Goal: Task Accomplishment & Management: Manage account settings

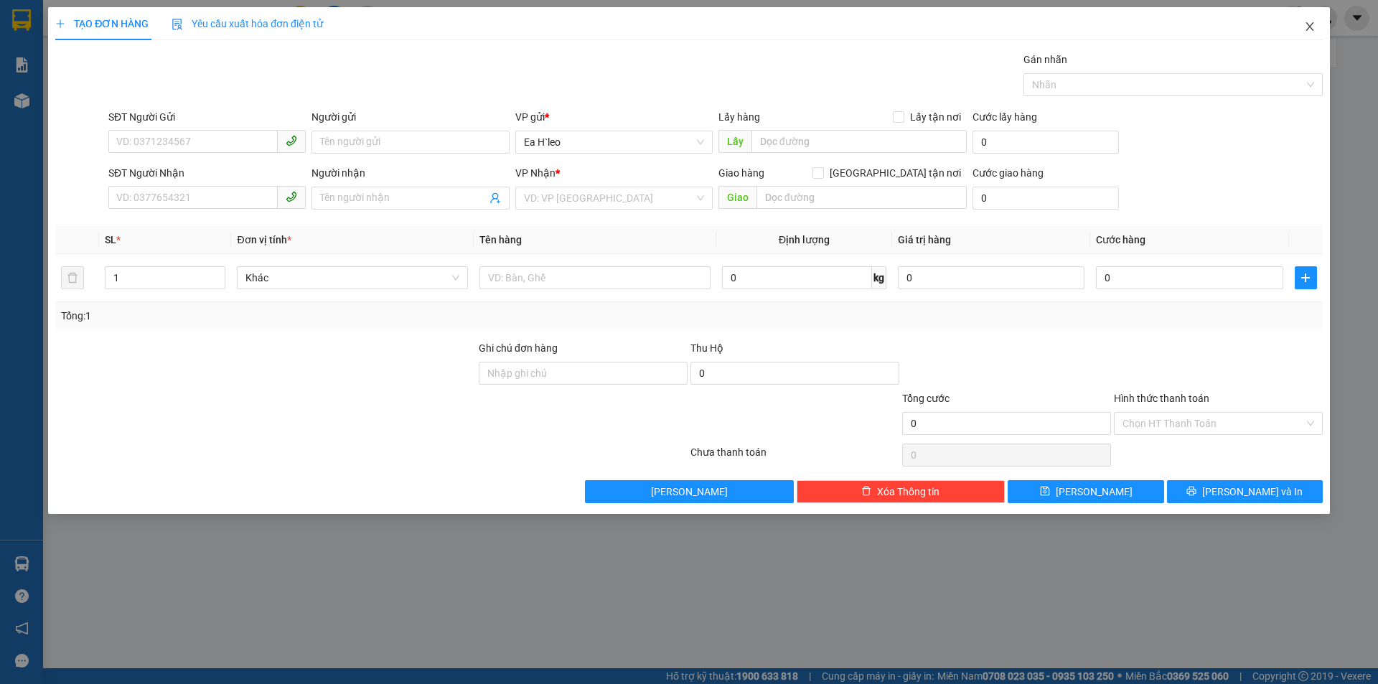
click at [1316, 26] on span "Close" at bounding box center [1310, 27] width 40 height 40
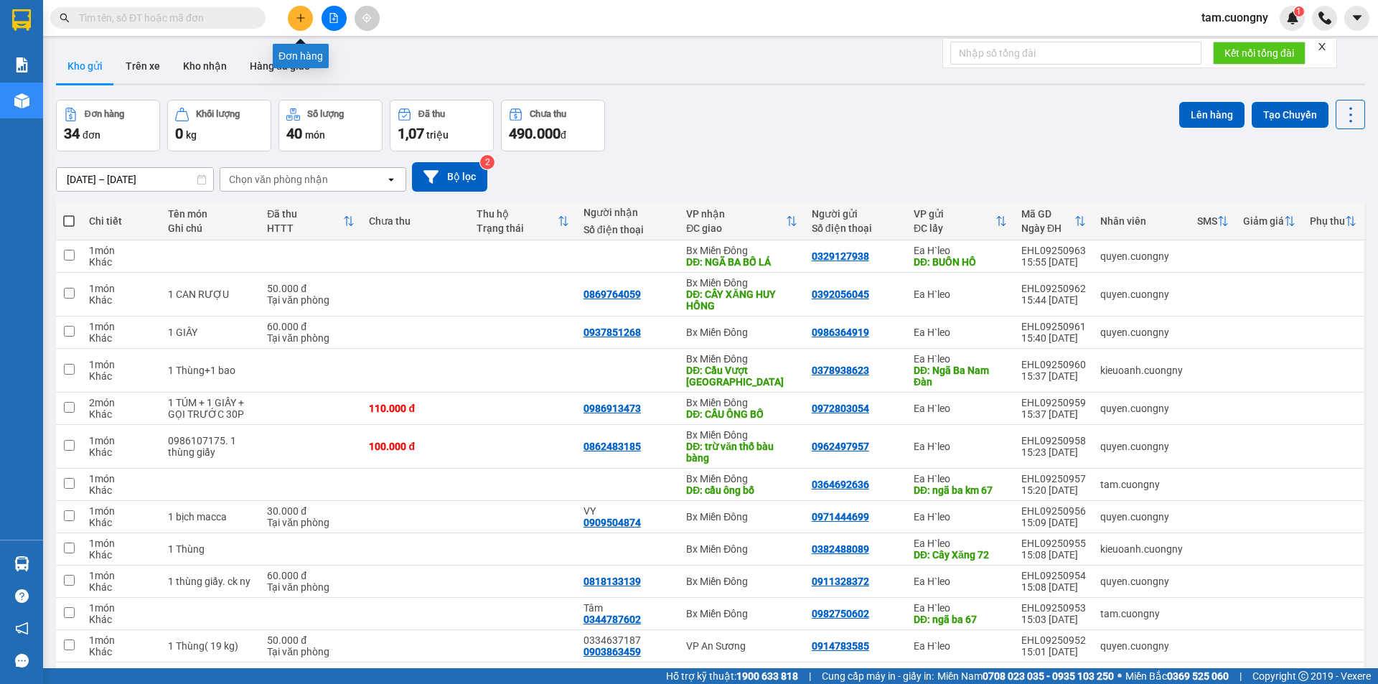
click at [299, 23] on button at bounding box center [300, 18] width 25 height 25
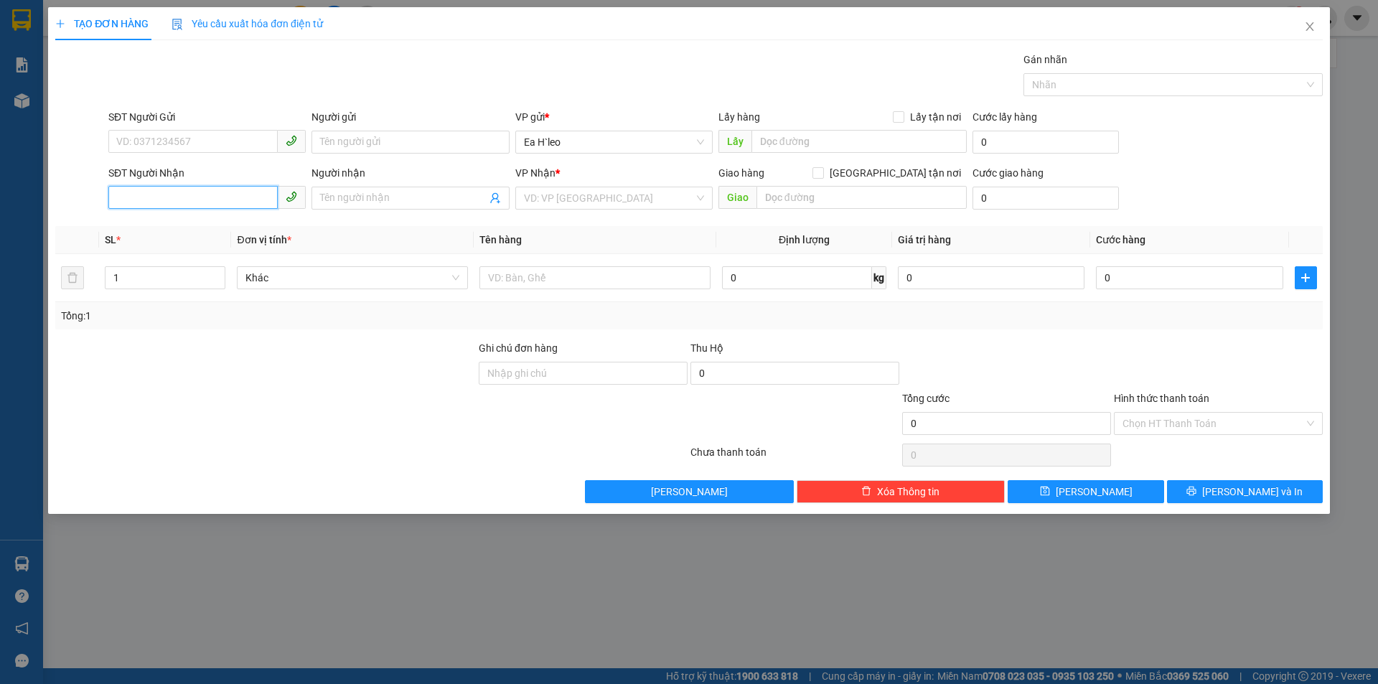
click at [207, 192] on input "SĐT Người Nhận" at bounding box center [192, 197] width 169 height 23
click at [197, 128] on div "SĐT Người Gửi" at bounding box center [206, 120] width 197 height 22
click at [215, 145] on input "SĐT Người Gửi" at bounding box center [192, 141] width 169 height 23
type input "0862474499"
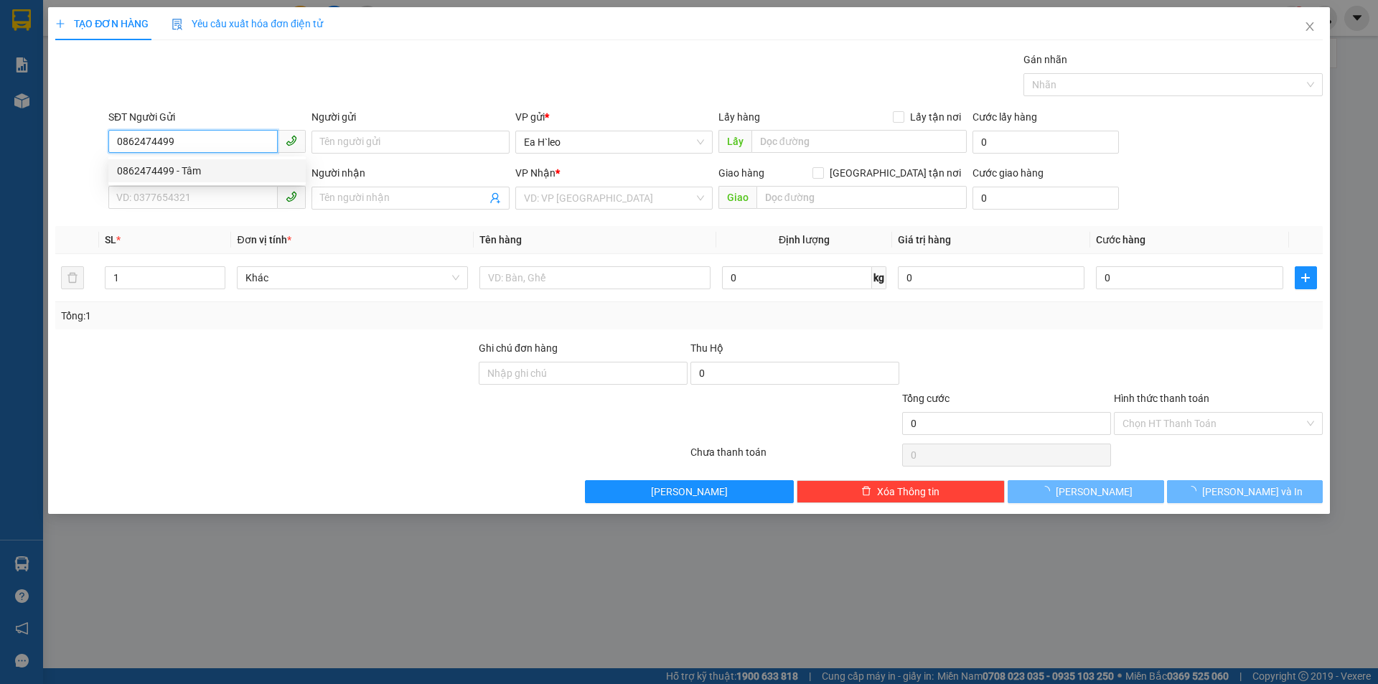
click at [200, 172] on div "0862474499 - Tâm" at bounding box center [207, 171] width 180 height 16
type input "Tâm"
type input "0896604999"
type input "[PERSON_NAME]"
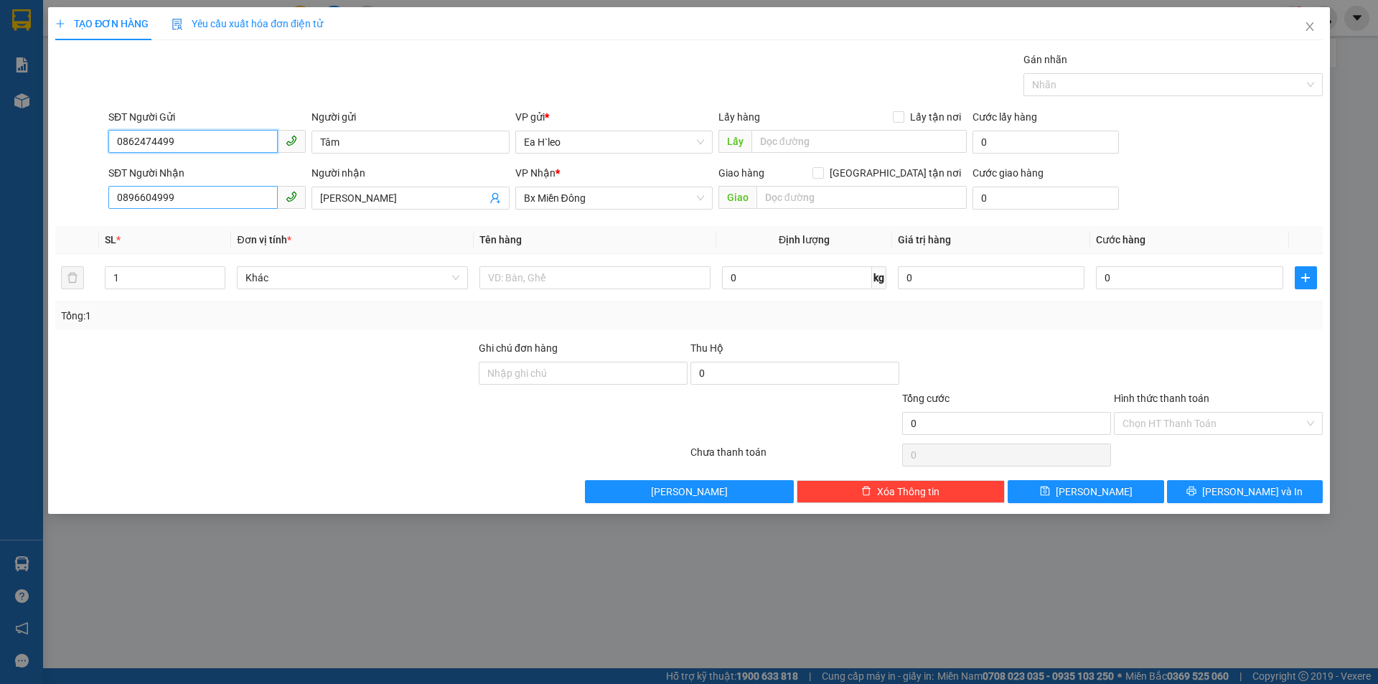
type input "0862474499"
click at [207, 198] on input "0896604999" at bounding box center [192, 197] width 169 height 23
click at [212, 225] on div "0896604999 - [PERSON_NAME]" at bounding box center [207, 227] width 180 height 16
drag, startPoint x: 195, startPoint y: 198, endPoint x: 41, endPoint y: 211, distance: 154.8
click at [41, 211] on div "TẠO ĐƠN HÀNG Yêu cầu xuất hóa đơn điện tử Transit Pickup Surcharge Ids Transit …" at bounding box center [689, 342] width 1378 height 684
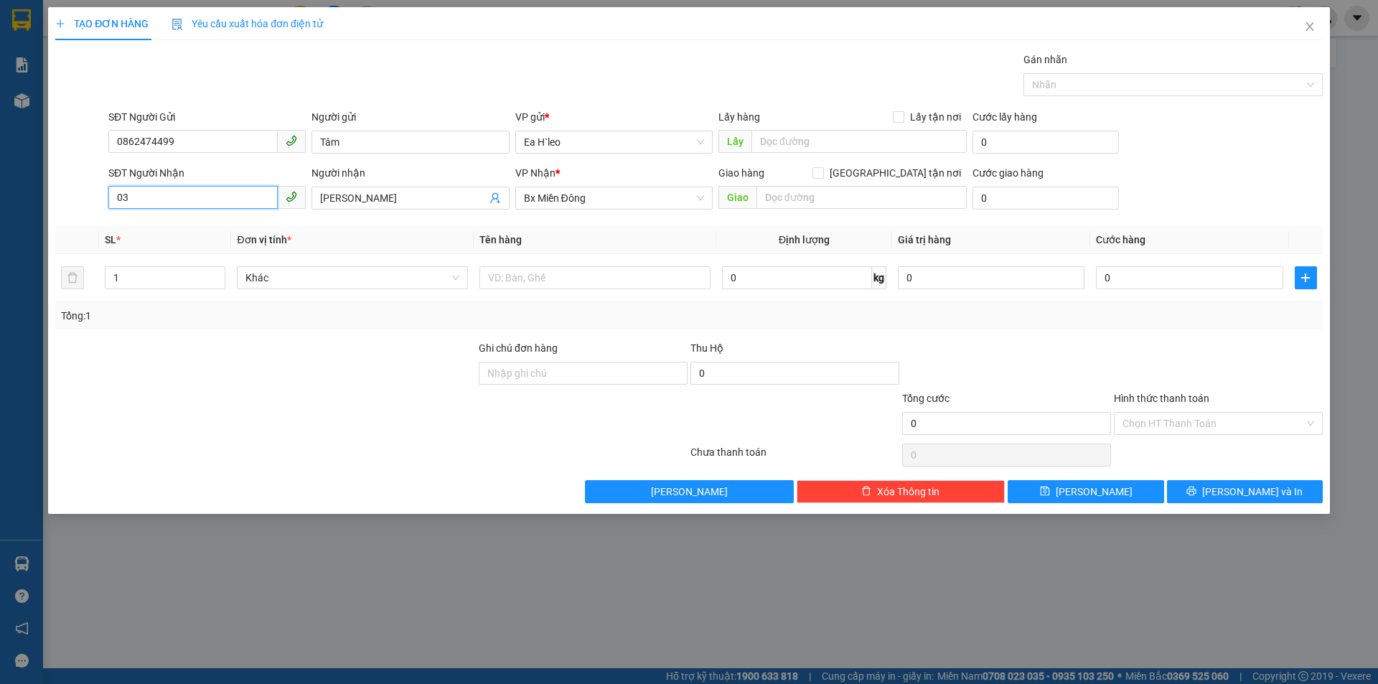
click at [166, 191] on input "03" at bounding box center [192, 197] width 169 height 23
click at [159, 228] on div "0382220489 - CHỊ HUYỀN" at bounding box center [207, 227] width 180 height 16
type input "0382220489"
type input "CHỊ HUYỀN"
type input "285/21 PHẠM VĂN CHIÊU,P 14, GÒ VẤP"
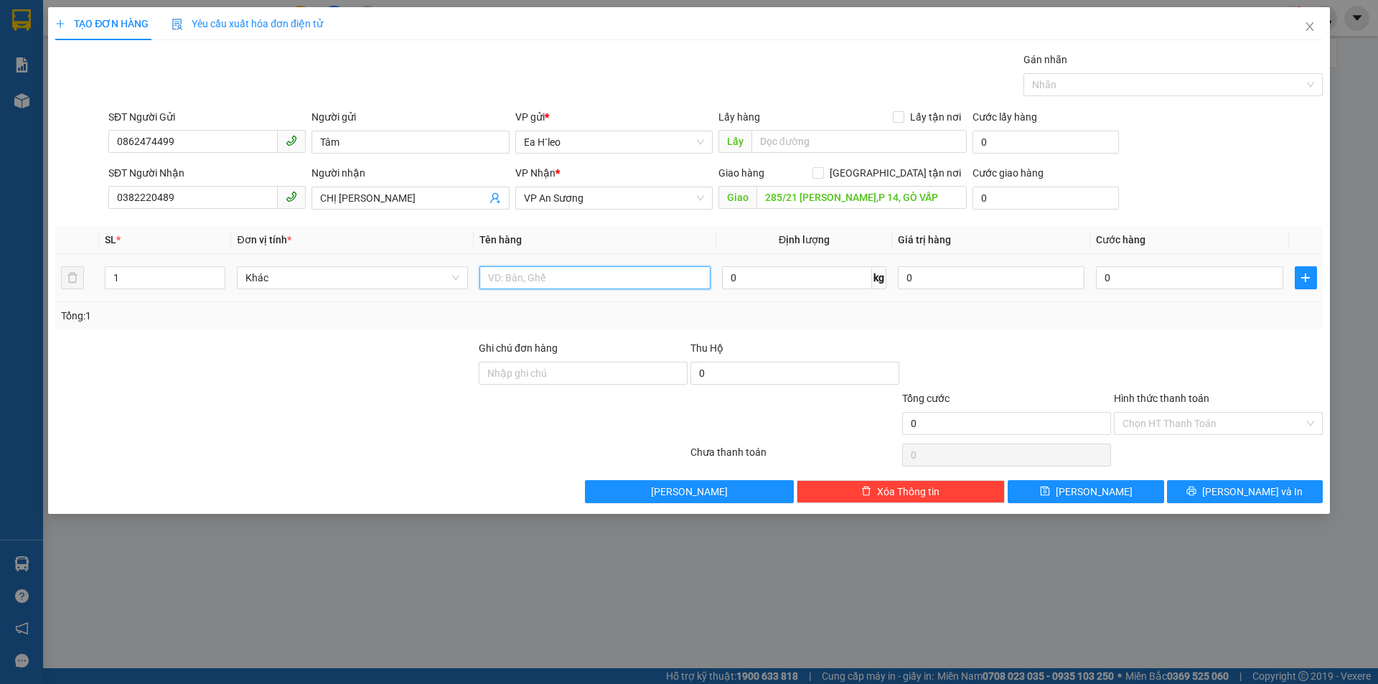
click at [605, 276] on input "text" at bounding box center [594, 277] width 231 height 23
click at [605, 276] on input "2 thùng g" at bounding box center [594, 277] width 231 height 23
type input "2 thùng giấy & 1 xốp nhỏ"
click at [171, 278] on input "1" at bounding box center [164, 278] width 119 height 22
type input "3"
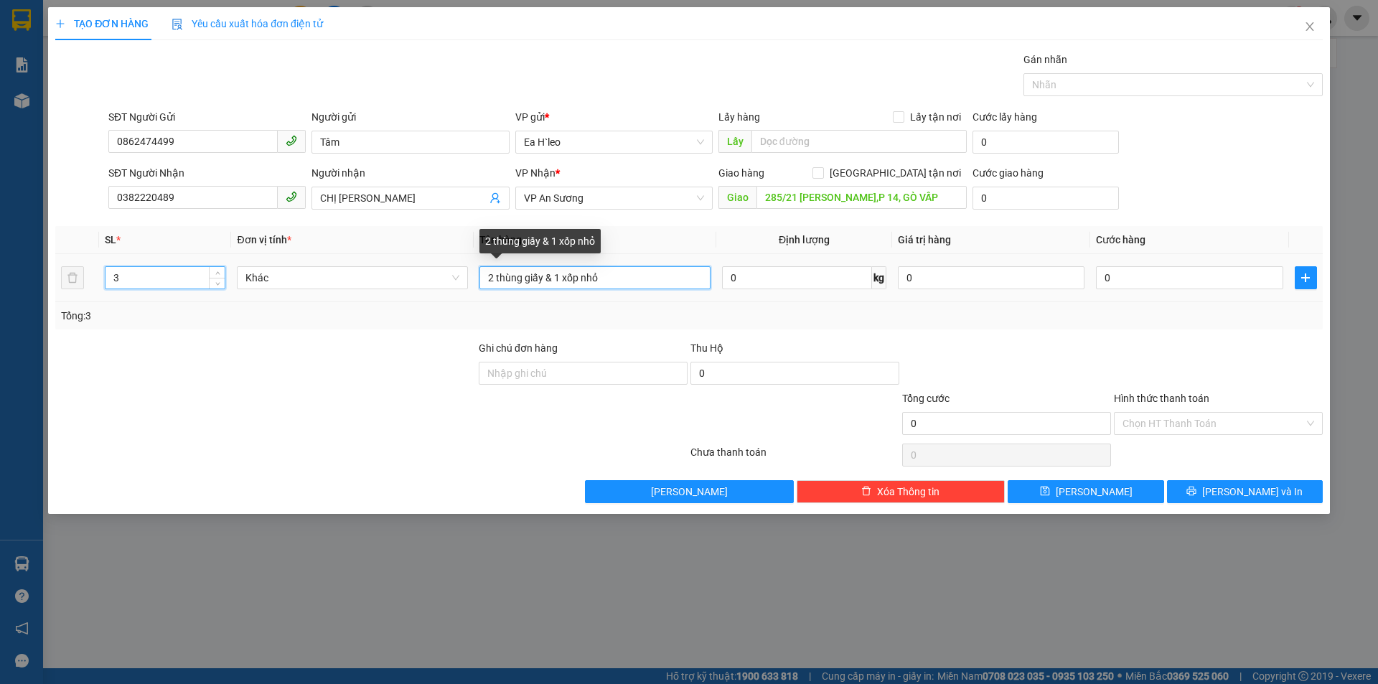
click at [621, 278] on input "2 thùng giấy & 1 xốp nhỏ" at bounding box center [594, 277] width 231 height 23
type input "2 thùng giấy & 1 xốp nhỏ. ship tận nơi"
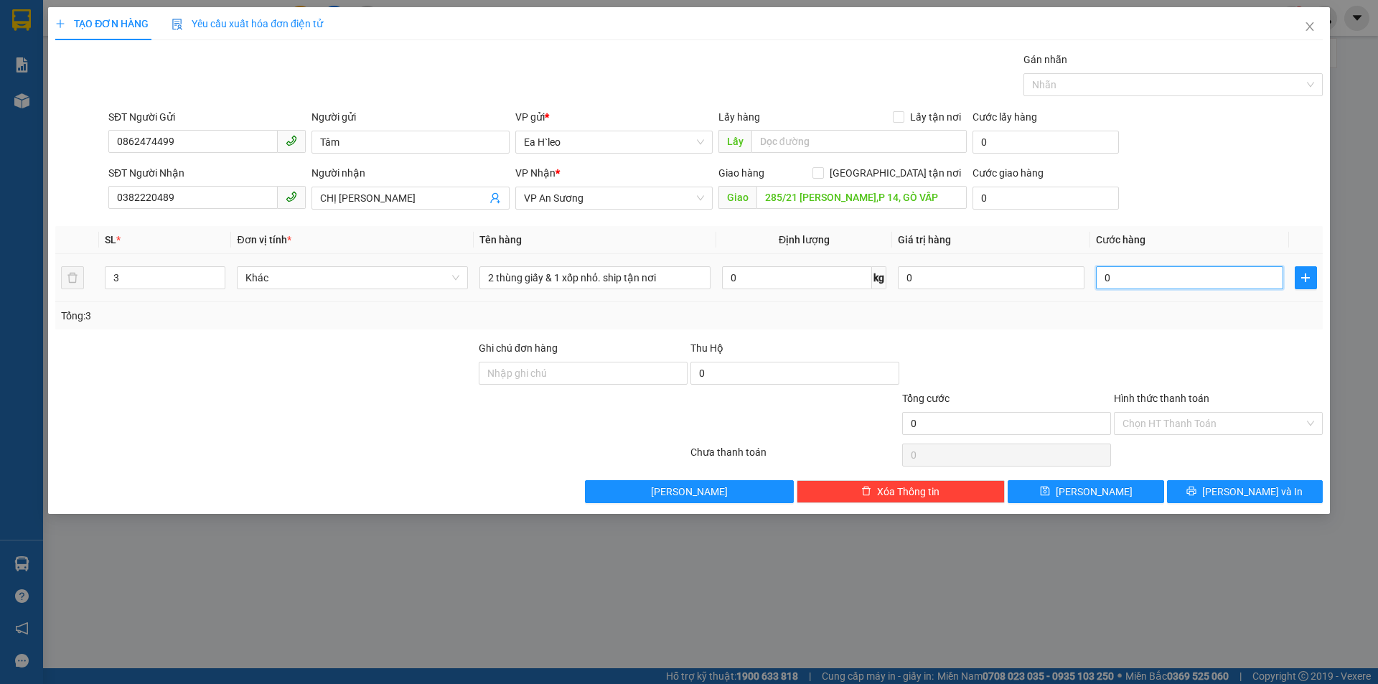
click at [1163, 275] on input "0" at bounding box center [1189, 277] width 187 height 23
type input "2"
type input "23"
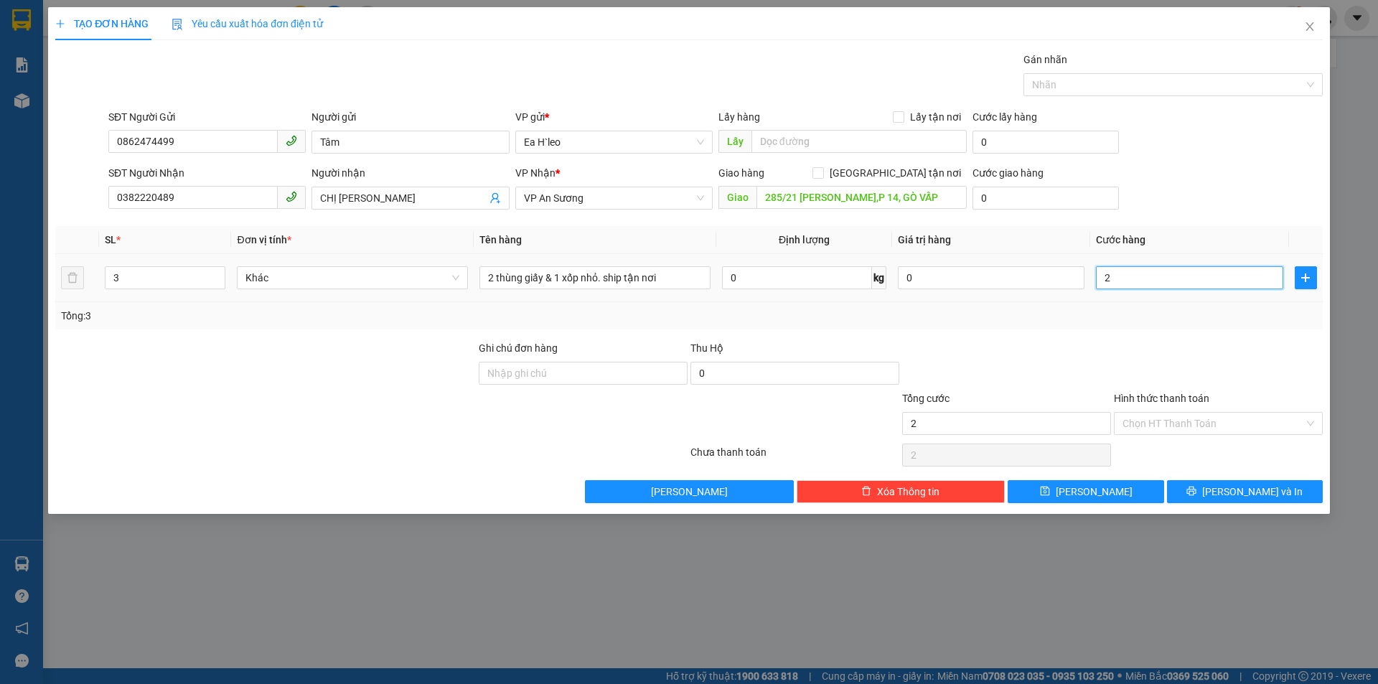
type input "23"
type input "230"
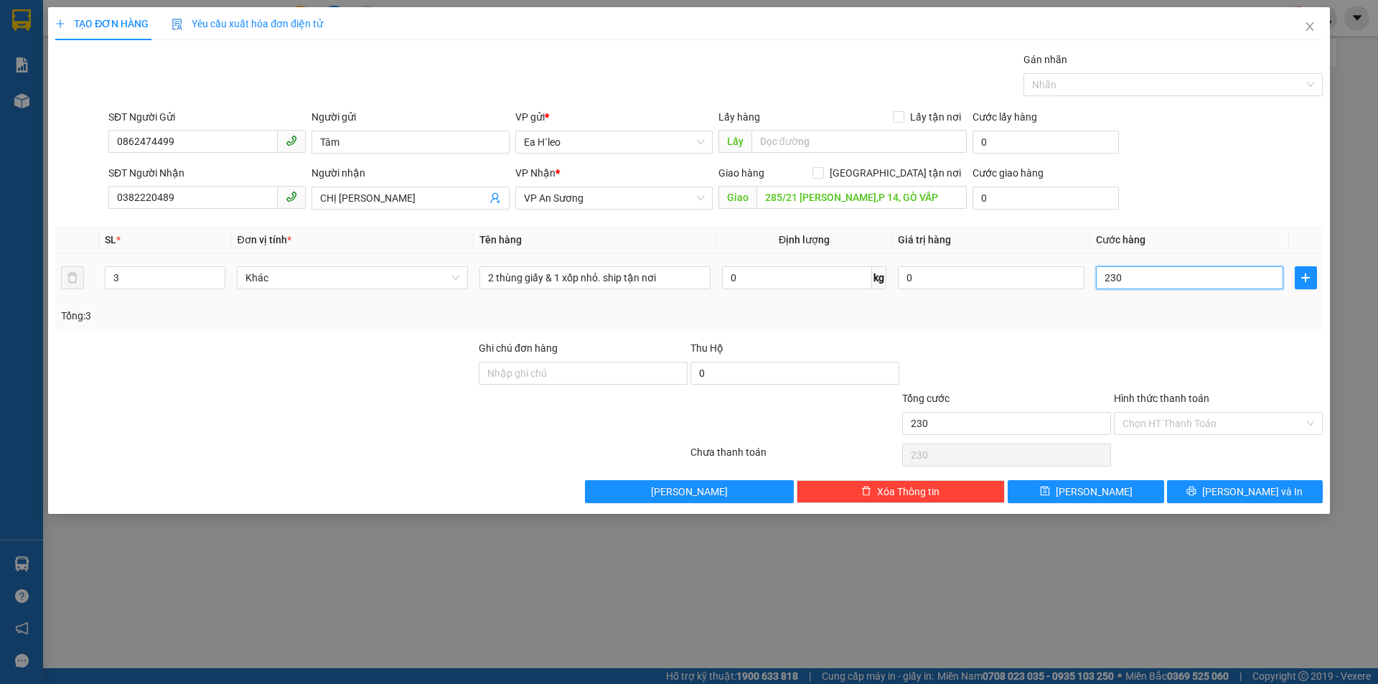
type input "2.300"
type input "23.000"
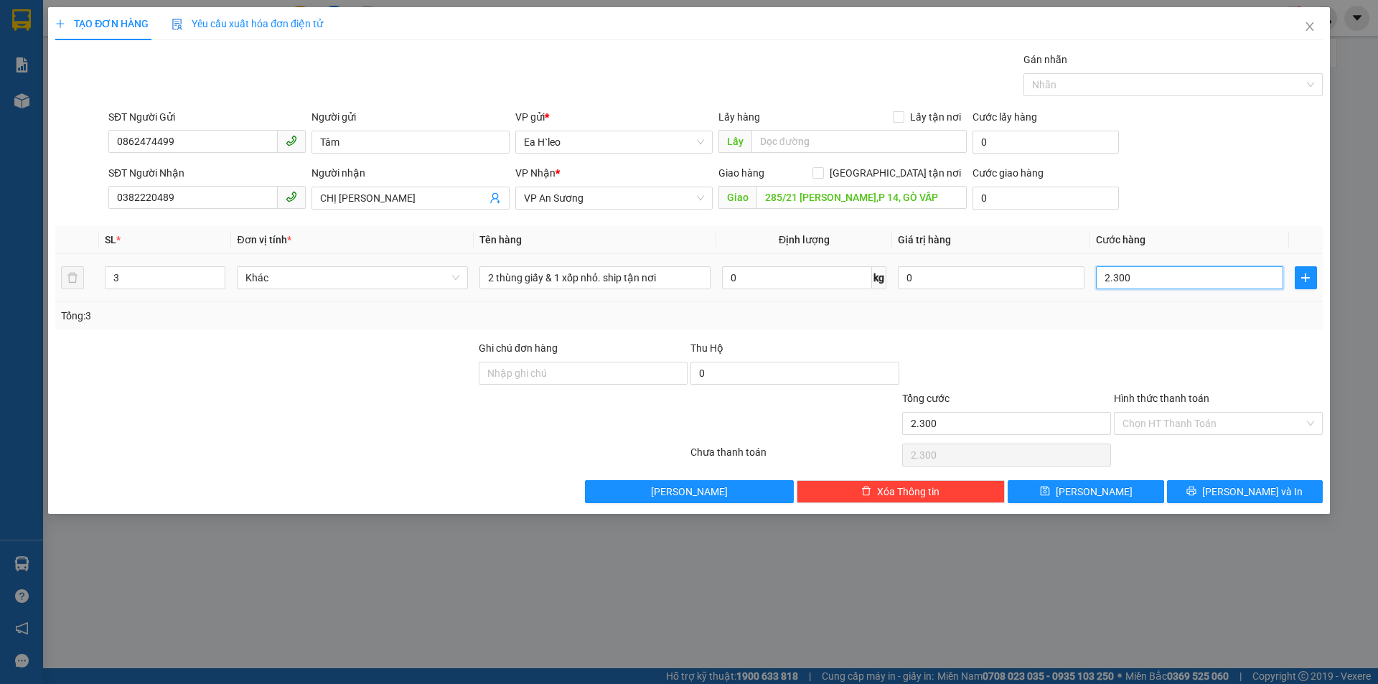
type input "23.000"
type input "230.000"
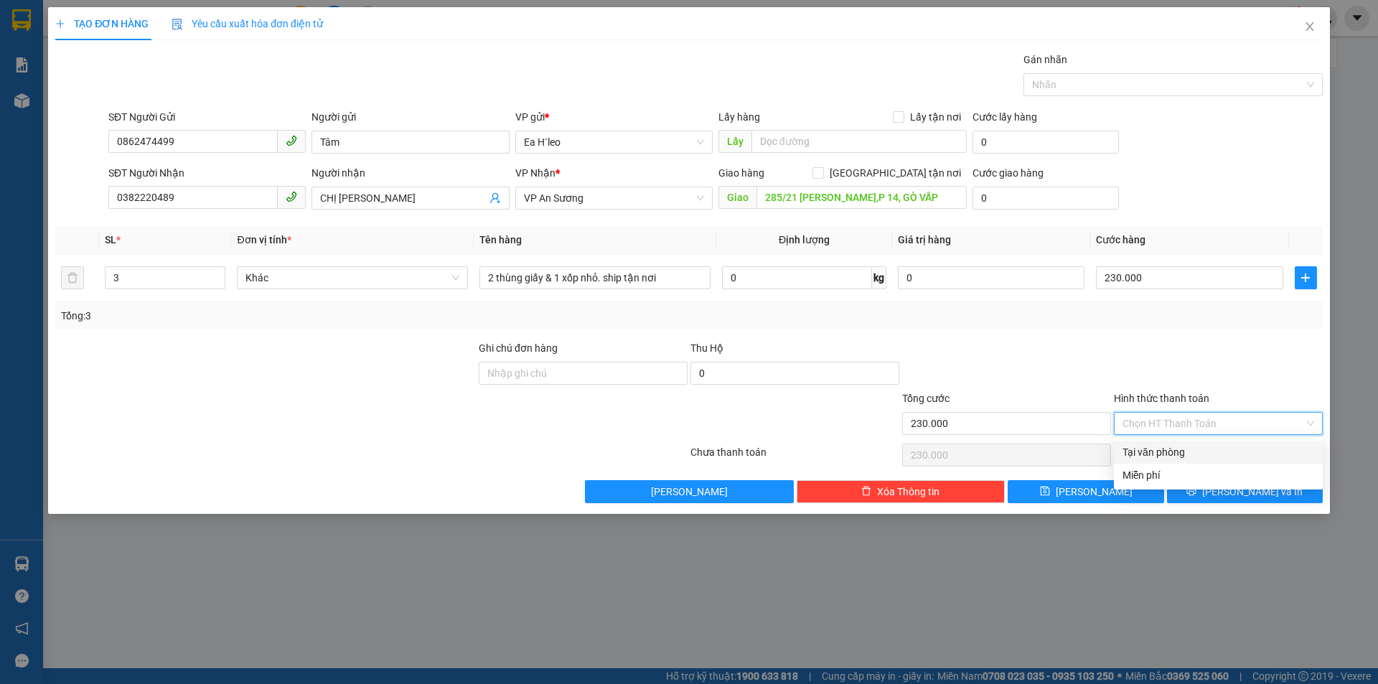
click at [1171, 426] on input "Hình thức thanh toán" at bounding box center [1213, 424] width 182 height 22
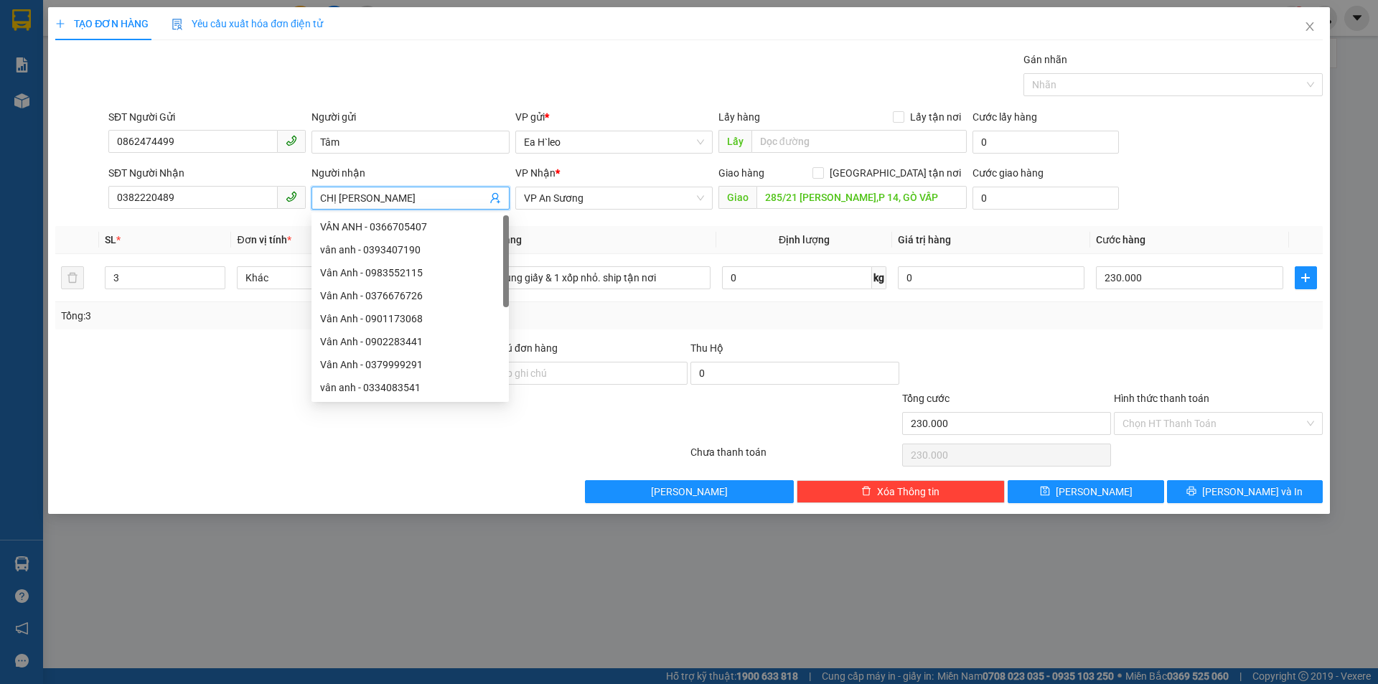
drag, startPoint x: 375, startPoint y: 197, endPoint x: 326, endPoint y: 205, distance: 49.3
click at [326, 205] on input "CHỊ HUYỀN" at bounding box center [403, 198] width 166 height 16
type input "Chị Huyền"
click at [1189, 423] on input "Hình thức thanh toán" at bounding box center [1213, 424] width 182 height 22
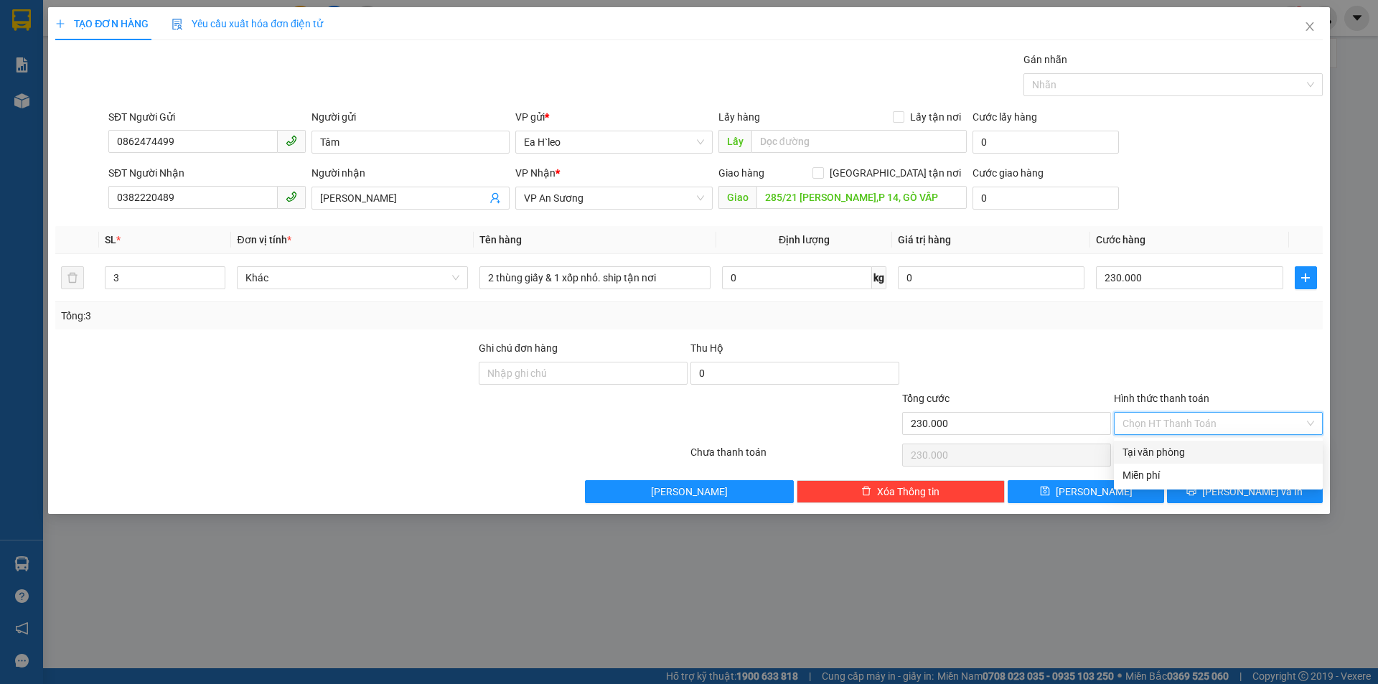
click at [1175, 450] on div "Tại văn phòng" at bounding box center [1218, 452] width 192 height 16
type input "0"
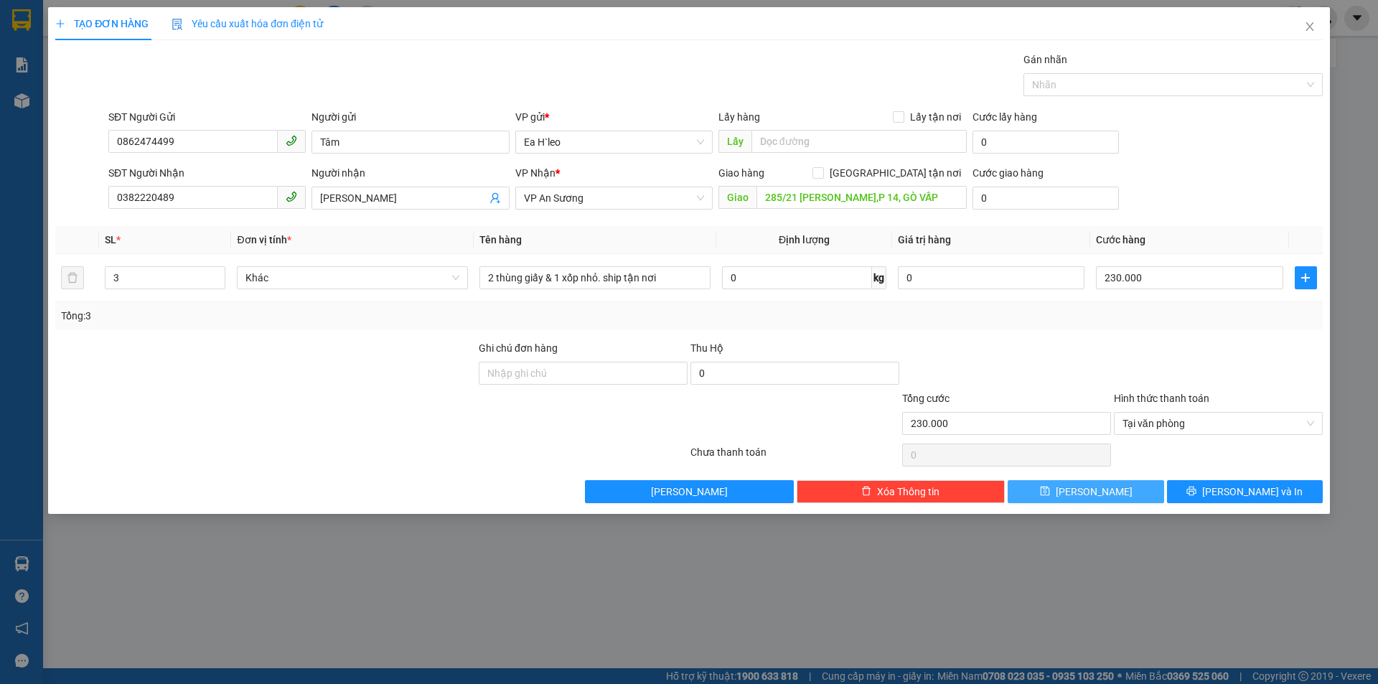
click at [1113, 494] on button "Lưu" at bounding box center [1086, 491] width 156 height 23
type input "1"
type input "0"
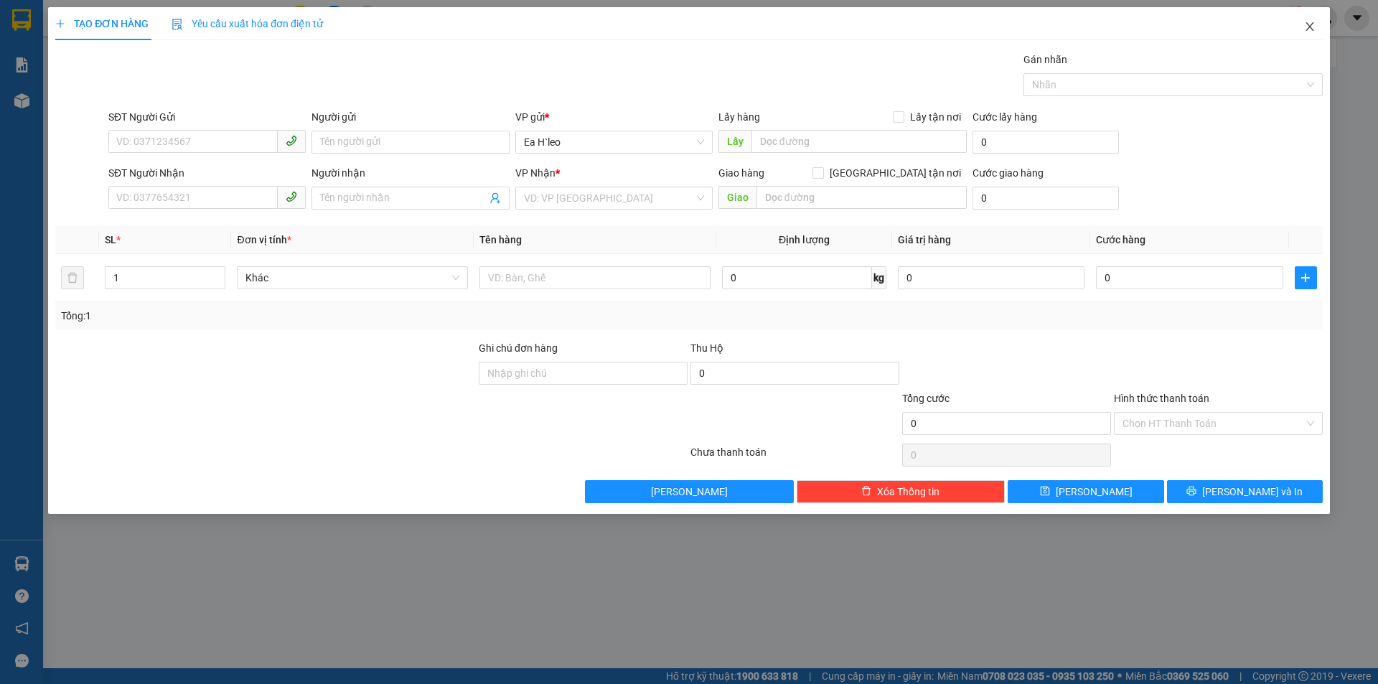
click at [1309, 28] on icon "close" at bounding box center [1309, 26] width 8 height 9
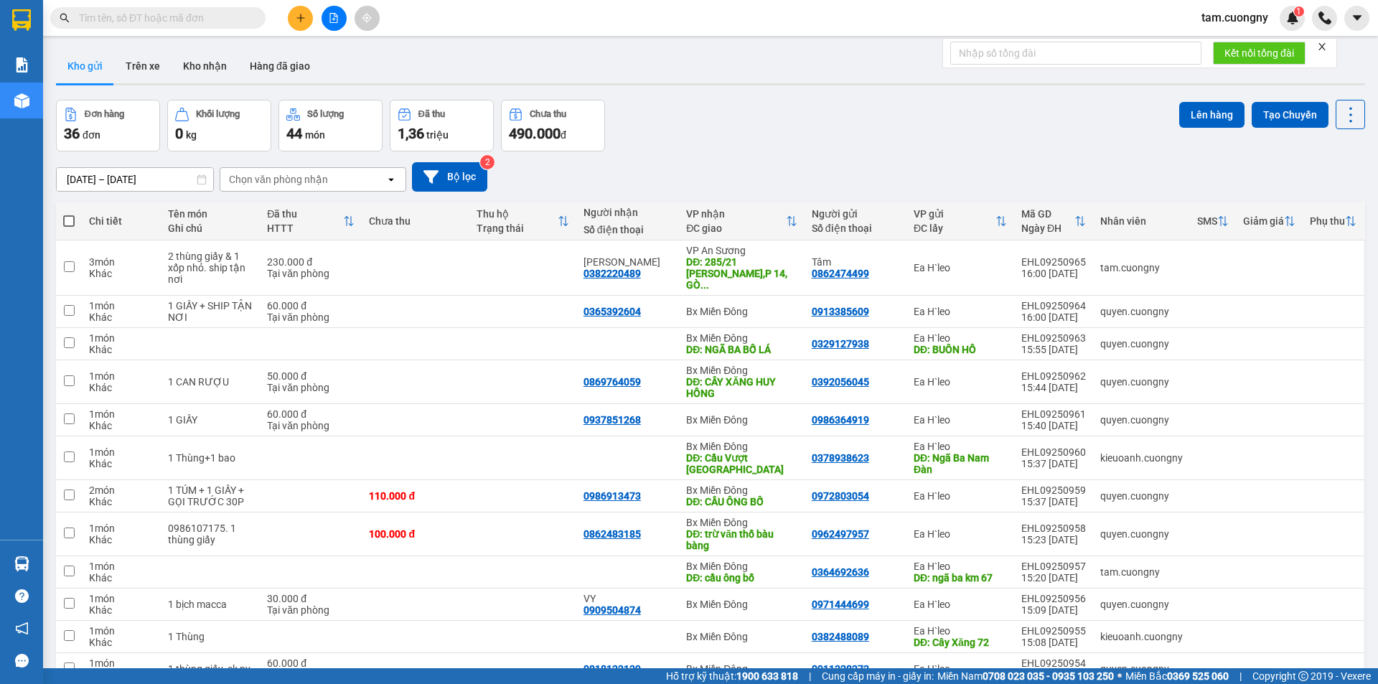
click at [309, 15] on button at bounding box center [300, 18] width 25 height 25
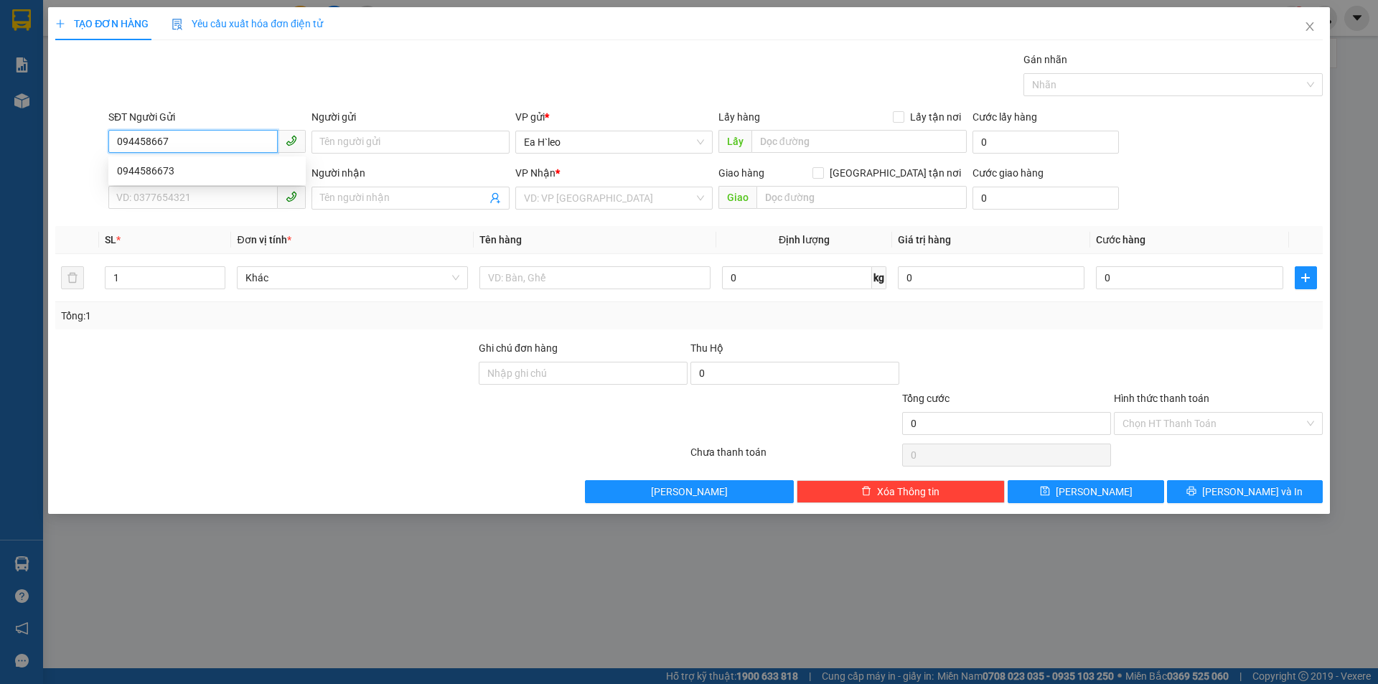
type input "0944586673"
click at [174, 170] on div "0944586673" at bounding box center [207, 171] width 180 height 16
type input "0975314761"
type input "Hoàng Ngọc Long"
type input "0944586673"
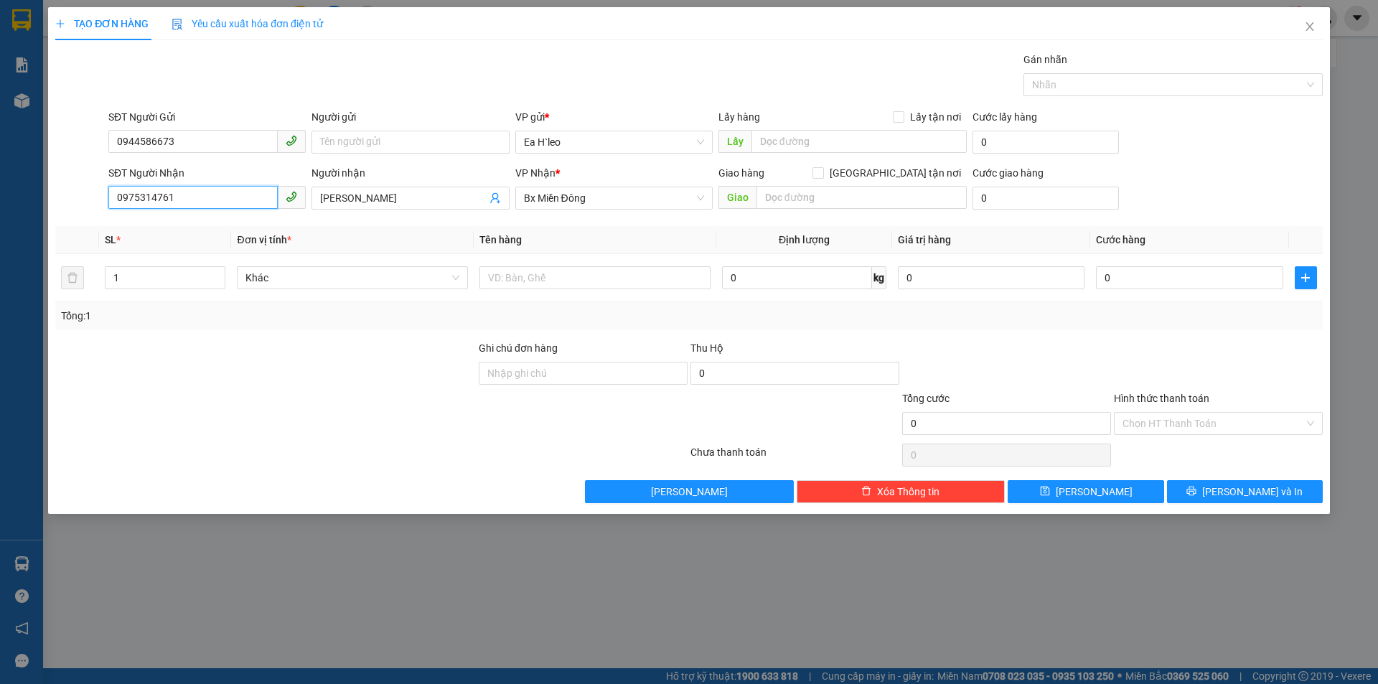
drag, startPoint x: 185, startPoint y: 196, endPoint x: 14, endPoint y: 196, distance: 171.5
click at [14, 196] on div "TẠO ĐƠN HÀNG Yêu cầu xuất hóa đơn điện tử Transit Pickup Surcharge Ids Transit …" at bounding box center [689, 342] width 1378 height 684
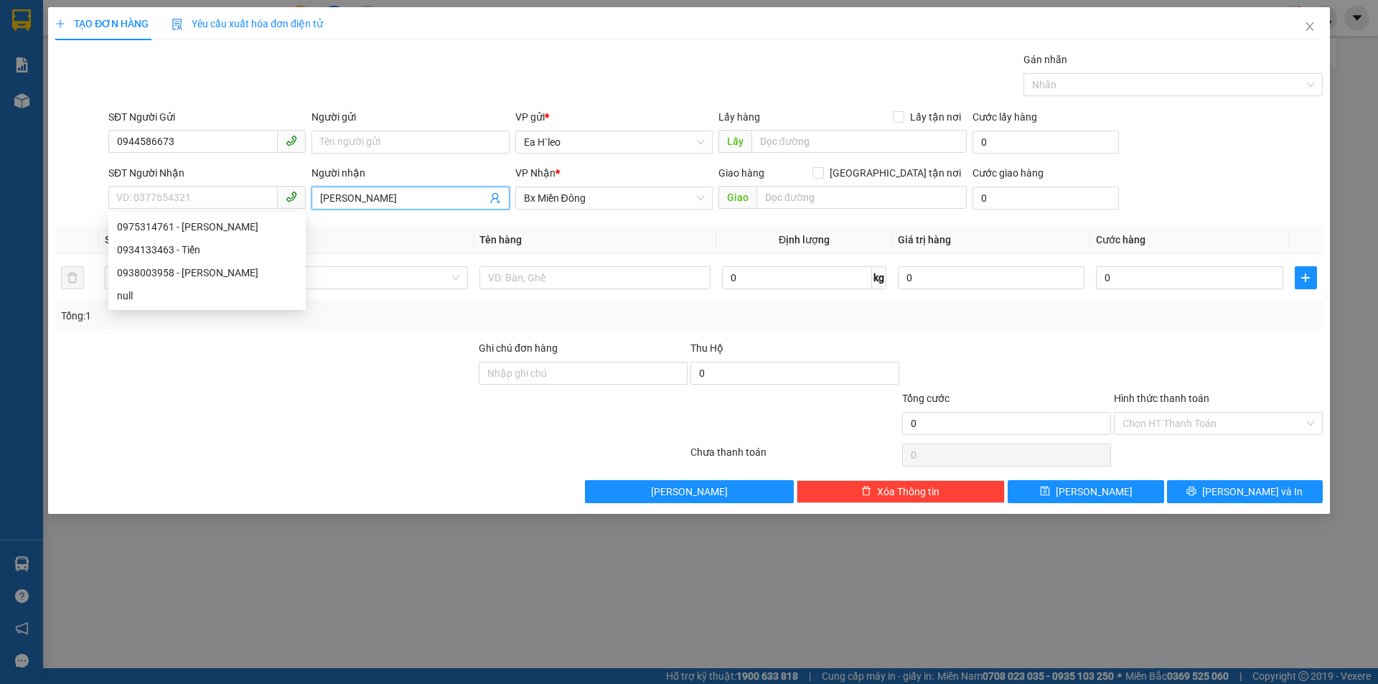
drag, startPoint x: 431, startPoint y: 194, endPoint x: 259, endPoint y: 154, distance: 176.3
click at [57, 194] on div "SĐT Người Nhận VD: 0377654321 Người nhận Hoàng Ngọc Long Hoàng Ngọc Long VP Nhậ…" at bounding box center [689, 190] width 1270 height 50
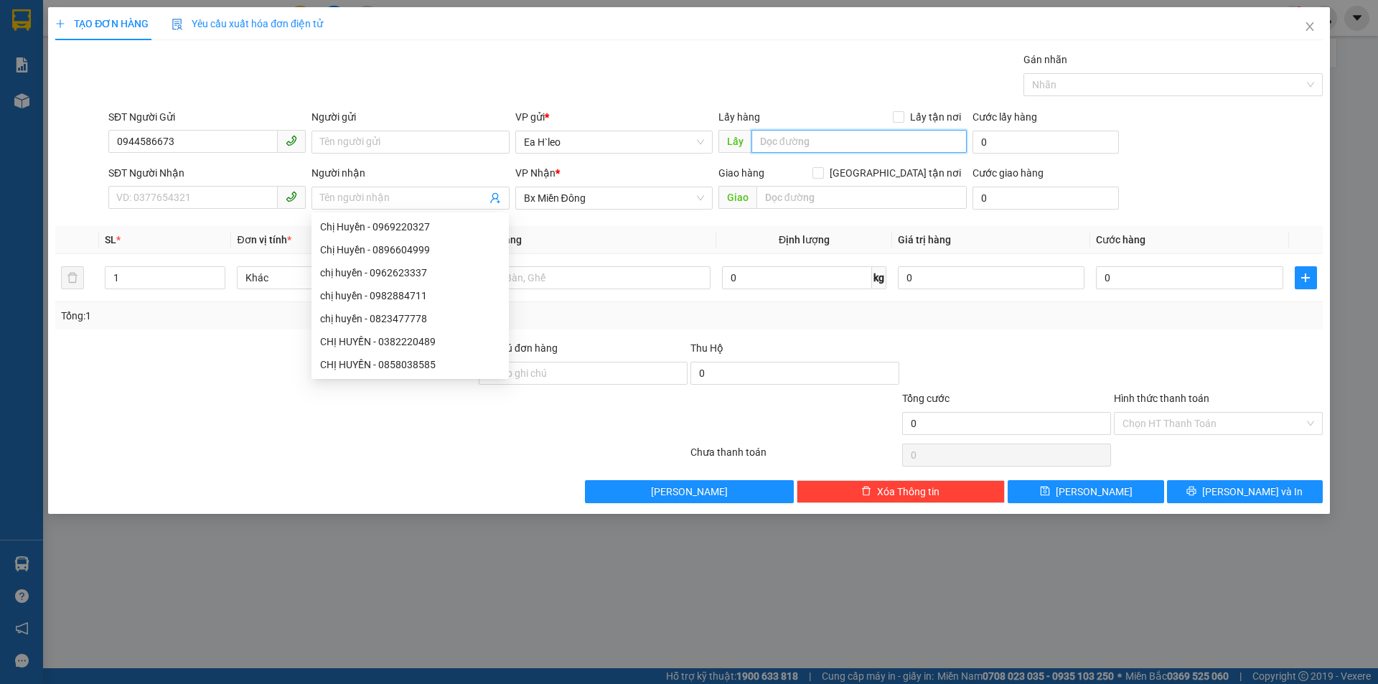
click at [789, 141] on input "text" at bounding box center [858, 141] width 215 height 23
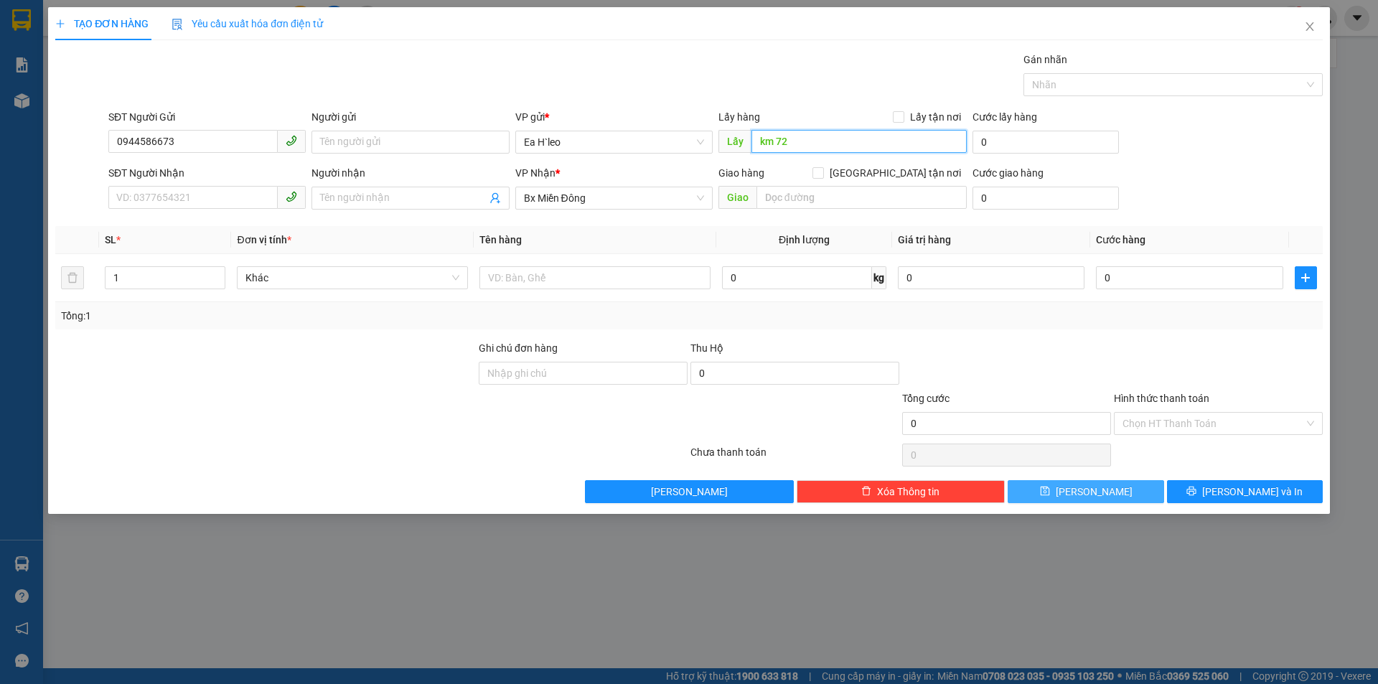
type input "km 72"
click at [1114, 494] on button "Lưu" at bounding box center [1086, 491] width 156 height 23
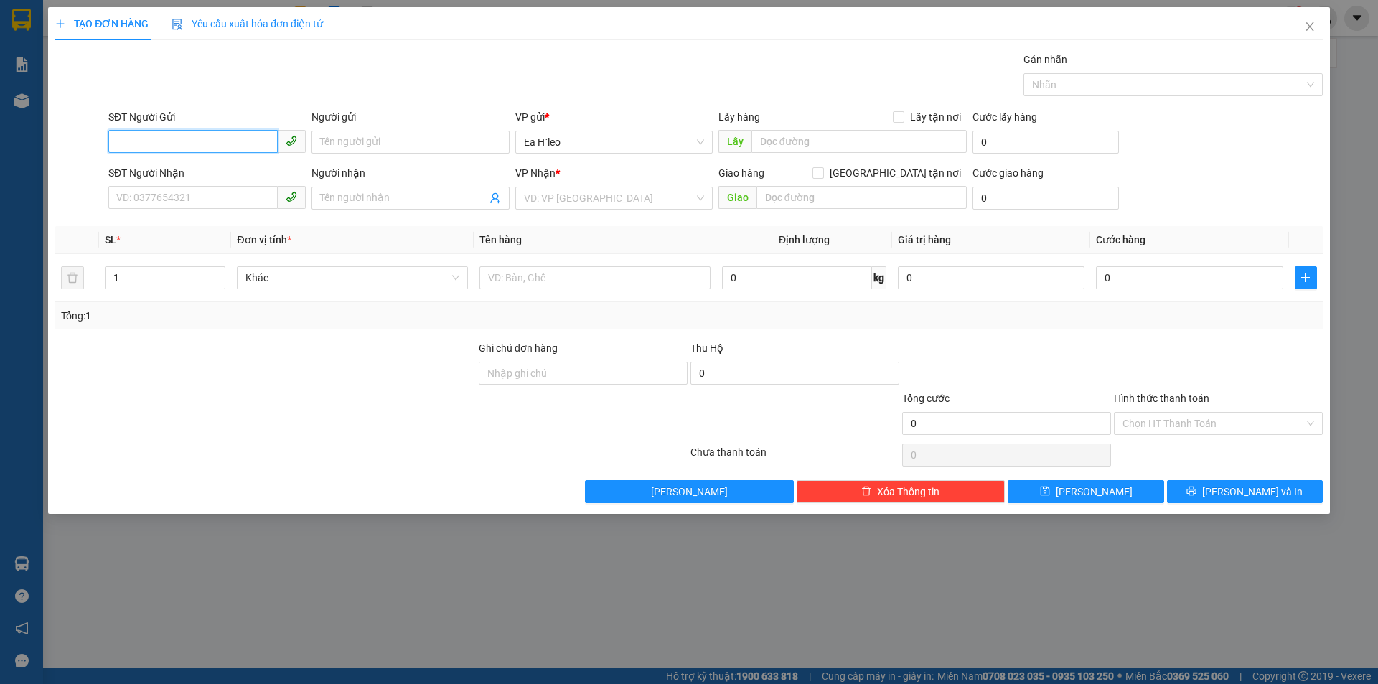
click at [172, 146] on input "SĐT Người Gửi" at bounding box center [192, 141] width 169 height 23
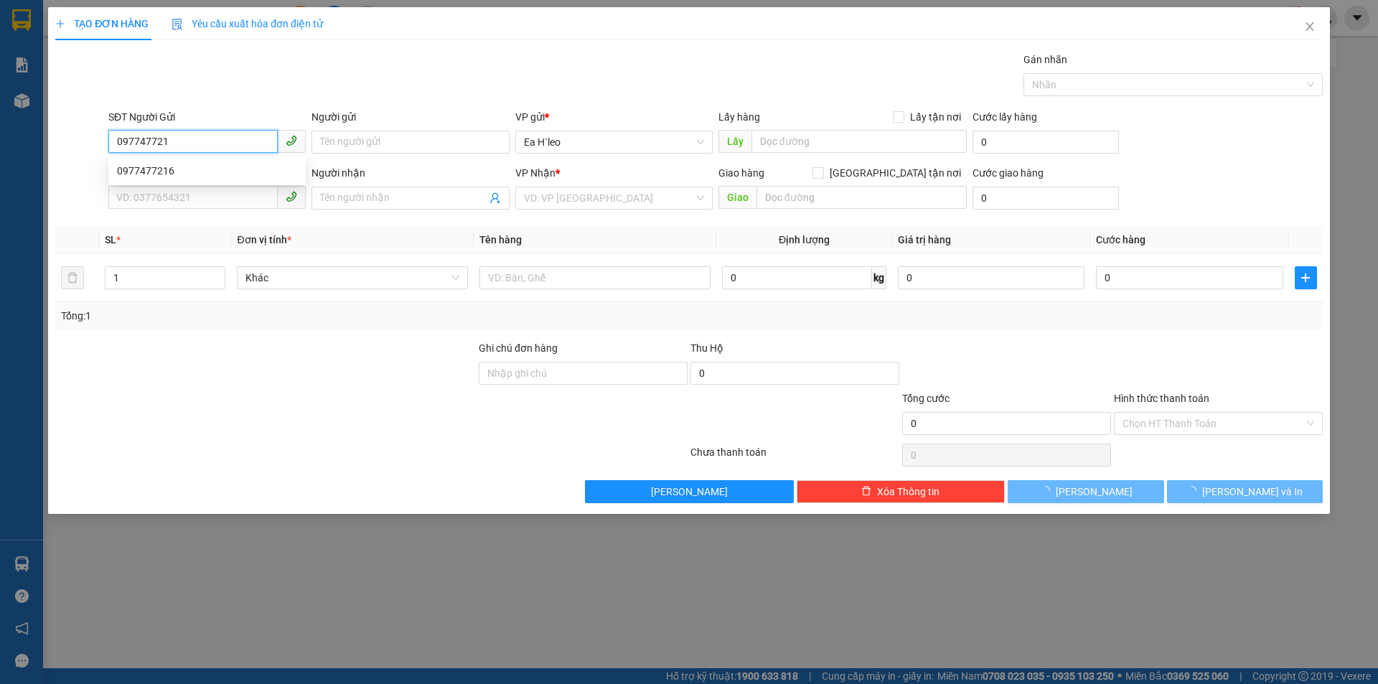
type input "0977477216"
click at [172, 173] on div "0977477216" at bounding box center [207, 171] width 180 height 16
type input "0932044881"
type input "Chinh Sen"
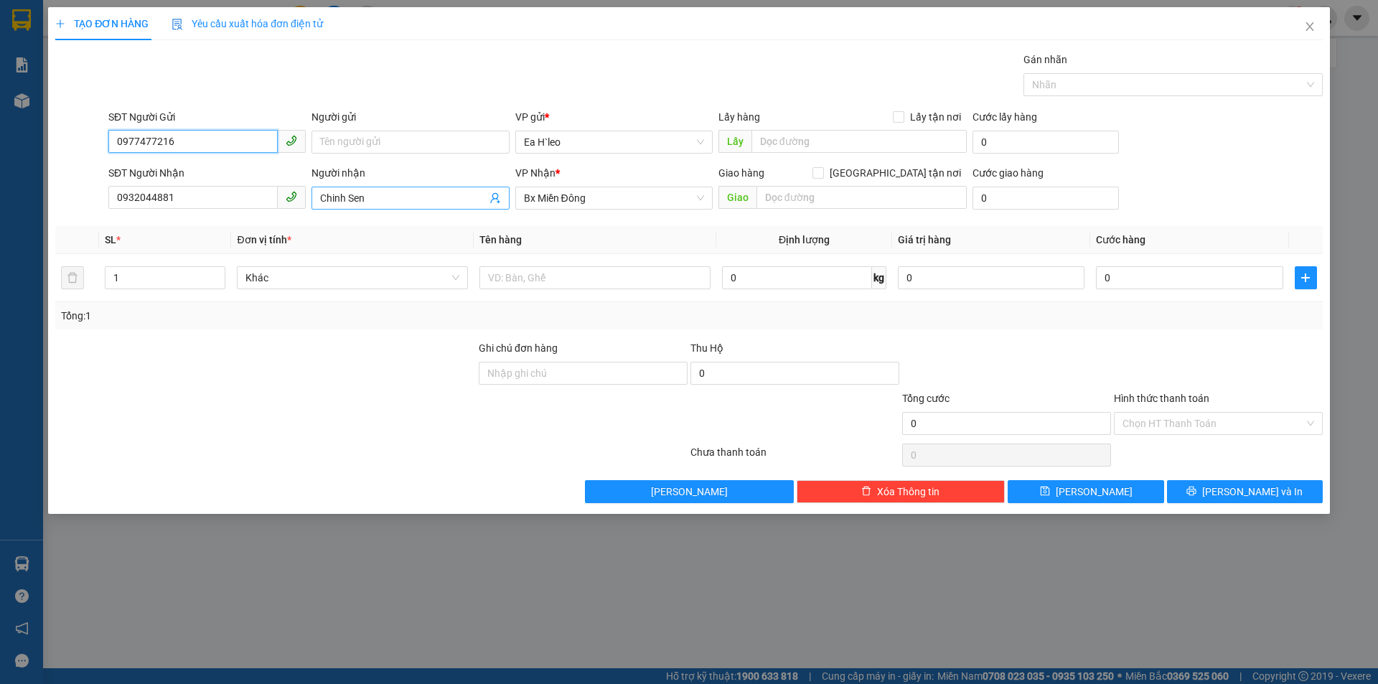
type input "0977477216"
drag, startPoint x: 378, startPoint y: 200, endPoint x: 243, endPoint y: 217, distance: 136.7
click at [246, 222] on div "Transit Pickup Surcharge Ids Transit Deliver Surcharge Ids Transit Deliver Surc…" at bounding box center [688, 277] width 1267 height 451
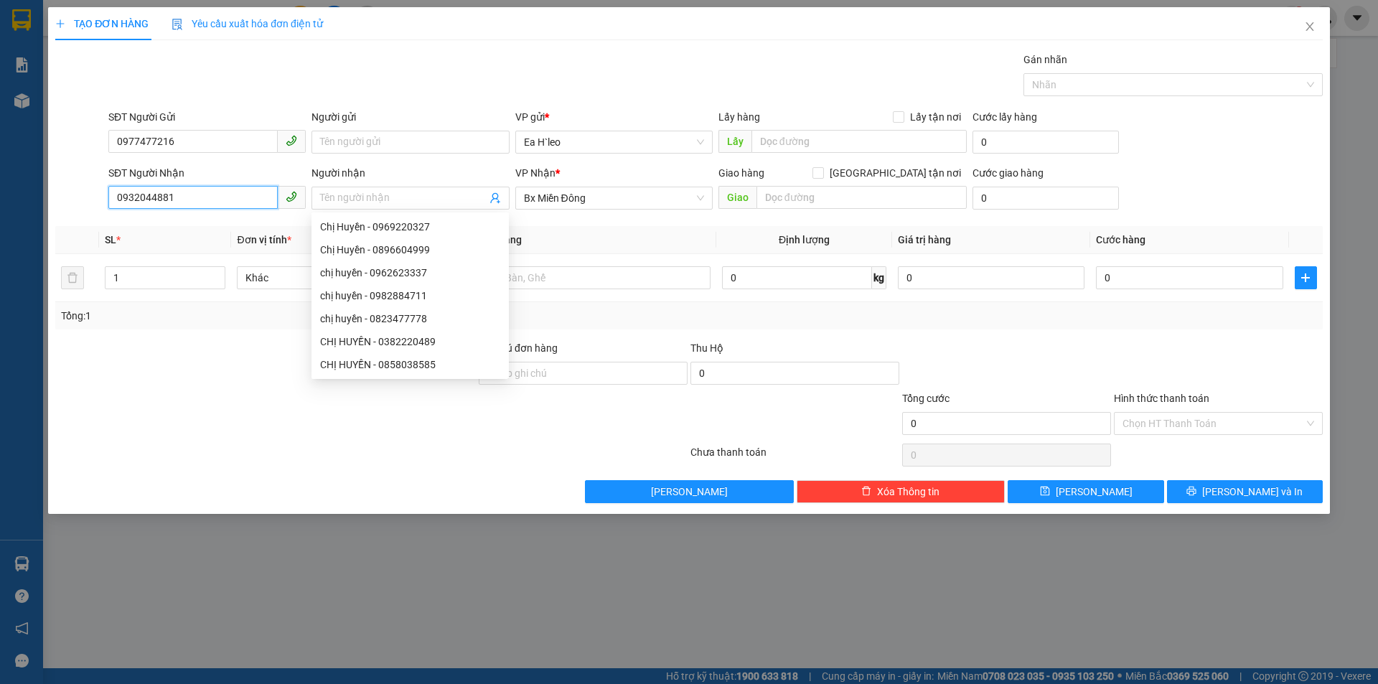
drag, startPoint x: 194, startPoint y: 200, endPoint x: 8, endPoint y: 204, distance: 185.9
click at [15, 205] on div "TẠO ĐƠN HÀNG Yêu cầu xuất hóa đơn điện tử Transit Pickup Surcharge Ids Transit …" at bounding box center [689, 342] width 1378 height 684
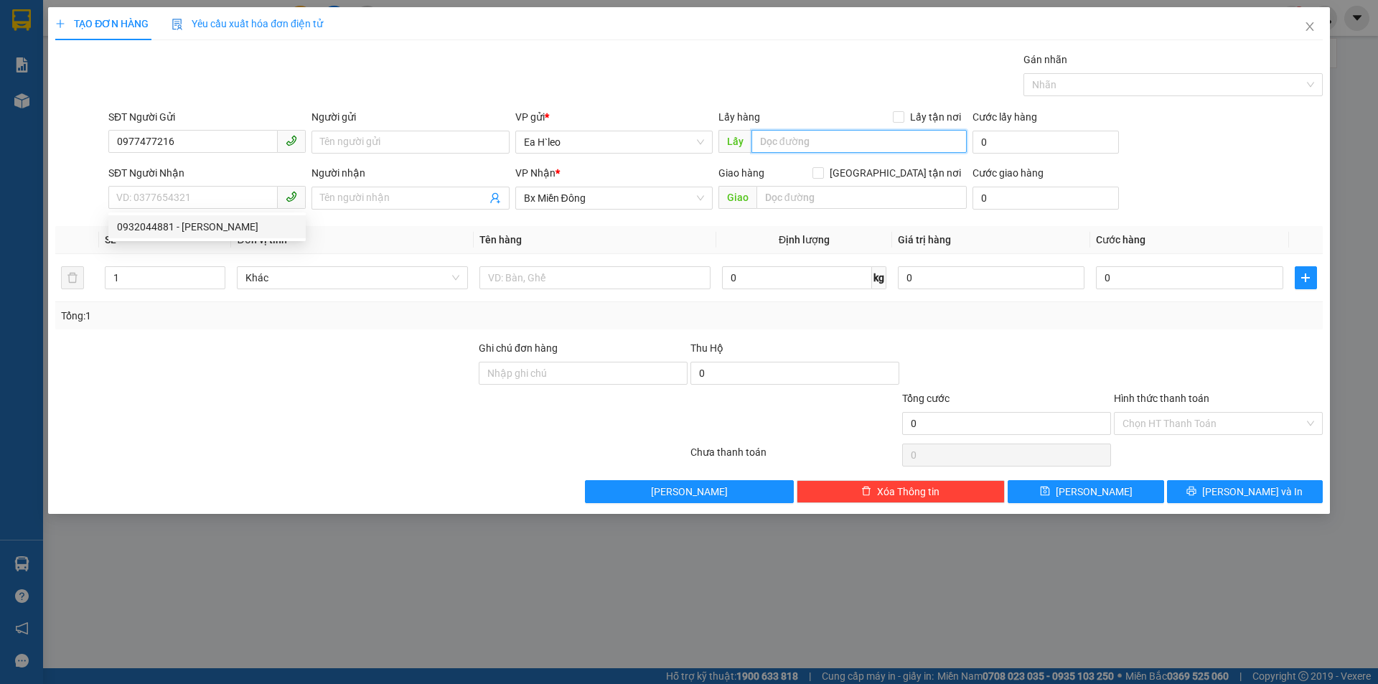
click at [822, 141] on input "text" at bounding box center [858, 141] width 215 height 23
type input "km 65"
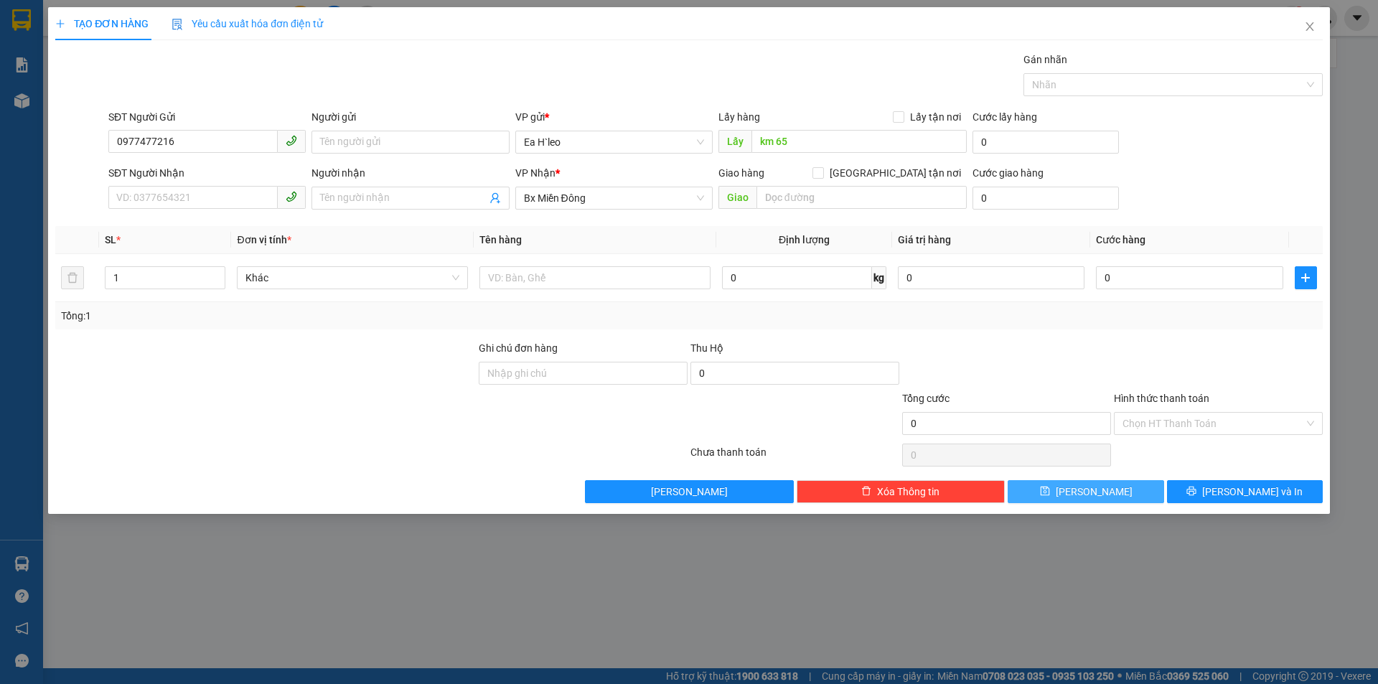
click at [1114, 491] on button "Lưu" at bounding box center [1086, 491] width 156 height 23
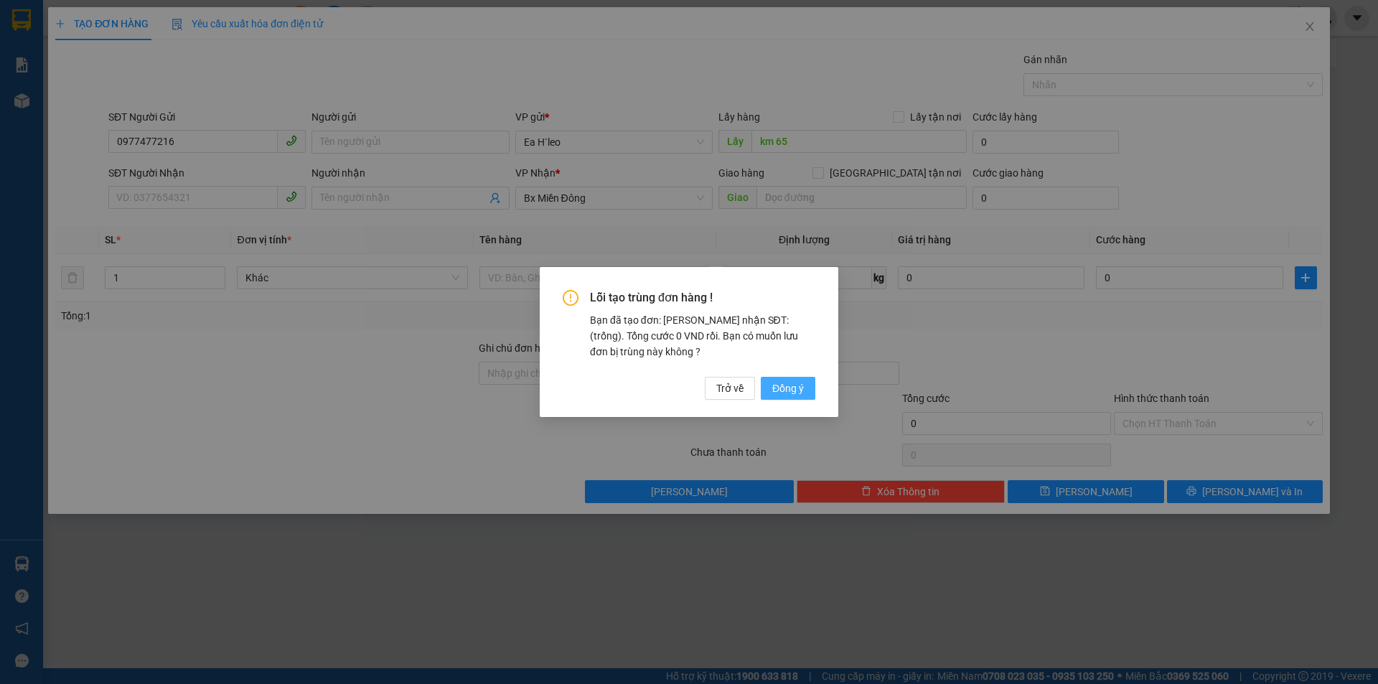
click at [795, 392] on span "Đồng ý" at bounding box center [788, 388] width 32 height 16
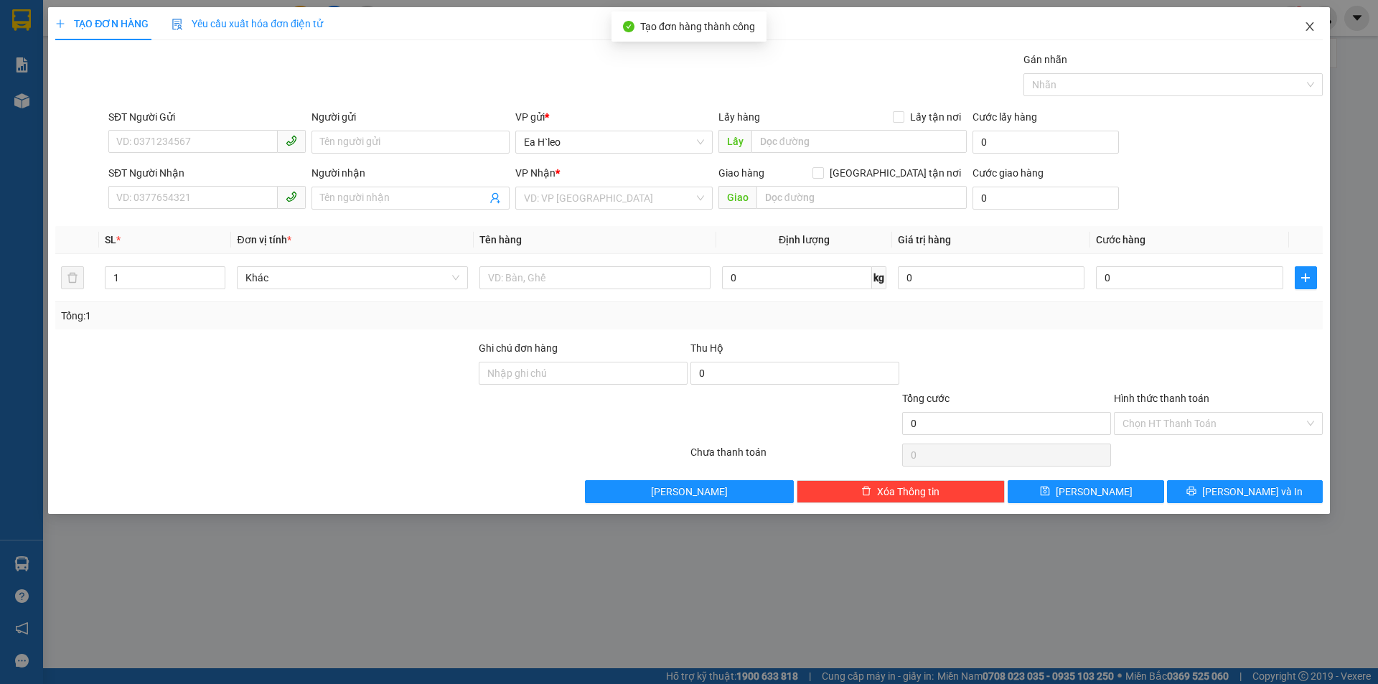
drag, startPoint x: 1306, startPoint y: 26, endPoint x: 1343, endPoint y: 33, distance: 38.0
click at [1304, 24] on icon "close" at bounding box center [1309, 26] width 11 height 11
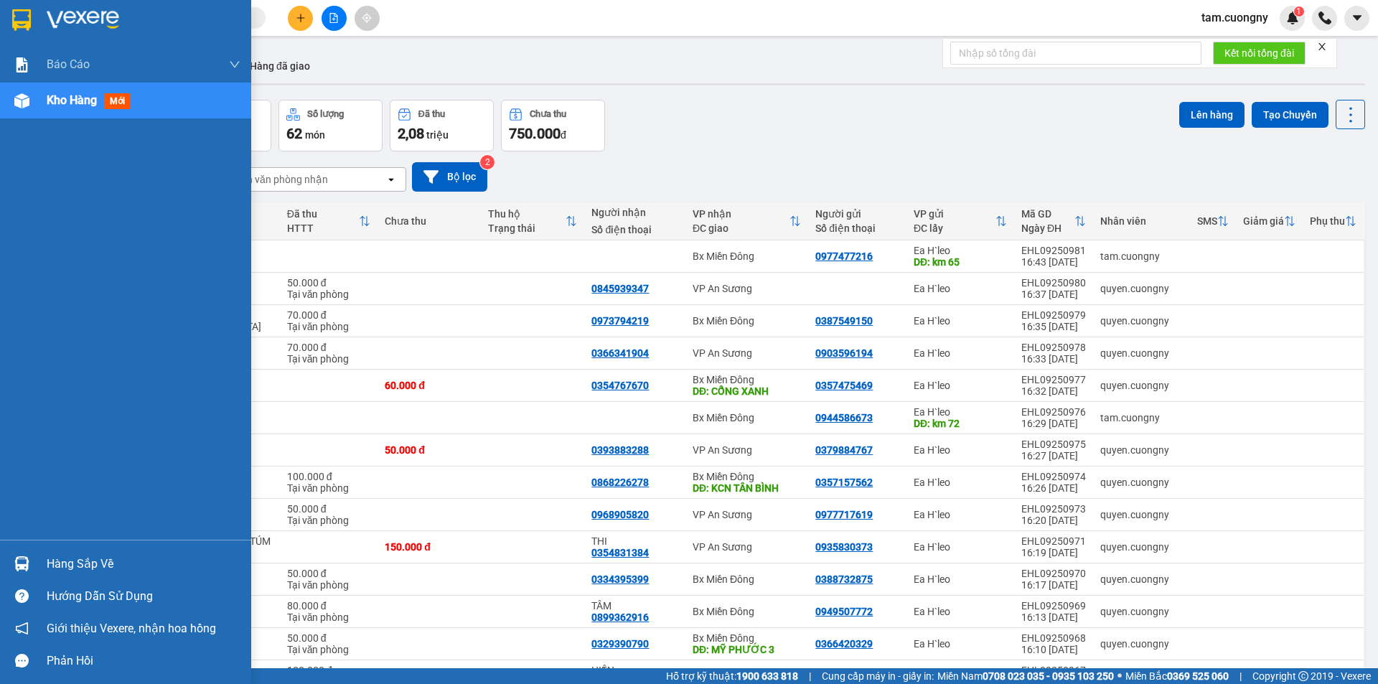
click at [22, 13] on img at bounding box center [21, 20] width 19 height 22
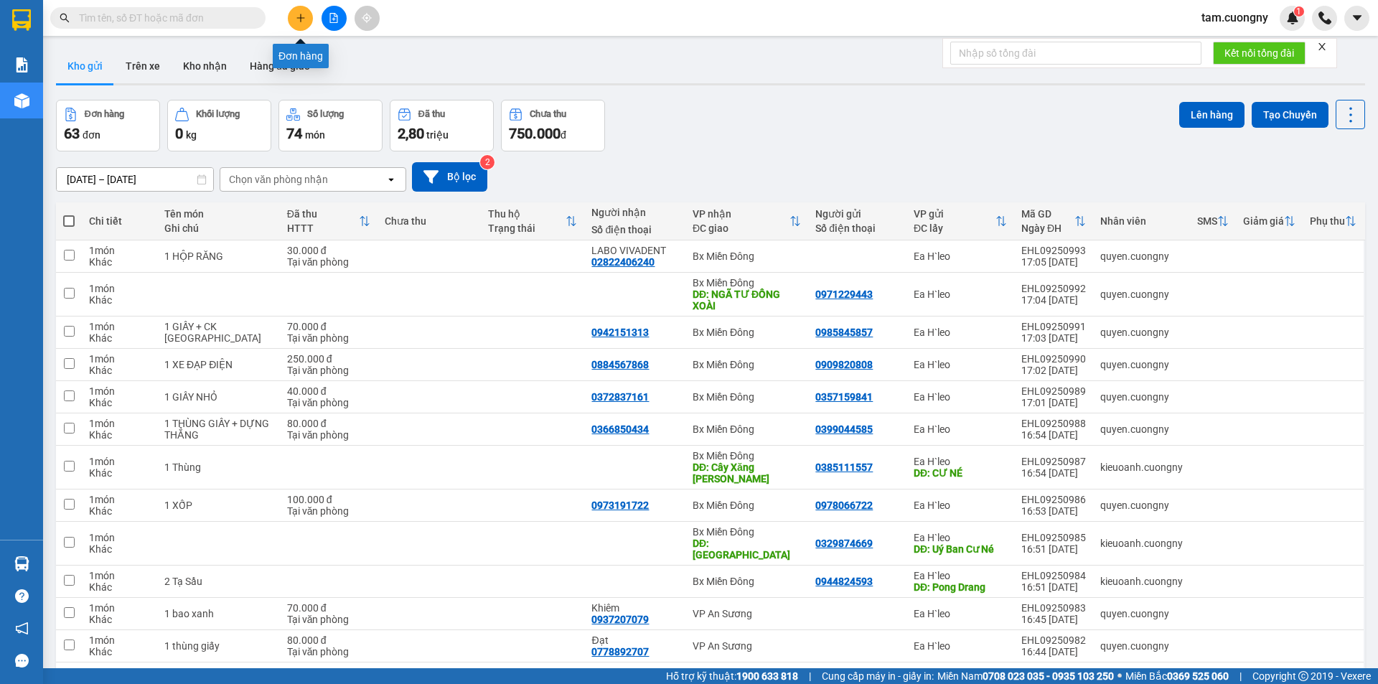
click at [301, 18] on icon "plus" at bounding box center [300, 17] width 8 height 1
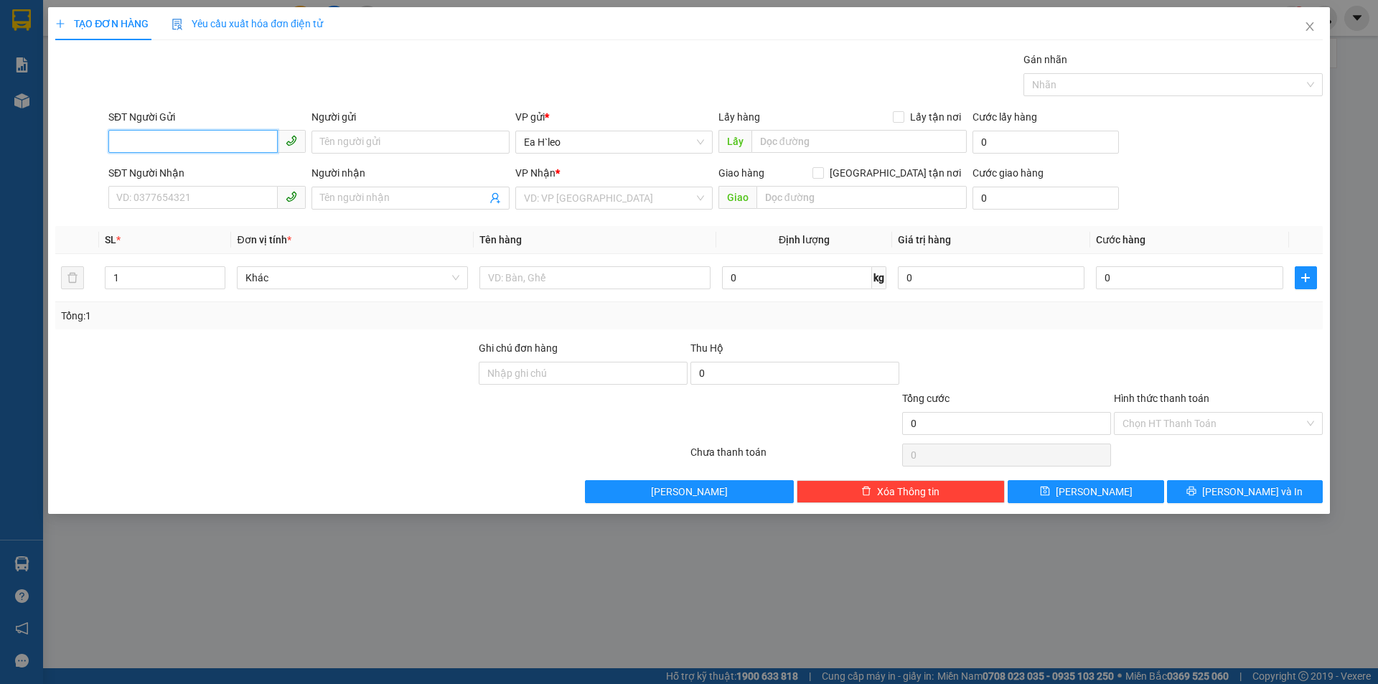
drag, startPoint x: 190, startPoint y: 134, endPoint x: 169, endPoint y: 131, distance: 21.1
click at [189, 134] on input "SĐT Người Gửi" at bounding box center [192, 141] width 169 height 23
type input "0862474499"
click at [182, 172] on div "0862474499 - Tâm" at bounding box center [207, 171] width 180 height 16
type input "Tâm"
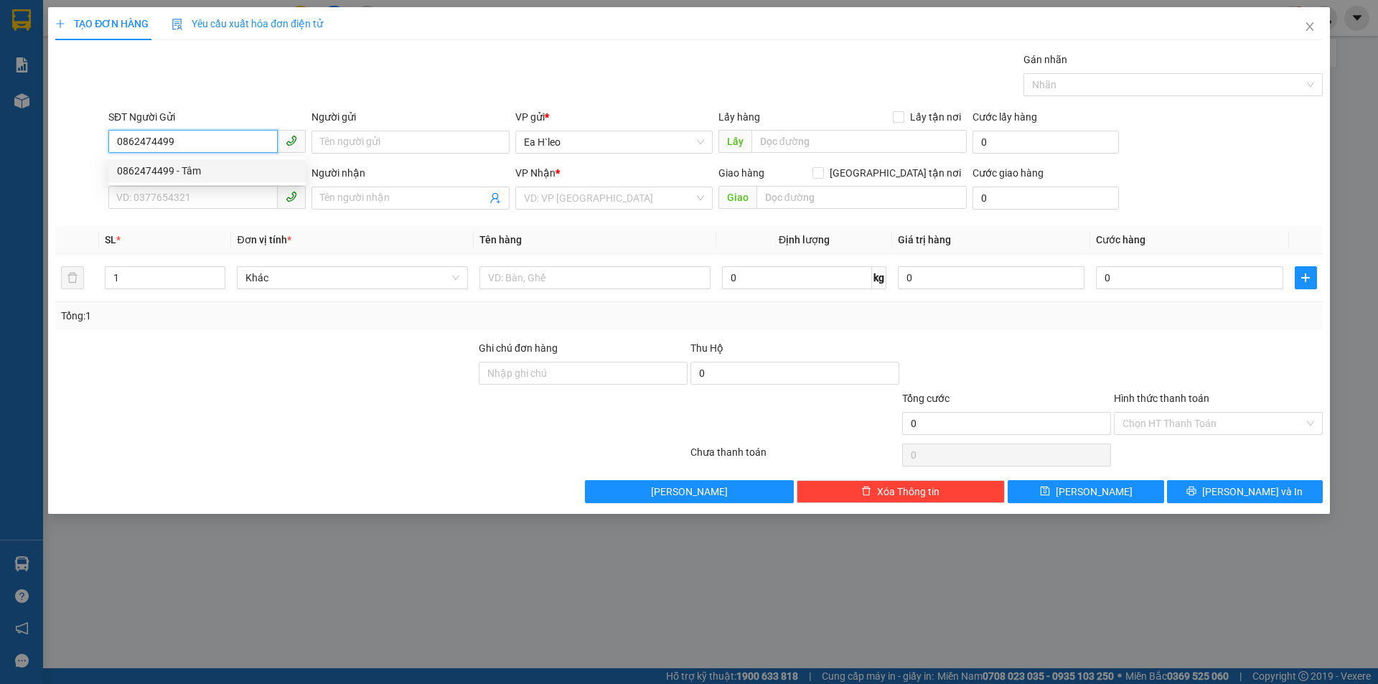
type input "0382220489"
type input "Chị Huyền"
type input "285/21 PHẠM VĂN CHIÊU,P 14, GÒ VẤP"
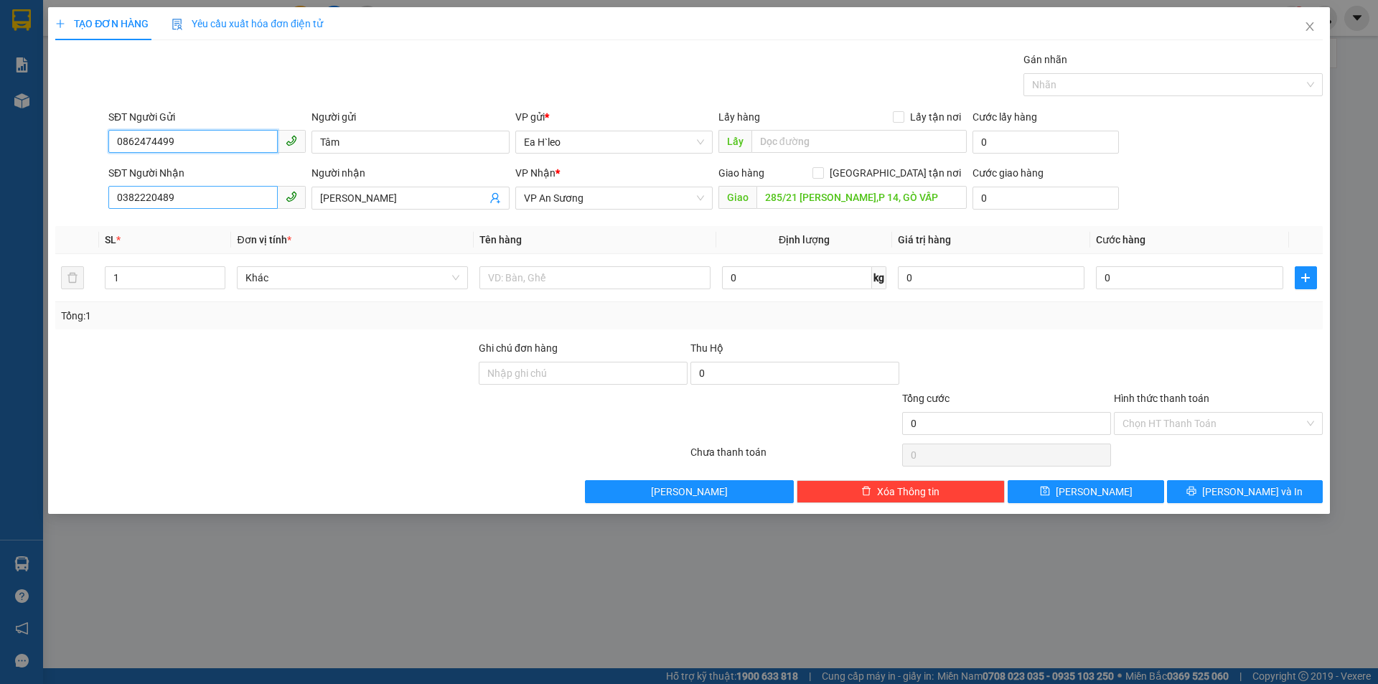
type input "0862474499"
drag, startPoint x: 204, startPoint y: 203, endPoint x: 52, endPoint y: 192, distance: 152.5
click at [53, 194] on div "TẠO ĐƠN HÀNG Yêu cầu xuất hóa đơn điện tử Transit Pickup Surcharge Ids Transit …" at bounding box center [689, 260] width 1282 height 507
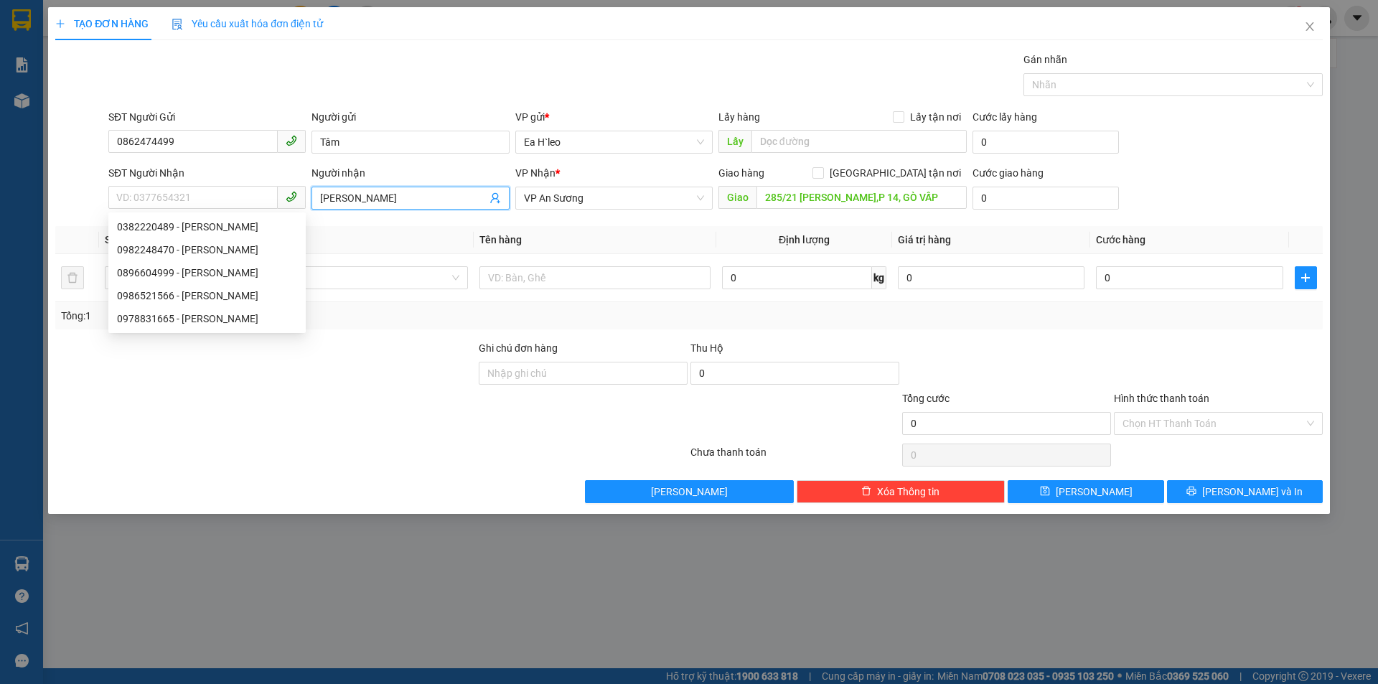
drag, startPoint x: 368, startPoint y: 196, endPoint x: 497, endPoint y: 189, distance: 128.7
click at [274, 211] on div "SĐT Người Nhận VD: 0377654321 Người nhận Chị Huyền Chị Huyền VP Nhận * VP An Sư…" at bounding box center [715, 190] width 1220 height 50
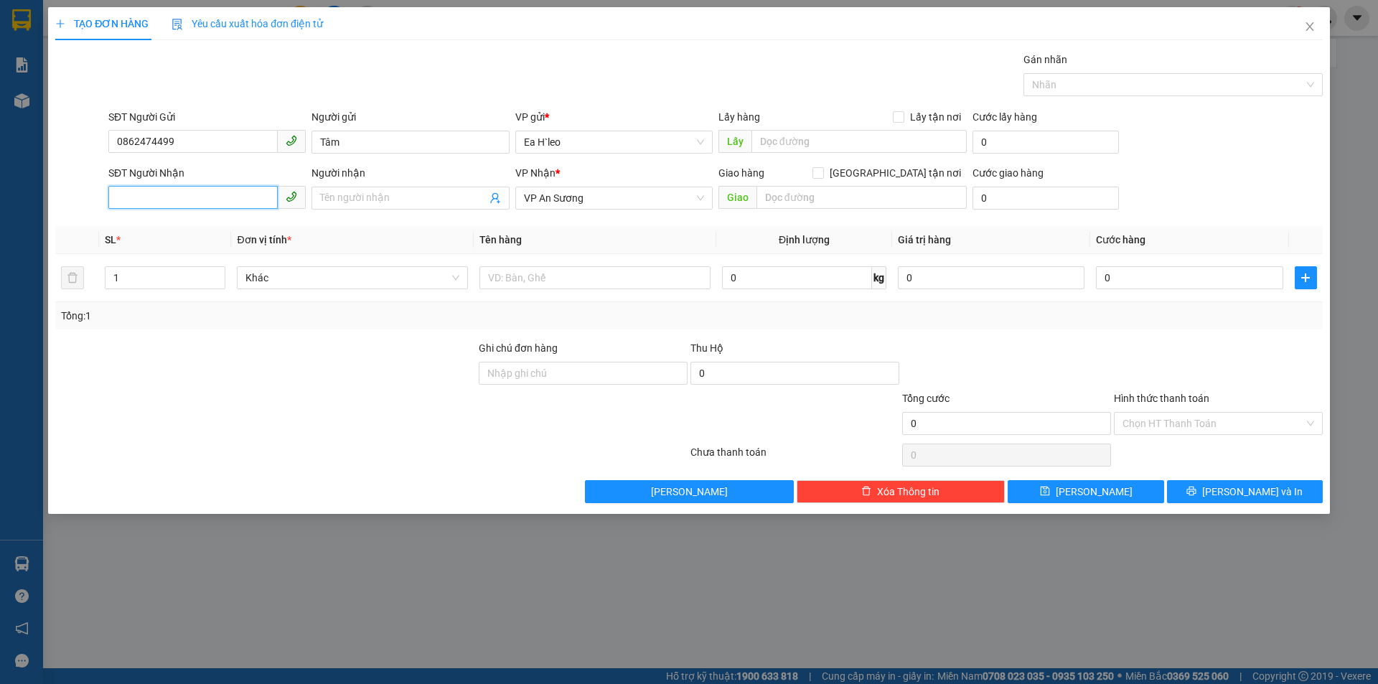
click at [221, 200] on input "SĐT Người Nhận" at bounding box center [192, 197] width 169 height 23
type input "0986521566"
click at [210, 222] on div "0986521566 - DÌ MINH" at bounding box center [207, 227] width 180 height 16
type input "[PERSON_NAME]"
type input "NGÃ BA BẾN LỚN"
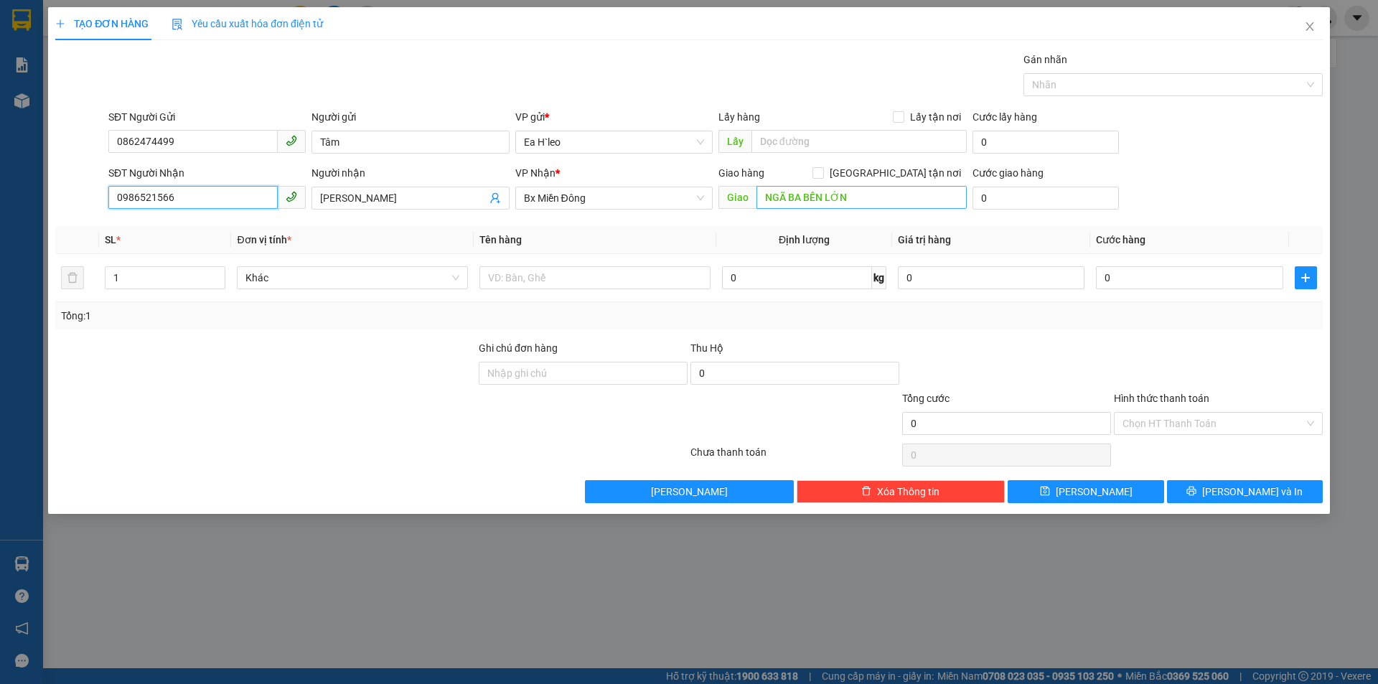
type input "0986521566"
drag, startPoint x: 875, startPoint y: 191, endPoint x: 852, endPoint y: 194, distance: 23.1
click at [875, 192] on input "NGÃ BA BẾN LỚN" at bounding box center [861, 197] width 210 height 23
click at [846, 200] on input "NGÃ BA BẾN LỚN" at bounding box center [861, 197] width 210 height 23
drag, startPoint x: 804, startPoint y: 197, endPoint x: 925, endPoint y: 198, distance: 121.3
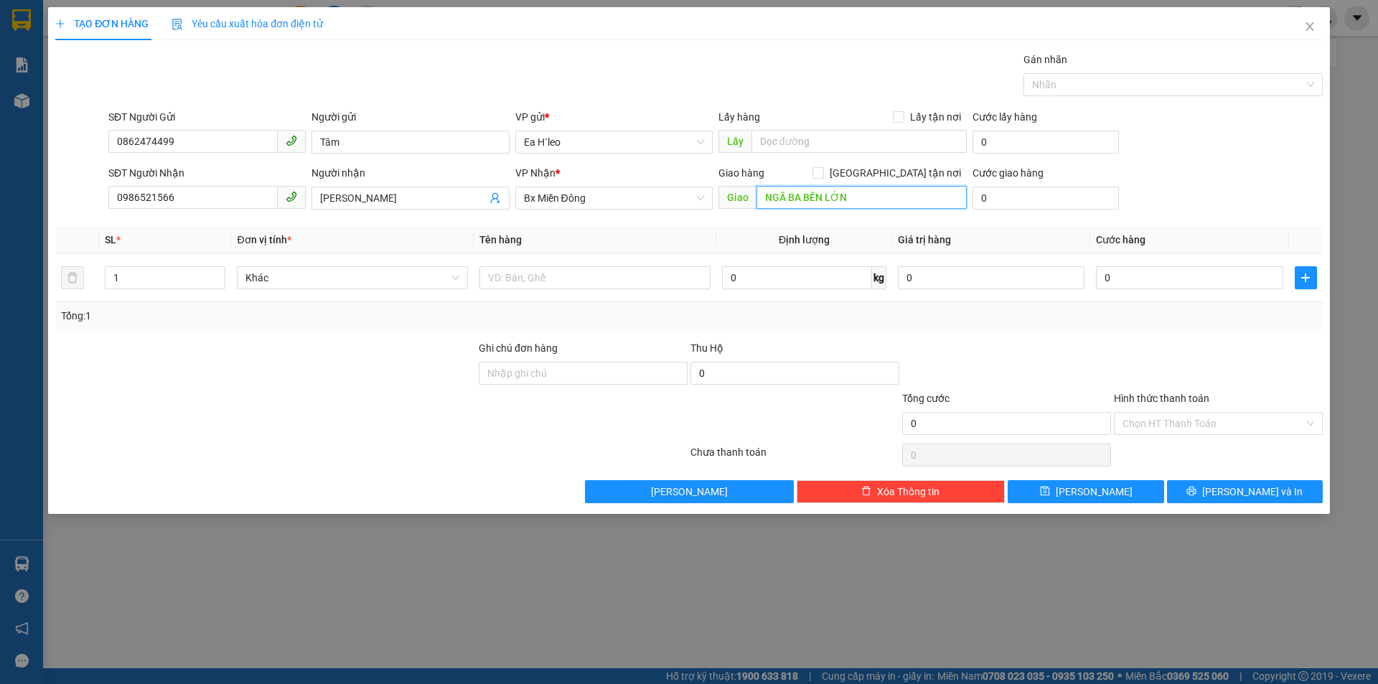
click at [921, 199] on input "NGÃ BA BẾN LỚN" at bounding box center [861, 197] width 210 height 23
type input "NGÃ TƯ SỞ SAO"
click at [586, 282] on input "text" at bounding box center [594, 277] width 231 height 23
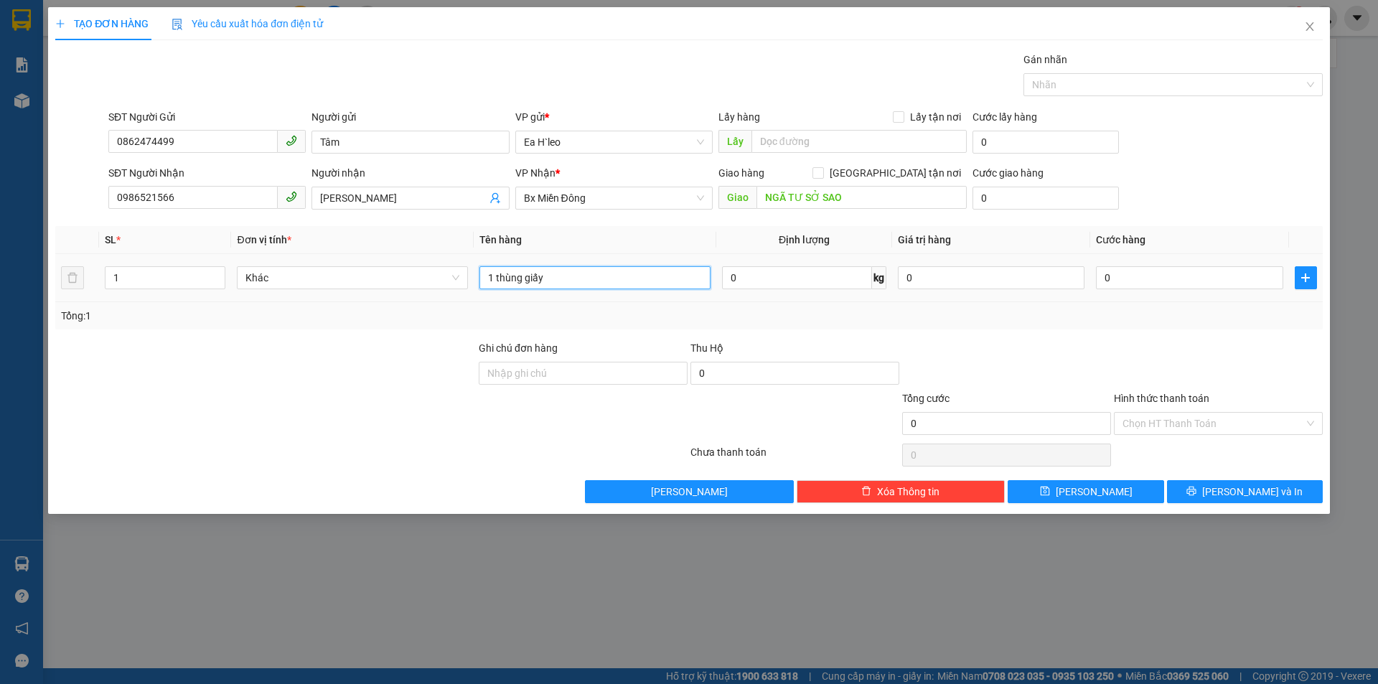
type input "1 thùng giấy"
click at [1127, 286] on input "0" at bounding box center [1189, 277] width 187 height 23
click at [1146, 423] on input "Hình thức thanh toán" at bounding box center [1213, 424] width 182 height 22
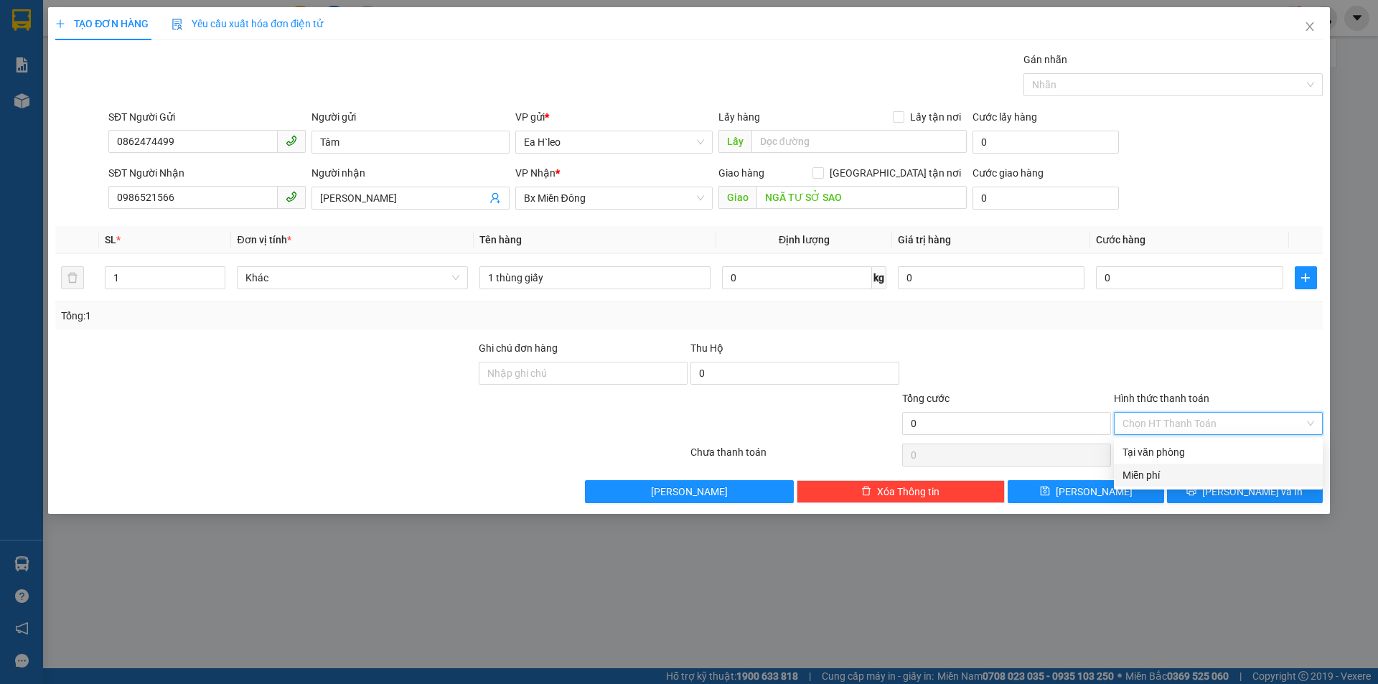
click at [1150, 476] on div "Miễn phí" at bounding box center [1218, 475] width 192 height 16
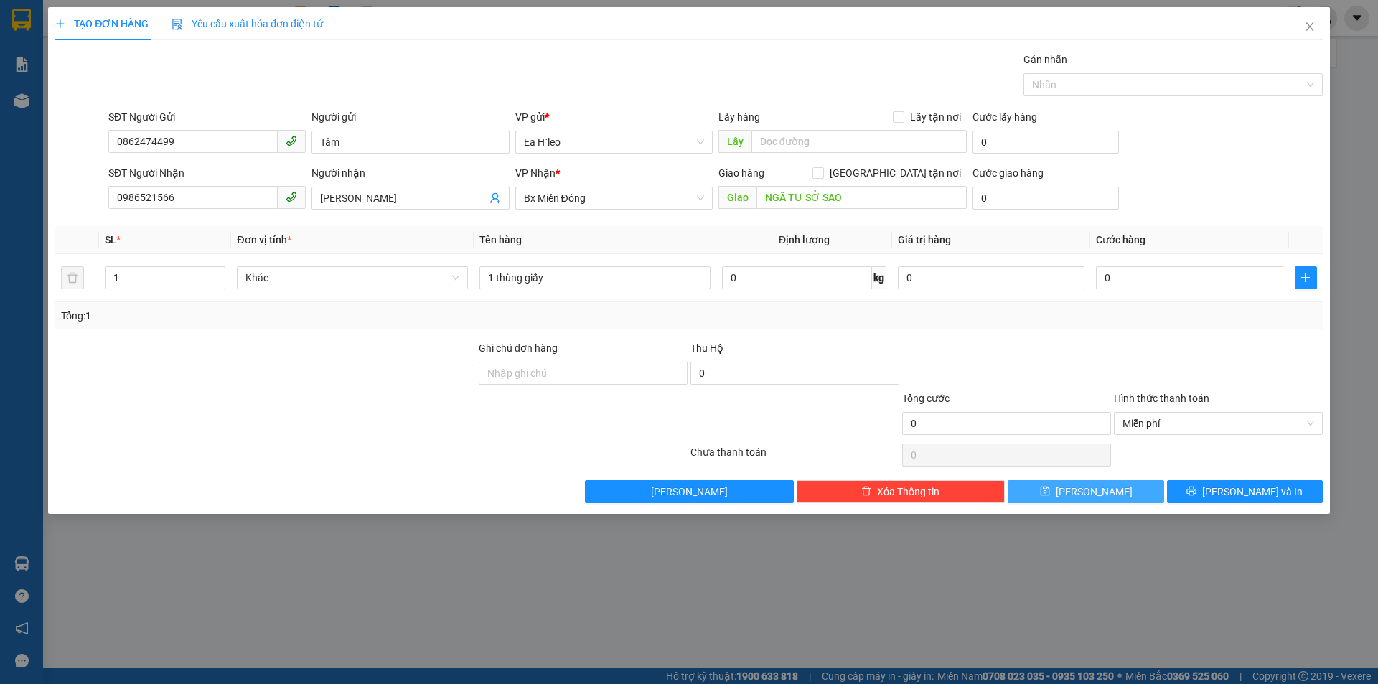
click at [1114, 494] on button "Lưu" at bounding box center [1086, 491] width 156 height 23
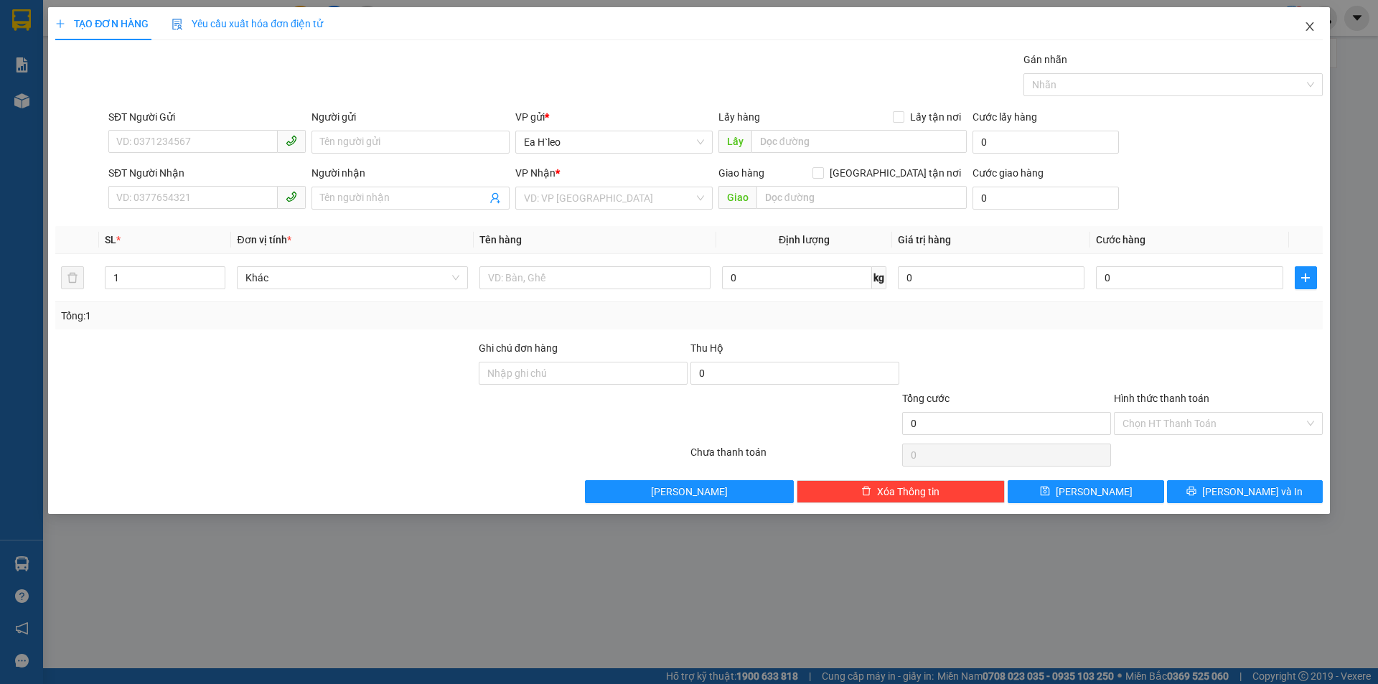
drag, startPoint x: 1312, startPoint y: 20, endPoint x: 1288, endPoint y: 17, distance: 23.9
click at [1310, 19] on span "Close" at bounding box center [1310, 27] width 40 height 40
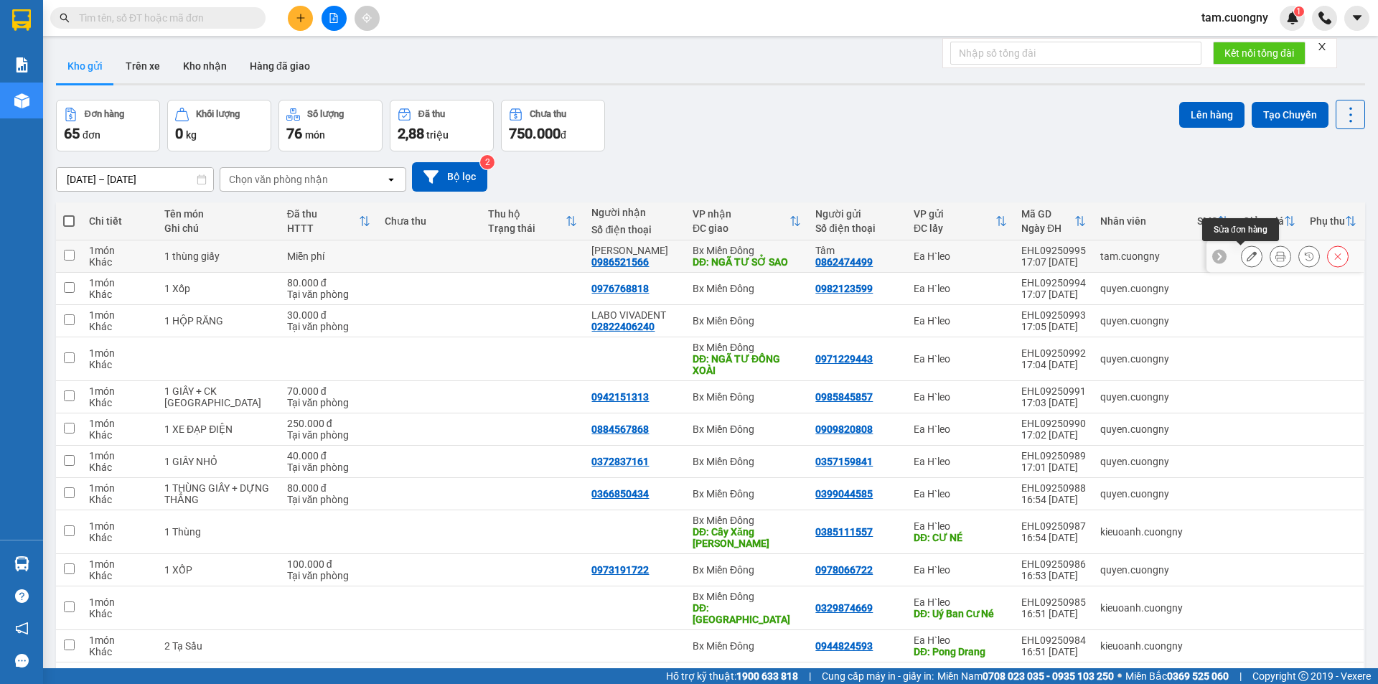
click at [1247, 255] on icon at bounding box center [1252, 256] width 10 height 10
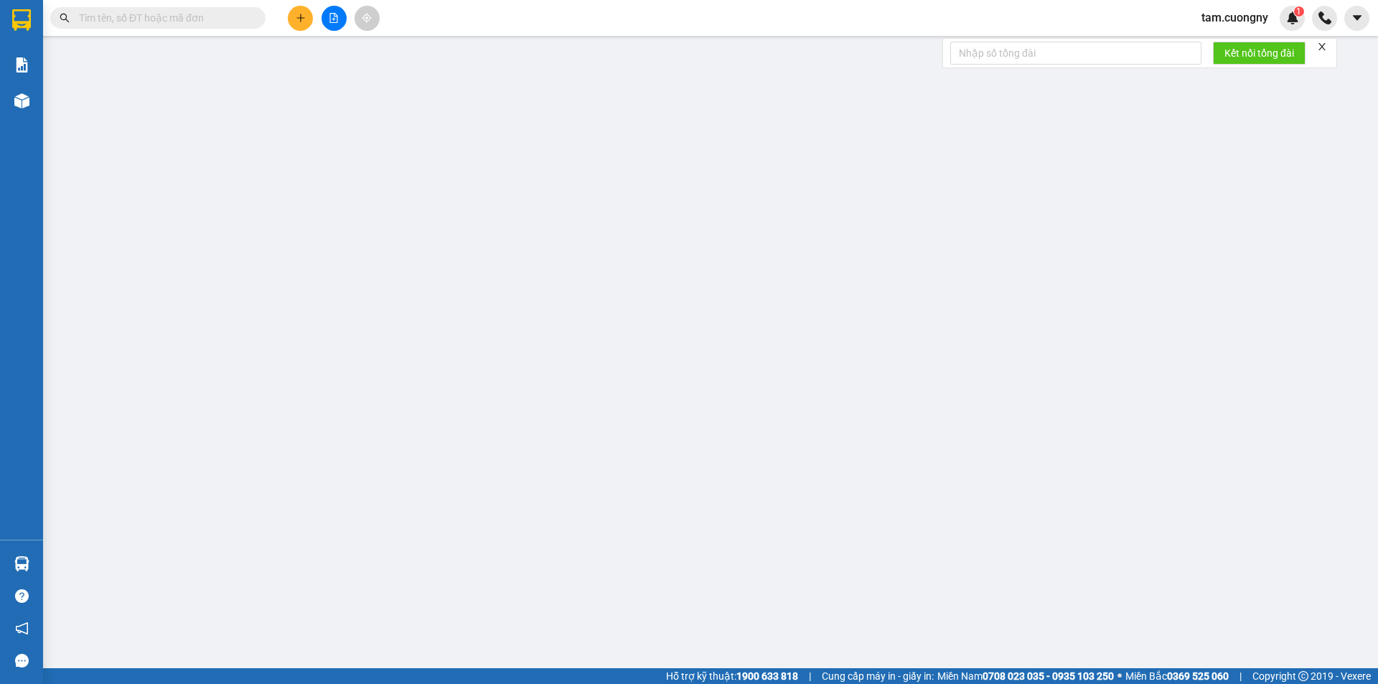
type input "0862474499"
type input "Tâm"
type input "0986521566"
type input "[PERSON_NAME]"
type input "NGÃ TƯ SỞ SAO"
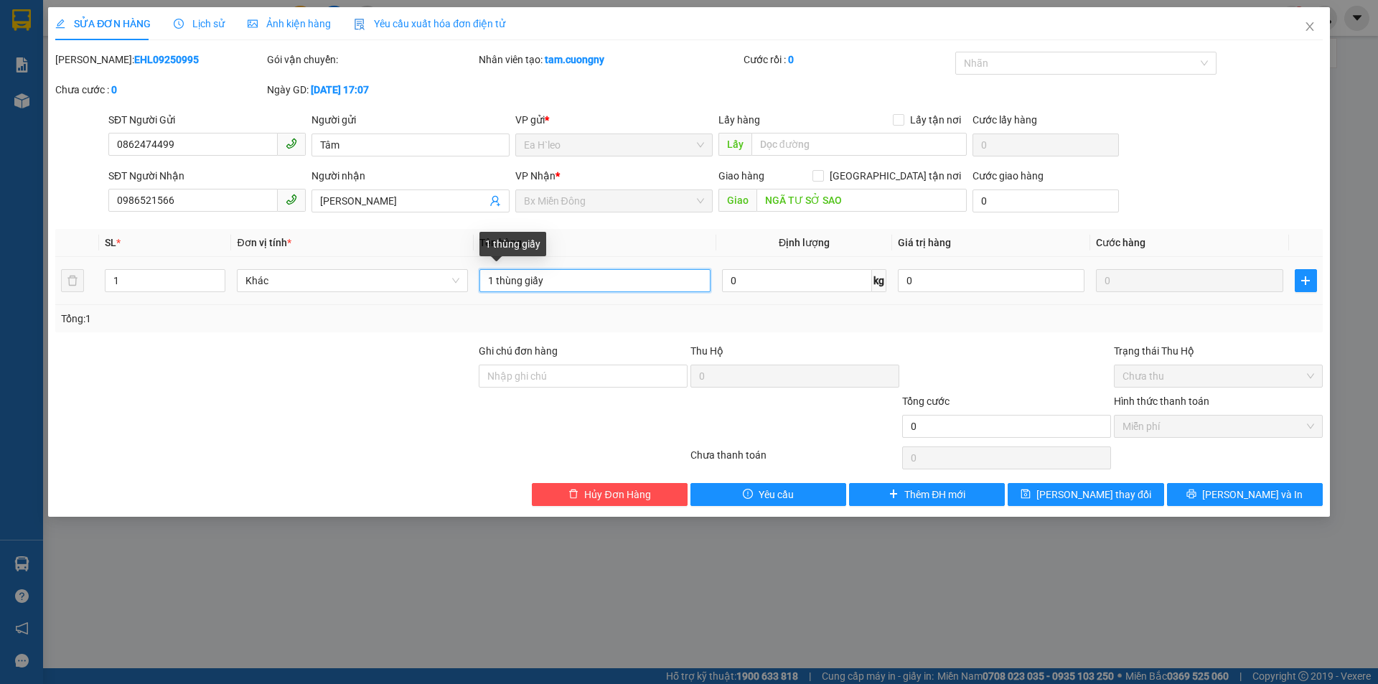
click at [583, 277] on input "1 thùng giấy" at bounding box center [594, 280] width 231 height 23
type input "1 thùng giấy. gửi chuyến 21h"
click at [558, 374] on input "Ghi chú đơn hàng" at bounding box center [583, 376] width 209 height 23
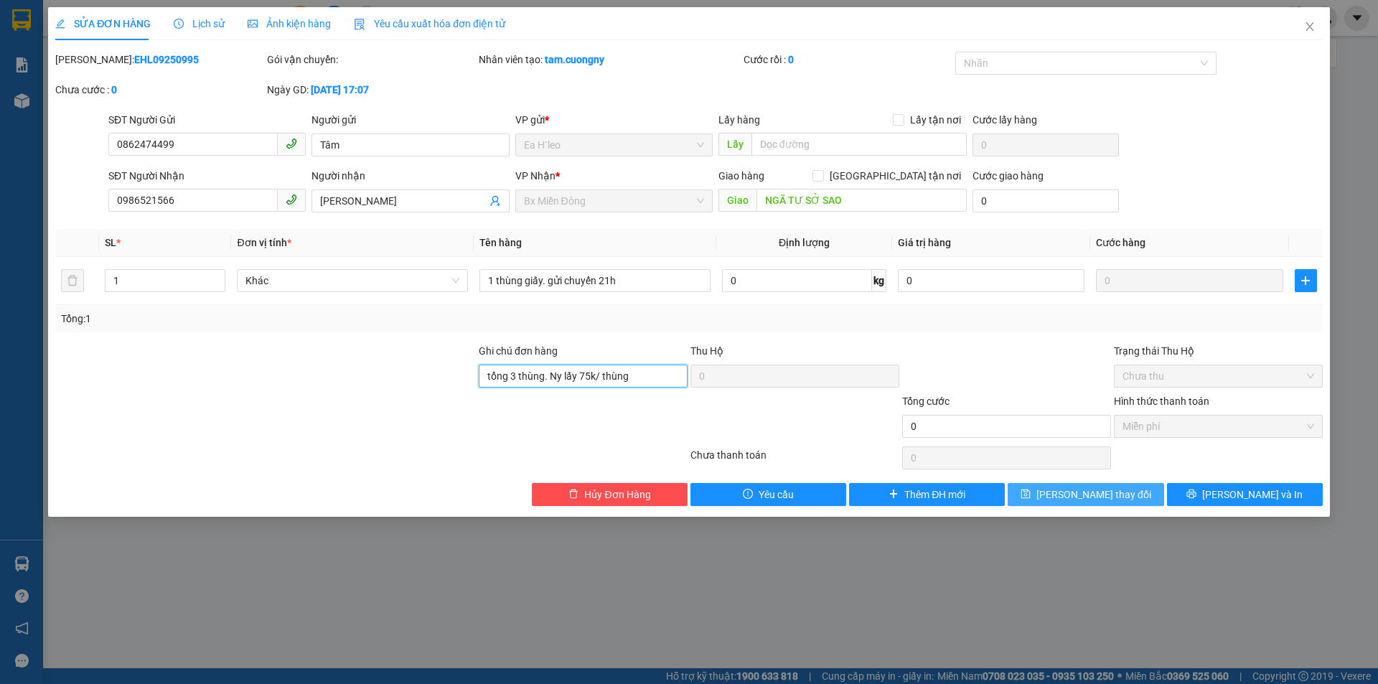
type input "tổng 3 thùng. Ny lấy 75k/ thùng"
click at [1076, 492] on span "[PERSON_NAME] thay đổi" at bounding box center [1093, 495] width 115 height 16
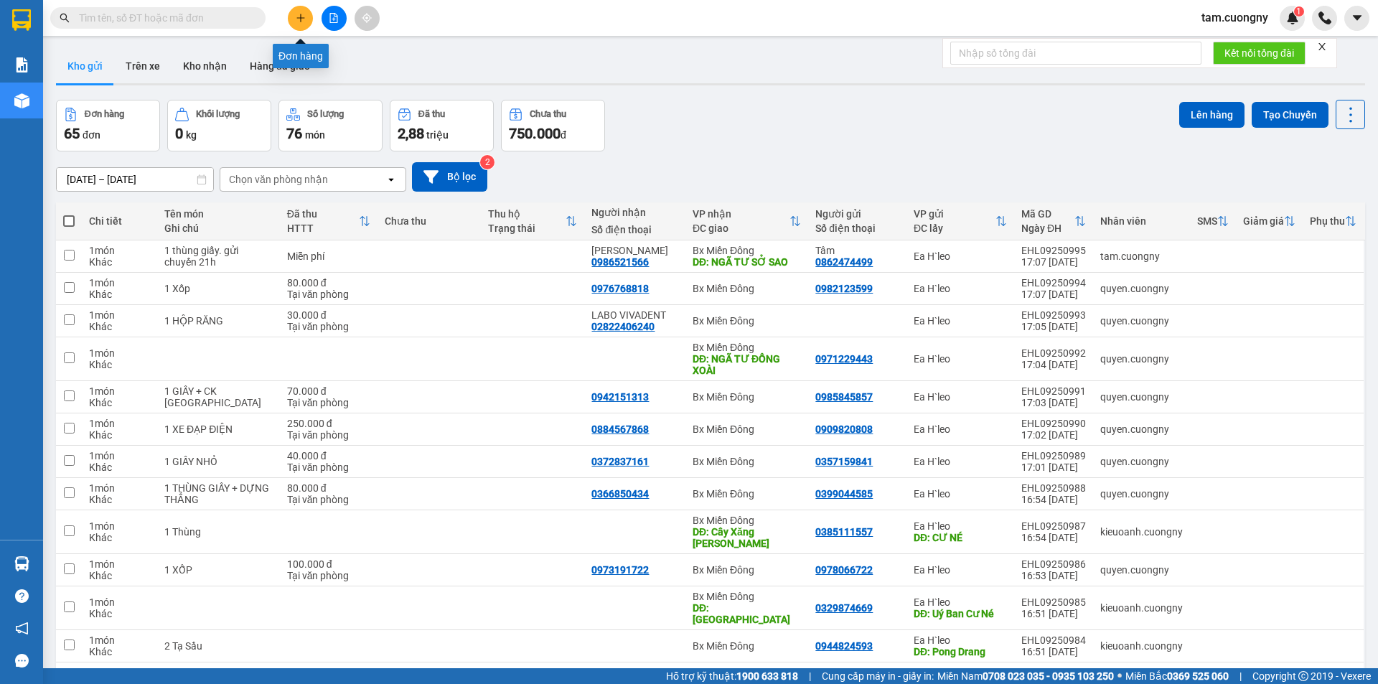
click at [298, 19] on icon "plus" at bounding box center [301, 18] width 10 height 10
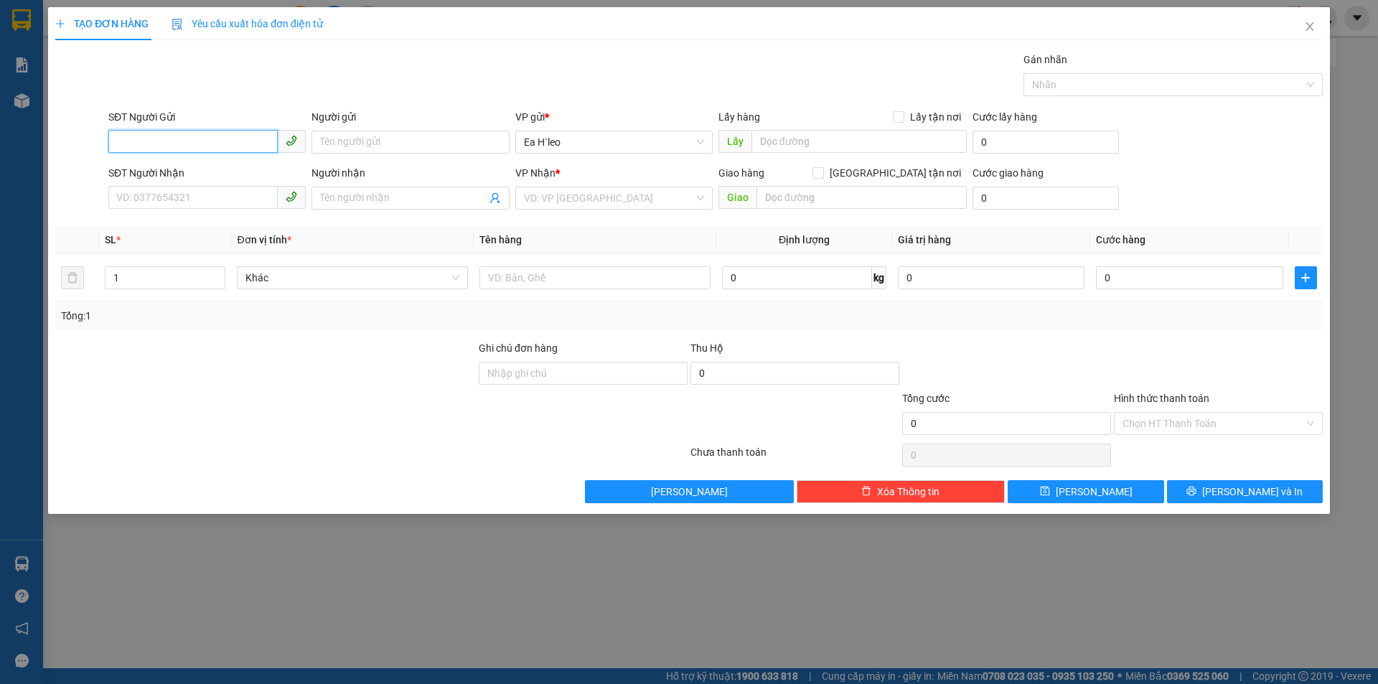
click at [206, 136] on input "SĐT Người Gửi" at bounding box center [192, 141] width 169 height 23
type input "0375984375"
click at [191, 196] on input "SĐT Người Nhận" at bounding box center [192, 197] width 169 height 23
type input "0"
type input "0798308088"
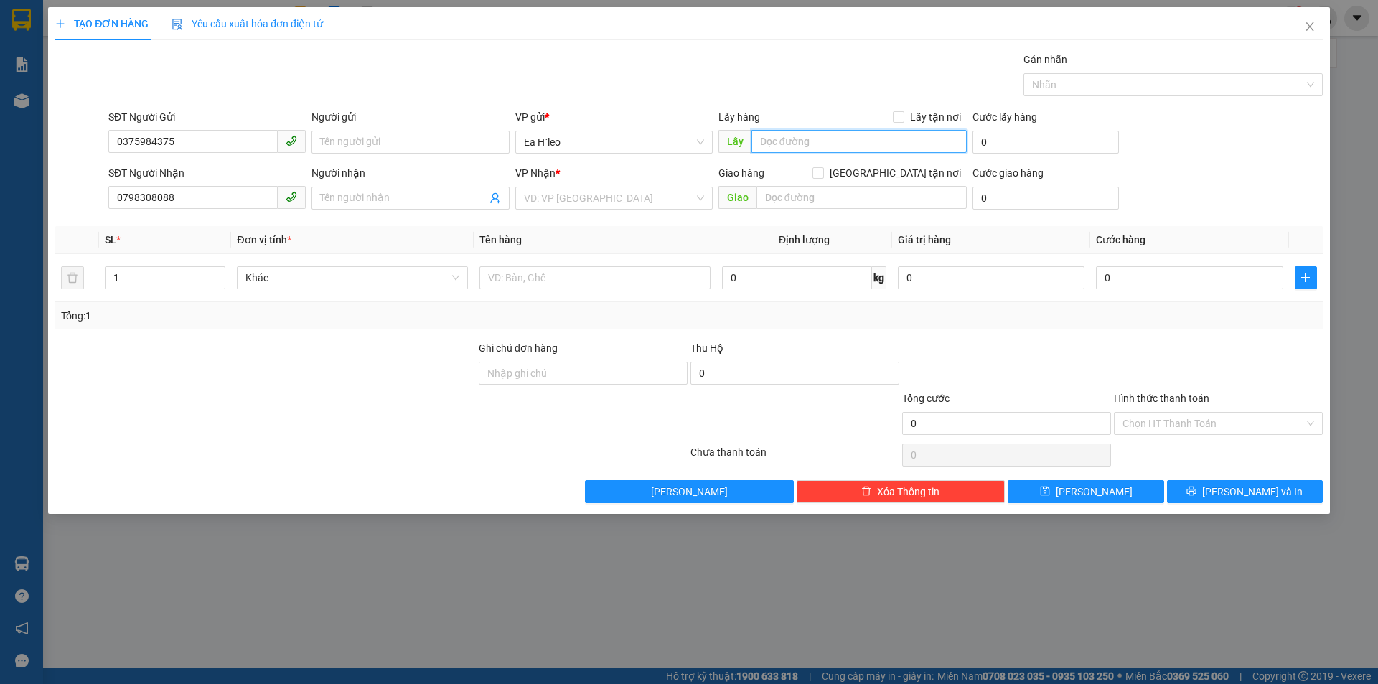
click at [798, 144] on input "text" at bounding box center [858, 141] width 215 height 23
type input "km 65"
click at [568, 200] on input "search" at bounding box center [609, 198] width 170 height 22
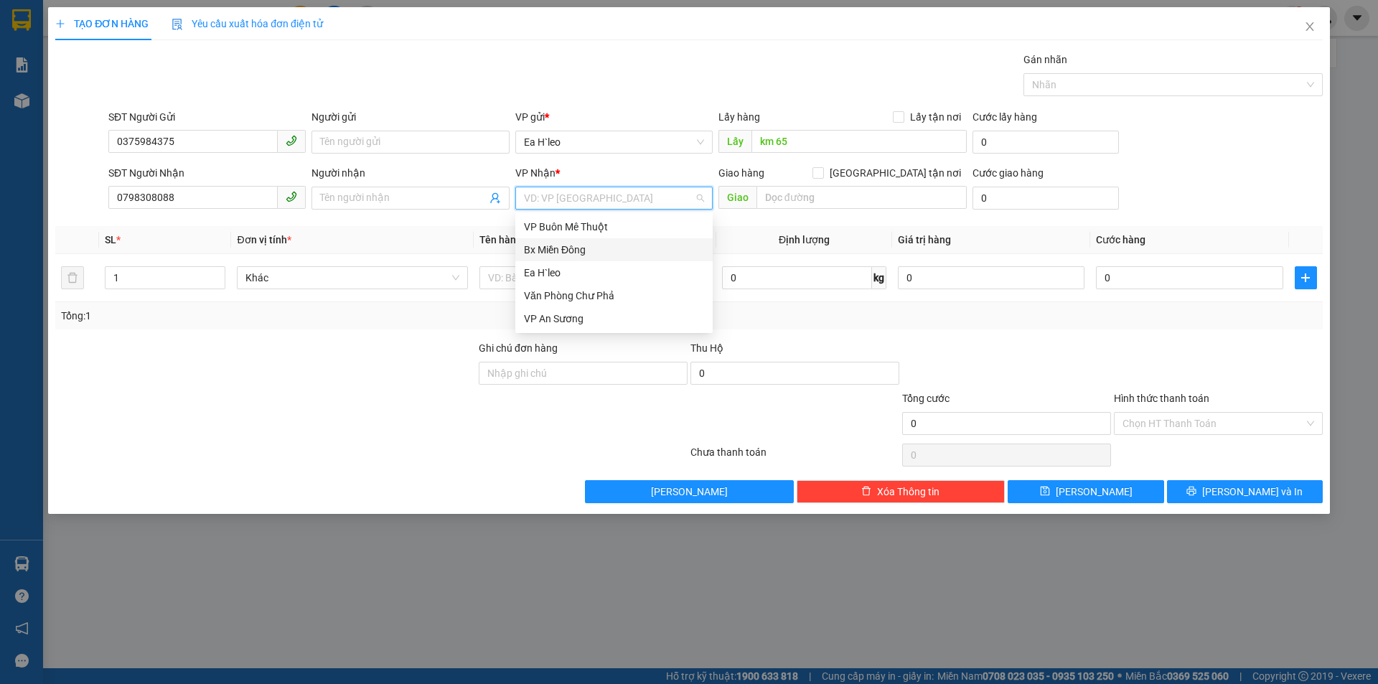
click at [580, 255] on div "Bx Miền Đông" at bounding box center [614, 250] width 180 height 16
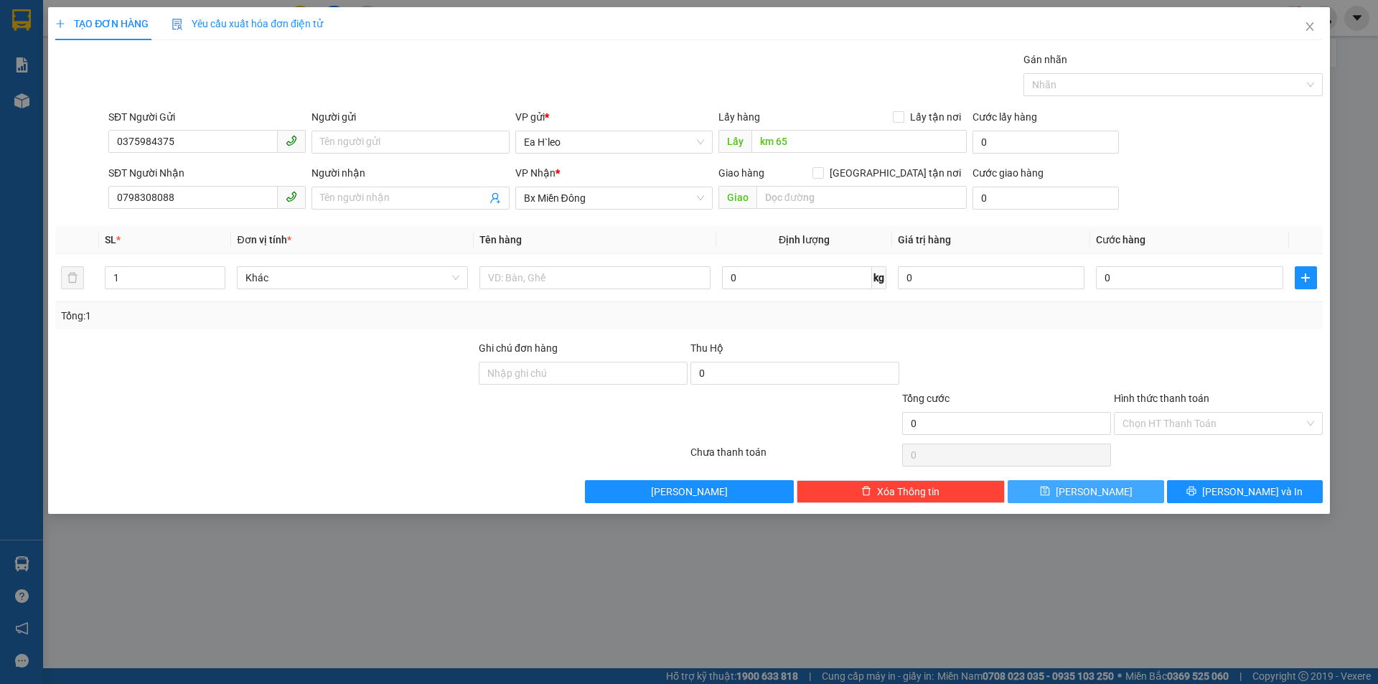
click at [1128, 487] on button "Lưu" at bounding box center [1086, 491] width 156 height 23
click at [200, 206] on input "SĐT Người Nhận" at bounding box center [192, 197] width 169 height 23
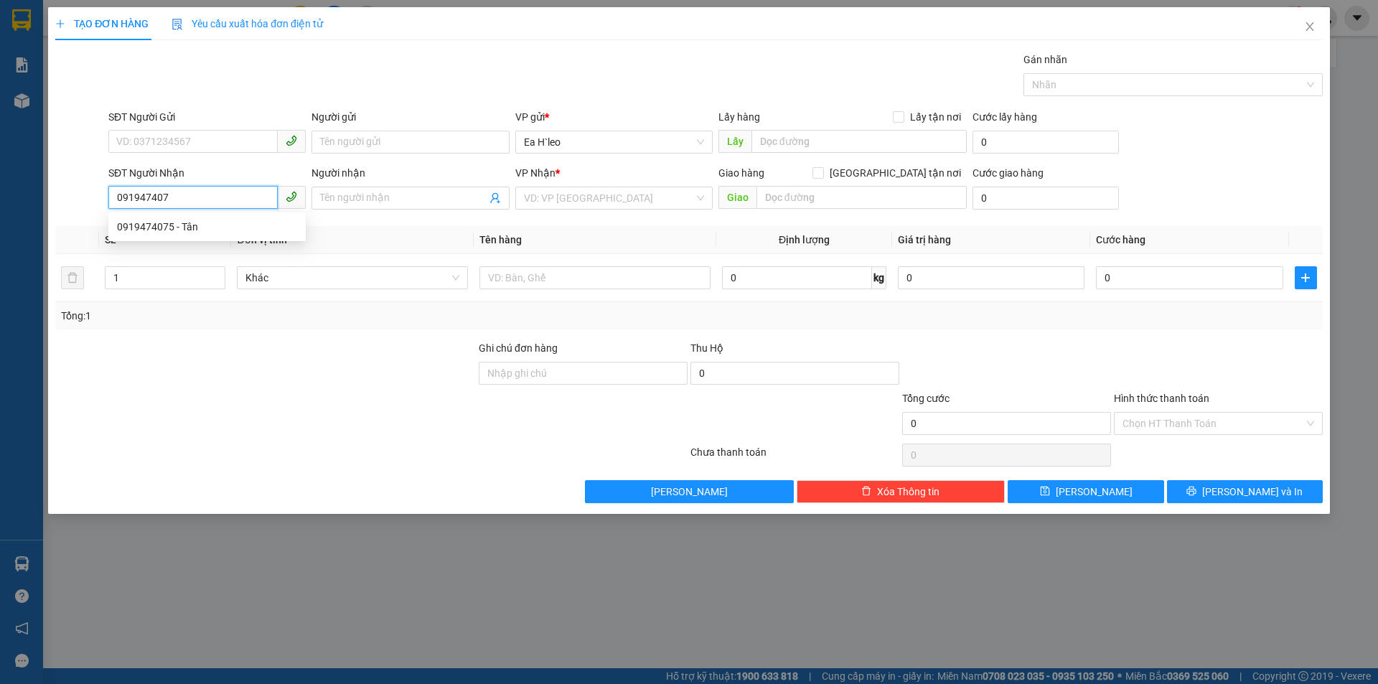
type input "0919474075"
click at [205, 226] on div "0919474075 - Tân" at bounding box center [207, 227] width 180 height 16
type input "Tân"
type input "BIG C BÌNH DƯƠNG"
type input "0919474075"
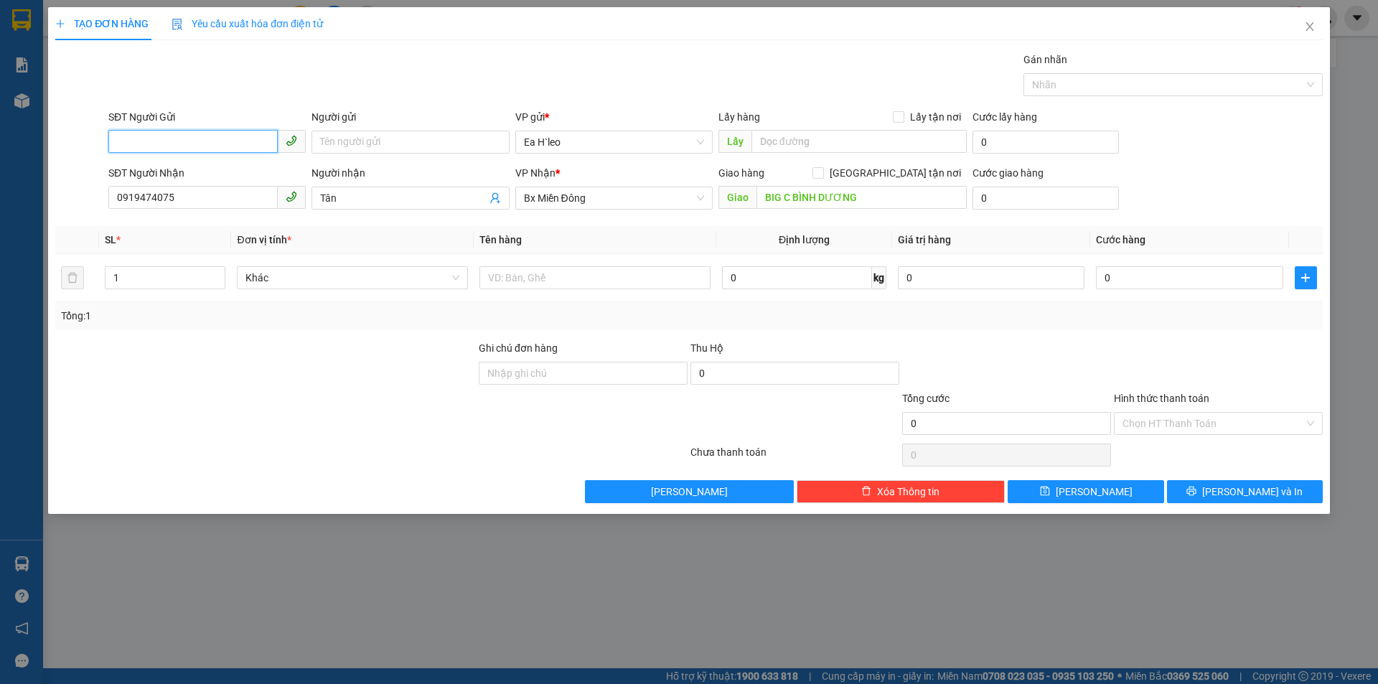
click at [217, 151] on input "SĐT Người Gửi" at bounding box center [192, 141] width 169 height 23
type input "0984562447"
click at [225, 167] on div "0984562447 - Ngọc Hùng" at bounding box center [207, 171] width 180 height 16
type input "Ngọc Hùng"
type input "0984562447"
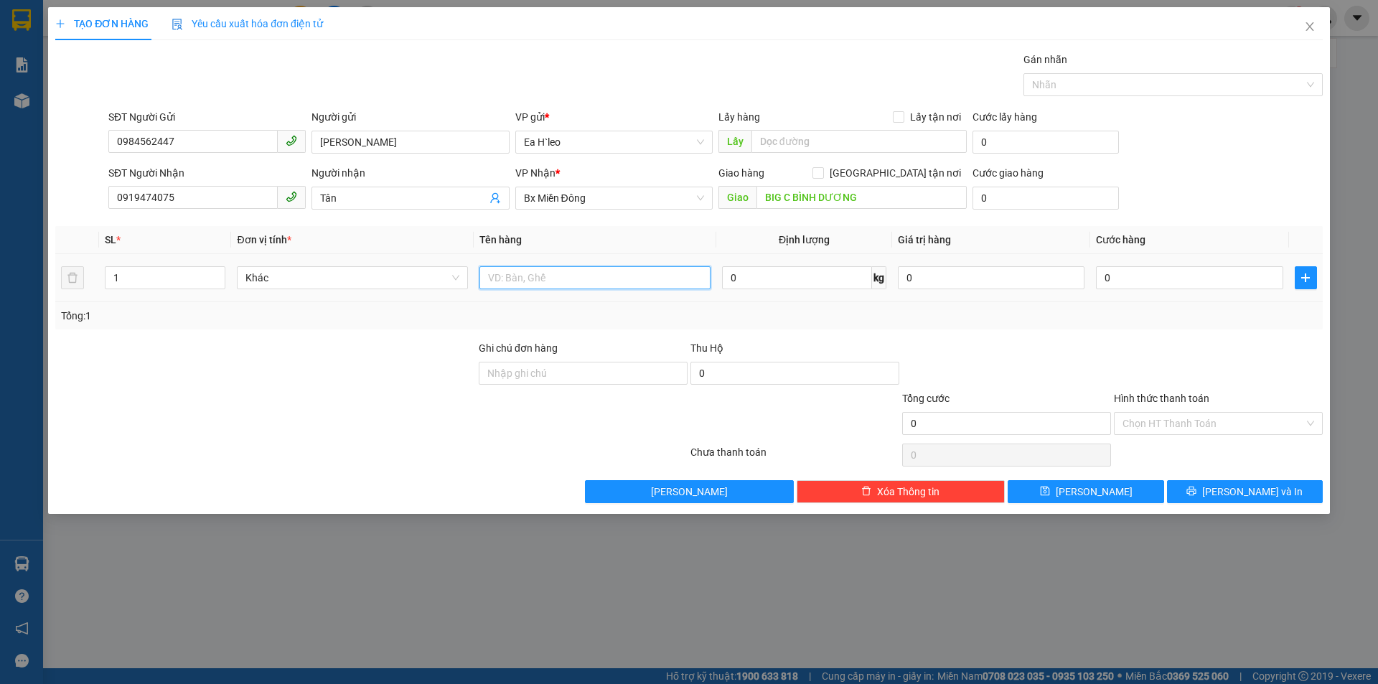
click at [571, 282] on input "text" at bounding box center [594, 277] width 231 height 23
click at [571, 283] on input "text" at bounding box center [594, 277] width 231 height 23
drag, startPoint x: 571, startPoint y: 283, endPoint x: 587, endPoint y: 283, distance: 16.5
click at [587, 283] on input "1 thùng xốp&" at bounding box center [594, 277] width 231 height 23
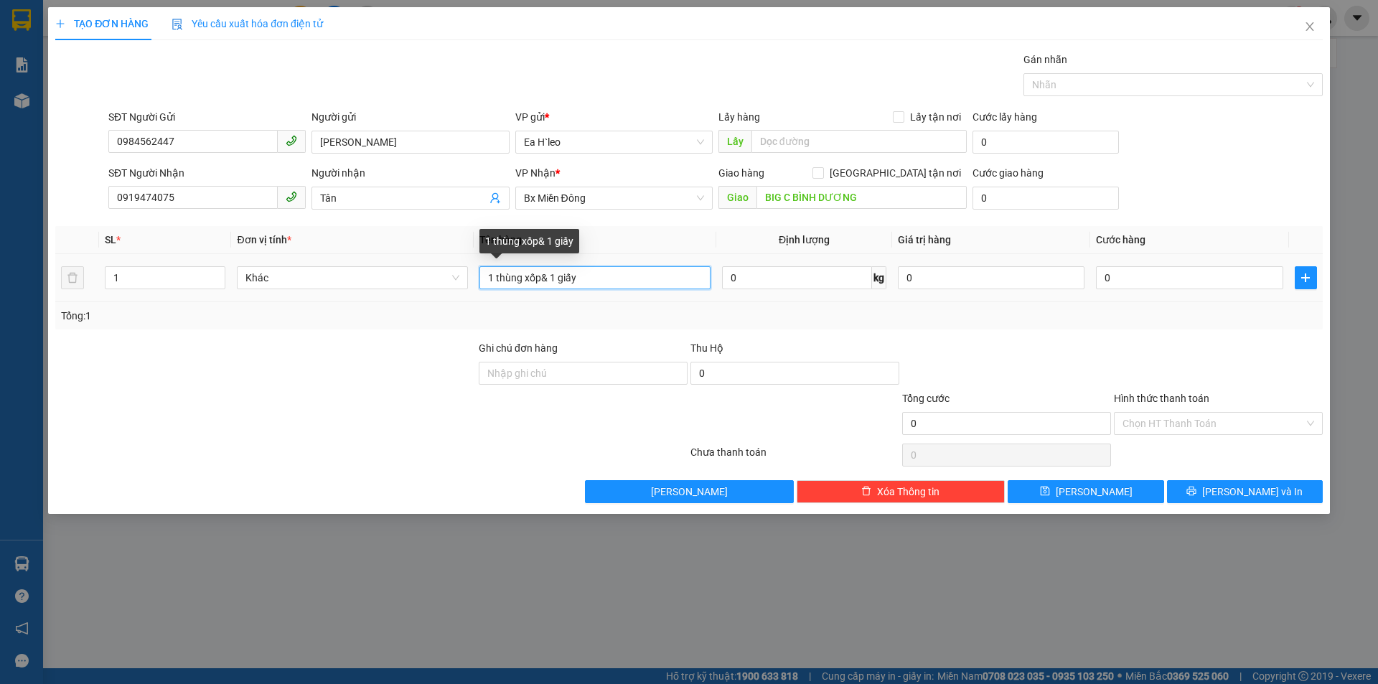
drag, startPoint x: 542, startPoint y: 278, endPoint x: 652, endPoint y: 296, distance: 111.9
click at [543, 278] on input "1 thùng xốp& 1 giấy" at bounding box center [594, 277] width 231 height 23
type input "1 thùng xốp & 1 giấy"
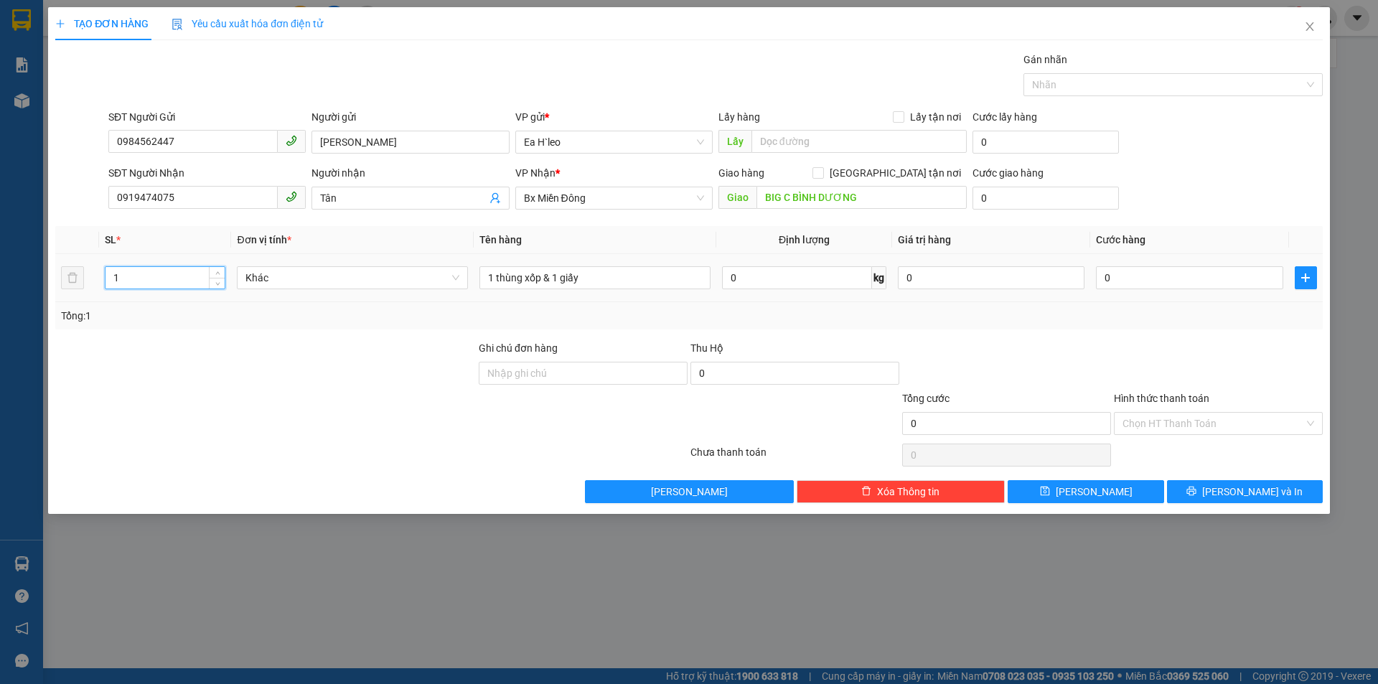
click at [200, 276] on input "1" at bounding box center [164, 278] width 119 height 22
type input "2"
click at [1139, 274] on input "0" at bounding box center [1189, 277] width 187 height 23
type input "1"
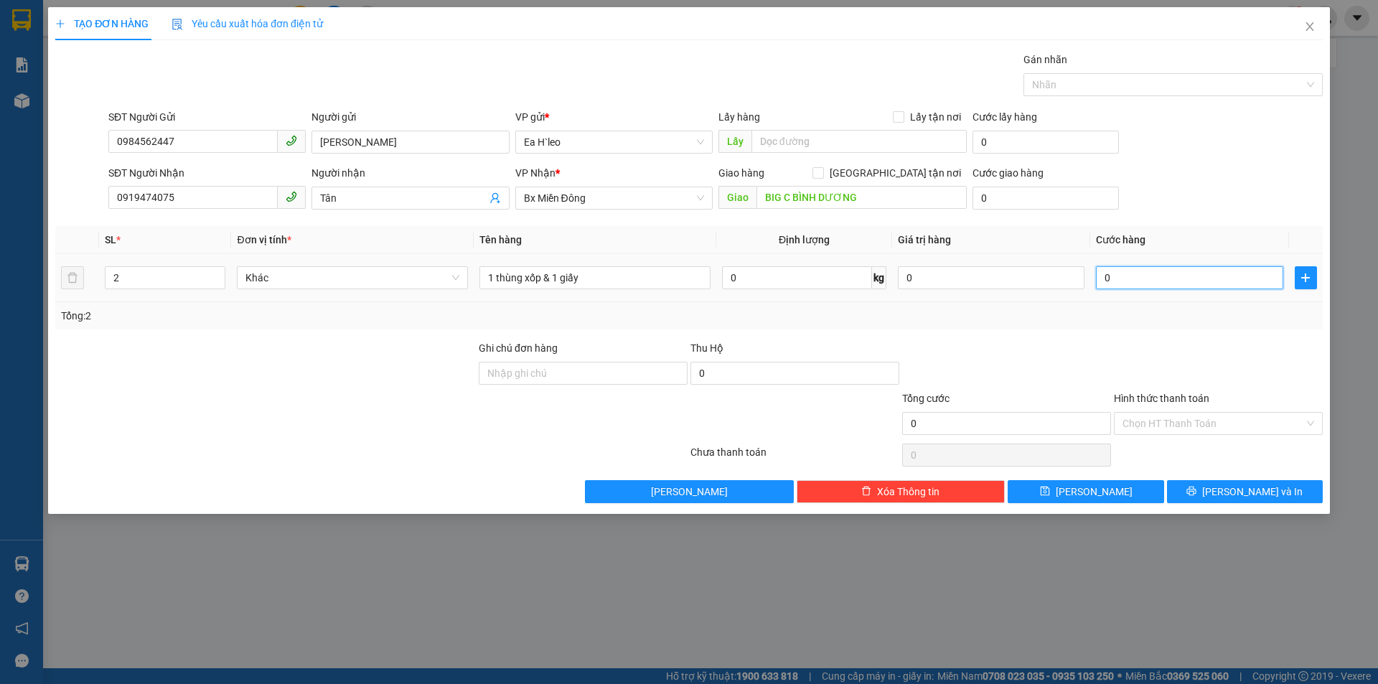
type input "1"
type input "11"
type input "110"
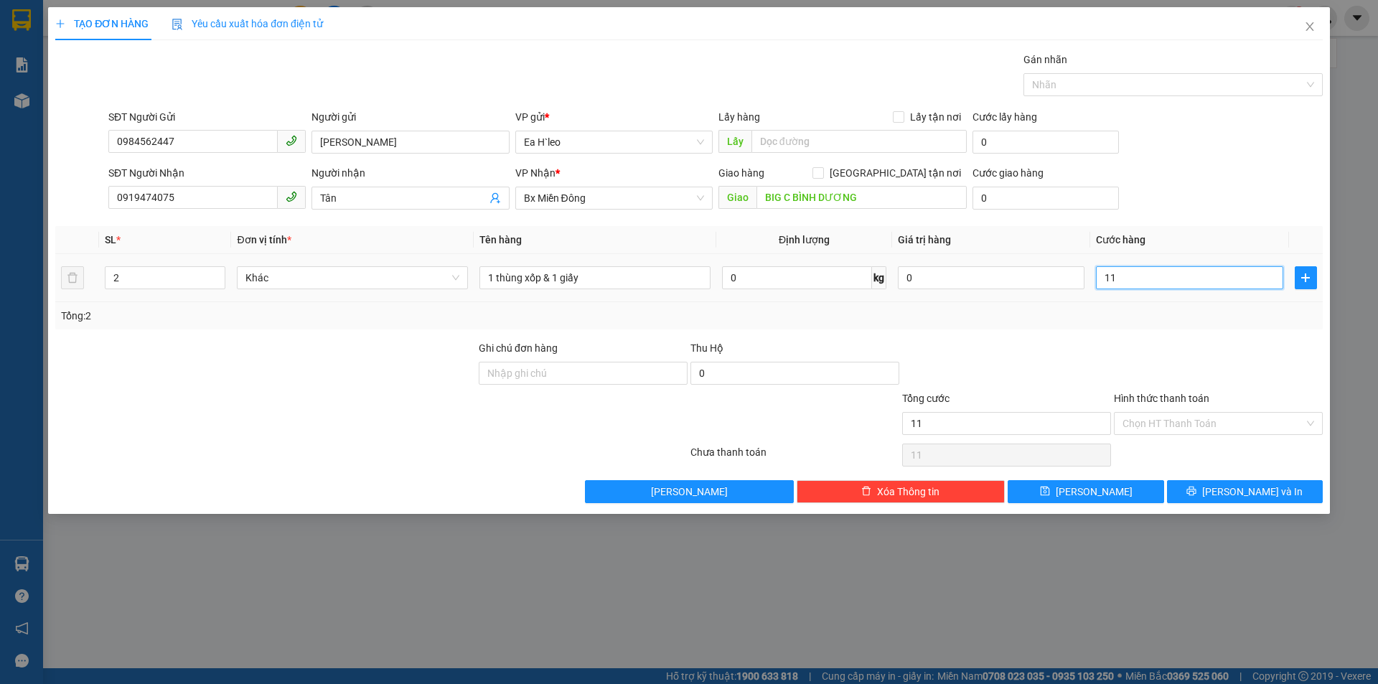
type input "110"
type input "1.100"
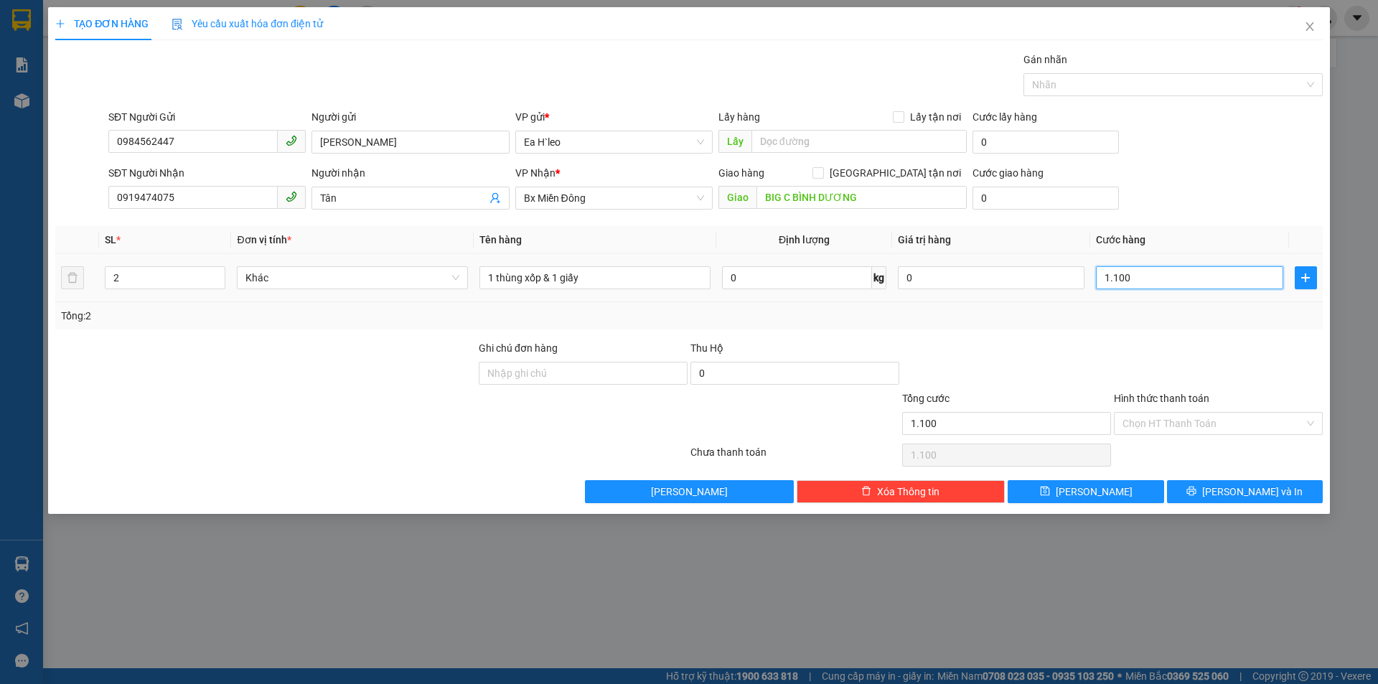
type input "11.000"
type input "110.000"
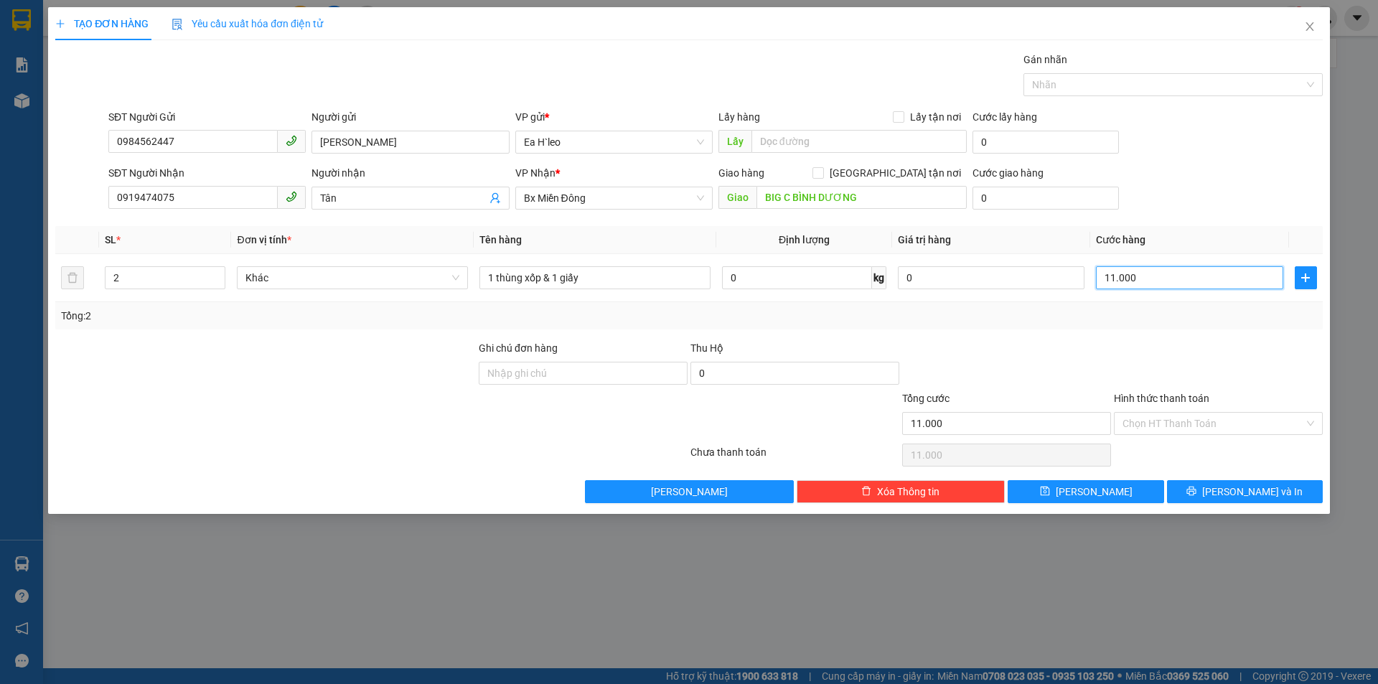
type input "110.000"
click at [1138, 491] on button "Lưu" at bounding box center [1086, 491] width 156 height 23
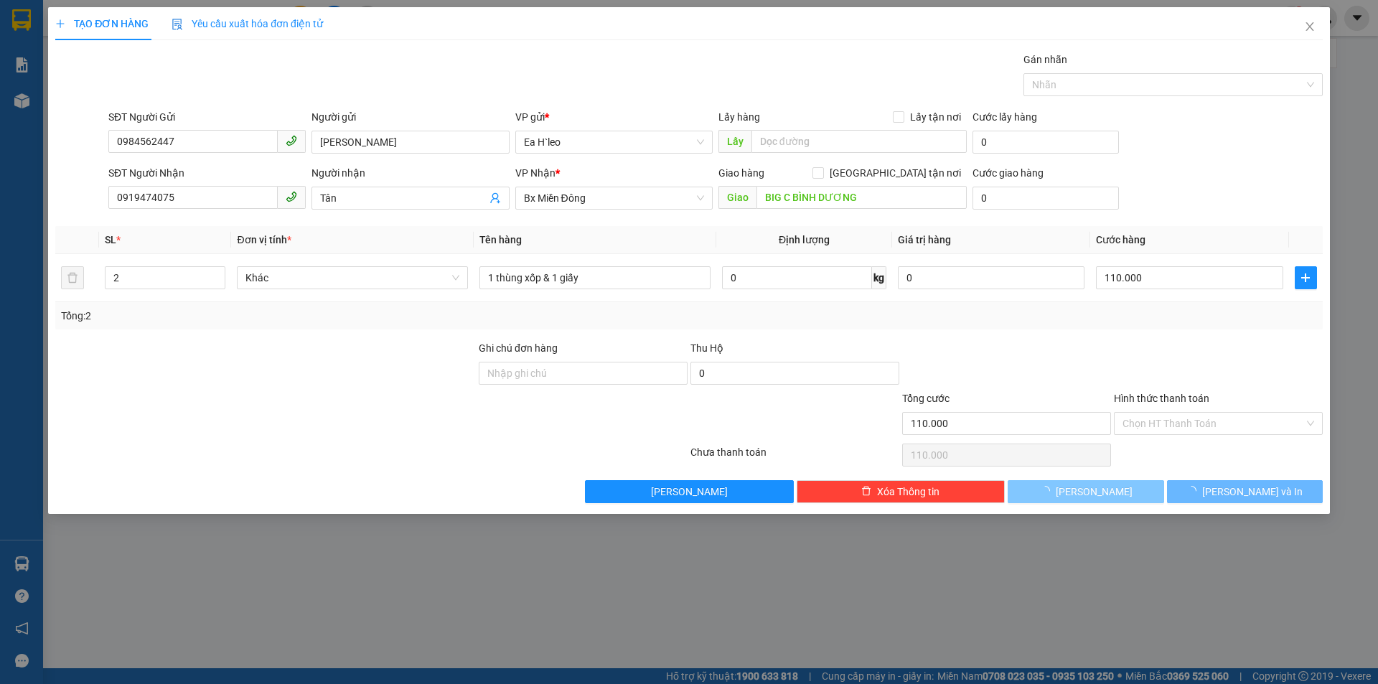
type input "1"
type input "0"
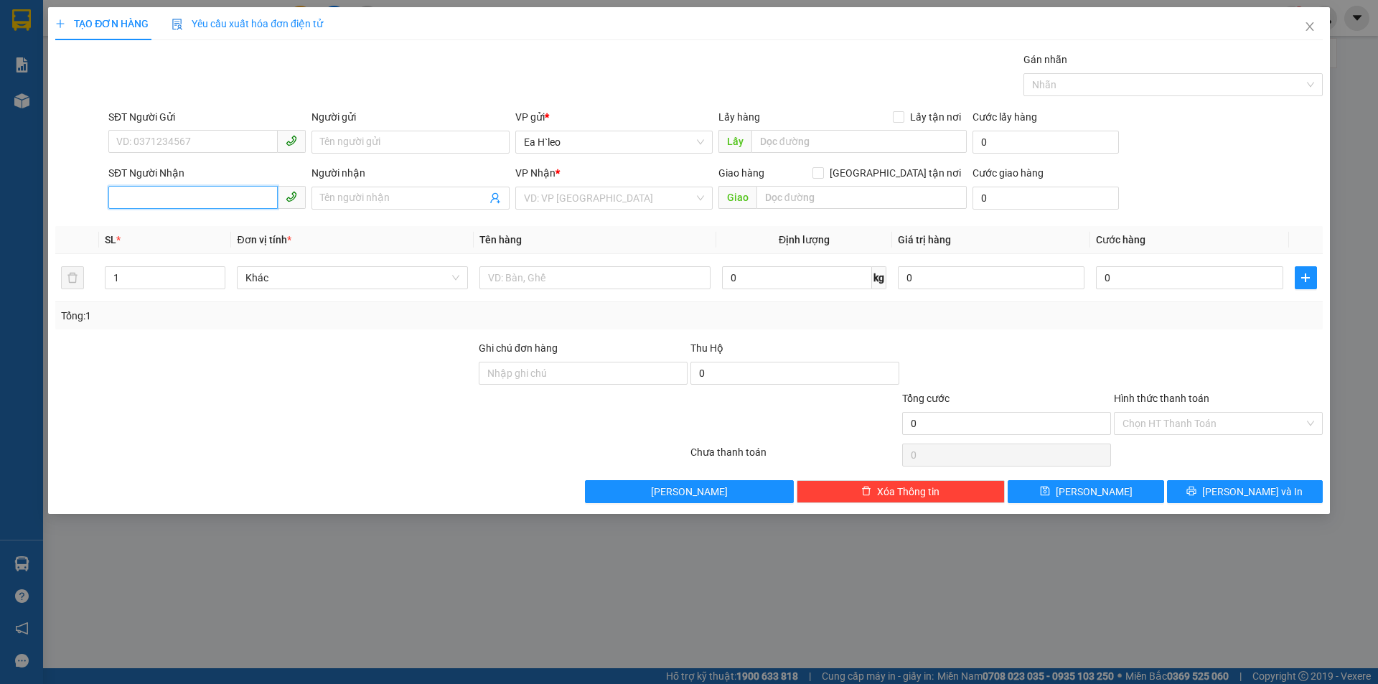
click at [182, 197] on input "SĐT Người Nhận" at bounding box center [192, 197] width 169 height 23
click at [177, 236] on div "SL *" at bounding box center [165, 240] width 121 height 16
click at [228, 192] on input "0938838" at bounding box center [192, 197] width 169 height 23
type input "0938838627"
click at [216, 147] on input "SĐT Người Gửi" at bounding box center [192, 141] width 169 height 23
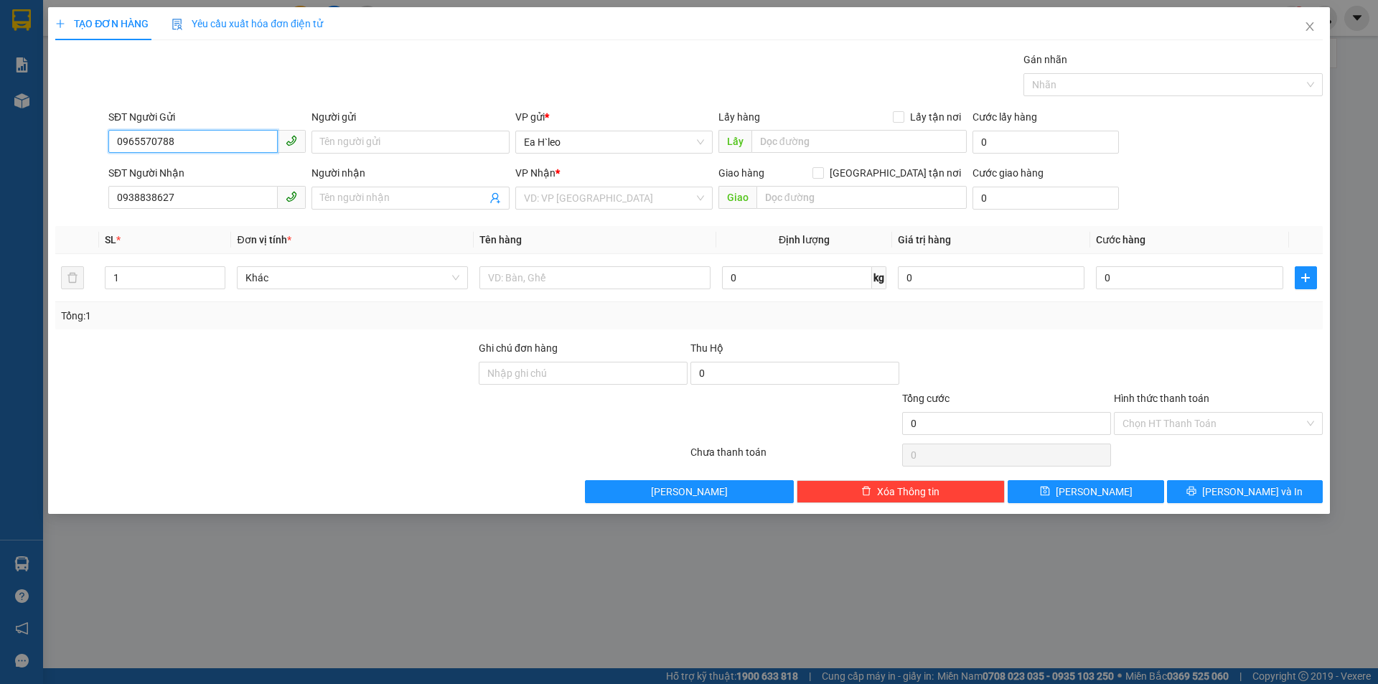
type input "0965570788"
click at [331, 195] on input "Người nhận" at bounding box center [403, 198] width 166 height 16
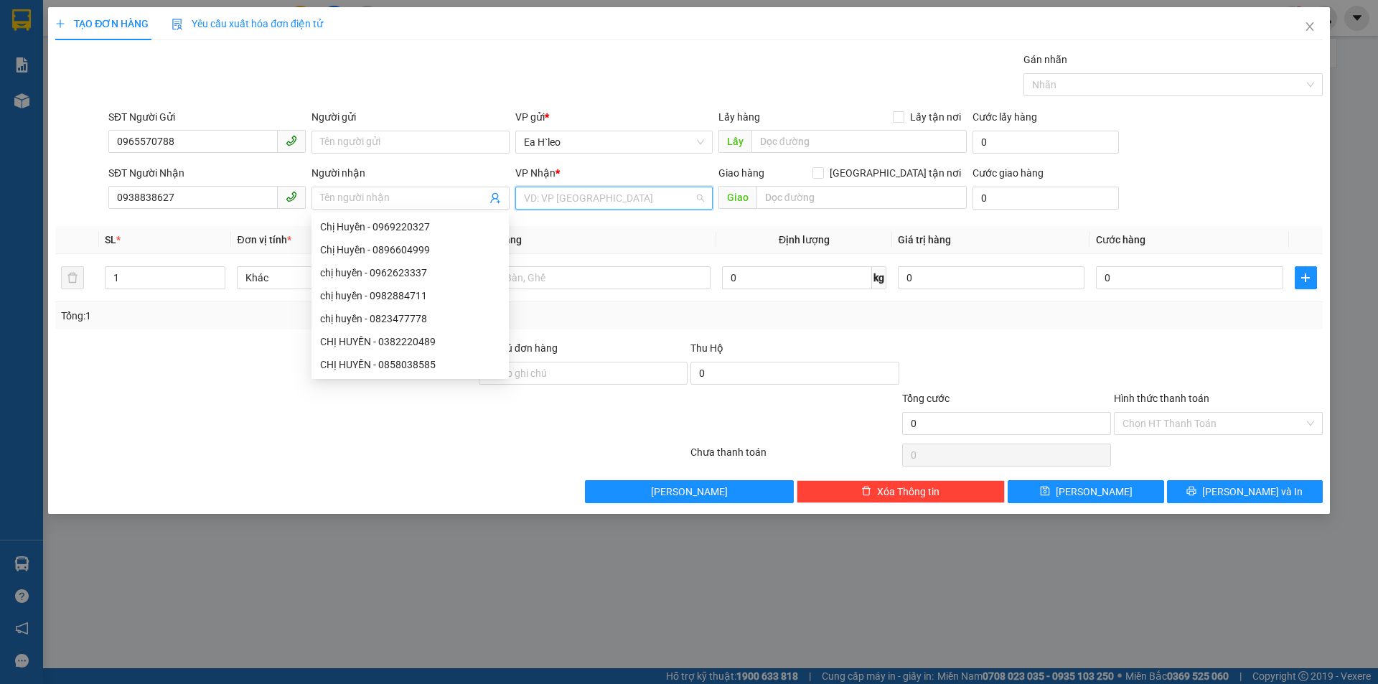
click at [563, 197] on input "search" at bounding box center [609, 198] width 170 height 22
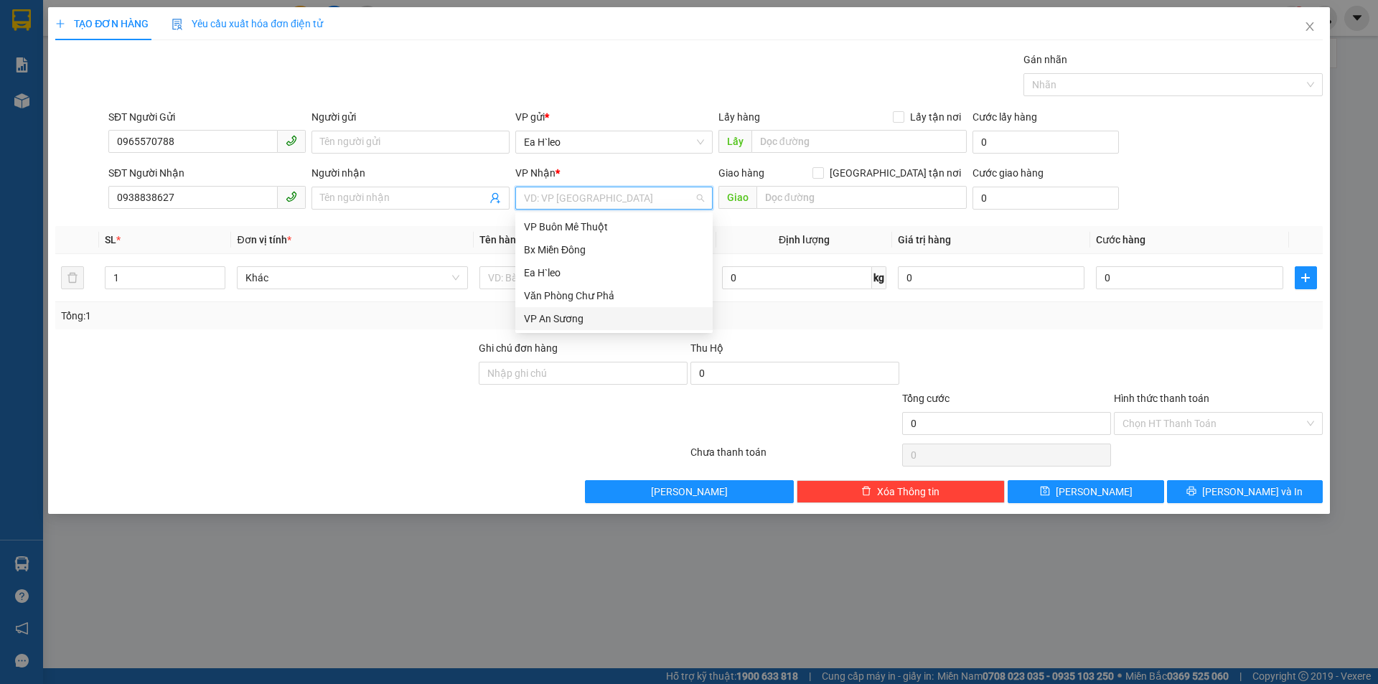
click at [574, 316] on div "VP An Sương" at bounding box center [614, 319] width 180 height 16
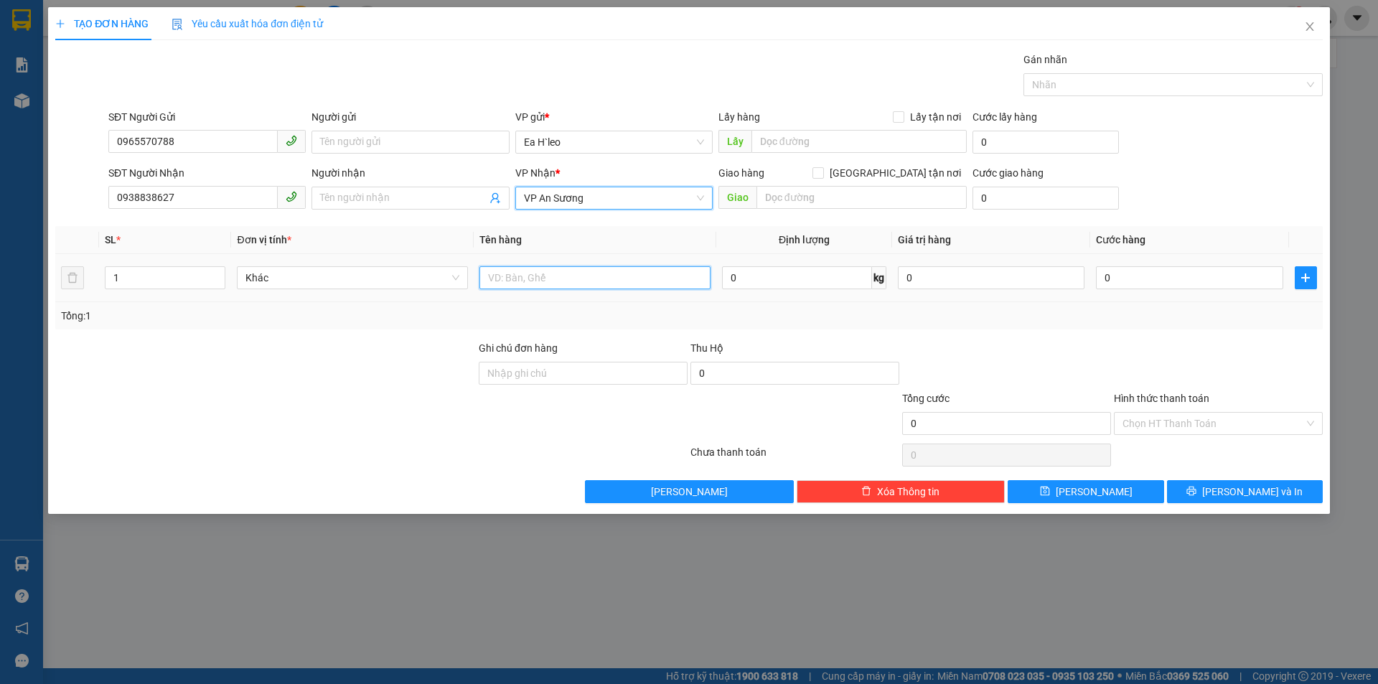
click at [496, 281] on input "text" at bounding box center [594, 277] width 231 height 23
type input "1 thùng giấy"
click at [1132, 273] on input "0" at bounding box center [1189, 277] width 187 height 23
type input "8"
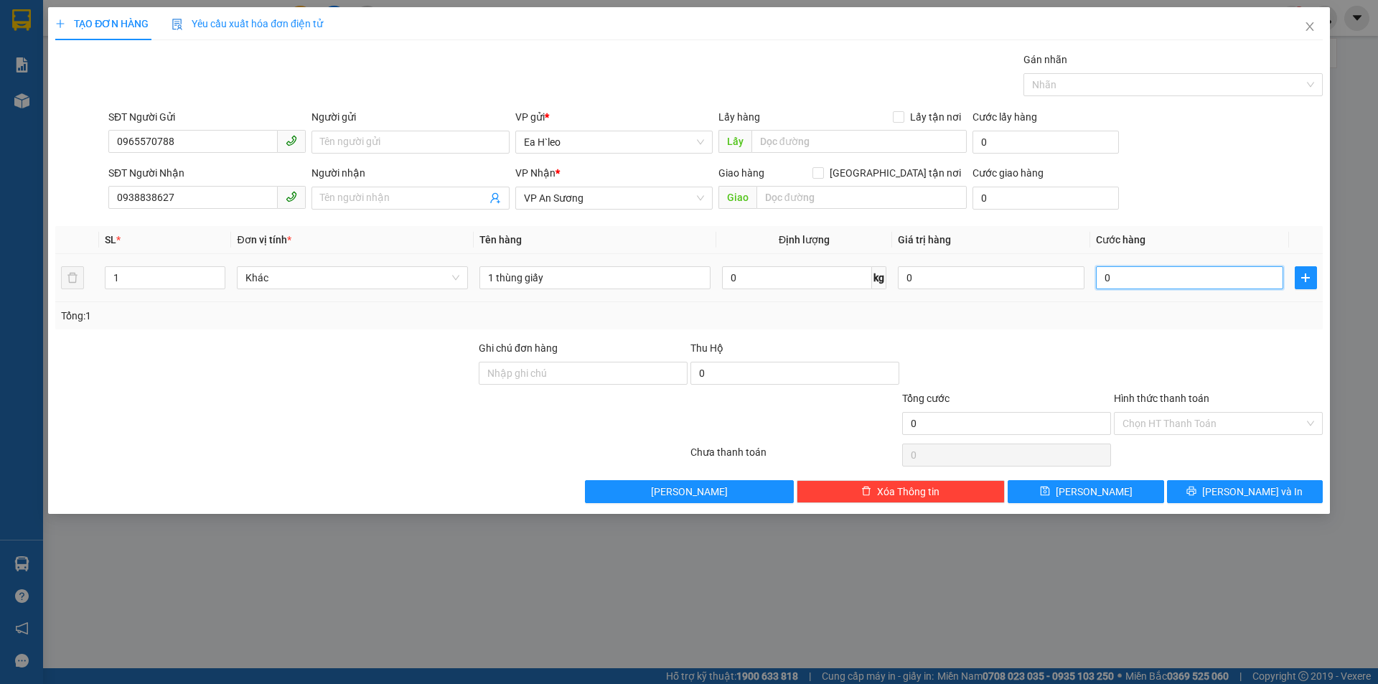
type input "8"
type input "80"
type input "800"
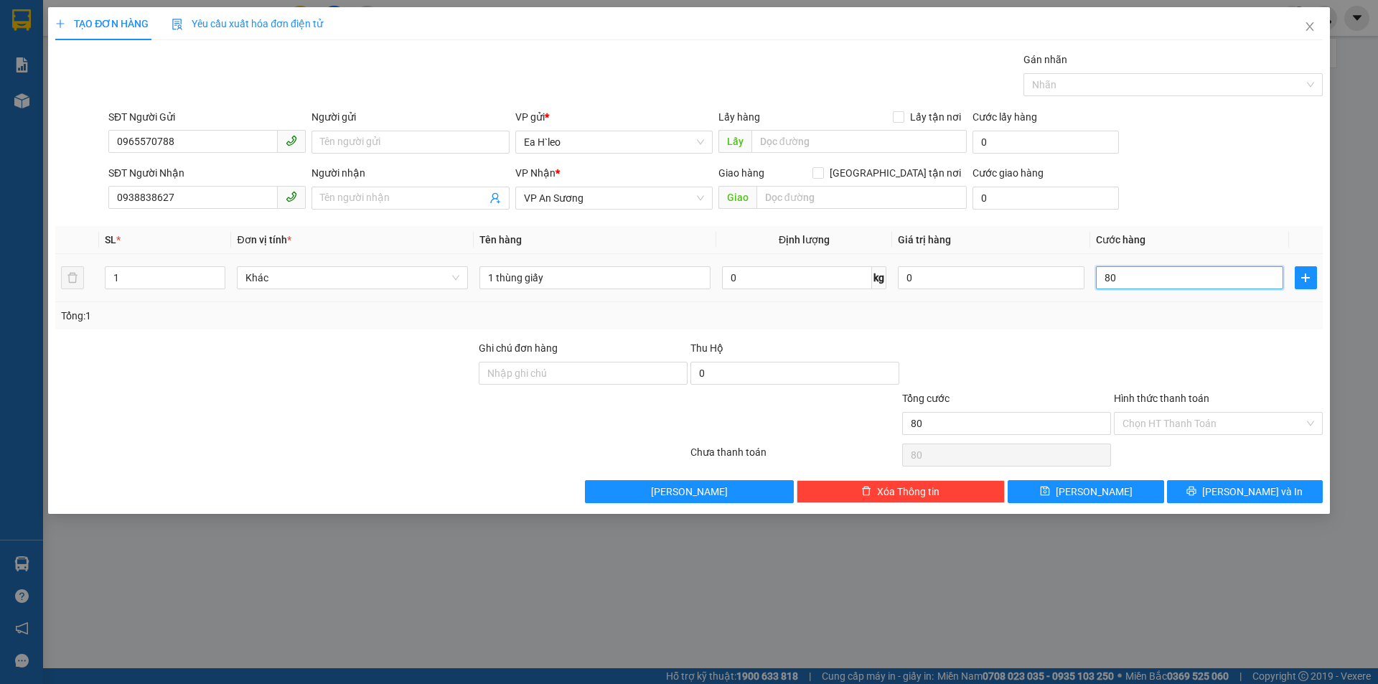
type input "800"
type input "8.000"
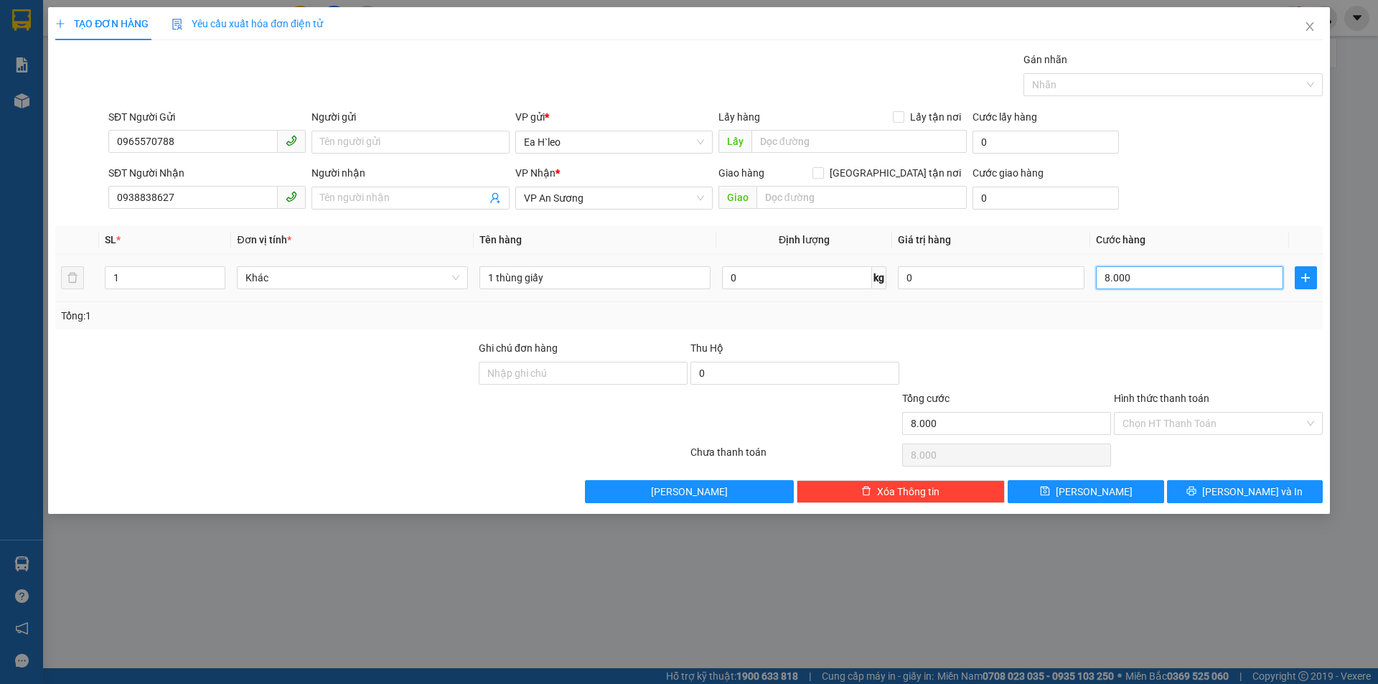
type input "80.000"
click at [1145, 345] on div at bounding box center [1218, 365] width 212 height 50
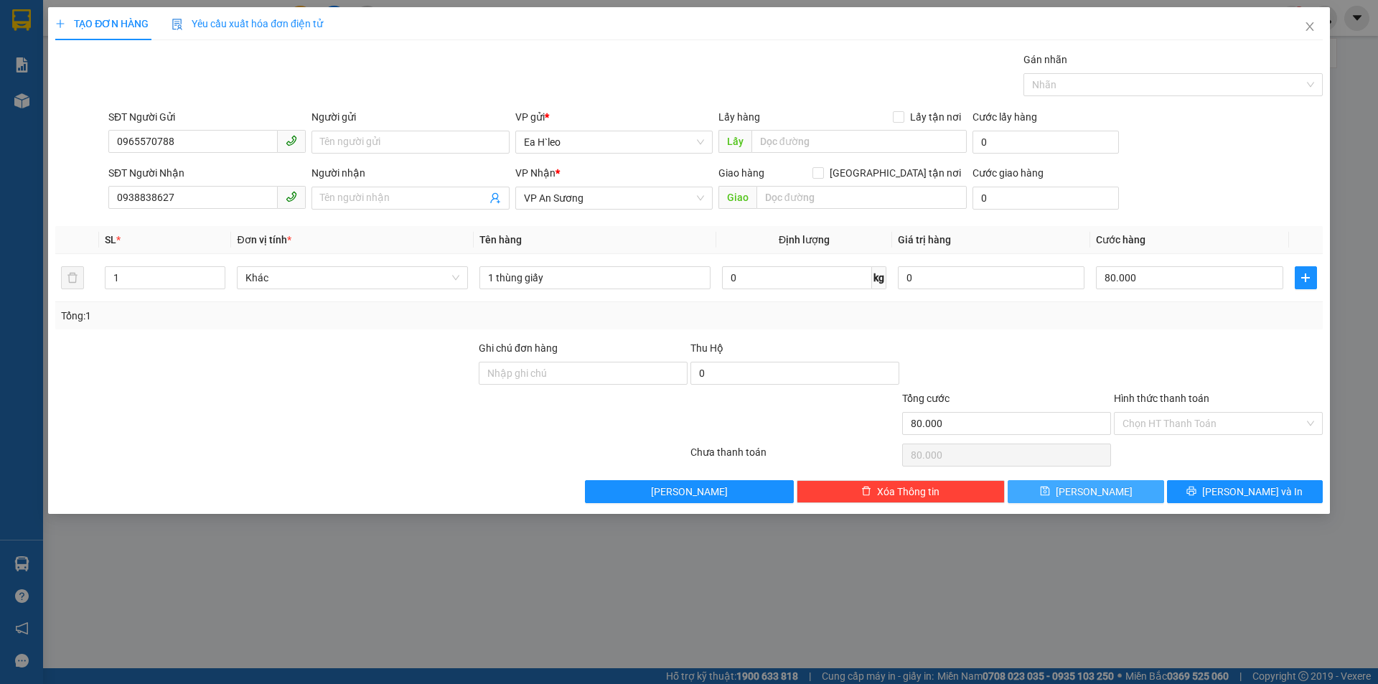
click at [1106, 493] on button "Lưu" at bounding box center [1086, 491] width 156 height 23
type input "0"
click at [1305, 27] on icon "close" at bounding box center [1309, 26] width 11 height 11
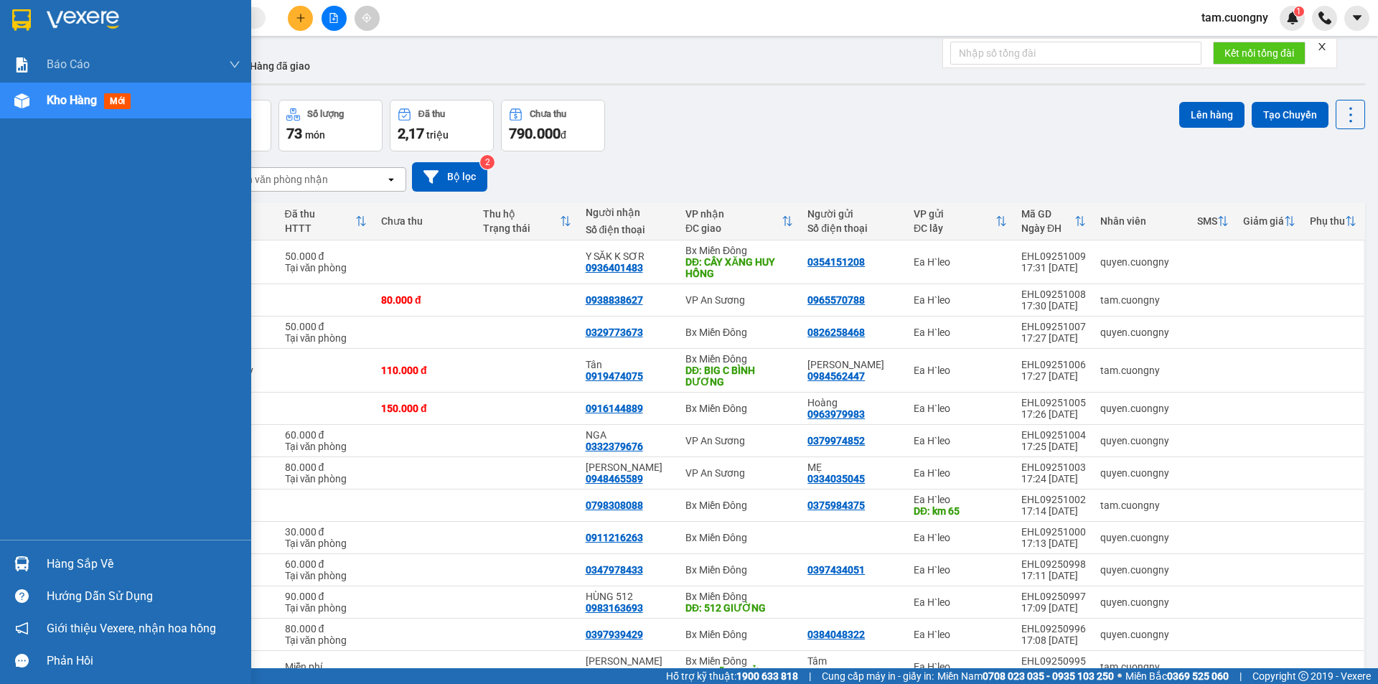
drag, startPoint x: 16, startPoint y: 12, endPoint x: 931, endPoint y: 672, distance: 1128.9
click at [16, 12] on img at bounding box center [21, 20] width 19 height 22
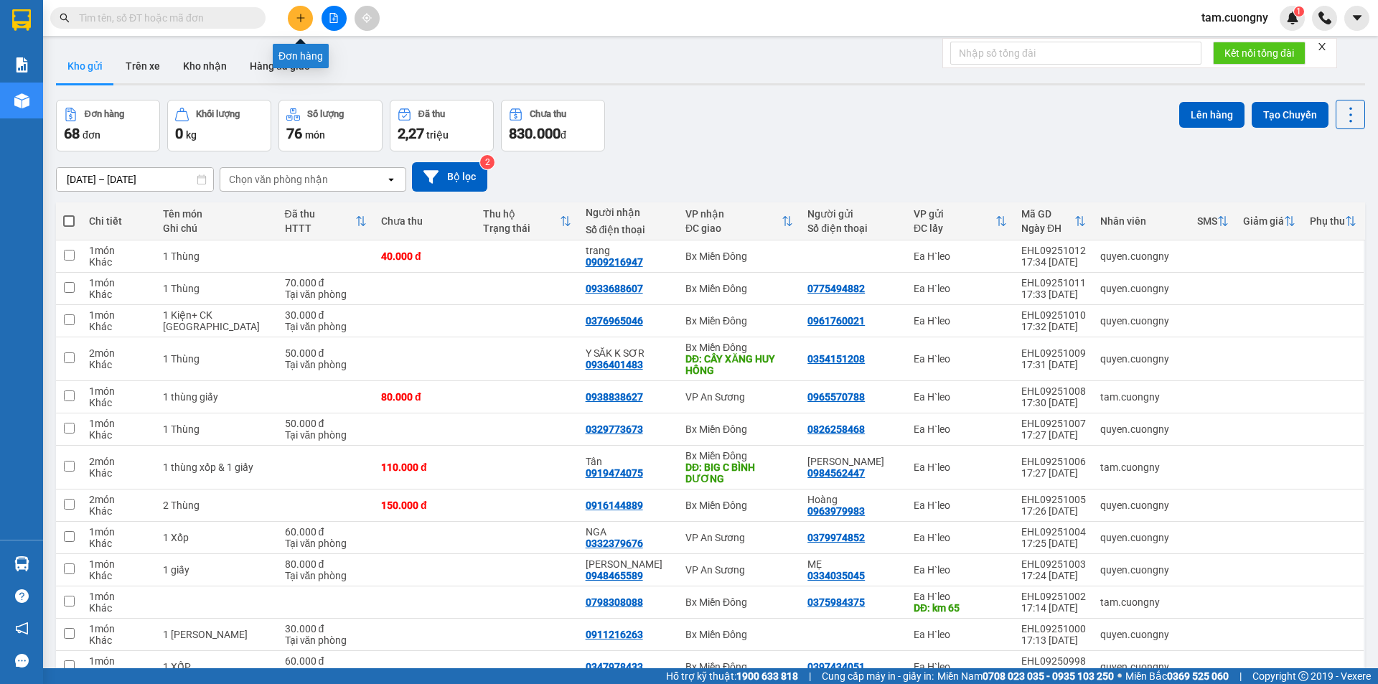
click at [304, 17] on icon "plus" at bounding box center [301, 18] width 10 height 10
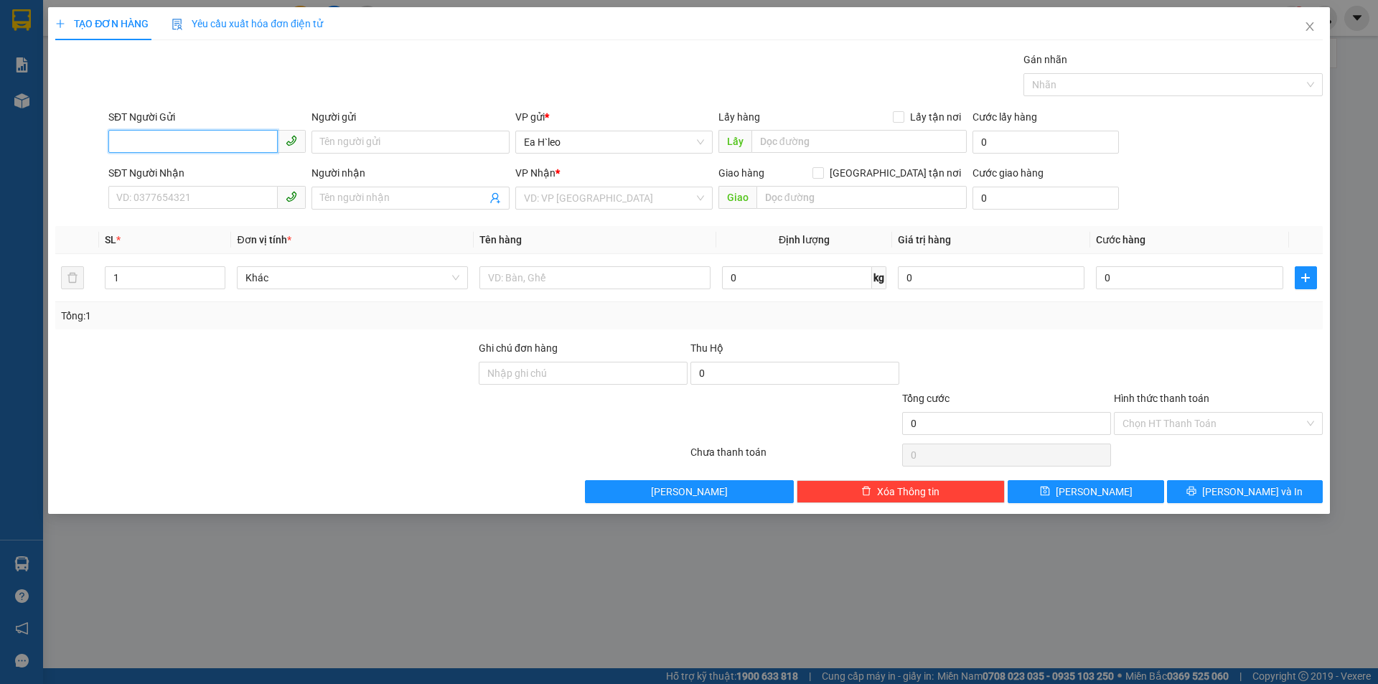
click at [241, 136] on input "SĐT Người Gửi" at bounding box center [192, 141] width 169 height 23
click at [202, 140] on input "0948674" at bounding box center [192, 141] width 169 height 23
click at [168, 172] on div "0948674547" at bounding box center [207, 171] width 180 height 16
type input "0948674547"
type input "0985704626"
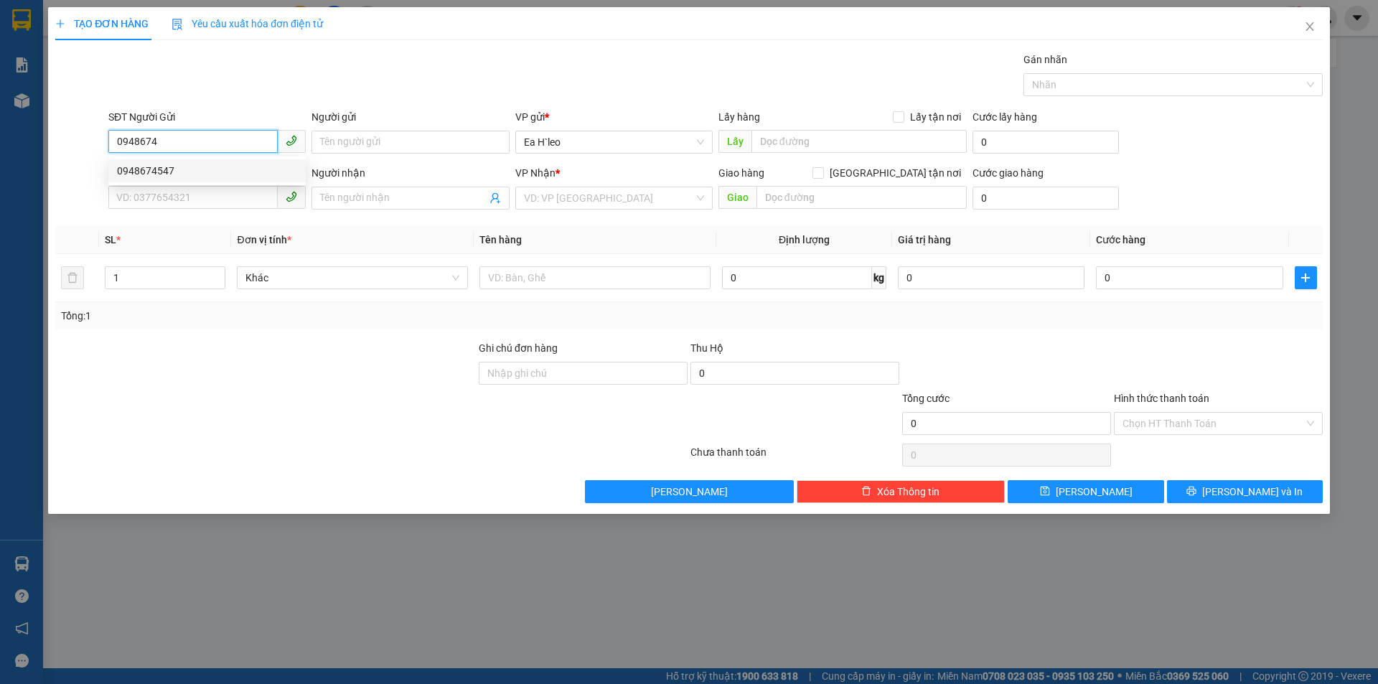
type input "Thanh Trúc"
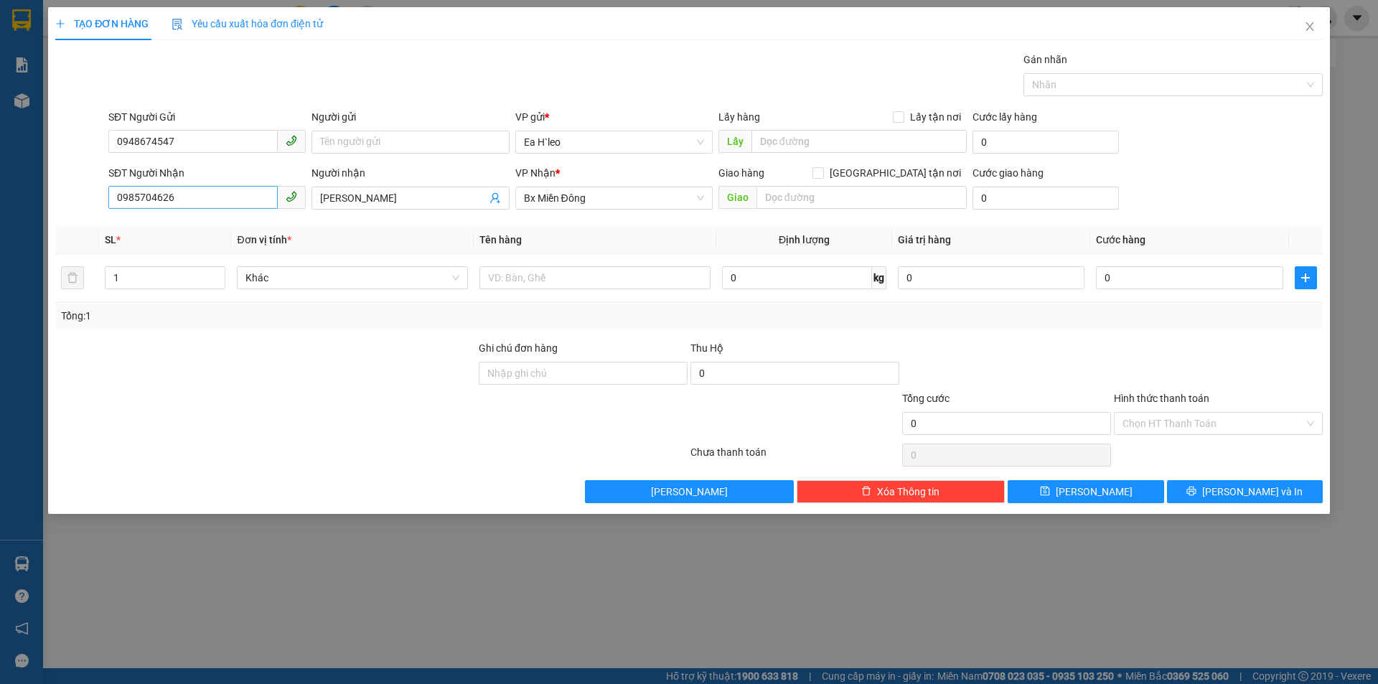
drag, startPoint x: 188, startPoint y: 202, endPoint x: 134, endPoint y: 205, distance: 53.9
click at [134, 205] on input "0985704626" at bounding box center [192, 197] width 169 height 23
type input "0"
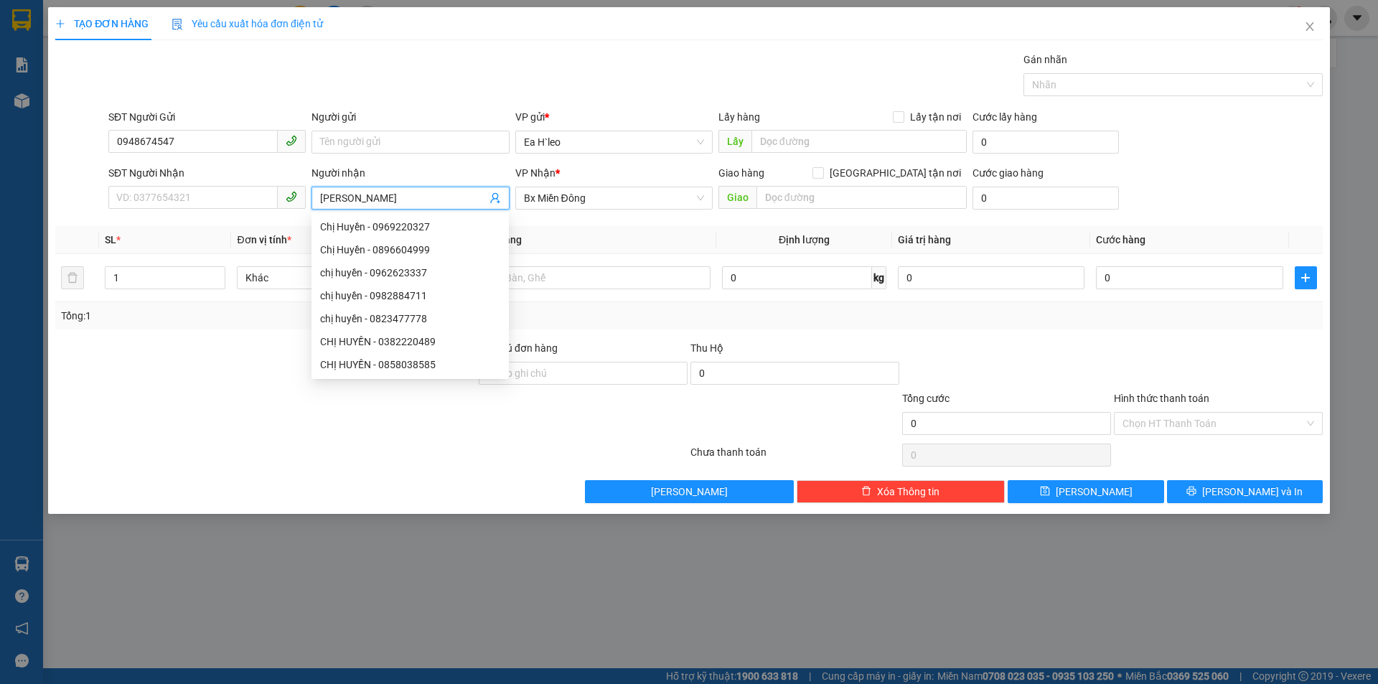
drag, startPoint x: 407, startPoint y: 199, endPoint x: 205, endPoint y: 232, distance: 204.3
click at [205, 232] on div "Transit Pickup Surcharge Ids Transit Deliver Surcharge Ids Transit Deliver Surc…" at bounding box center [688, 277] width 1267 height 451
click at [814, 143] on input "text" at bounding box center [858, 141] width 215 height 23
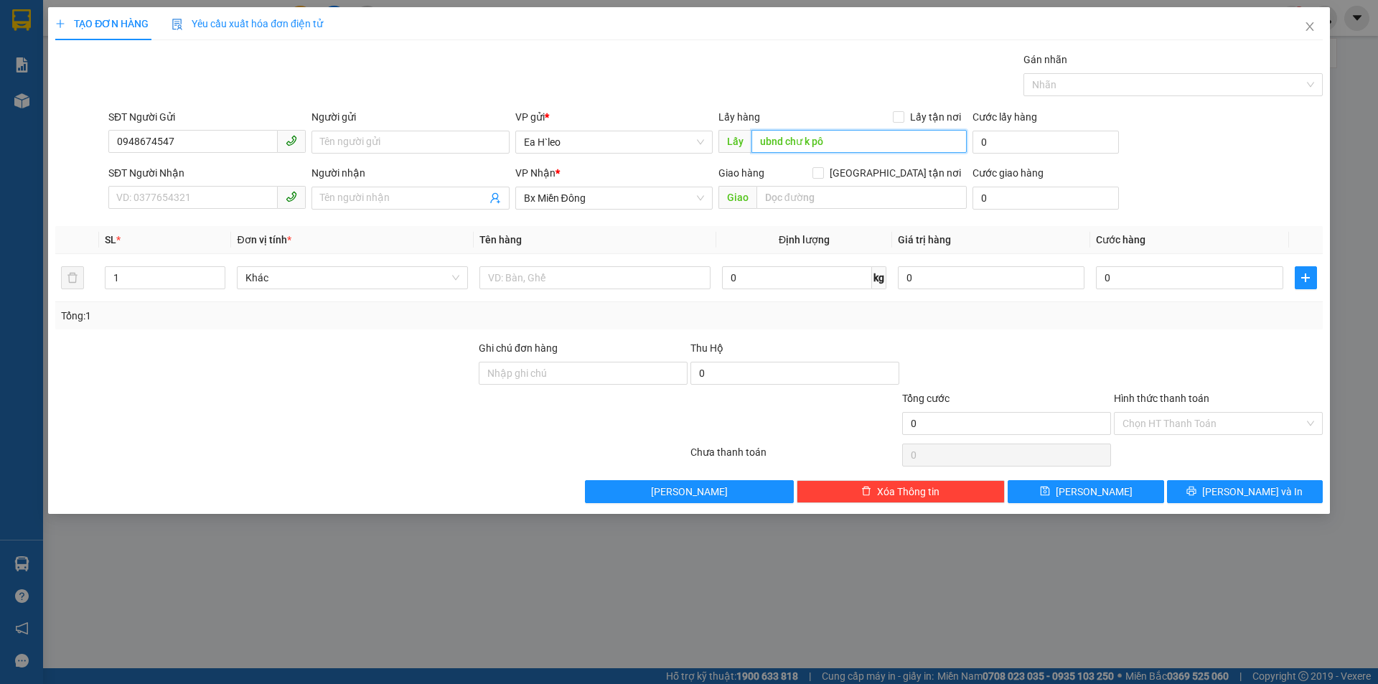
type input "ubnd chư k pô"
click at [1093, 482] on button "Lưu" at bounding box center [1086, 491] width 156 height 23
click at [1312, 27] on icon "close" at bounding box center [1309, 26] width 11 height 11
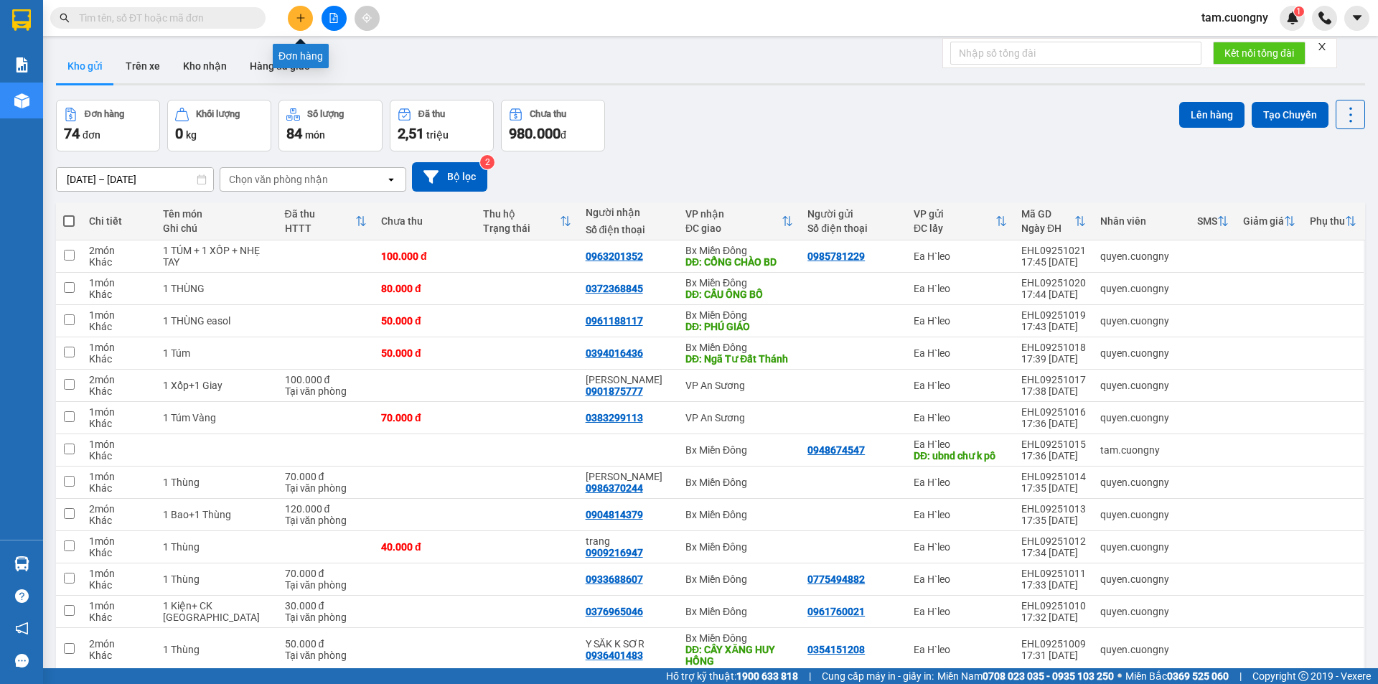
click at [299, 19] on icon "plus" at bounding box center [301, 18] width 10 height 10
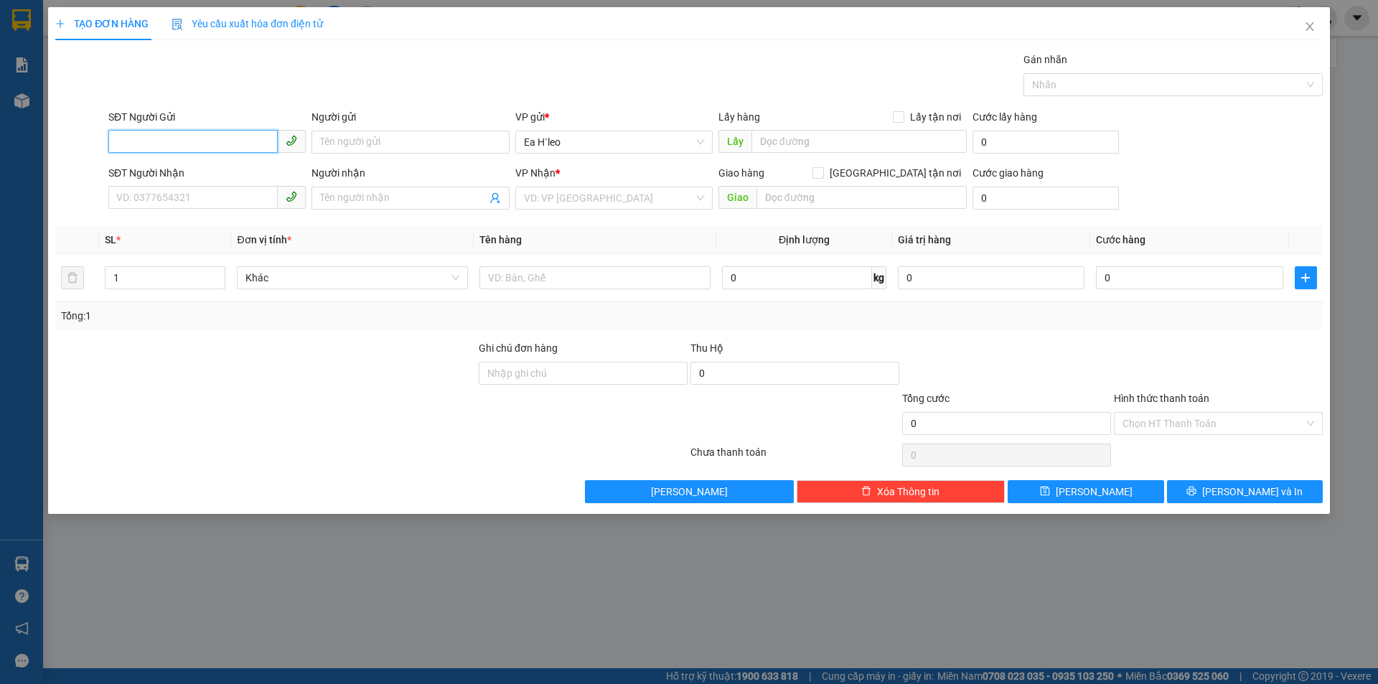
click at [154, 136] on input "SĐT Người Gửi" at bounding box center [192, 141] width 169 height 23
paste input "842562676"
click at [112, 146] on input "842562676" at bounding box center [192, 141] width 169 height 23
type input "0842562676"
click at [177, 169] on div "0842562676" at bounding box center [207, 171] width 180 height 16
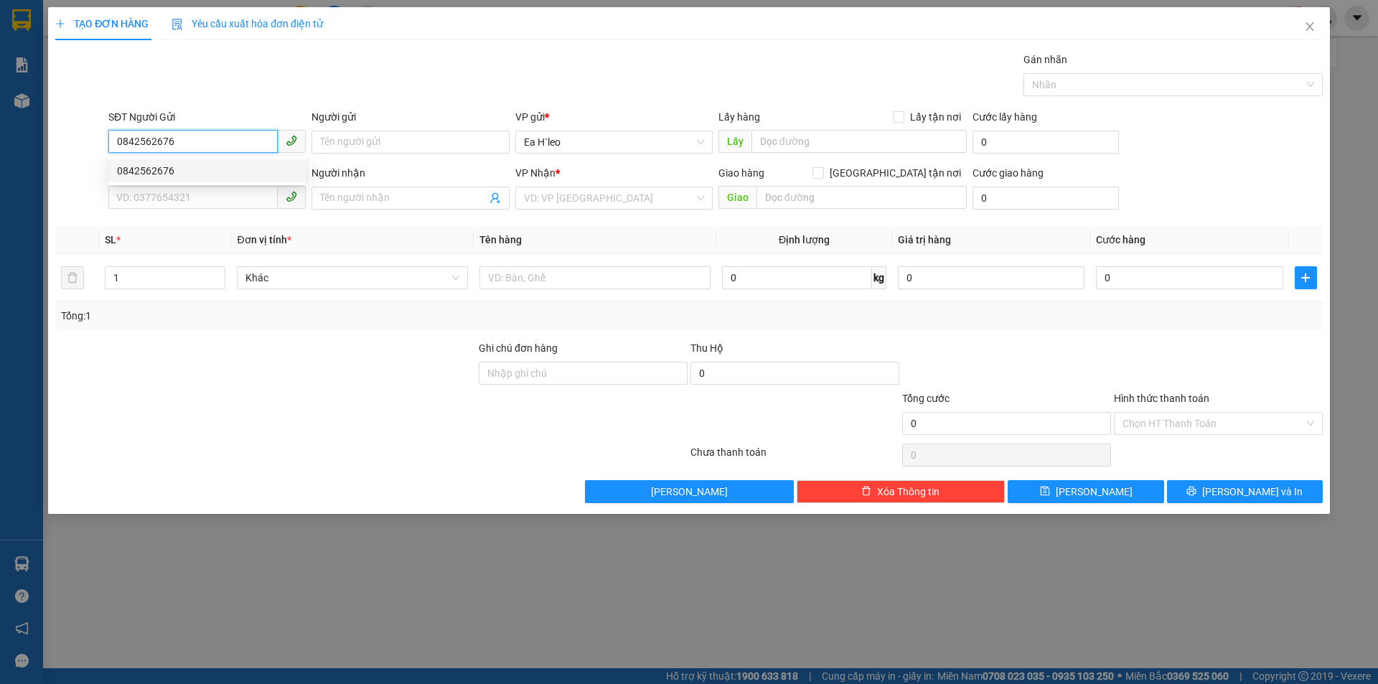
type input "0397320210"
type input "0842562676"
drag, startPoint x: 199, startPoint y: 194, endPoint x: 0, endPoint y: 179, distance: 199.4
click at [0, 179] on div "TẠO ĐƠN HÀNG Yêu cầu xuất hóa đơn điện tử Transit Pickup Surcharge Ids Transit …" at bounding box center [689, 342] width 1378 height 684
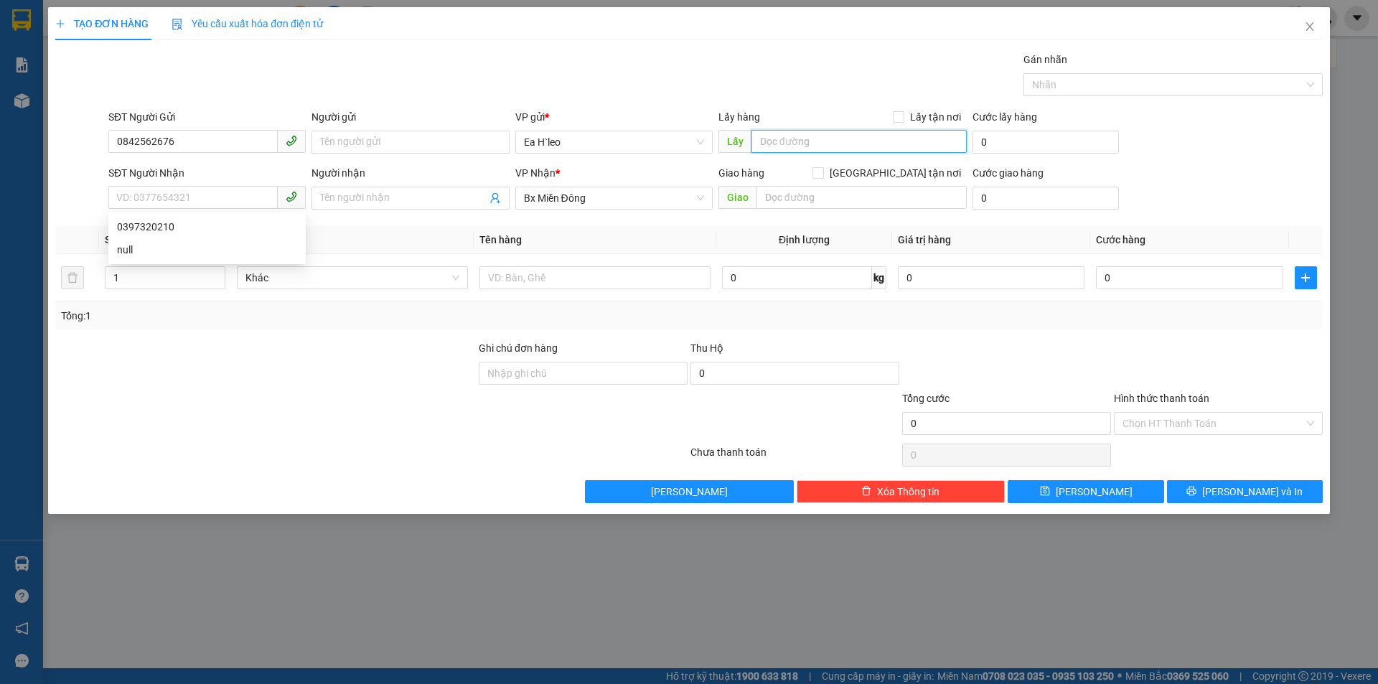
click at [833, 139] on input "text" at bounding box center [858, 141] width 215 height 23
click at [823, 141] on input "cây xăng km 72" at bounding box center [858, 141] width 215 height 23
type input "cây xăng km 72"
click at [799, 202] on input "text" at bounding box center [861, 197] width 210 height 23
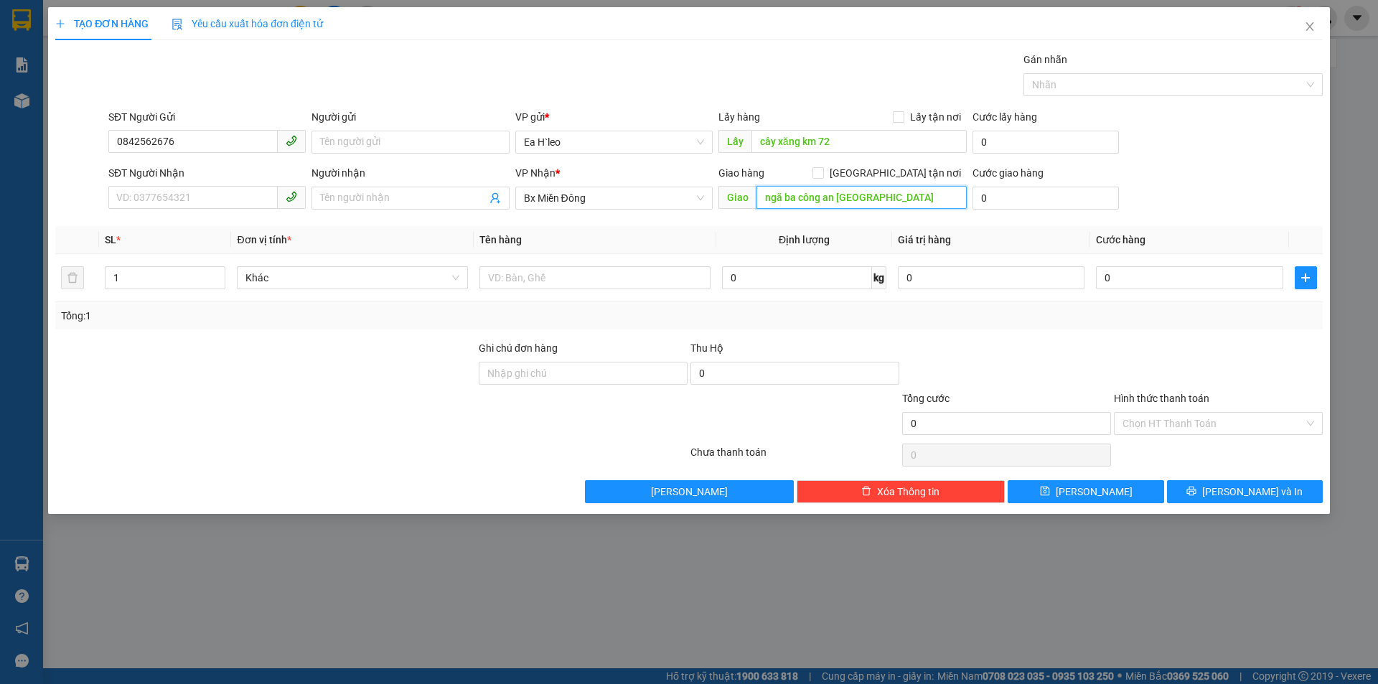
type input "ngã ba công an bến cát"
click at [311, 423] on div at bounding box center [265, 415] width 423 height 50
click at [1113, 491] on button "Lưu" at bounding box center [1086, 491] width 156 height 23
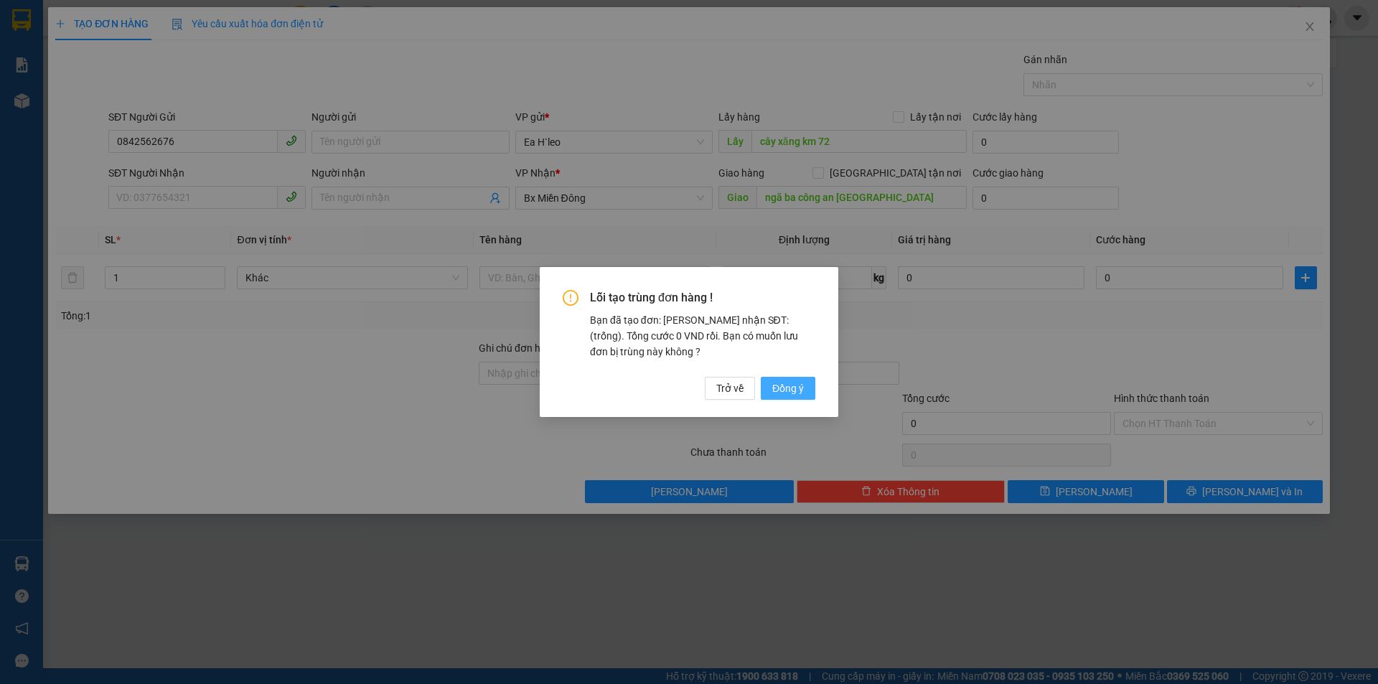
click at [780, 387] on span "Đồng ý" at bounding box center [788, 388] width 32 height 16
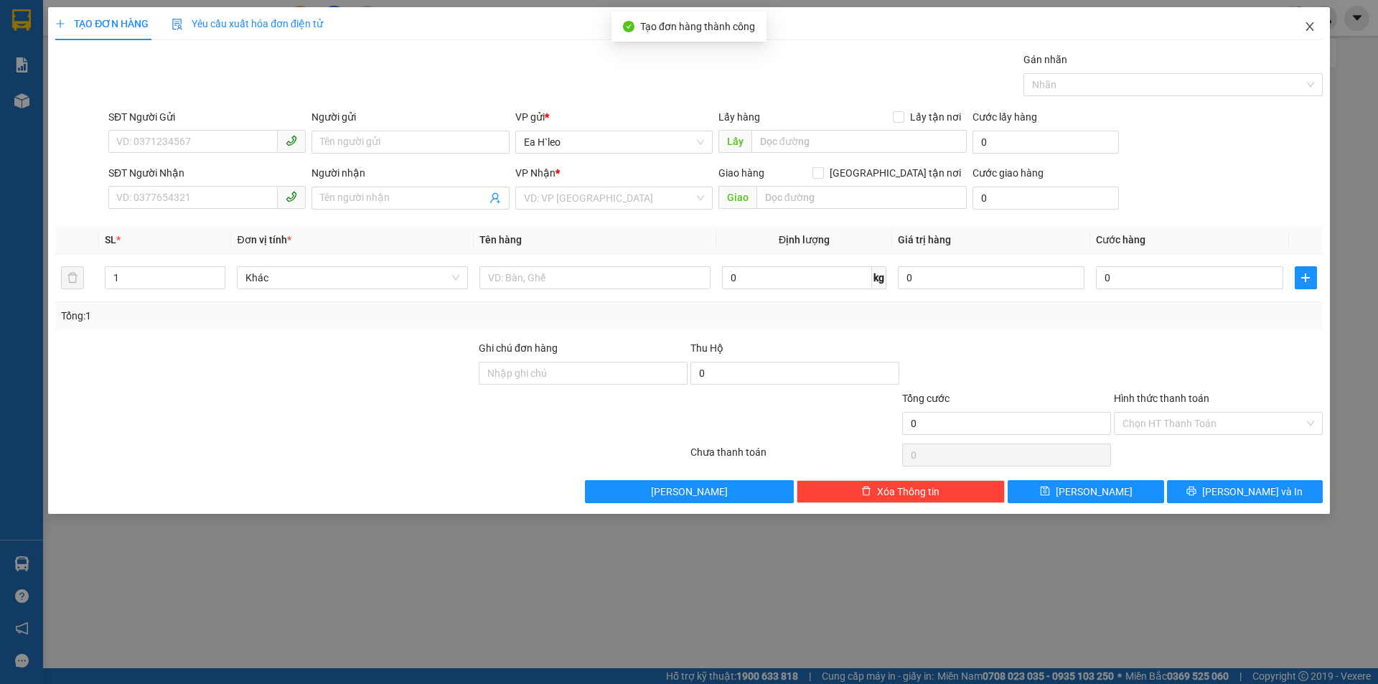
click at [1307, 24] on icon "close" at bounding box center [1309, 26] width 8 height 9
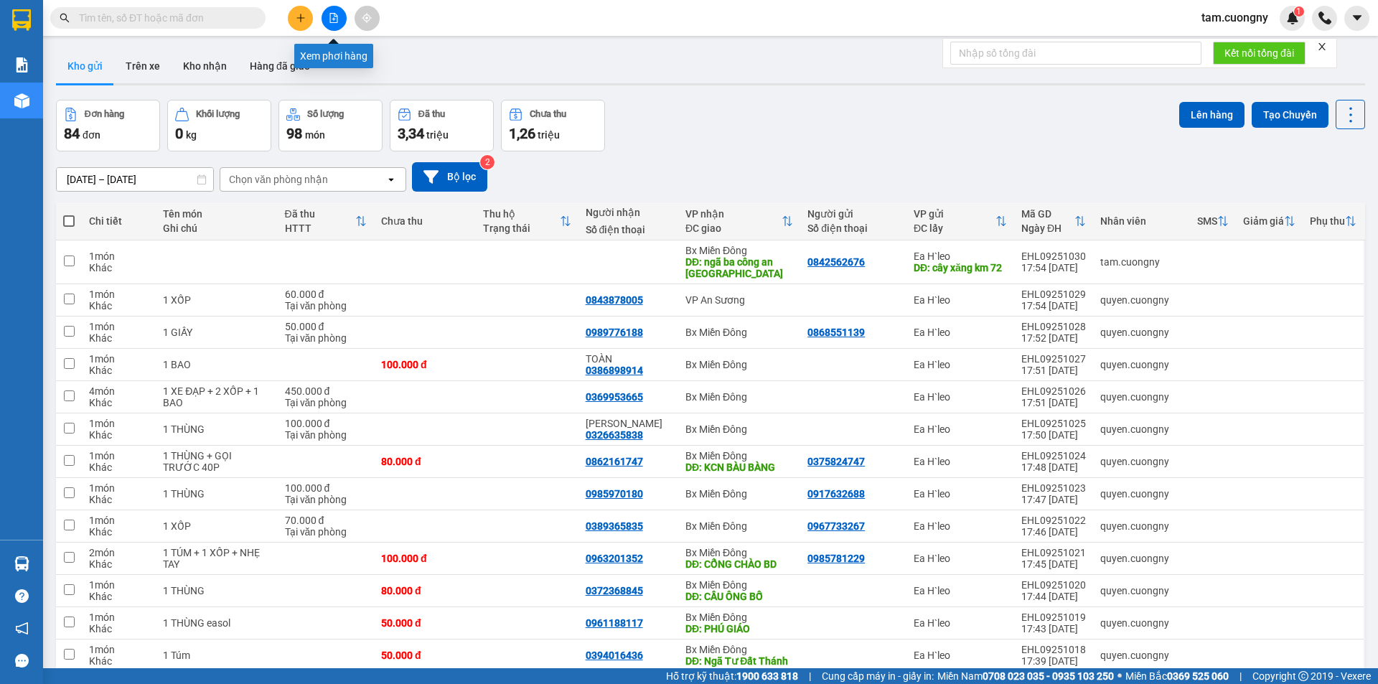
click at [330, 22] on icon "file-add" at bounding box center [334, 18] width 8 height 10
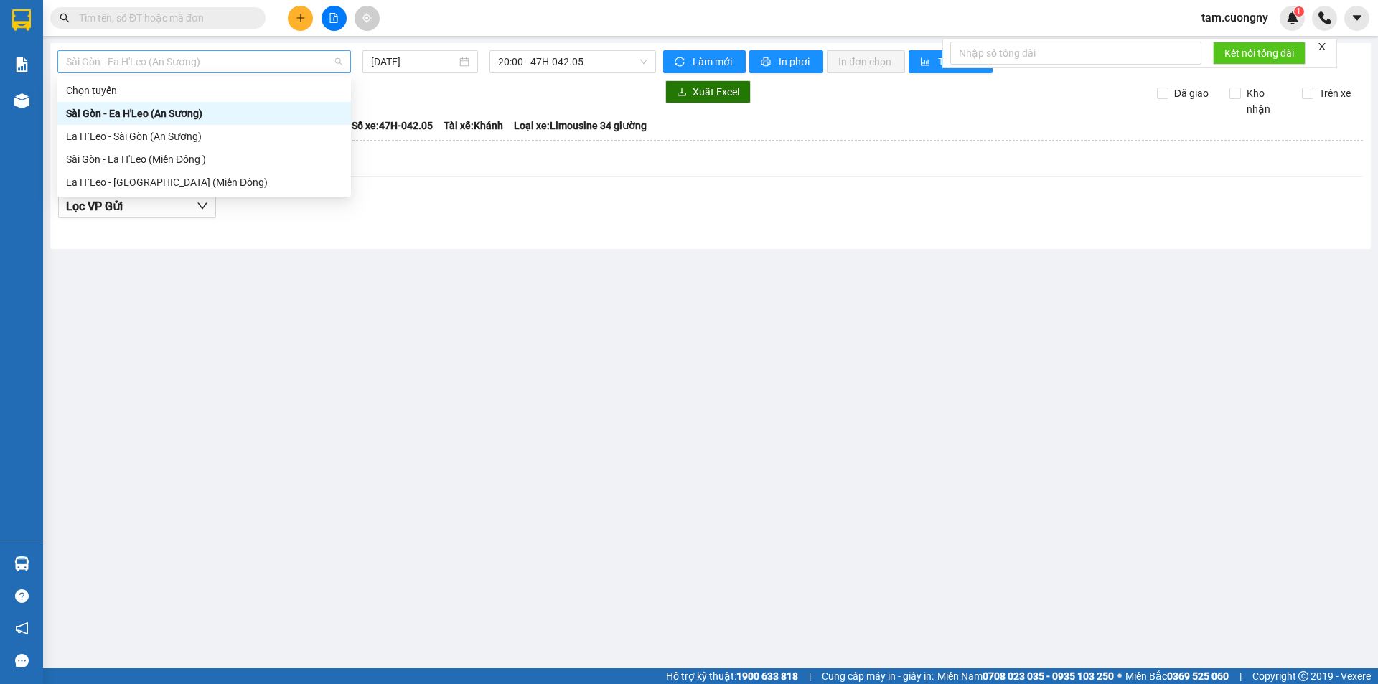
click at [283, 70] on span "Sài Gòn - Ea H'Leo (An Sương)" at bounding box center [204, 62] width 276 height 22
drag, startPoint x: 182, startPoint y: 164, endPoint x: 325, endPoint y: 95, distance: 159.2
click at [182, 163] on div "Sài Gòn - Ea H'Leo (Miền Đông )" at bounding box center [204, 159] width 276 height 16
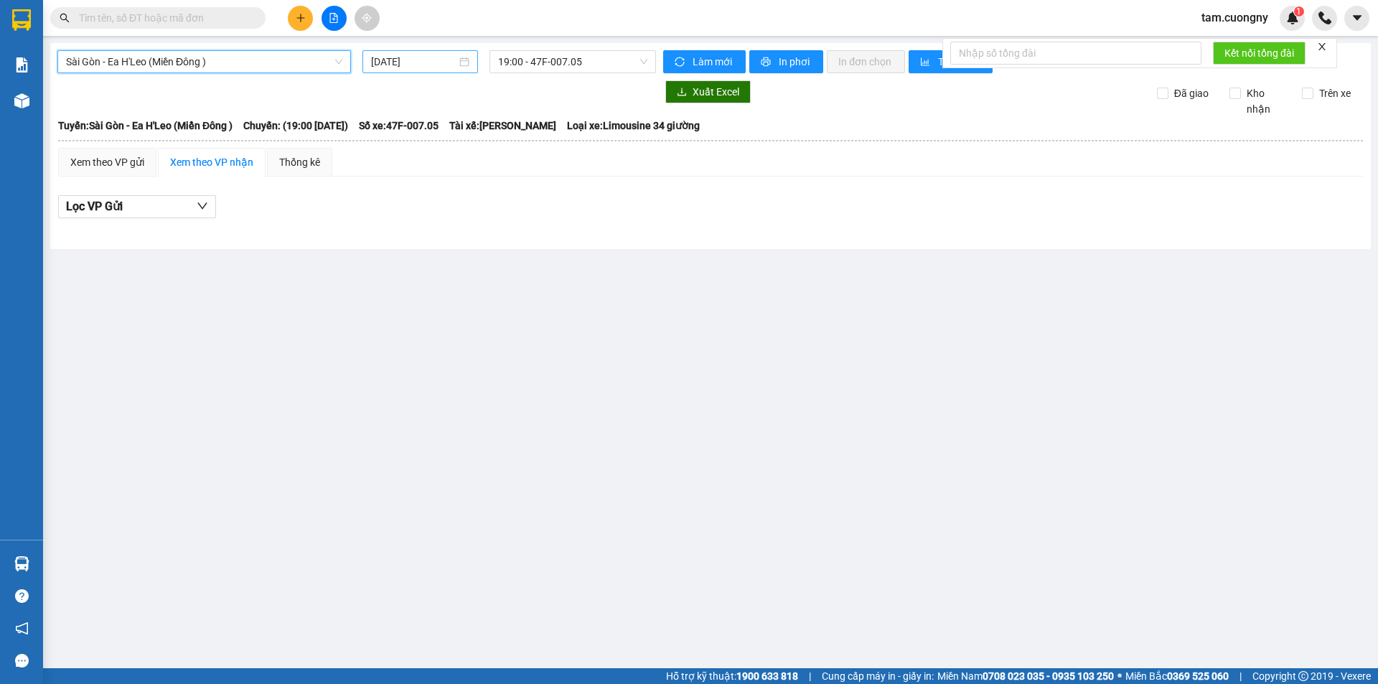
click at [392, 62] on input "13/09/2025" at bounding box center [413, 62] width 85 height 16
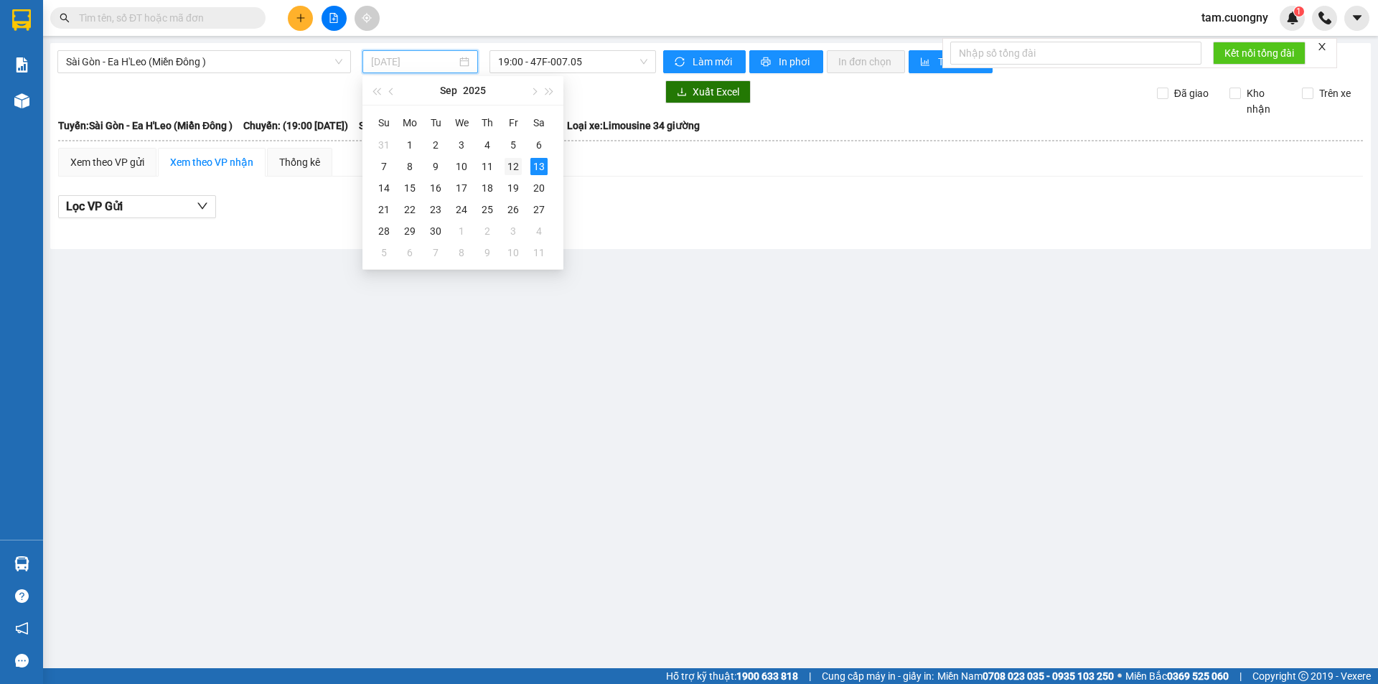
click at [514, 165] on div "12" at bounding box center [513, 166] width 17 height 17
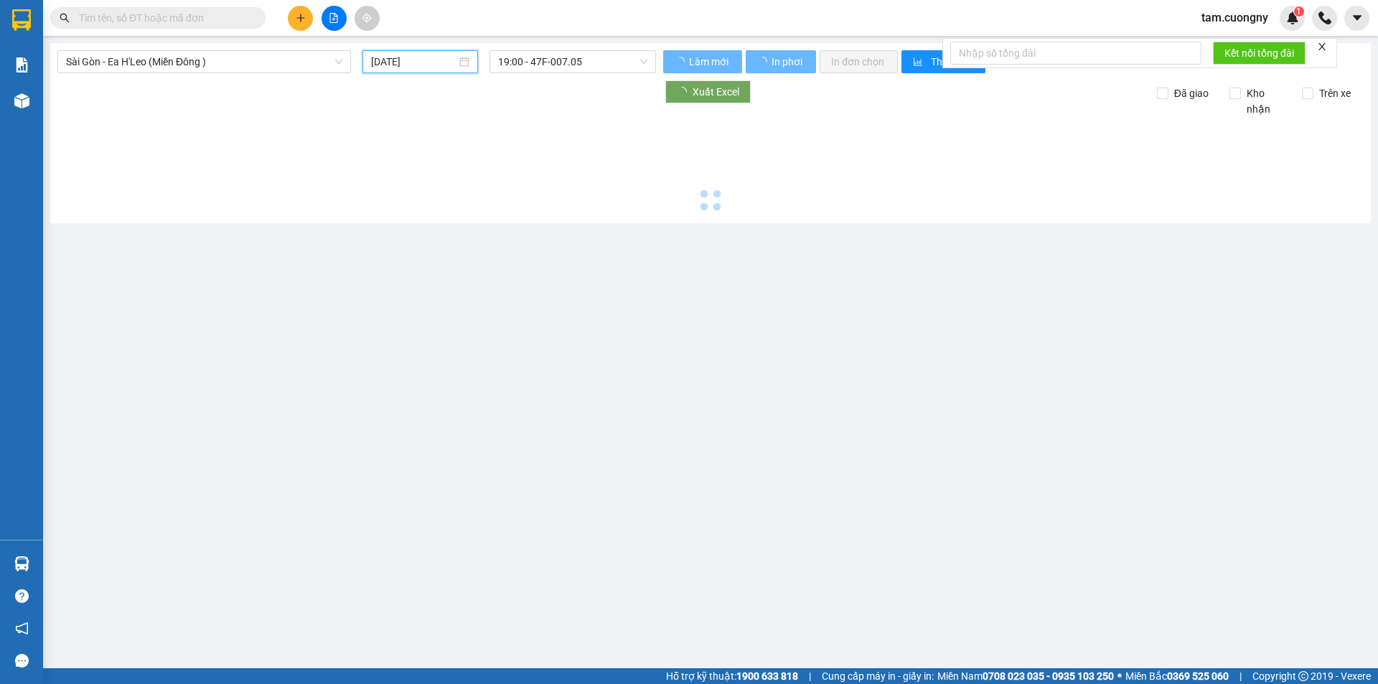
type input "12/09/2025"
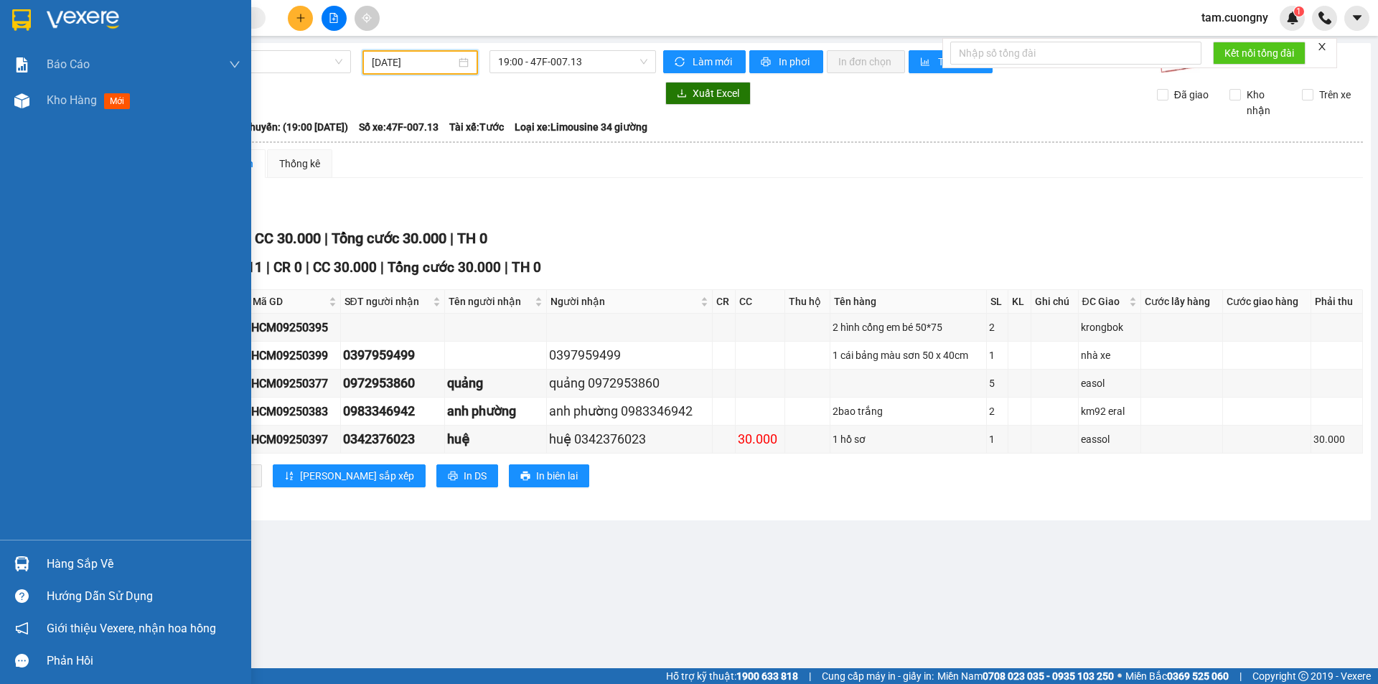
click at [21, 14] on img at bounding box center [21, 20] width 19 height 22
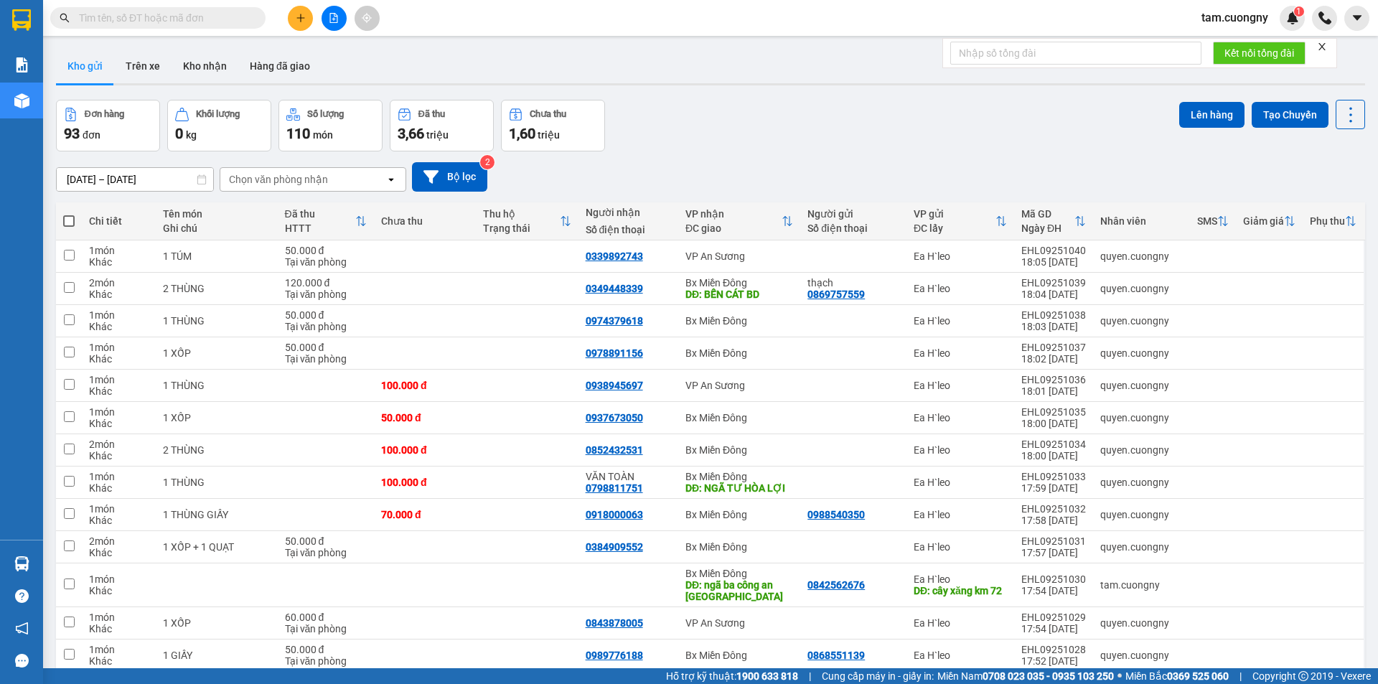
click at [331, 16] on icon "file-add" at bounding box center [334, 18] width 10 height 10
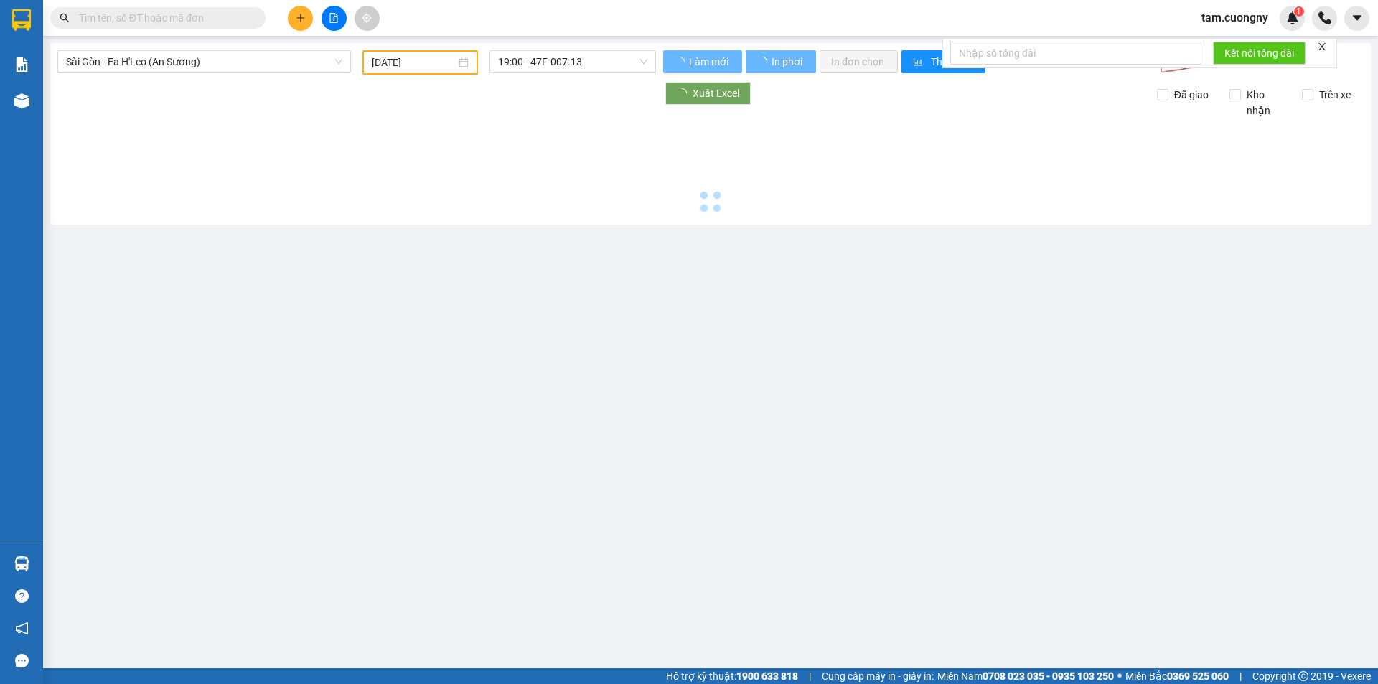
type input "13/09/2025"
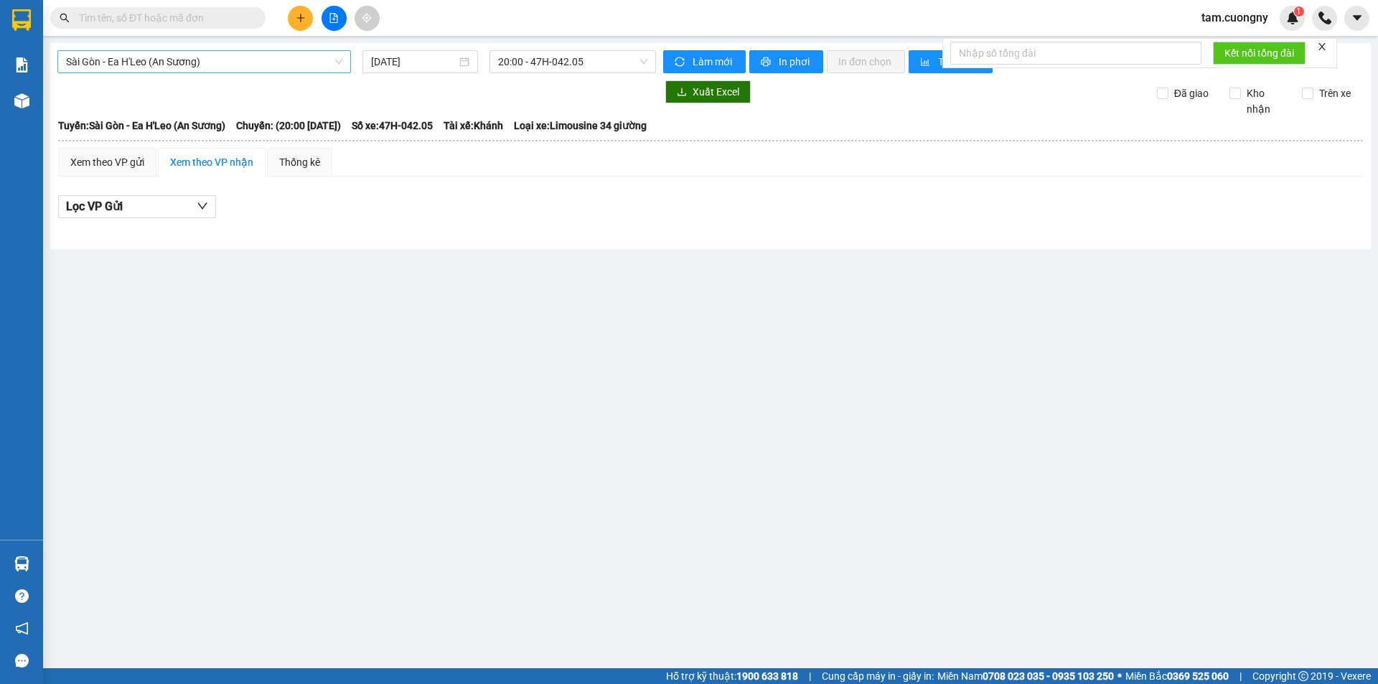
click at [155, 56] on span "Sài Gòn - Ea H'Leo (An Sương)" at bounding box center [204, 62] width 276 height 22
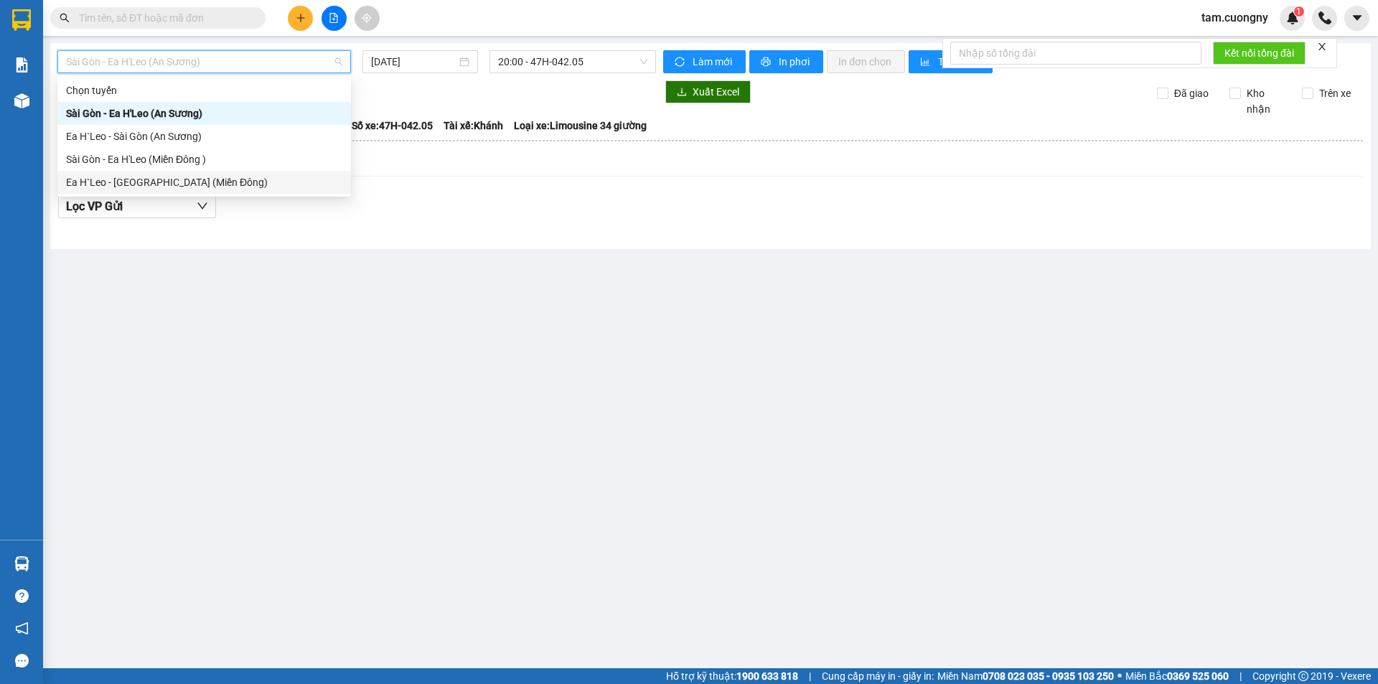
click at [141, 180] on div "Ea H`Leo - Sài Gòn (Miền Đông)" at bounding box center [204, 182] width 276 height 16
type input "13/09/2025"
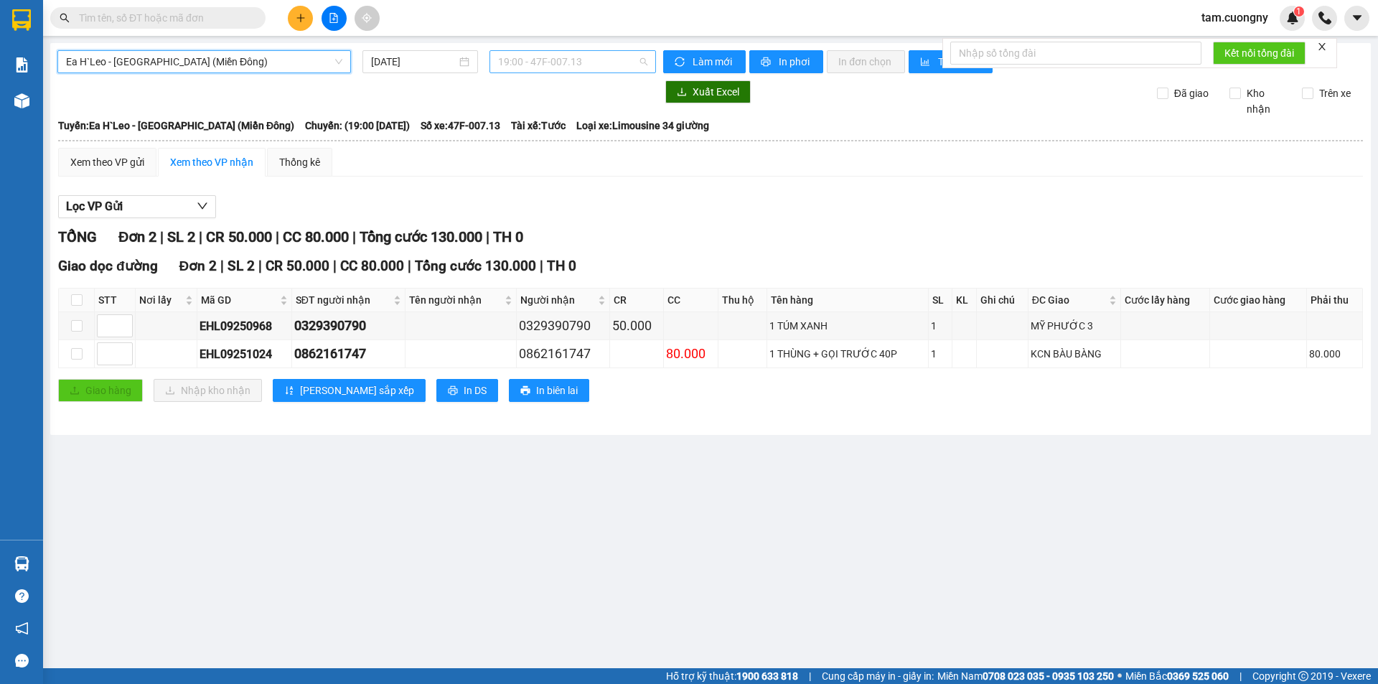
click at [538, 60] on span "19:00 - 47F-007.13" at bounding box center [572, 62] width 149 height 22
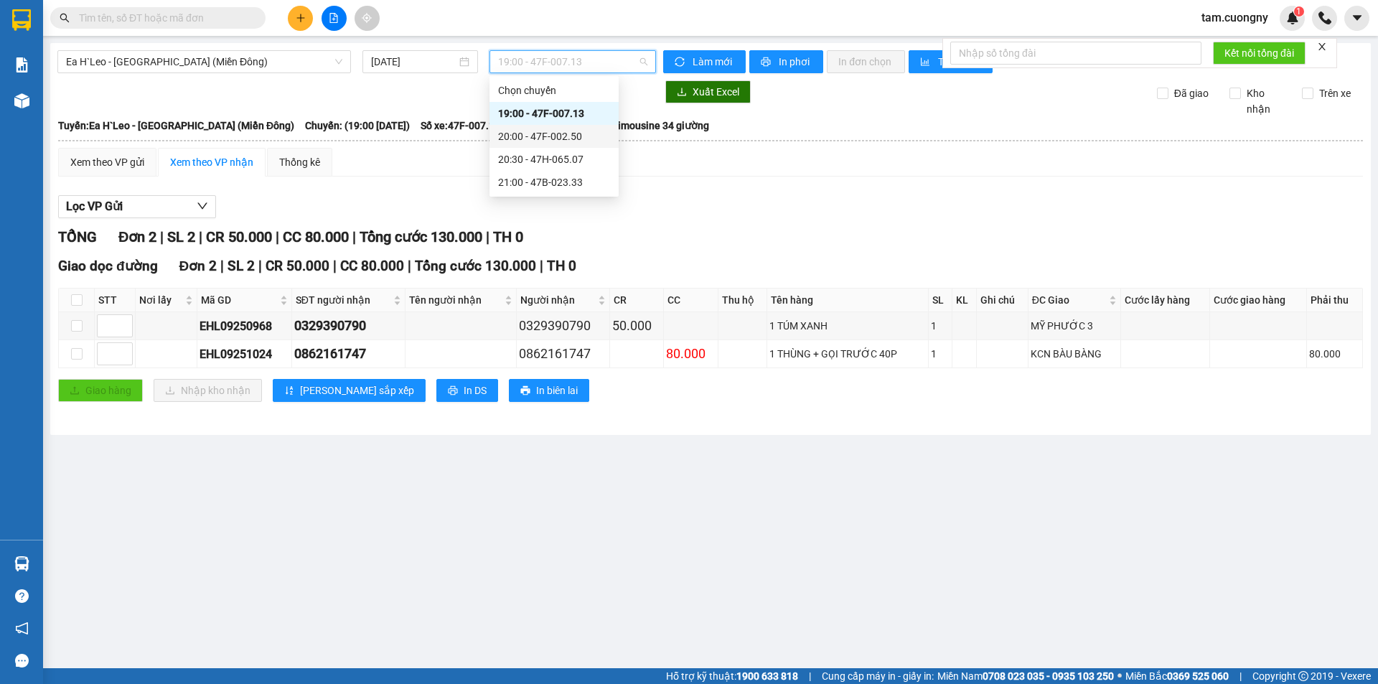
click at [573, 138] on div "20:00 - 47F-002.50" at bounding box center [554, 136] width 112 height 16
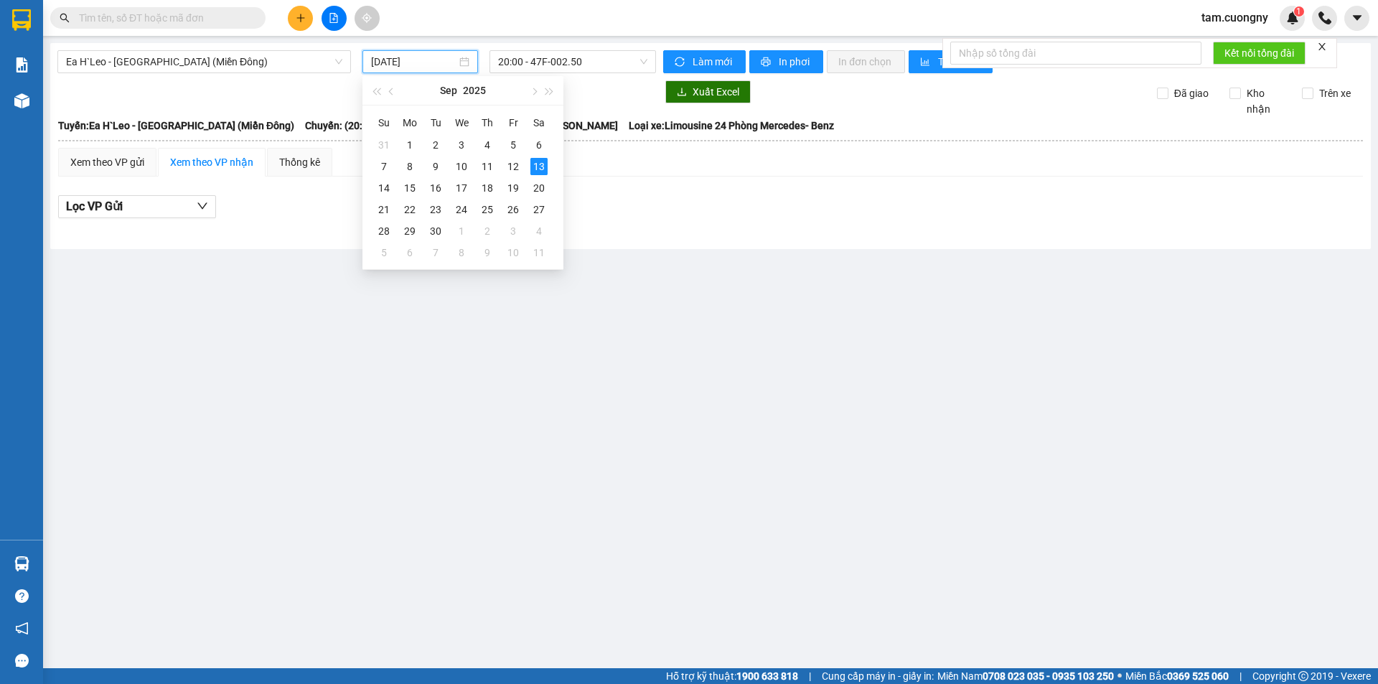
click at [425, 63] on input "13/09/2025" at bounding box center [413, 62] width 85 height 16
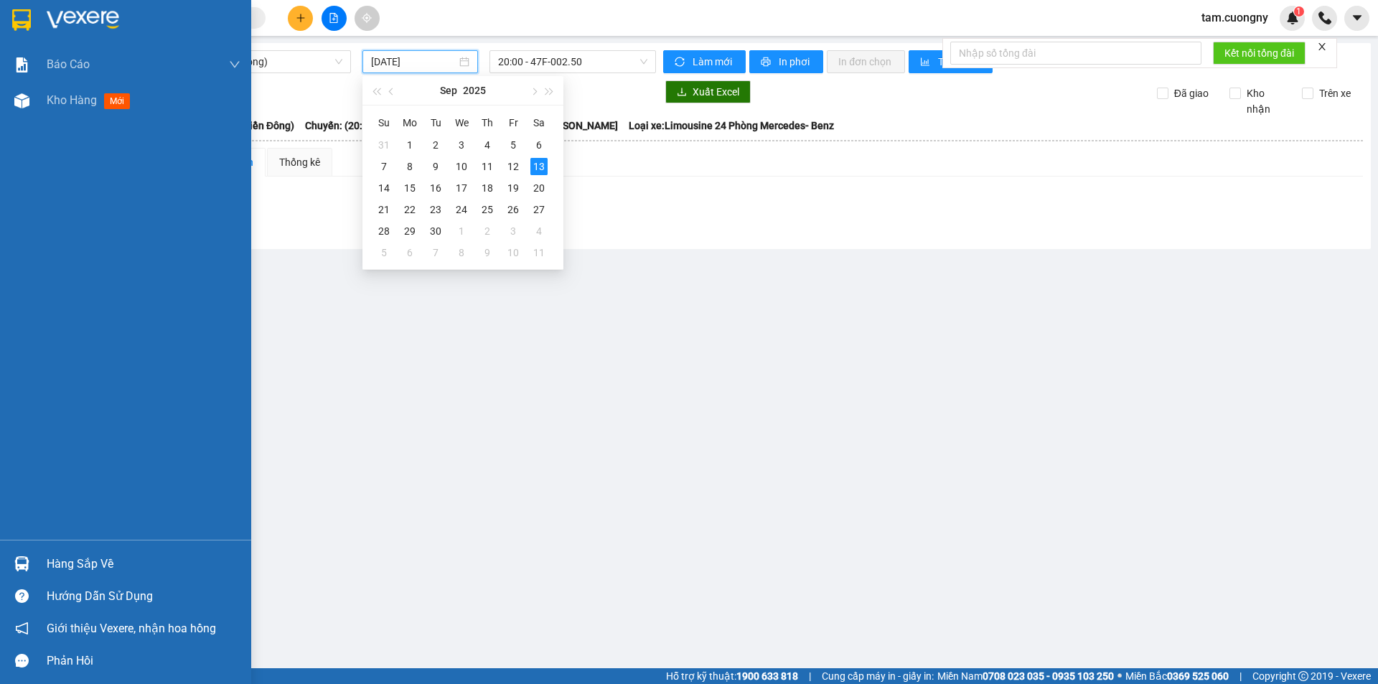
drag, startPoint x: 18, startPoint y: 27, endPoint x: 213, endPoint y: 416, distance: 435.2
click at [18, 27] on img at bounding box center [21, 20] width 19 height 22
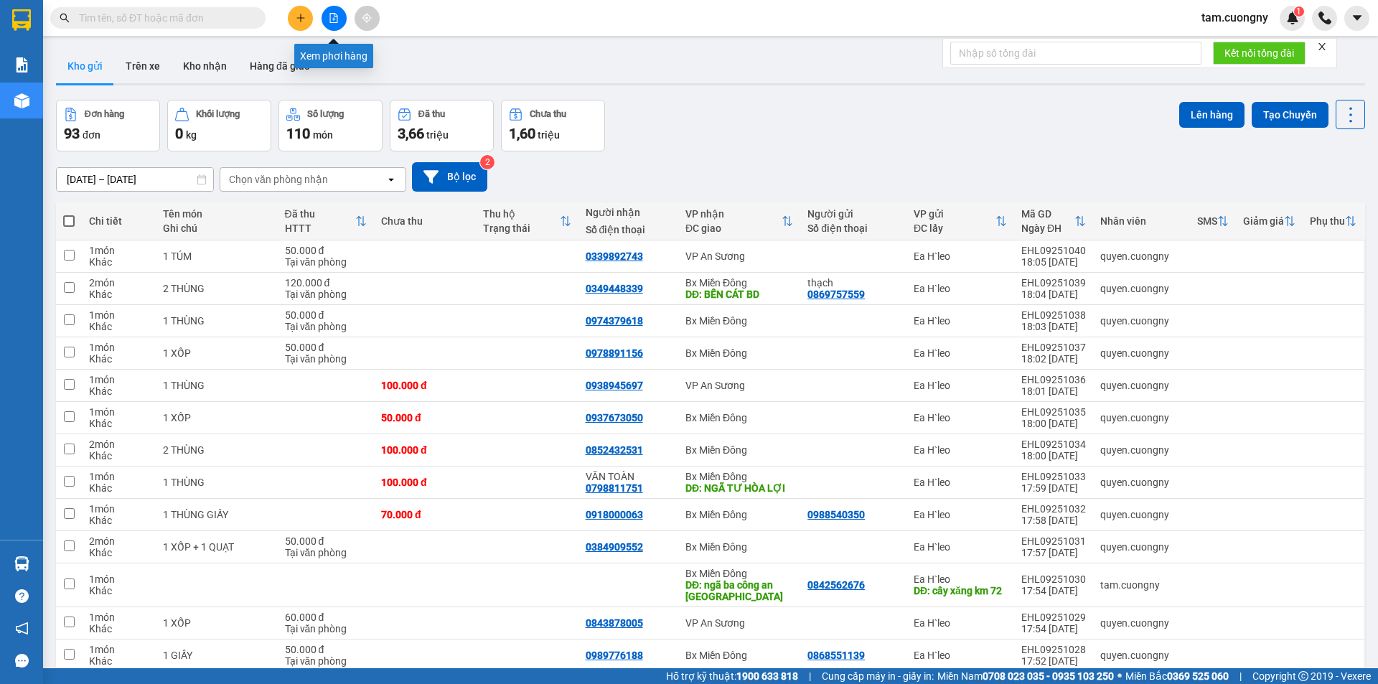
click at [333, 17] on icon "file-add" at bounding box center [334, 18] width 10 height 10
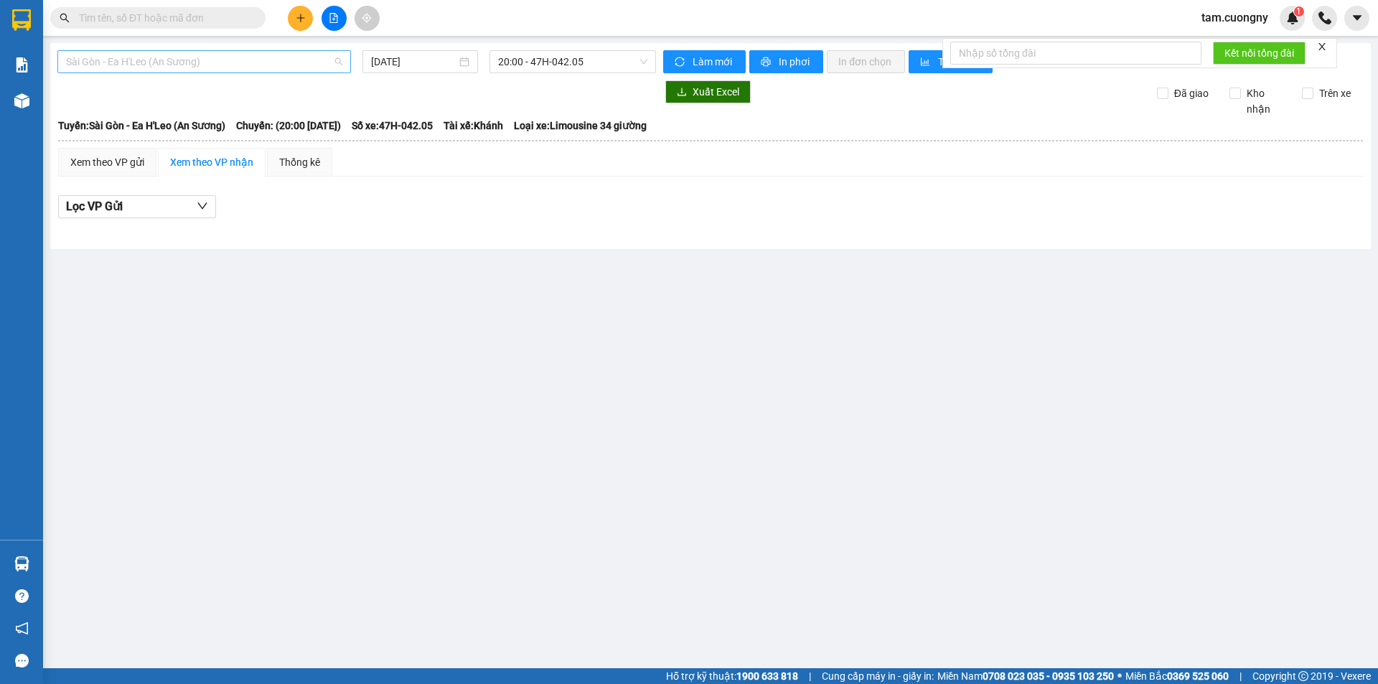
click at [202, 62] on span "Sài Gòn - Ea H'Leo (An Sương)" at bounding box center [204, 62] width 276 height 22
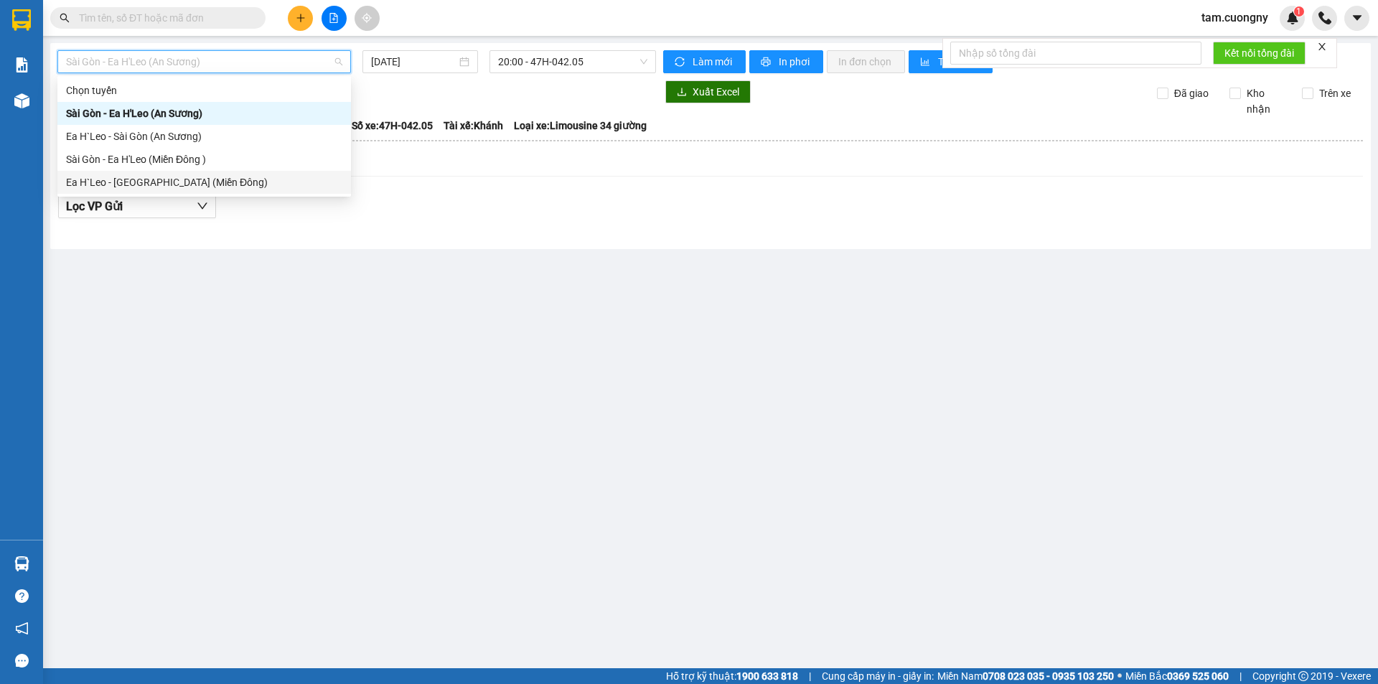
click at [156, 181] on div "Ea H`Leo - Sài Gòn (Miền Đông)" at bounding box center [204, 182] width 276 height 16
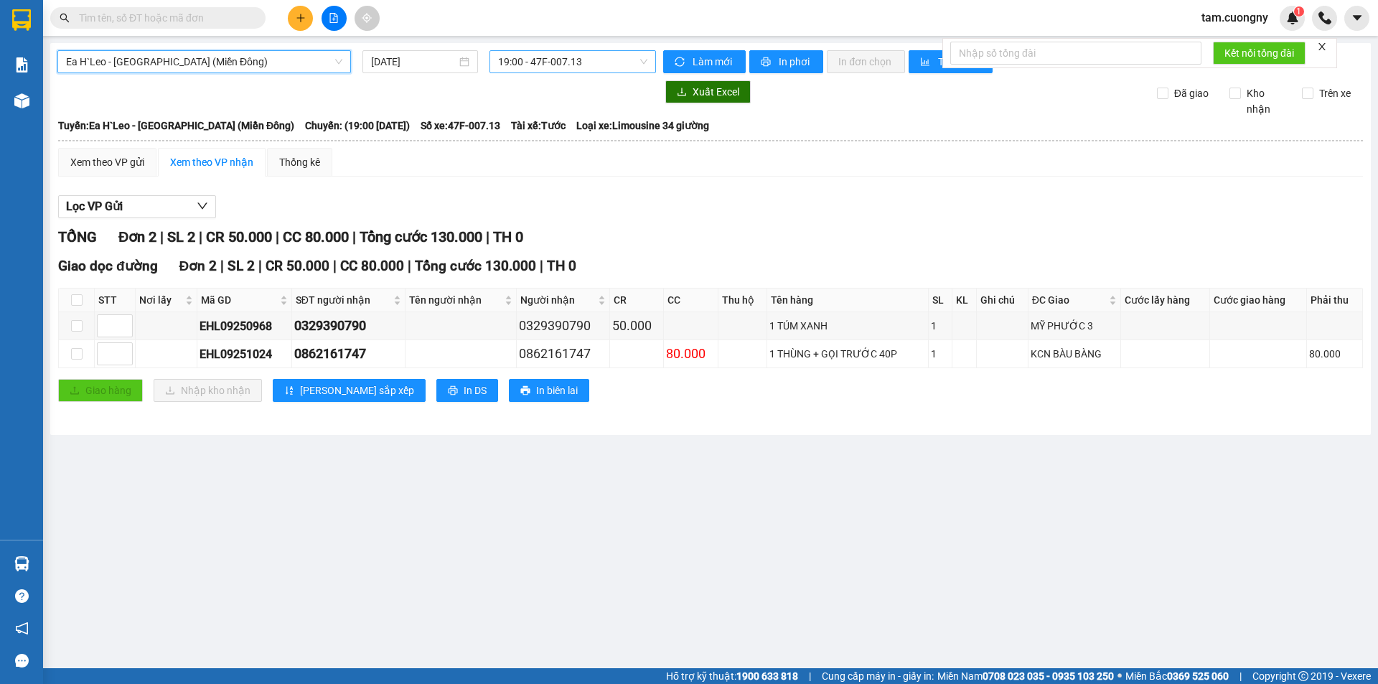
click at [575, 60] on span "19:00 - 47F-007.13" at bounding box center [572, 62] width 149 height 22
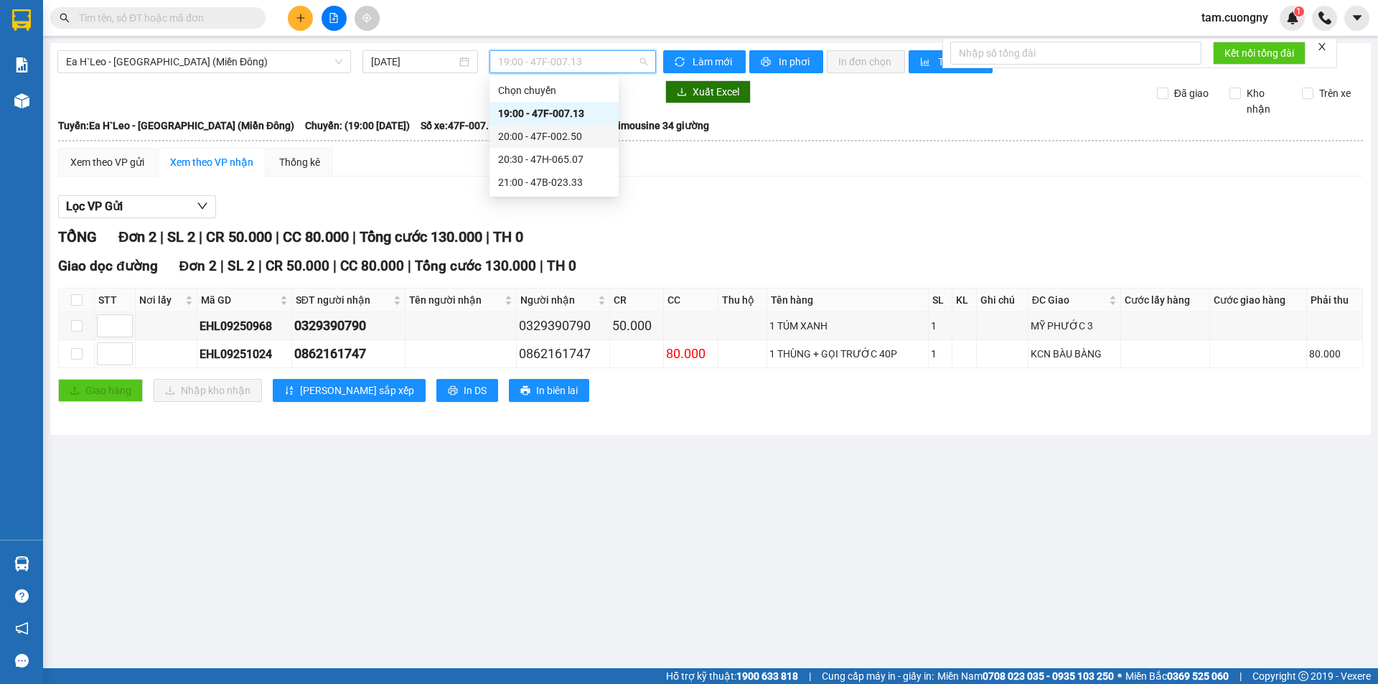
click at [573, 141] on div "20:00 - 47F-002.50" at bounding box center [554, 136] width 112 height 16
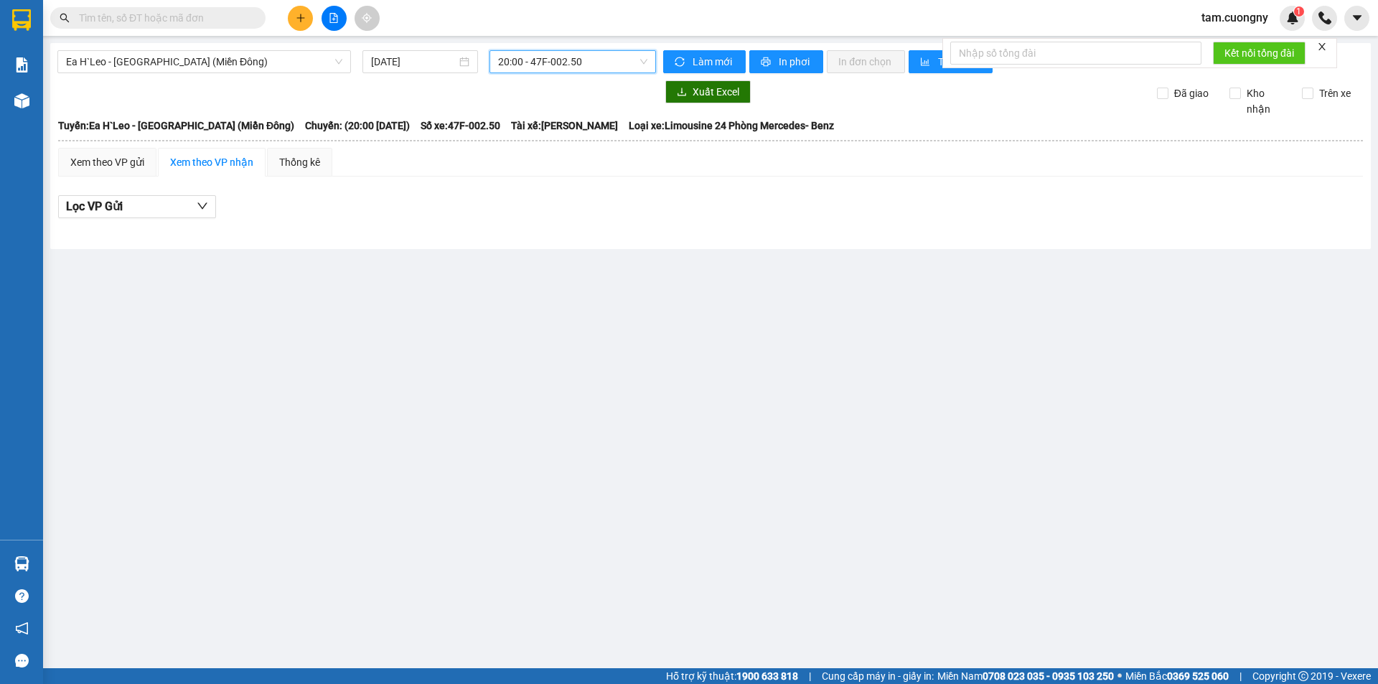
click at [591, 68] on span "20:00 - 47F-002.50" at bounding box center [572, 62] width 149 height 22
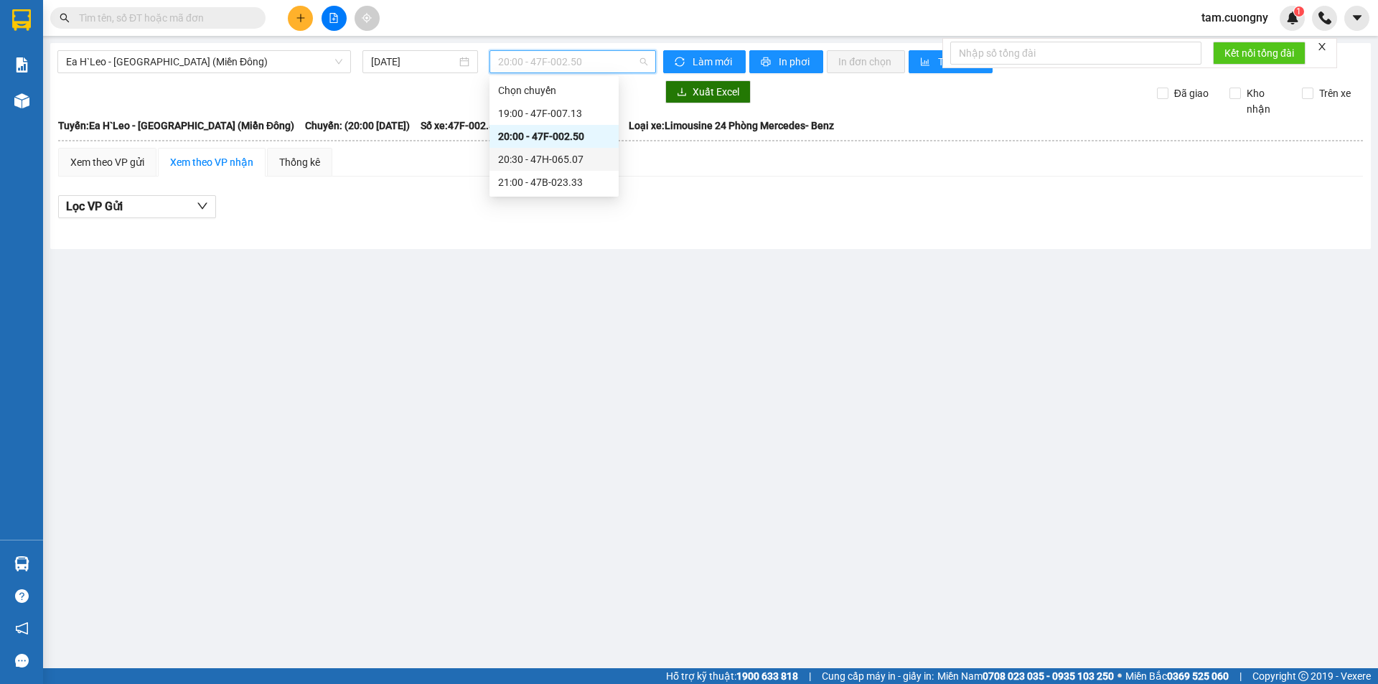
drag, startPoint x: 582, startPoint y: 159, endPoint x: 766, endPoint y: 14, distance: 234.6
click at [589, 156] on div "20:30 - 47H-065.07" at bounding box center [554, 159] width 112 height 16
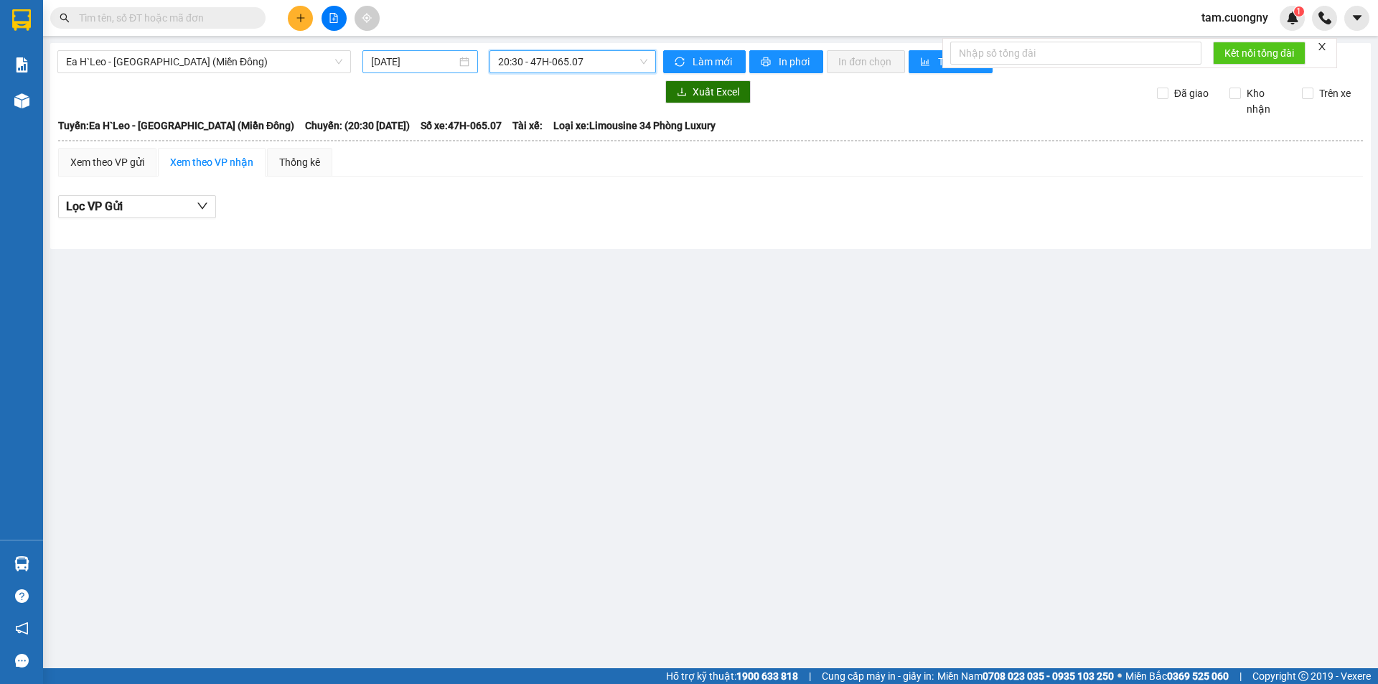
click at [437, 69] on input "13/09/2025" at bounding box center [413, 62] width 85 height 16
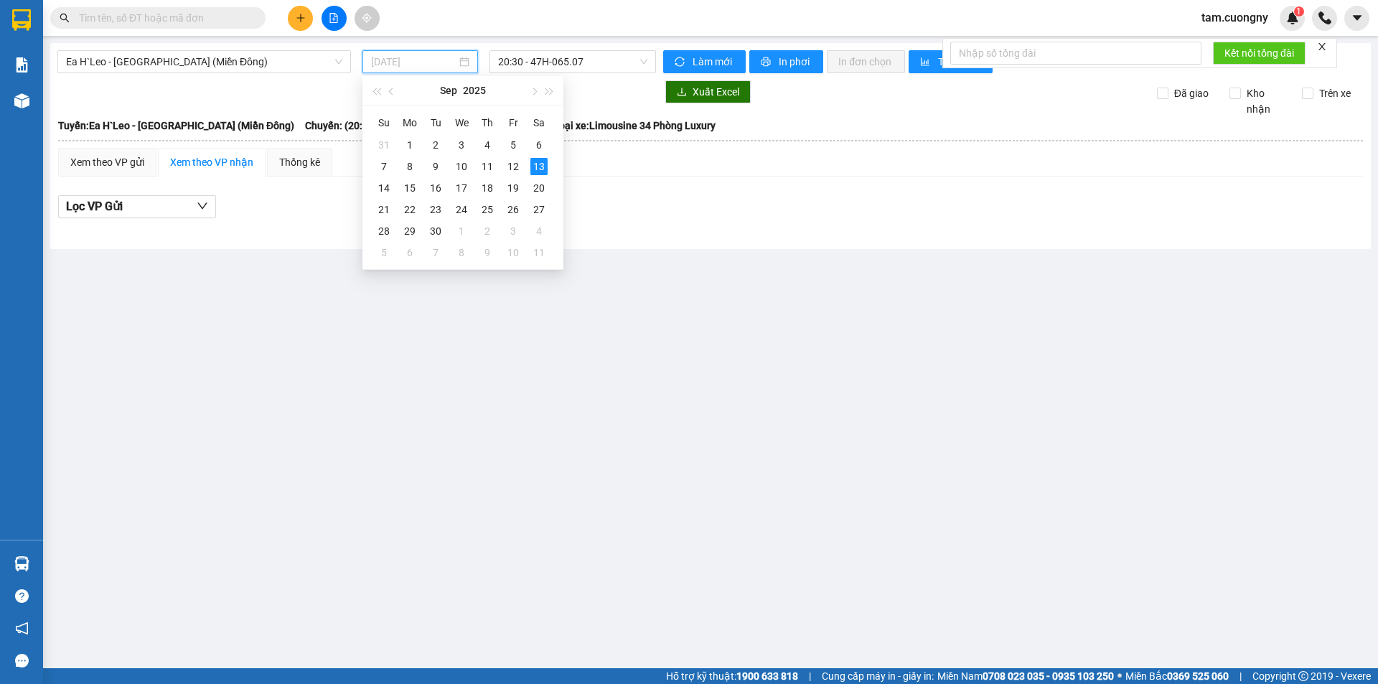
type input "13/09/2025"
click at [710, 252] on main "Ea H`Leo - Sài Gòn (Miền Đông) 13/09/2025 20:30 - 47H-065.07 Làm mới In phơi In…" at bounding box center [689, 334] width 1378 height 668
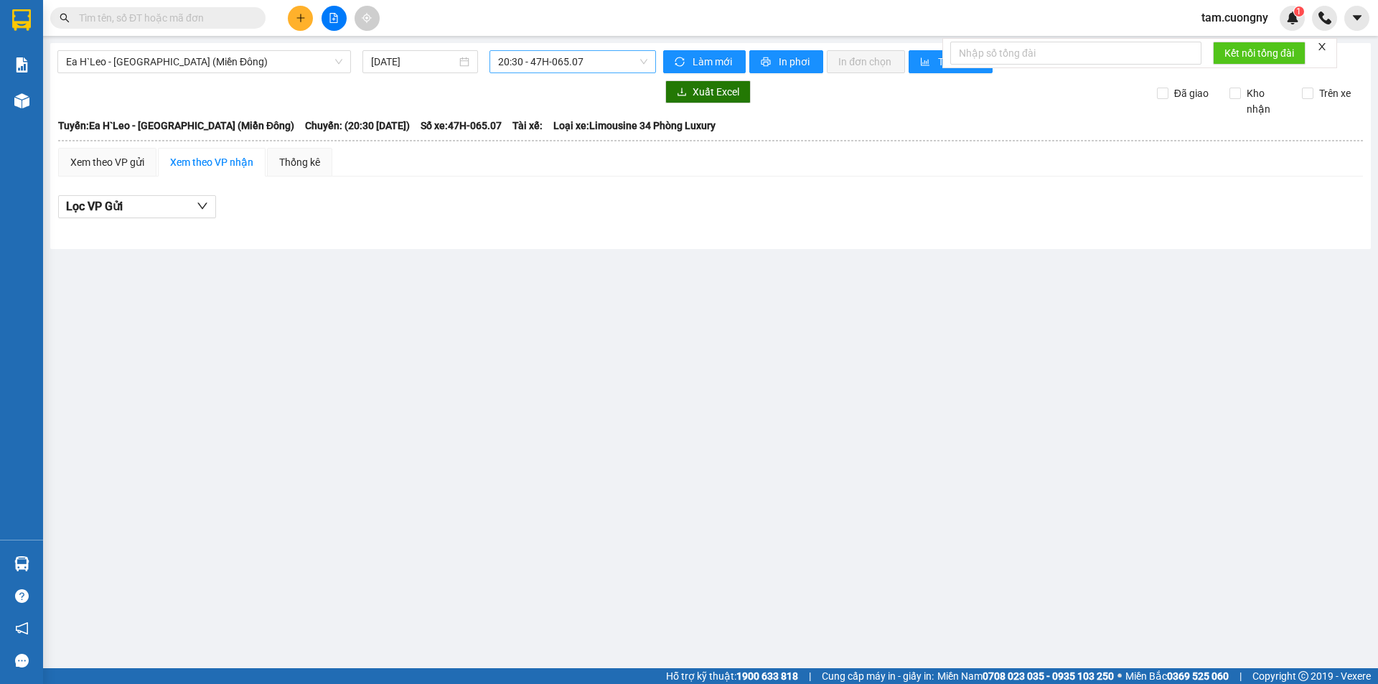
click at [582, 59] on span "20:30 - 47H-065.07" at bounding box center [572, 62] width 149 height 22
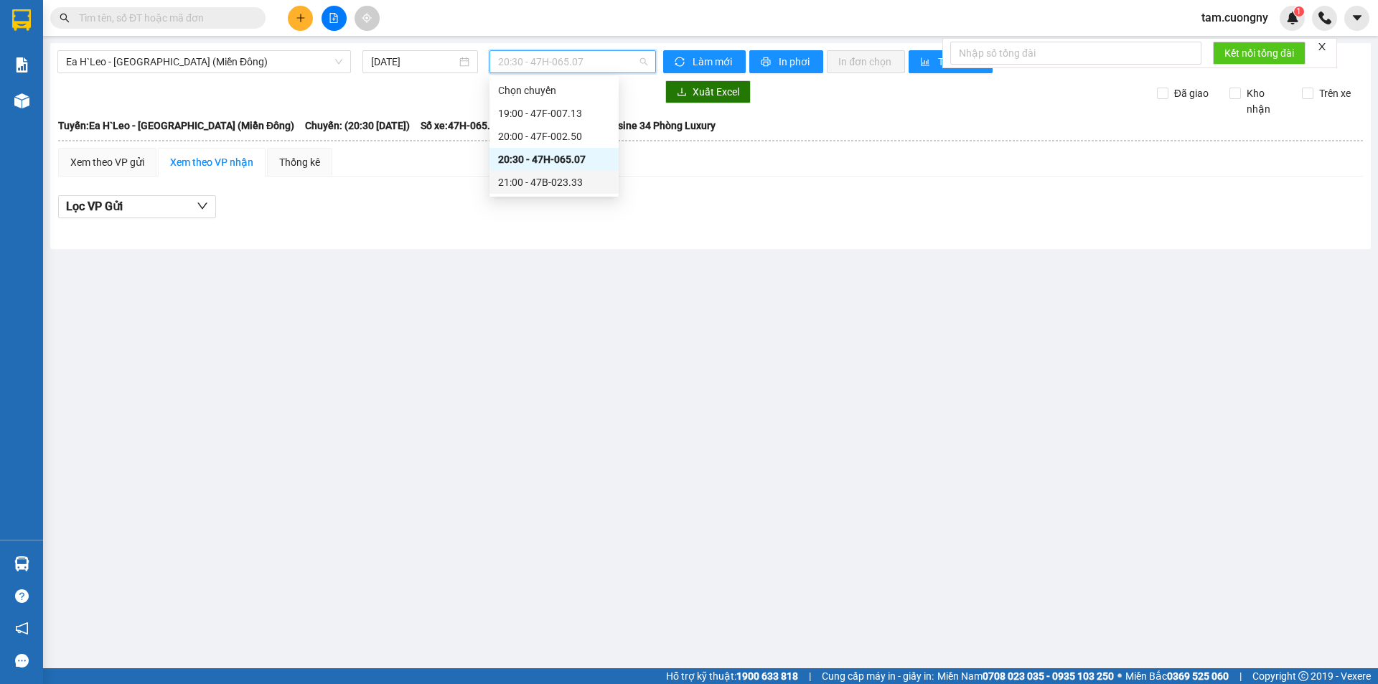
click at [583, 187] on div "21:00 - 47B-023.33" at bounding box center [554, 182] width 112 height 16
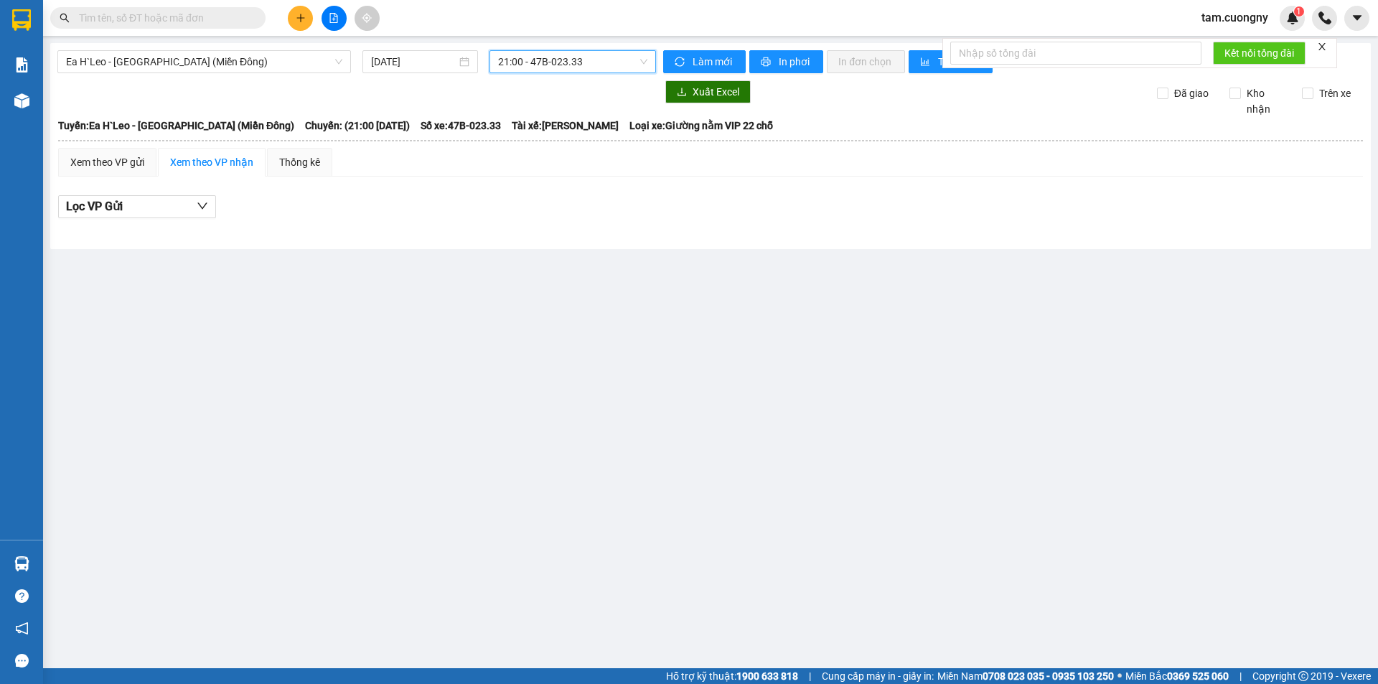
click at [603, 62] on span "21:00 - 47B-023.33" at bounding box center [572, 62] width 149 height 22
click at [570, 113] on div "19:00 - 47F-007.13" at bounding box center [554, 113] width 112 height 16
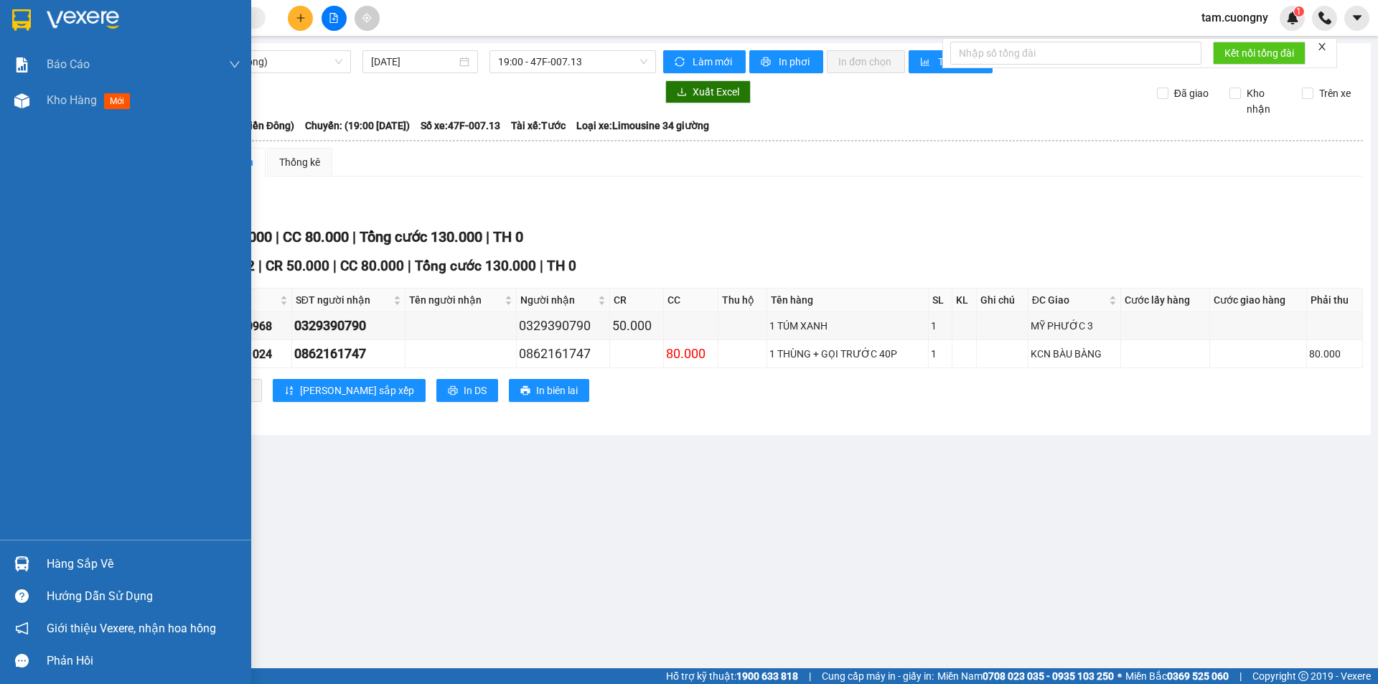
click at [14, 7] on div at bounding box center [21, 19] width 25 height 25
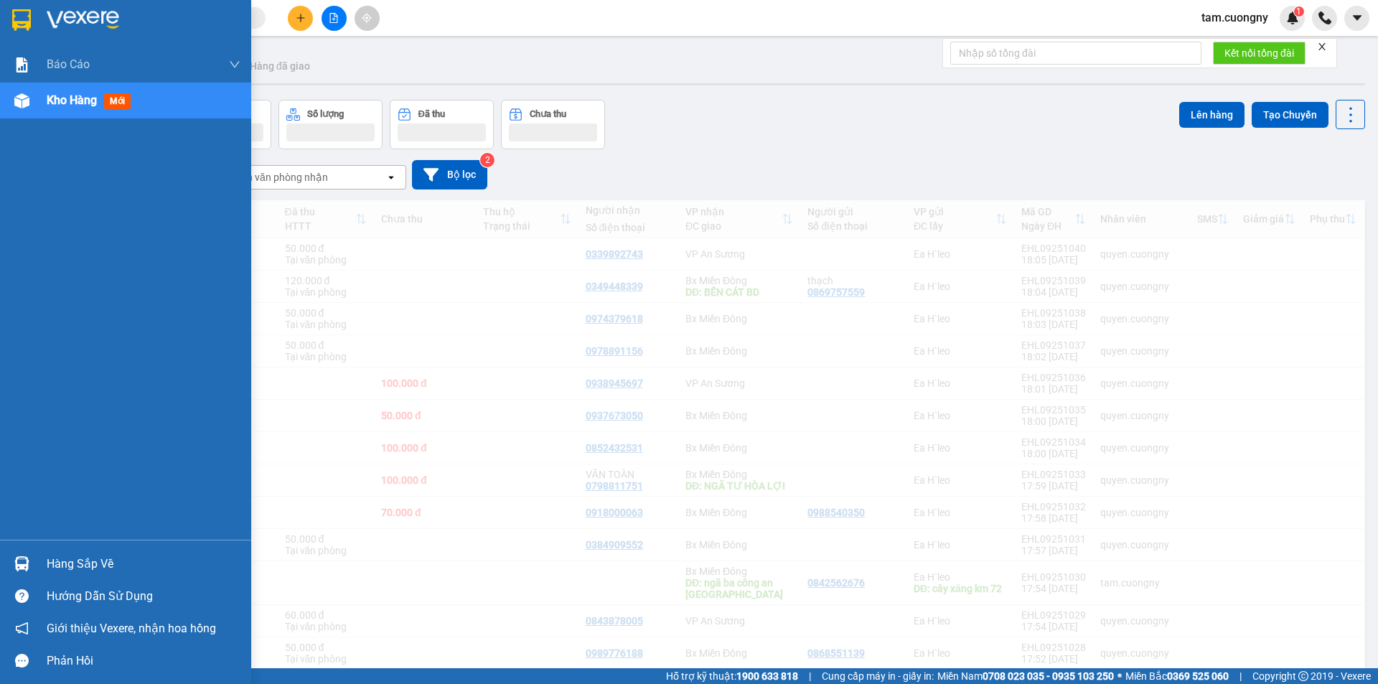
click at [14, 27] on img at bounding box center [21, 20] width 19 height 22
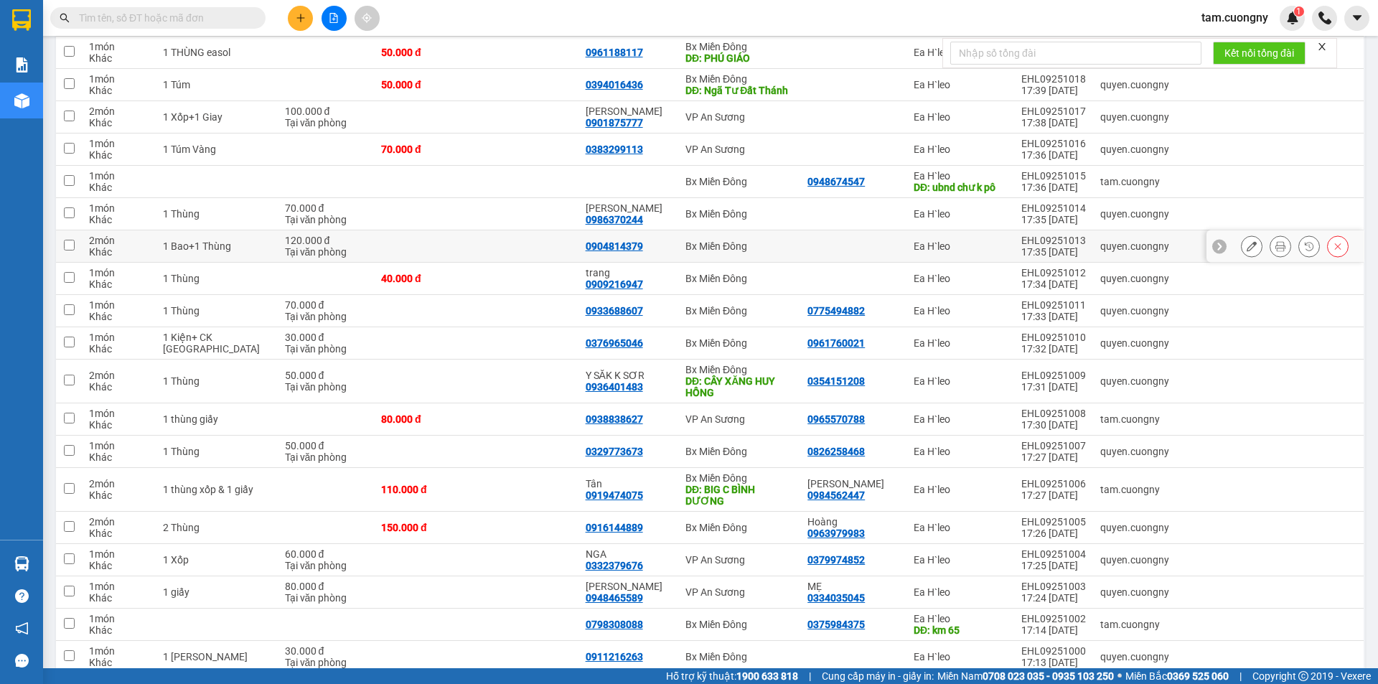
scroll to position [718, 0]
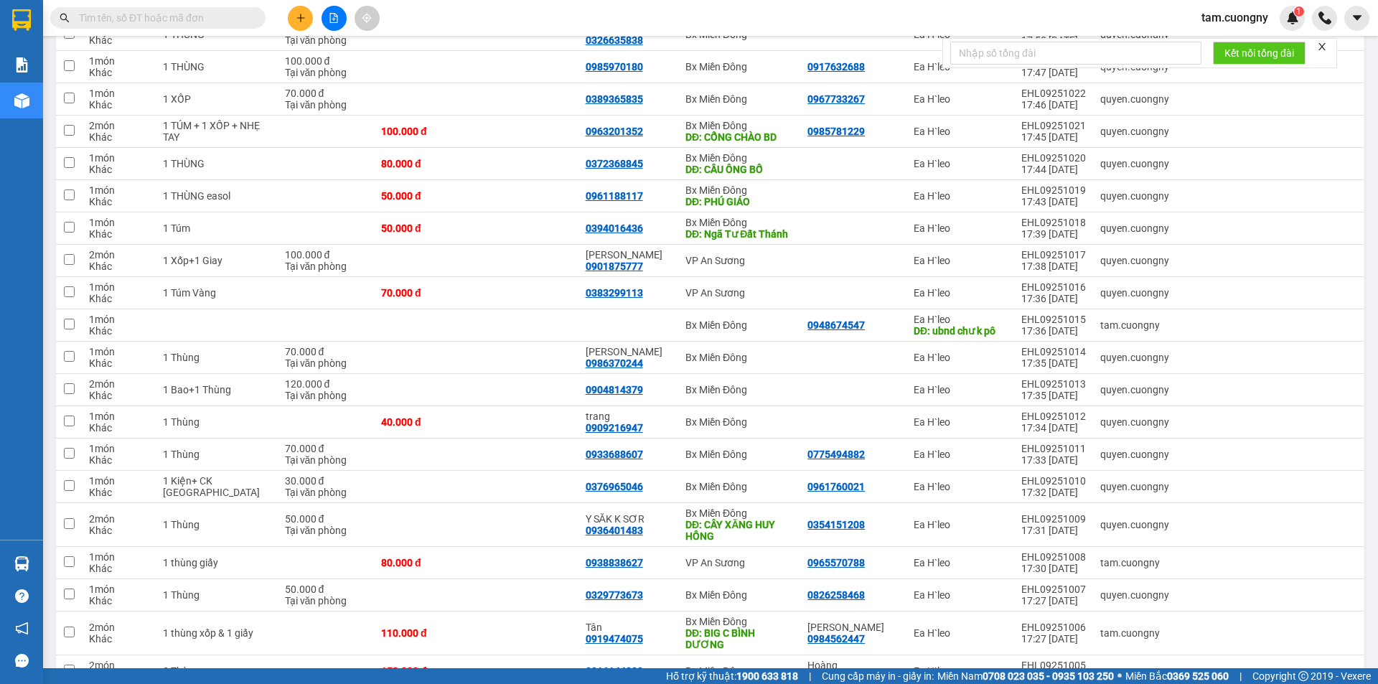
click at [220, 16] on input "text" at bounding box center [163, 18] width 169 height 16
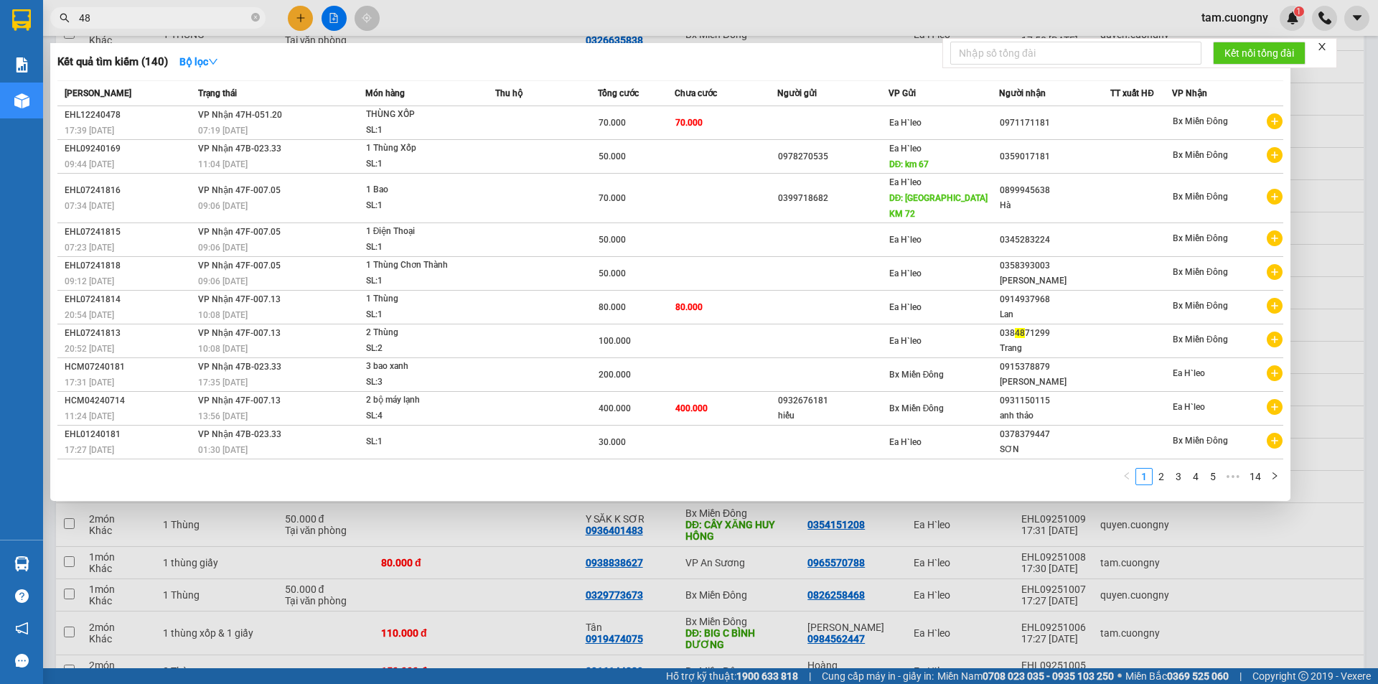
type input "489"
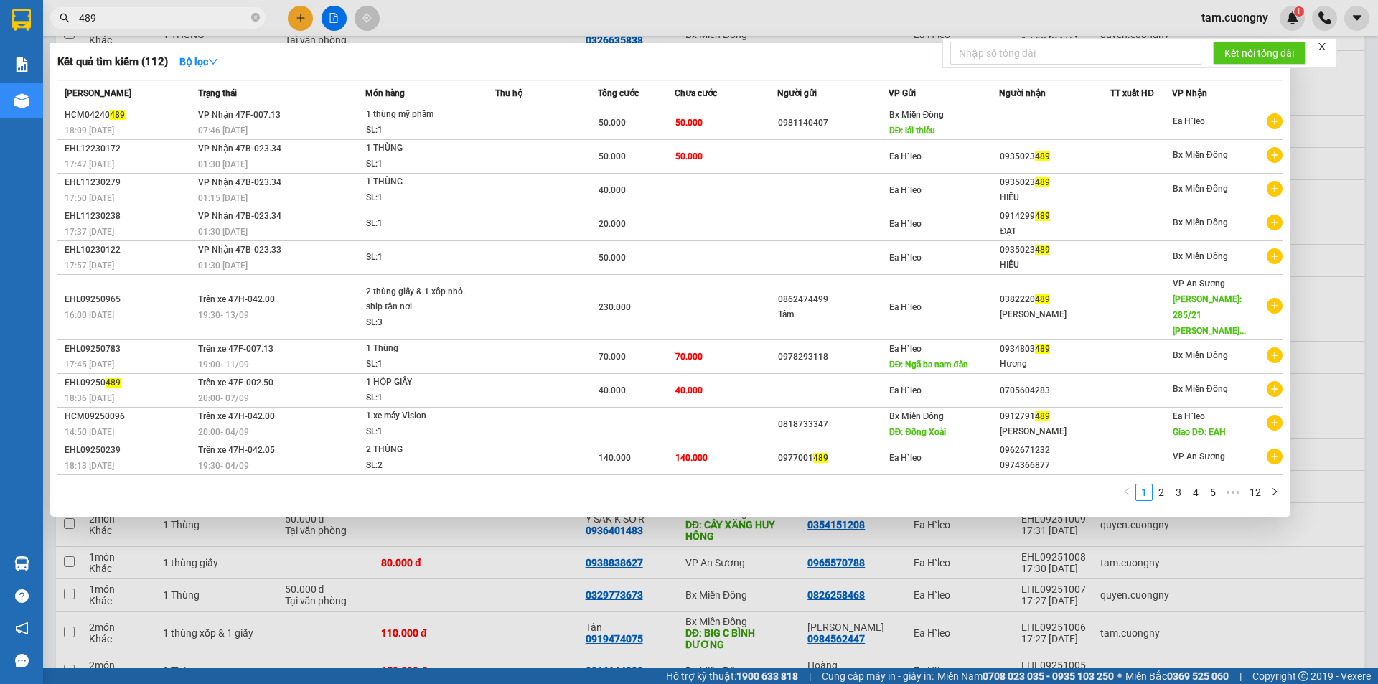
click at [155, 20] on input "489" at bounding box center [163, 18] width 169 height 16
click at [253, 20] on icon "close-circle" at bounding box center [255, 17] width 9 height 9
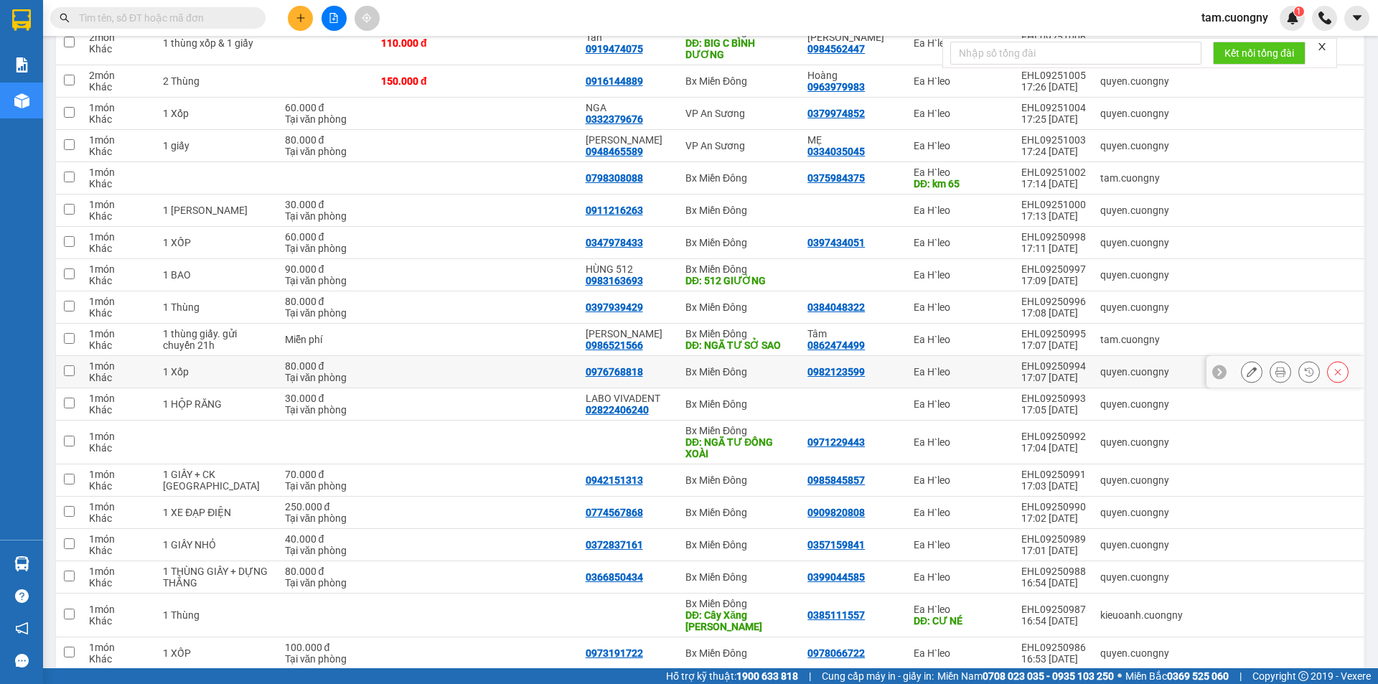
scroll to position [1435, 0]
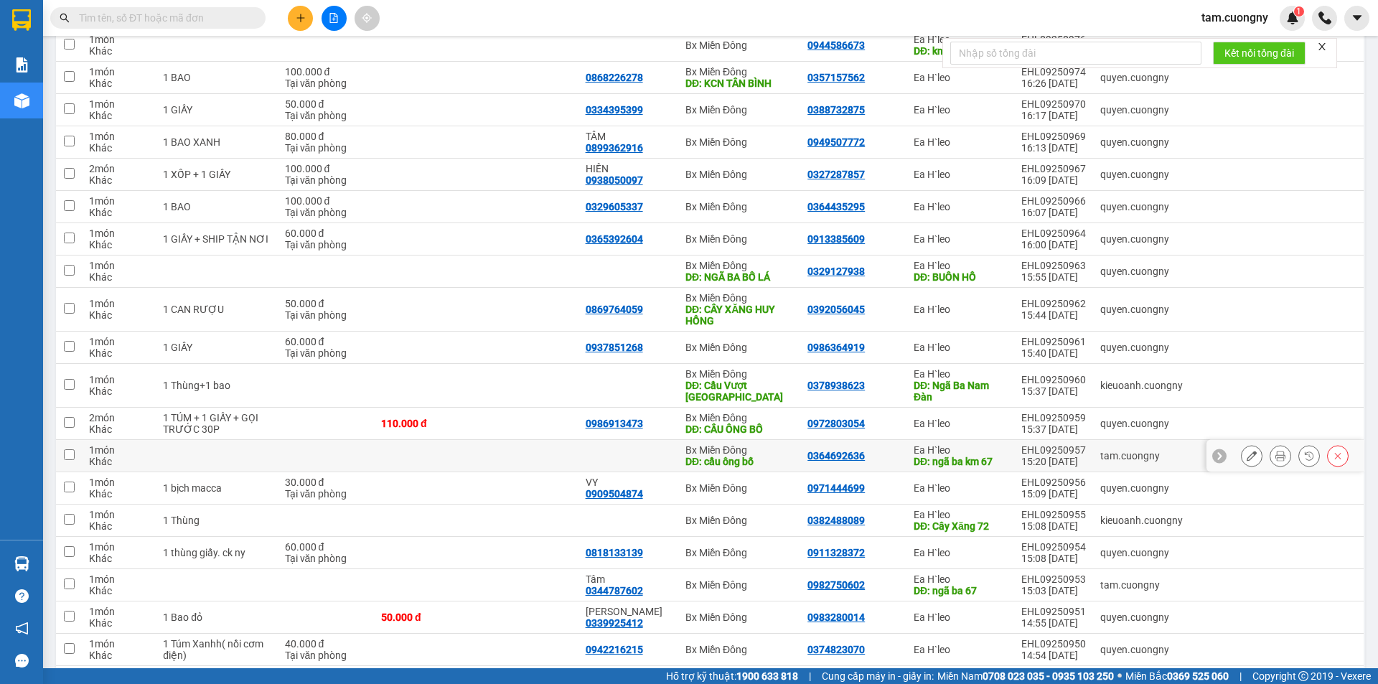
scroll to position [2225, 0]
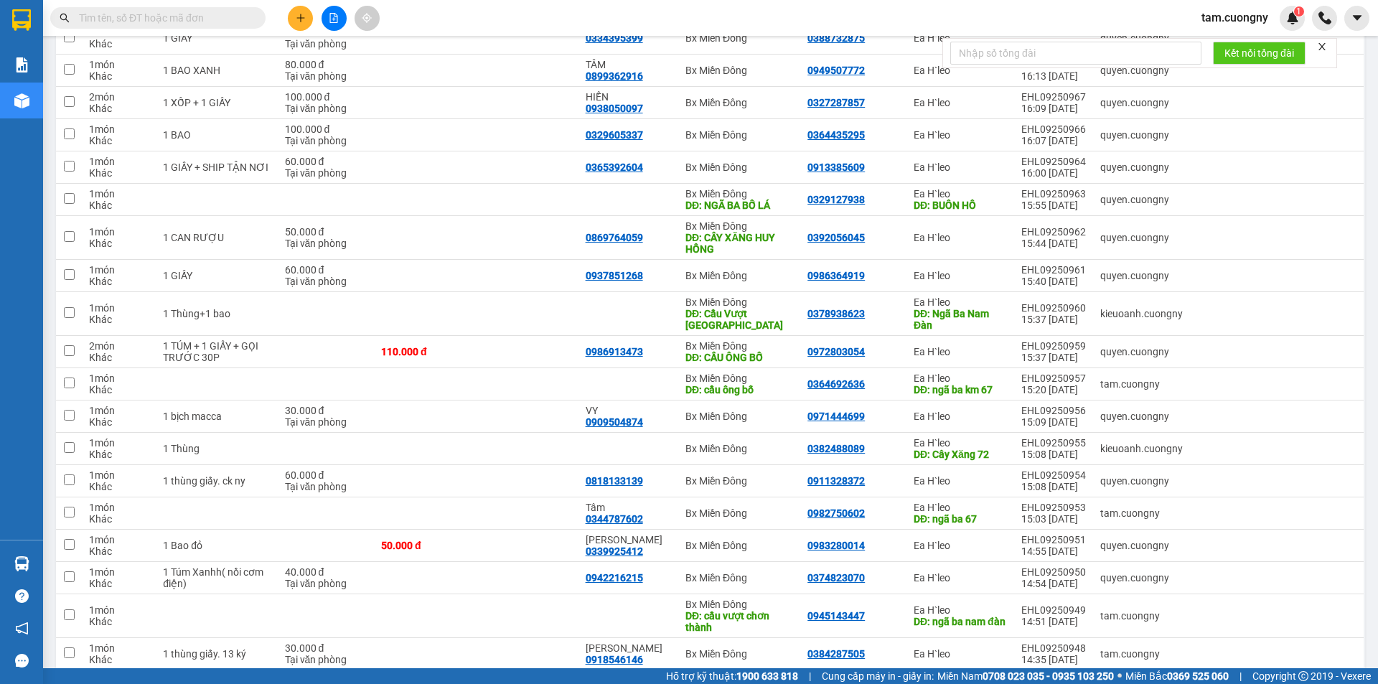
click at [231, 24] on input "text" at bounding box center [163, 18] width 169 height 16
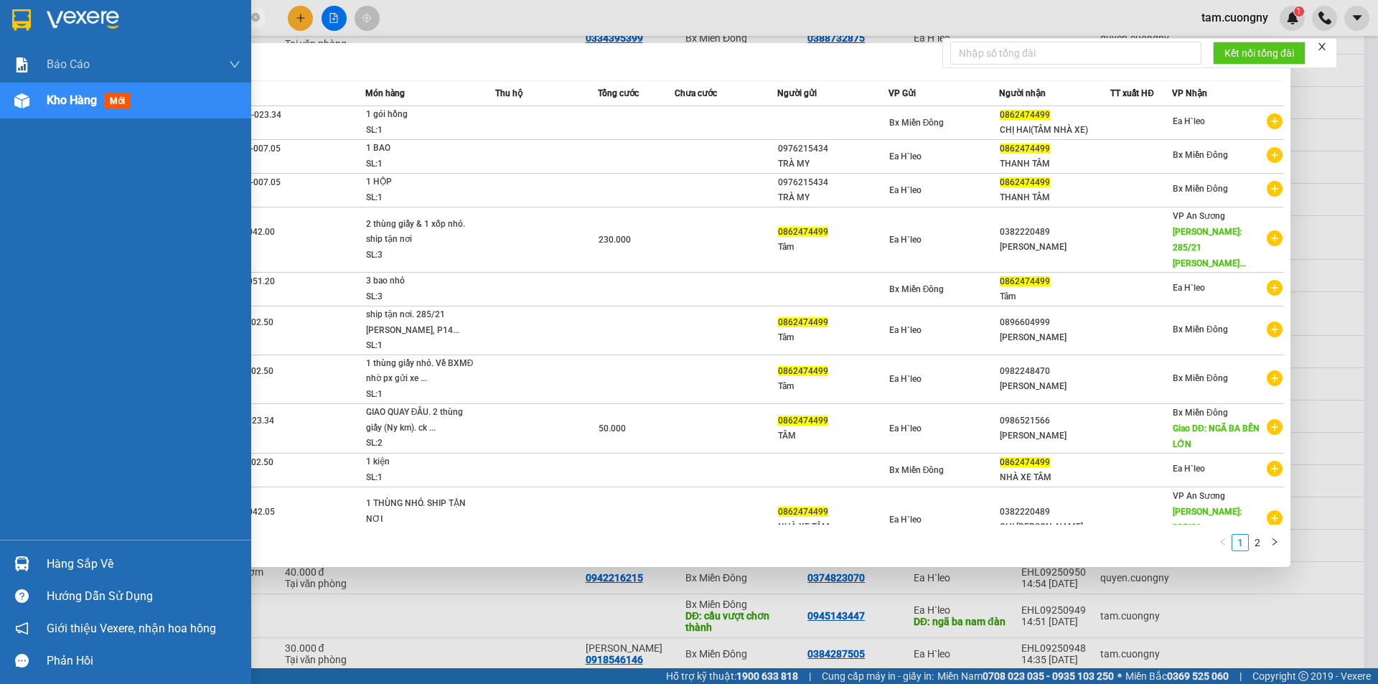
type input "0862474499"
click at [6, 18] on div at bounding box center [125, 23] width 251 height 47
click at [19, 27] on img at bounding box center [21, 20] width 19 height 22
click at [25, 14] on img at bounding box center [21, 20] width 19 height 22
click at [458, 649] on div at bounding box center [689, 342] width 1378 height 684
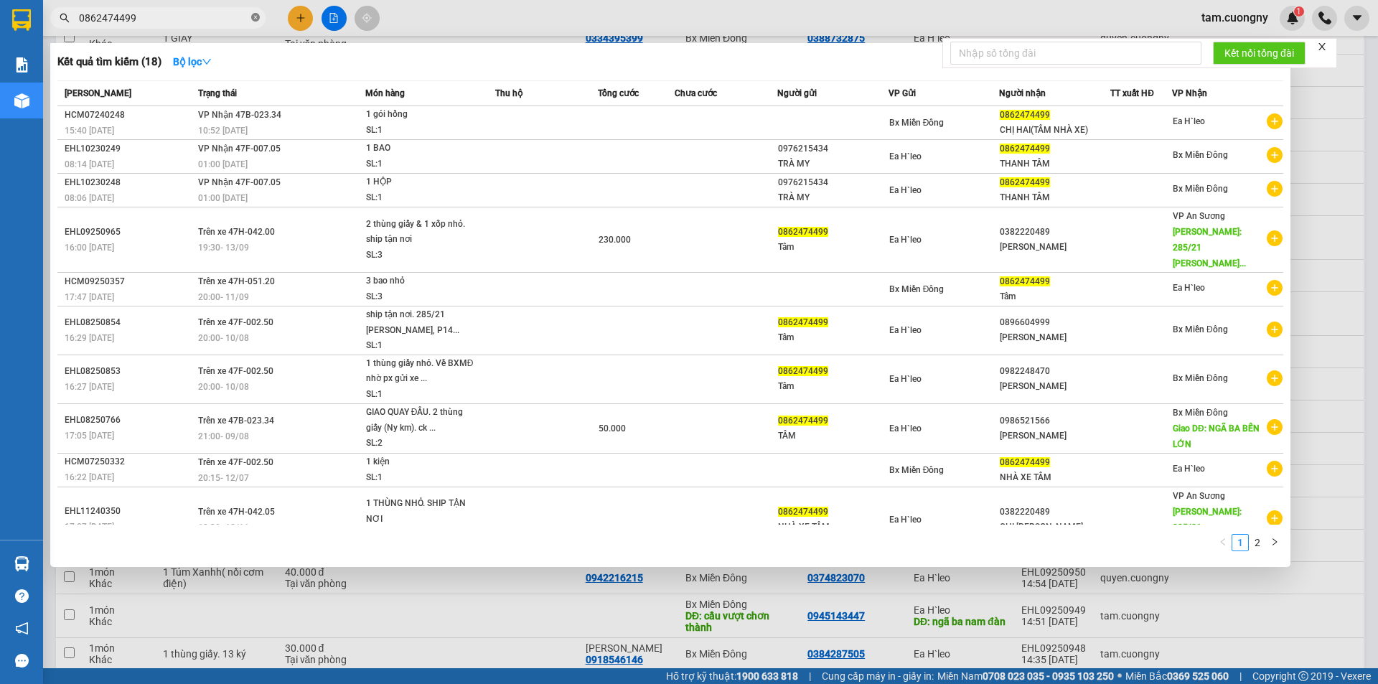
click at [253, 17] on icon "close-circle" at bounding box center [255, 17] width 9 height 9
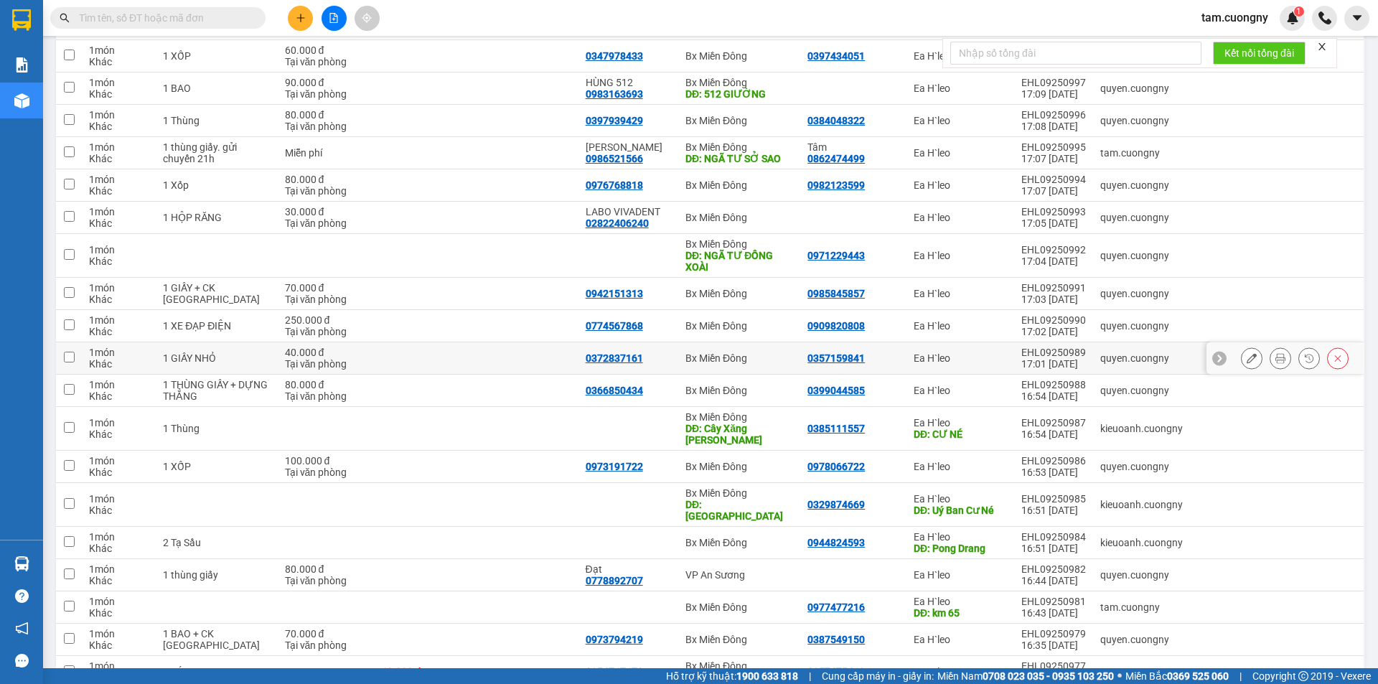
scroll to position [1383, 0]
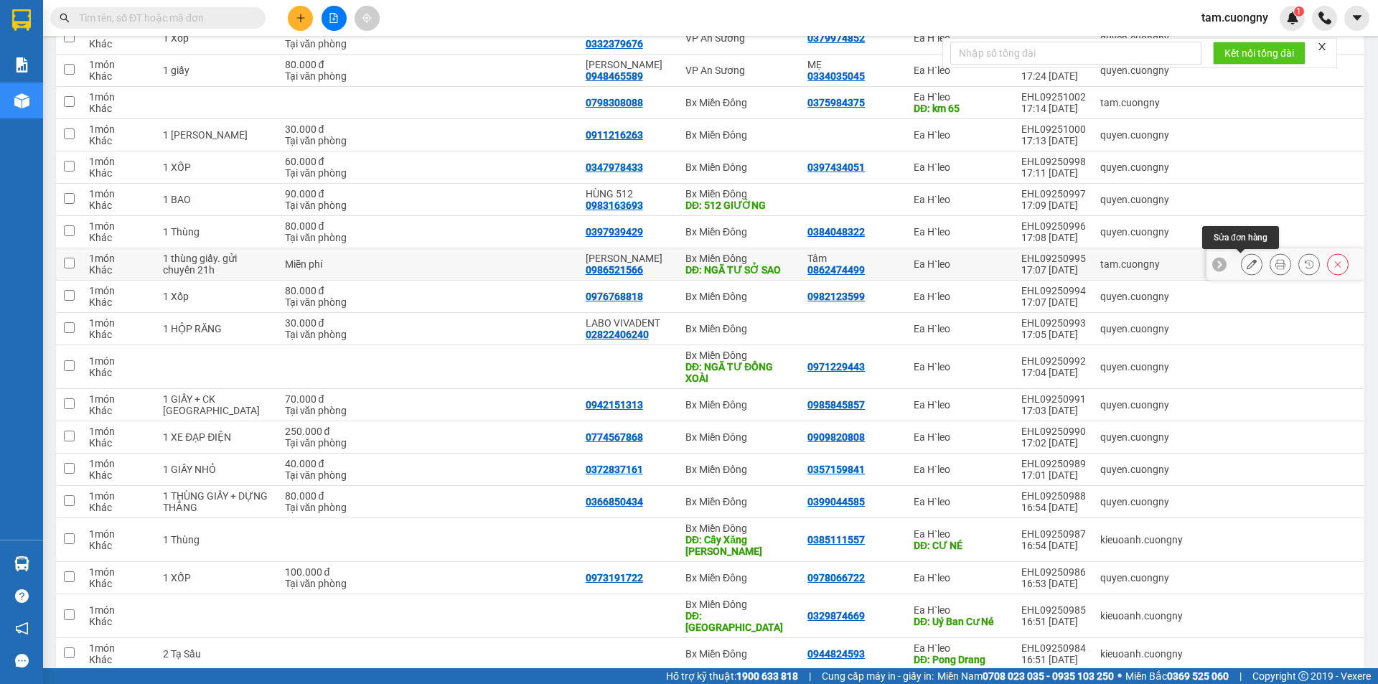
click at [1247, 263] on icon at bounding box center [1252, 264] width 10 height 10
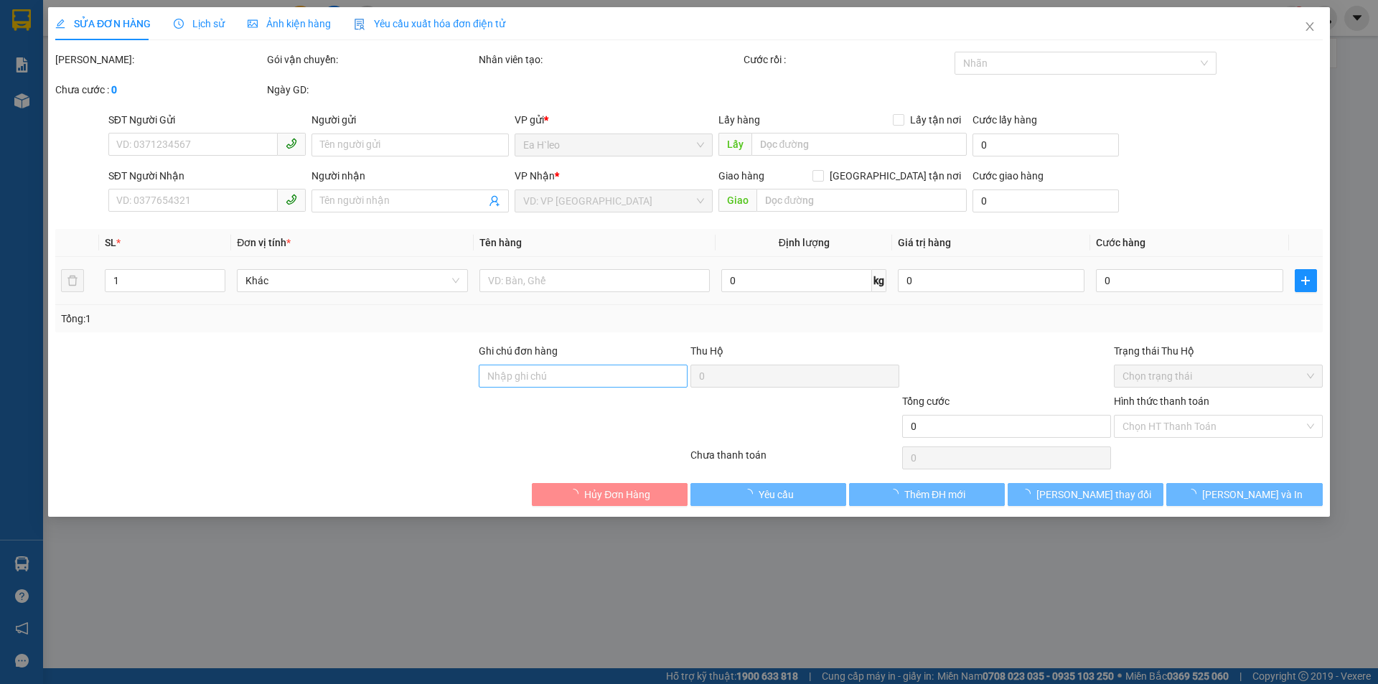
type input "0862474499"
type input "Tâm"
type input "0986521566"
type input "[PERSON_NAME]"
type input "NGÃ TƯ SỞ SAO"
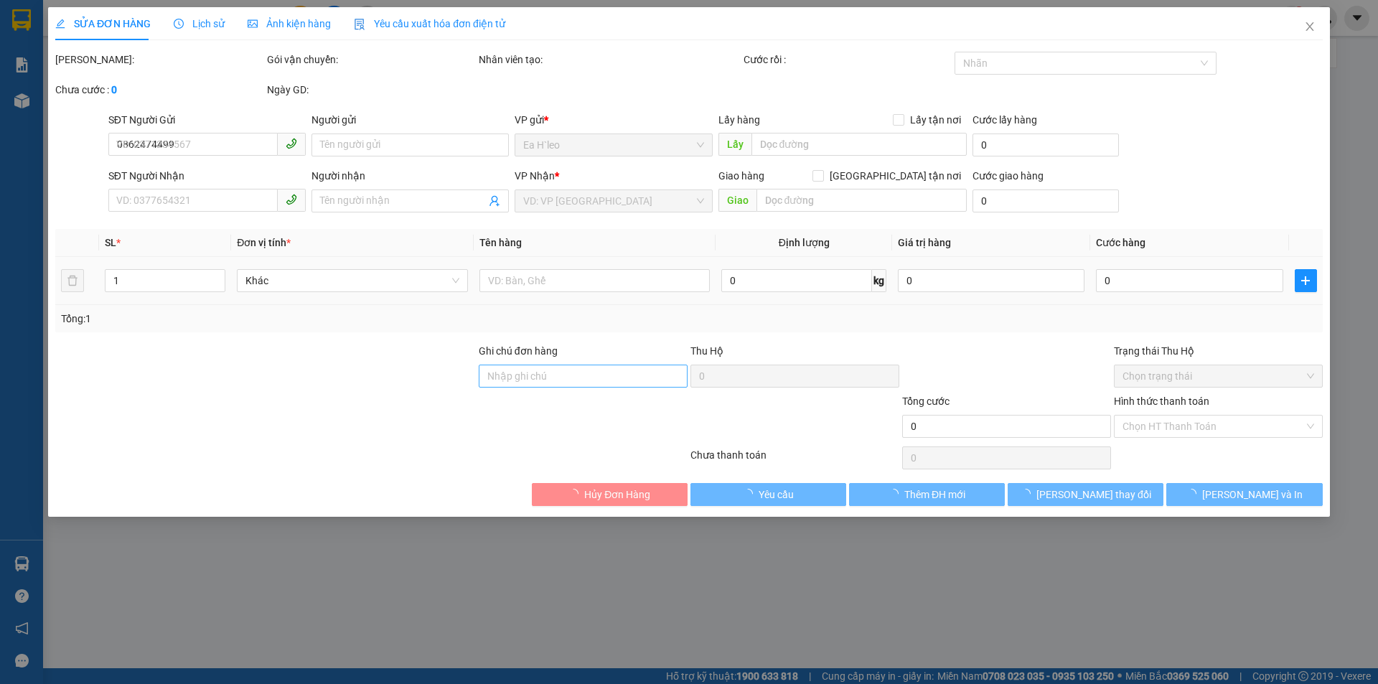
type input "tổng 3 thùng. Ny lấy 75k/ thùng"
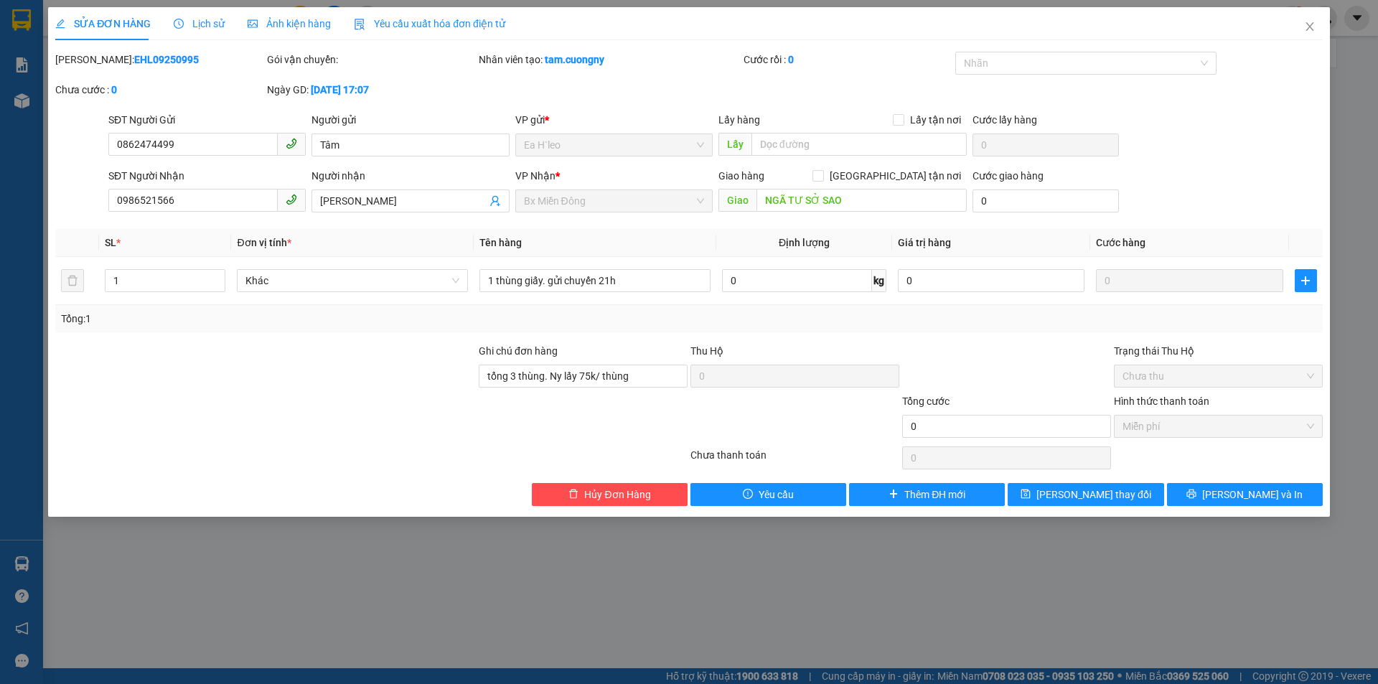
click at [510, 461] on div at bounding box center [371, 458] width 635 height 29
click at [1313, 24] on icon "close" at bounding box center [1309, 26] width 11 height 11
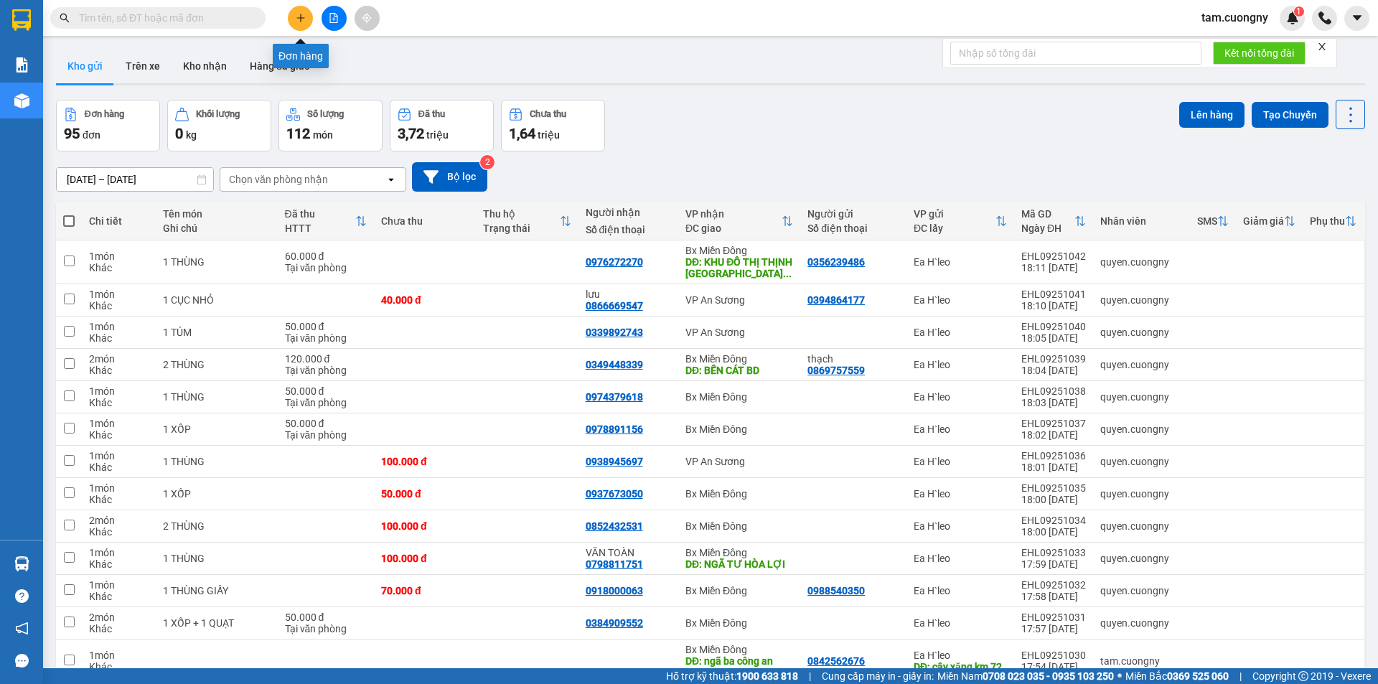
click at [334, 19] on icon "file-add" at bounding box center [334, 18] width 8 height 10
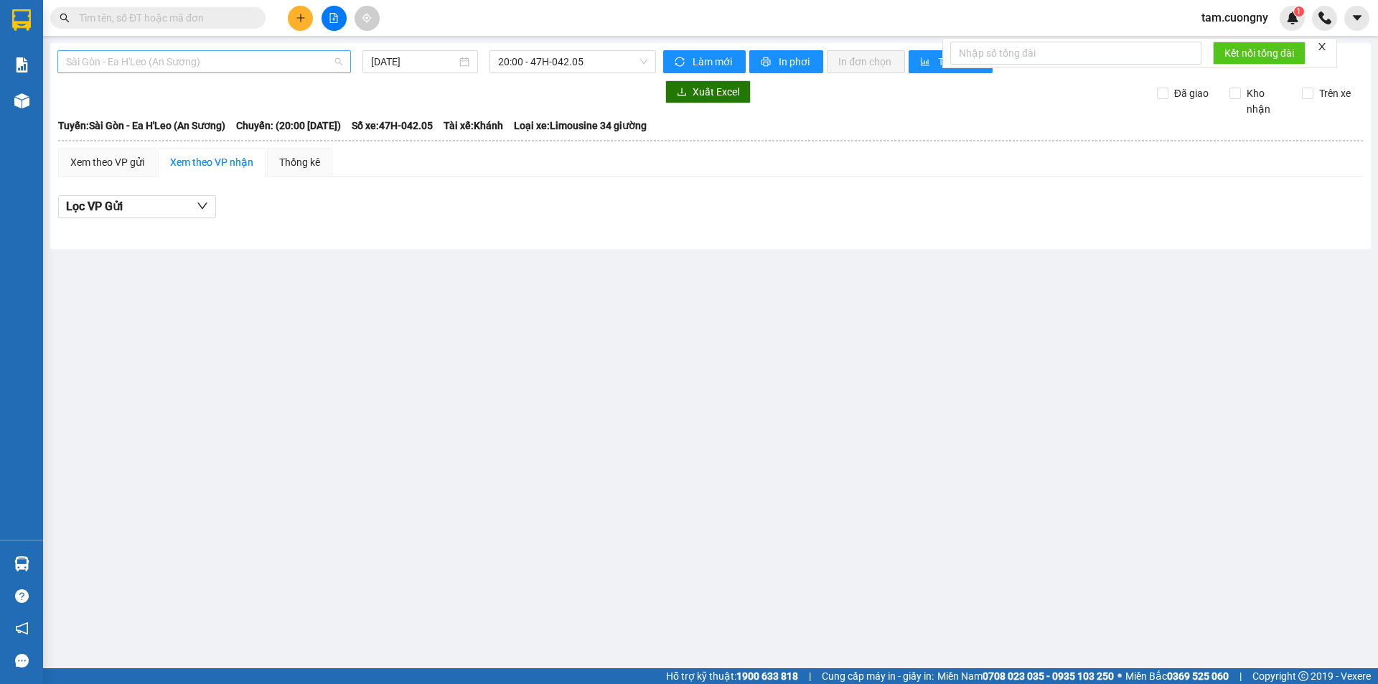
click at [166, 62] on span "Sài Gòn - Ea H'Leo (An Sương)" at bounding box center [204, 62] width 276 height 22
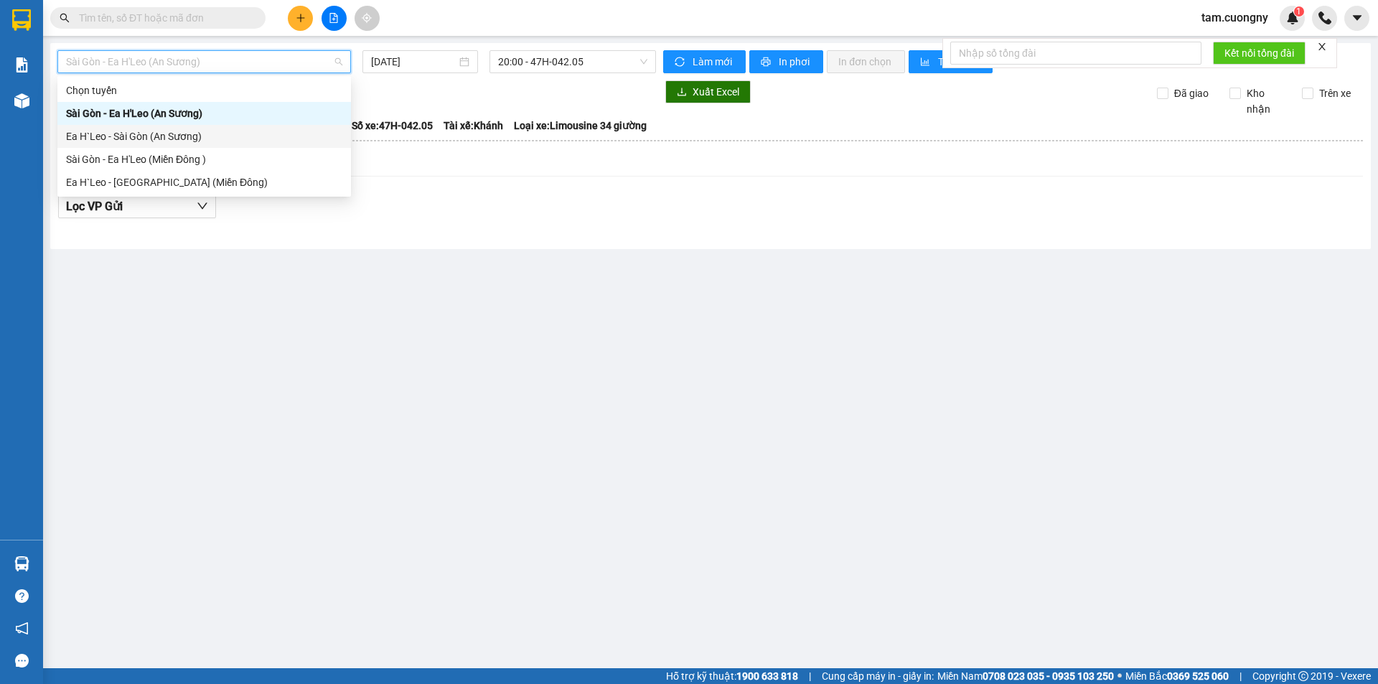
click at [149, 140] on div "Ea H`Leo - Sài Gòn (An Sương)" at bounding box center [204, 136] width 276 height 16
type input "13/09/2025"
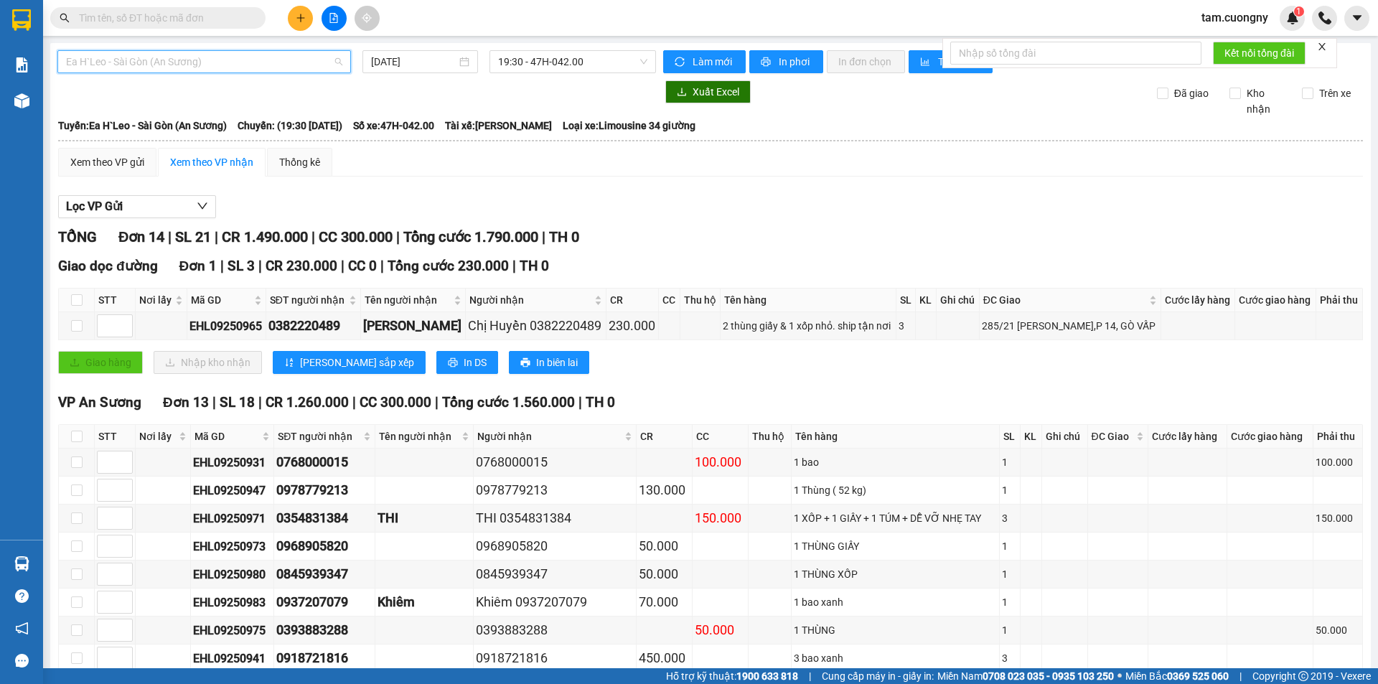
click at [116, 61] on span "Ea H`Leo - Sài Gòn (An Sương)" at bounding box center [204, 62] width 276 height 22
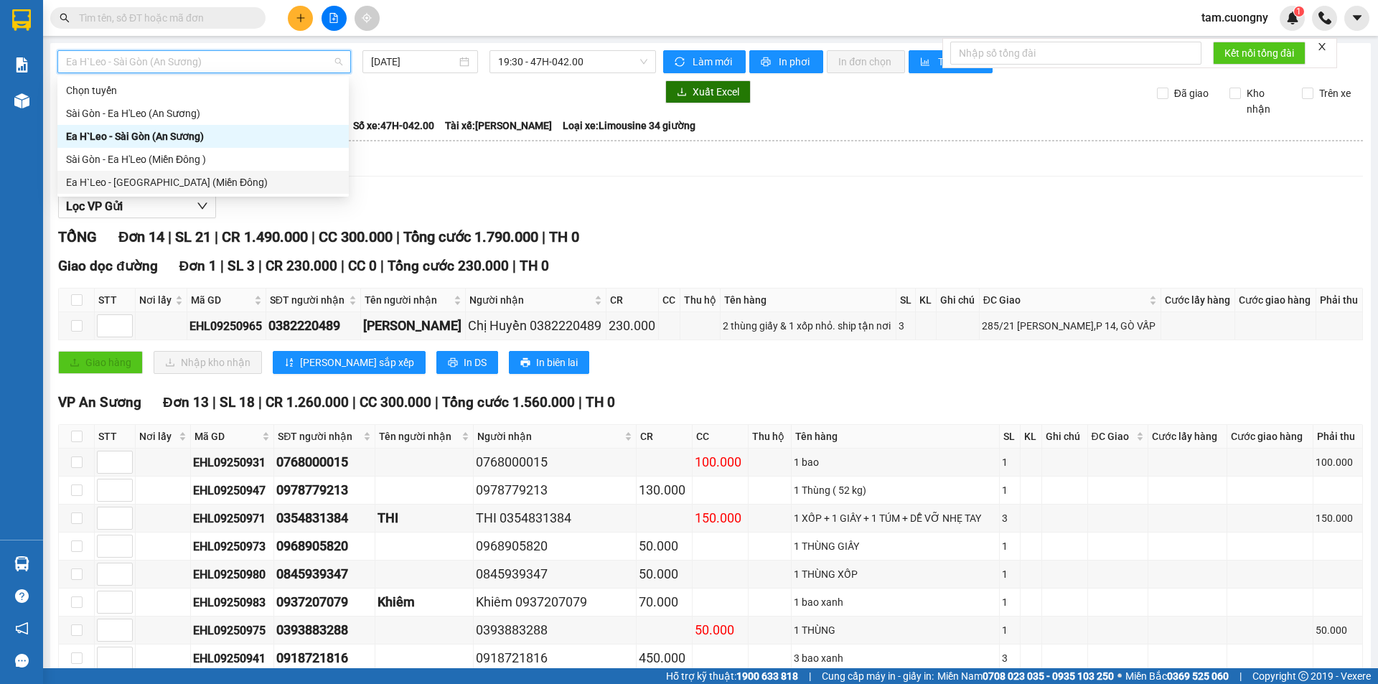
click at [133, 180] on div "Ea H`Leo - Sài Gòn (Miền Đông)" at bounding box center [203, 182] width 274 height 16
type input "13/09/2025"
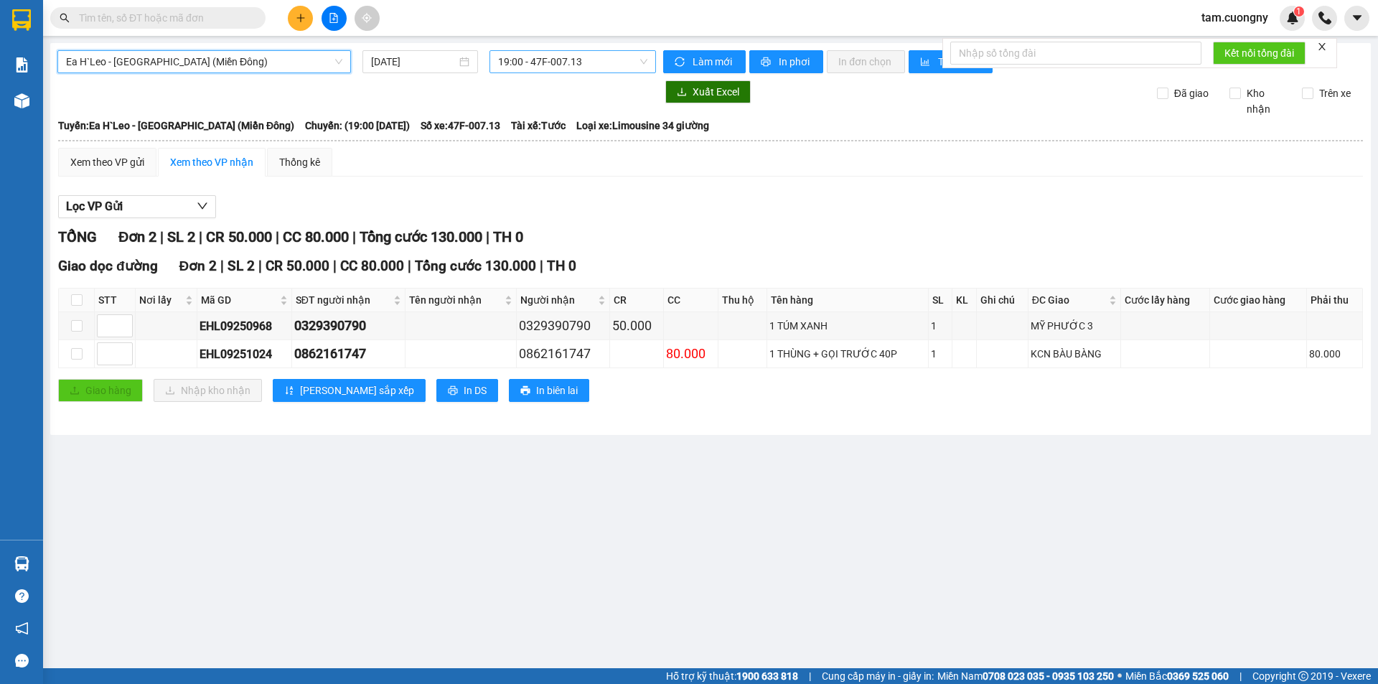
click at [587, 55] on span "19:00 - 47F-007.13" at bounding box center [572, 62] width 149 height 22
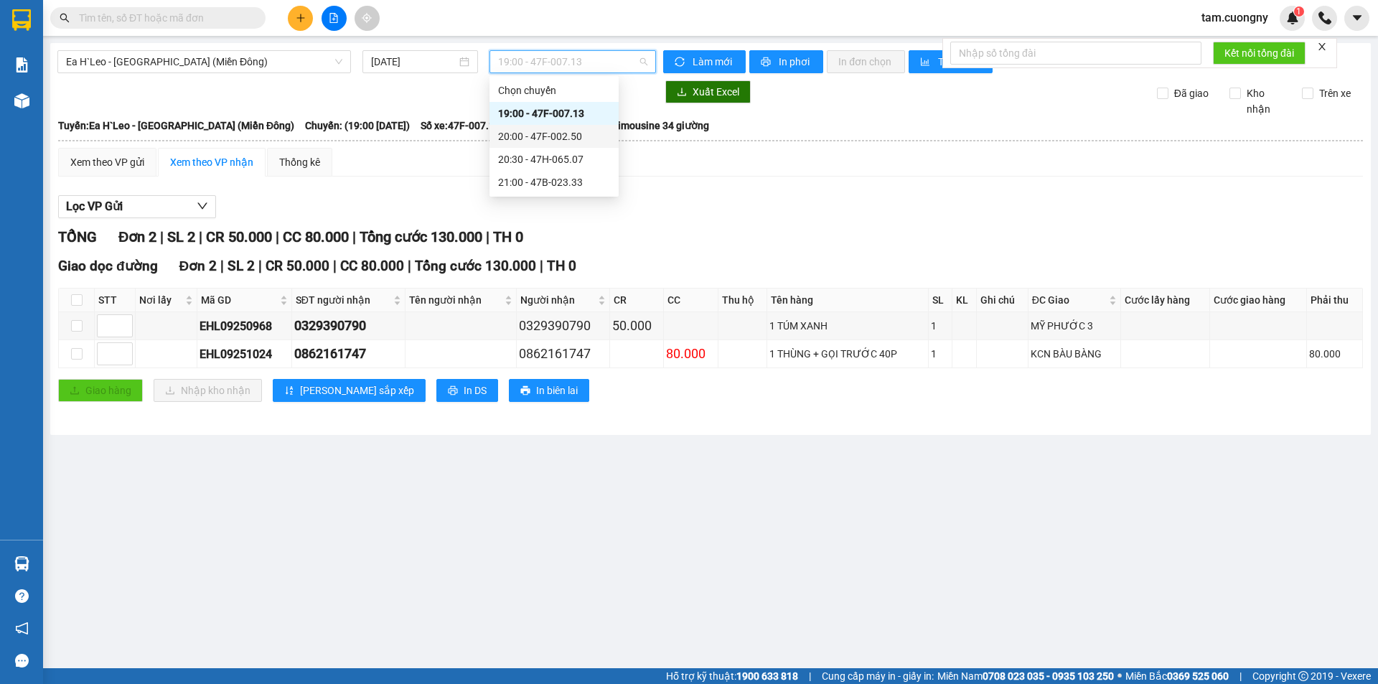
click at [581, 132] on div "20:00 - 47F-002.50" at bounding box center [554, 136] width 112 height 16
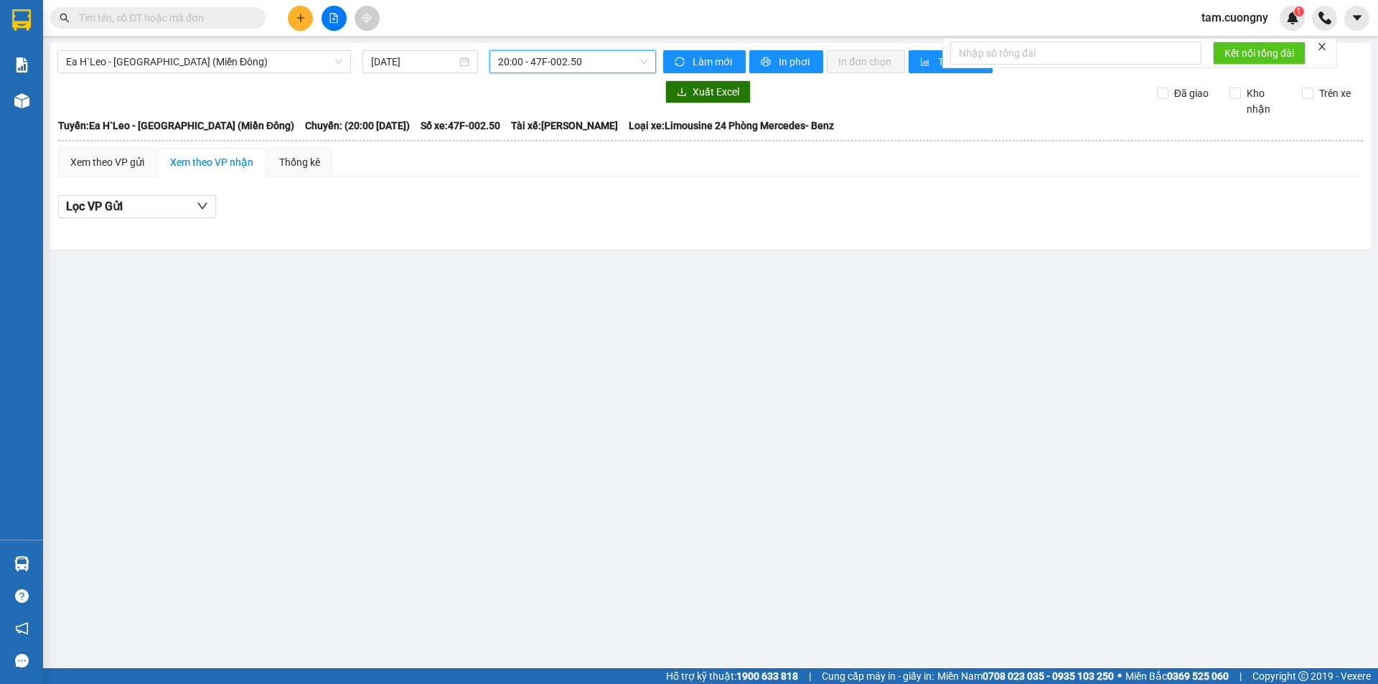
click at [590, 62] on span "20:00 - 47F-002.50" at bounding box center [572, 62] width 149 height 22
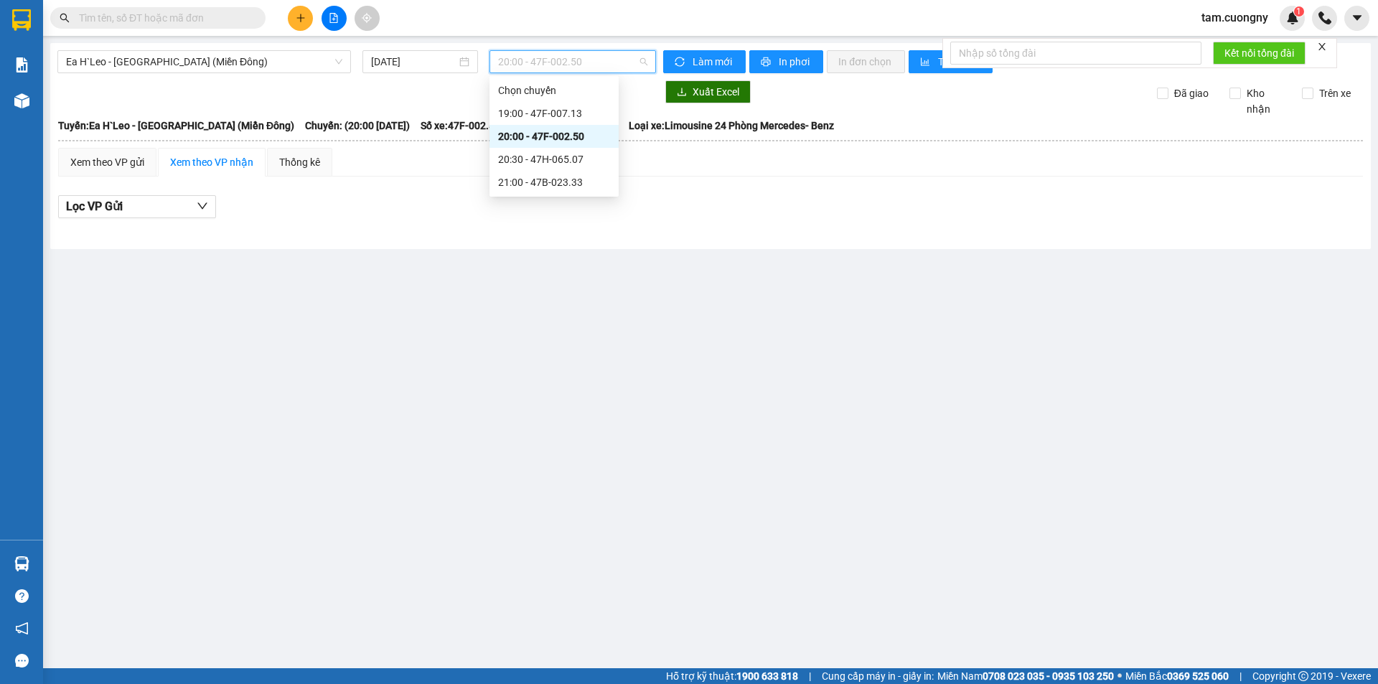
click at [576, 159] on div "20:30 - 47H-065.07" at bounding box center [554, 159] width 112 height 16
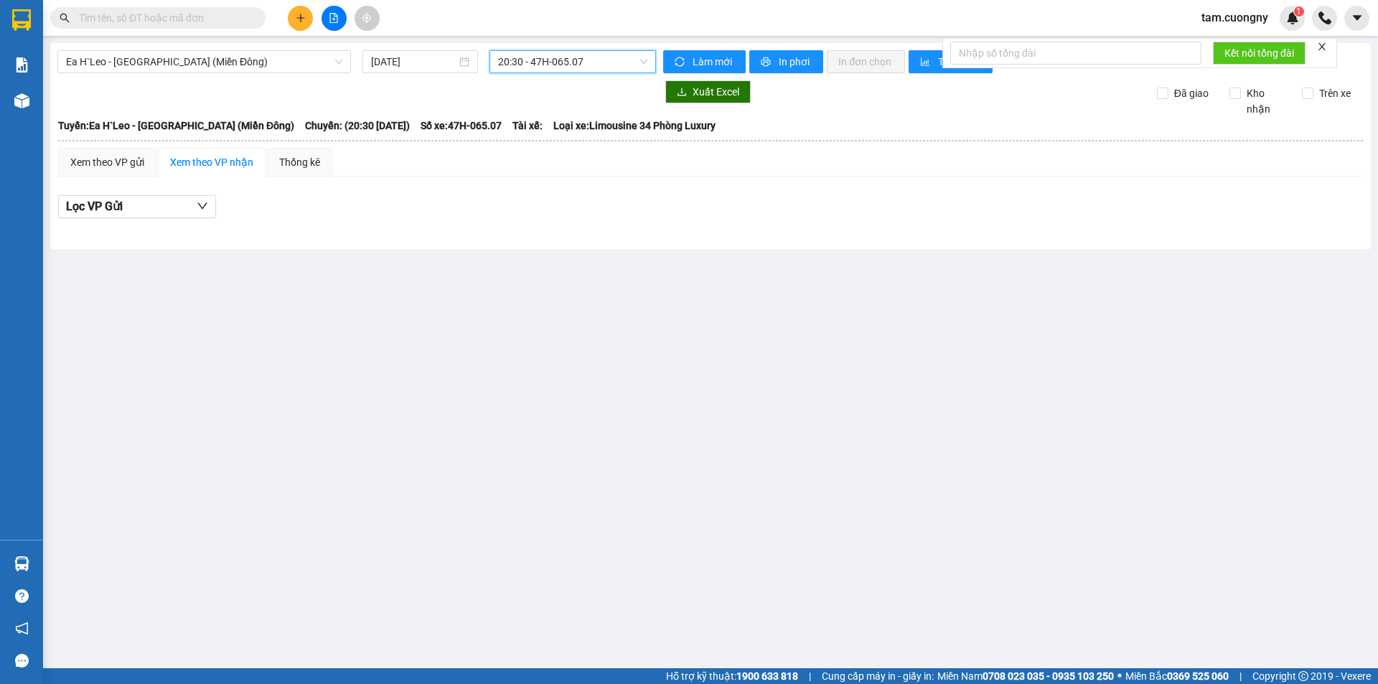
drag, startPoint x: 580, startPoint y: 63, endPoint x: 576, endPoint y: 79, distance: 16.4
click at [580, 63] on span "20:30 - 47H-065.07" at bounding box center [572, 62] width 149 height 22
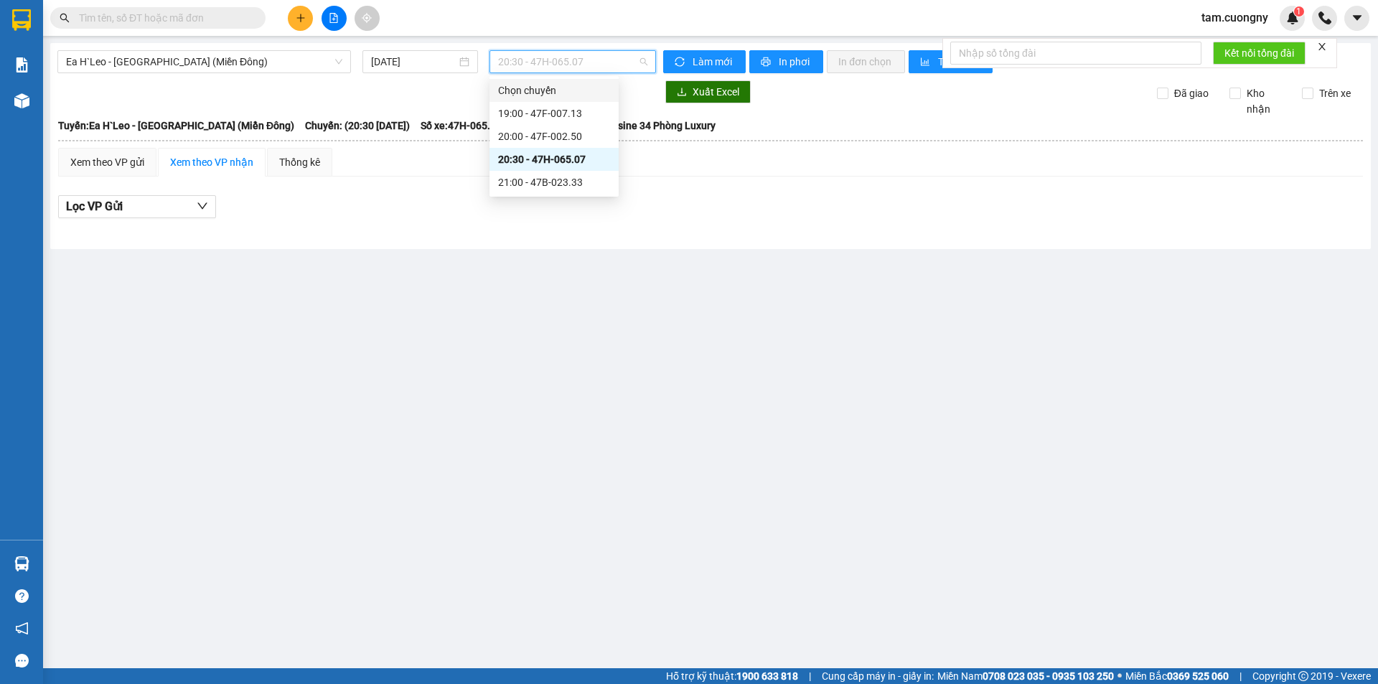
click at [572, 108] on div "19:00 - 47F-007.13" at bounding box center [554, 113] width 112 height 16
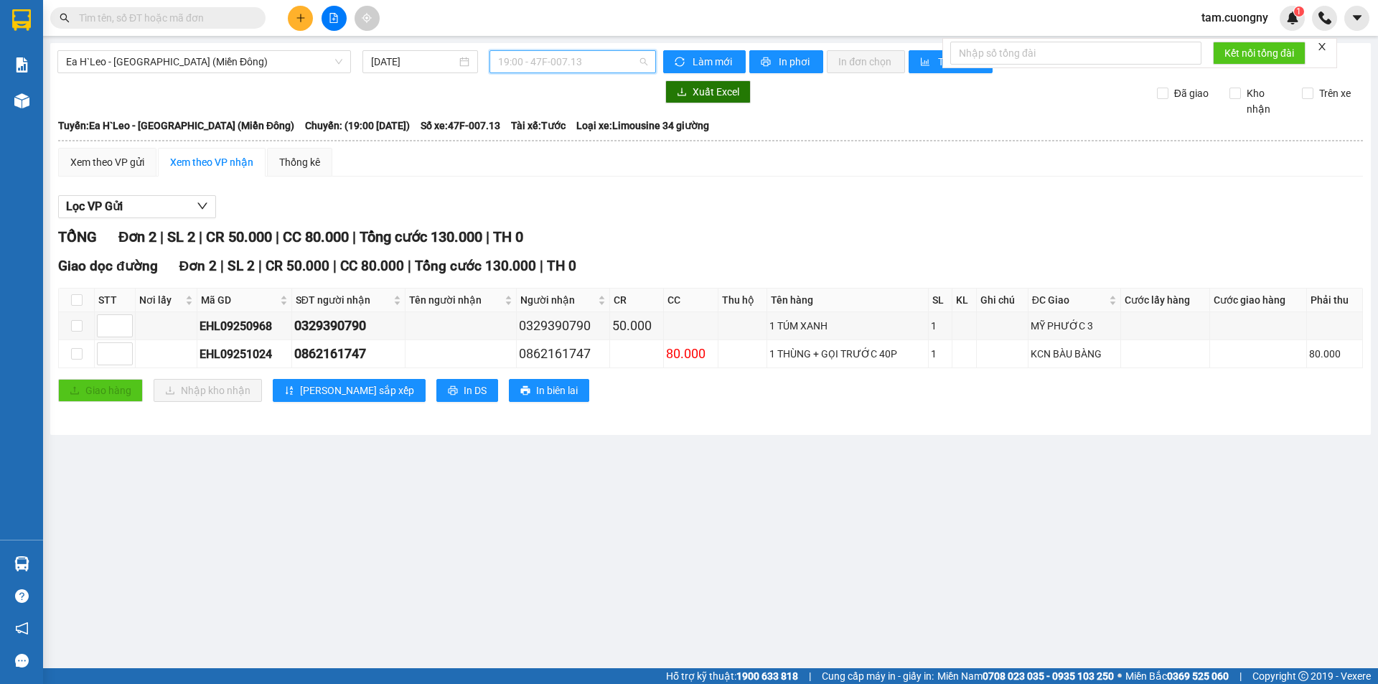
click at [581, 62] on span "19:00 - 47F-007.13" at bounding box center [572, 62] width 149 height 22
click at [578, 178] on div "21:00 - 47B-023.33" at bounding box center [554, 182] width 112 height 16
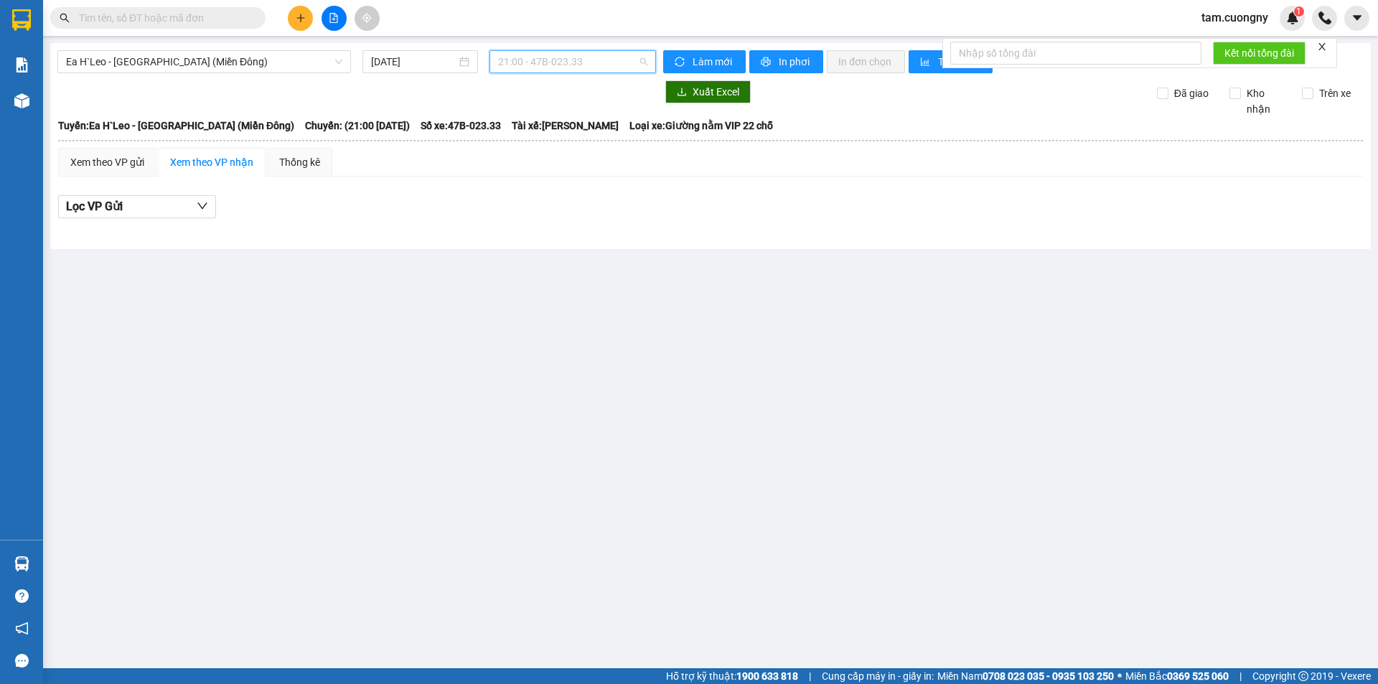
click at [594, 60] on span "21:00 - 47B-023.33" at bounding box center [572, 62] width 149 height 22
click at [577, 136] on div "20:00 - 47F-002.50" at bounding box center [554, 136] width 112 height 16
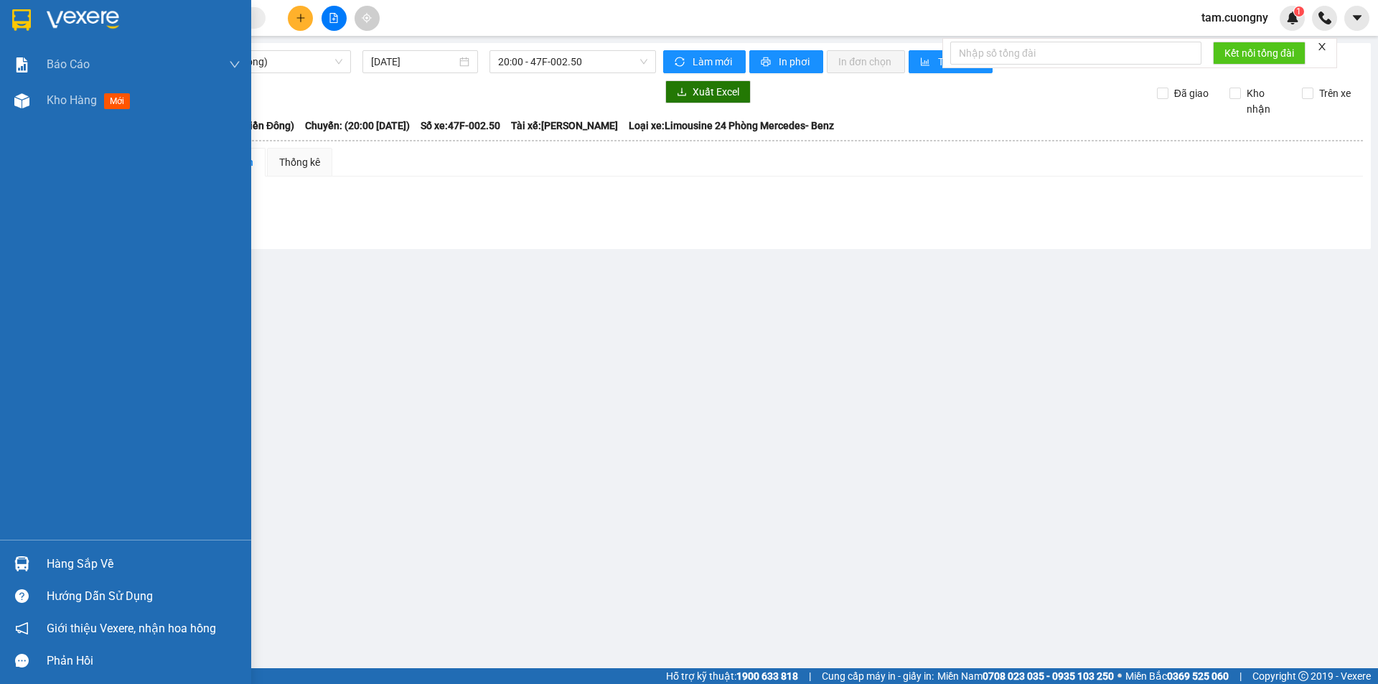
click at [19, 12] on img at bounding box center [21, 20] width 19 height 22
click at [25, 17] on img at bounding box center [21, 20] width 19 height 22
click at [13, 19] on img at bounding box center [21, 20] width 19 height 22
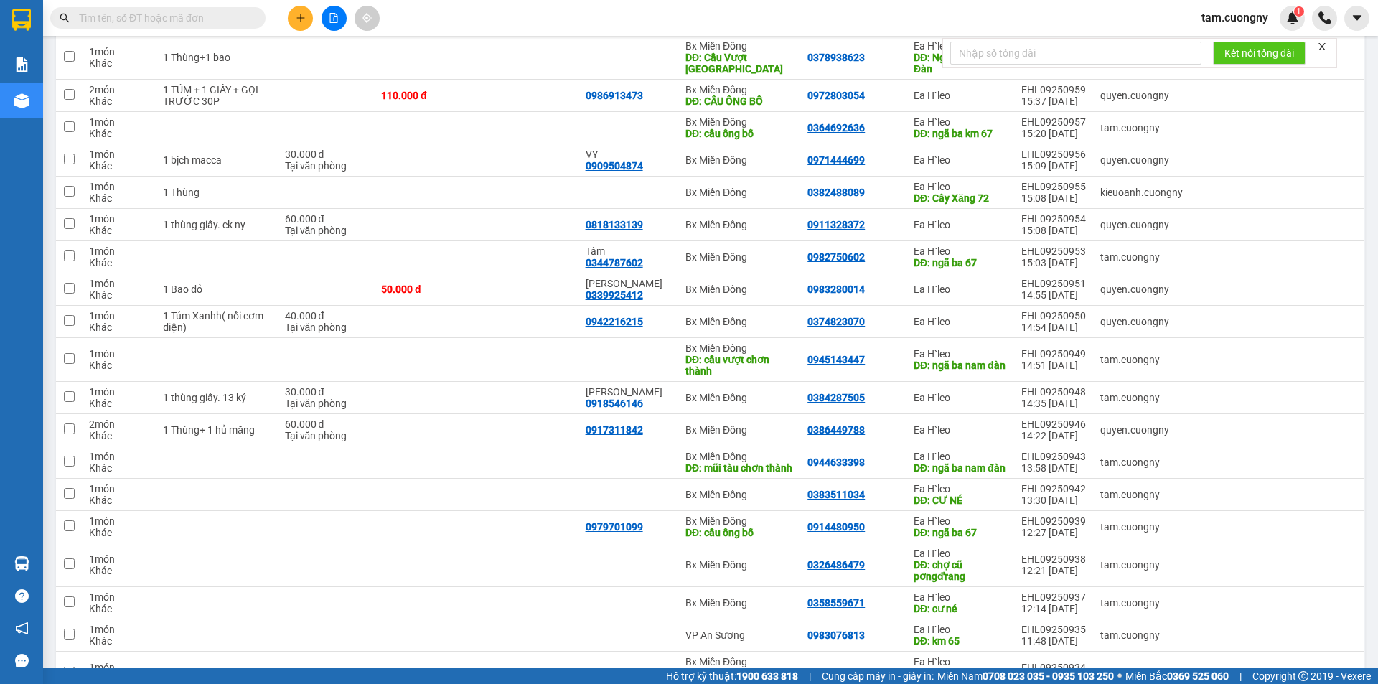
scroll to position [2665, 0]
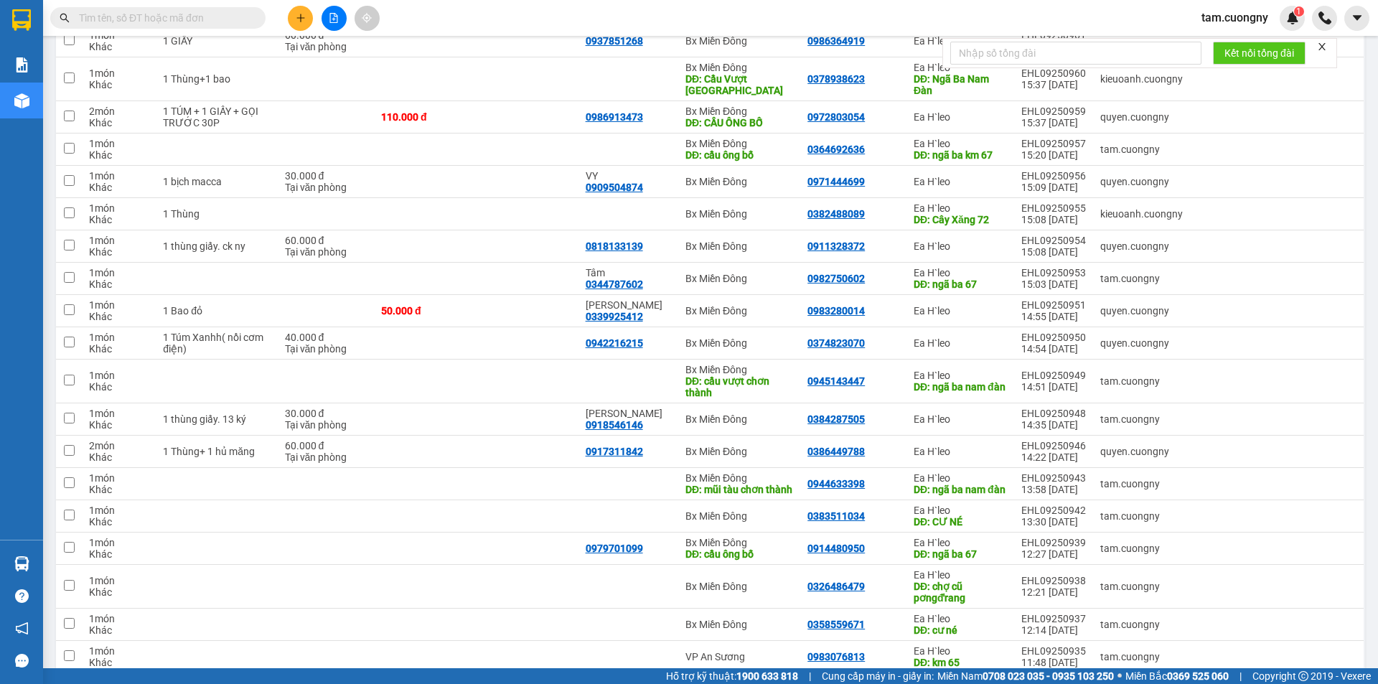
click at [177, 22] on input "text" at bounding box center [163, 18] width 169 height 16
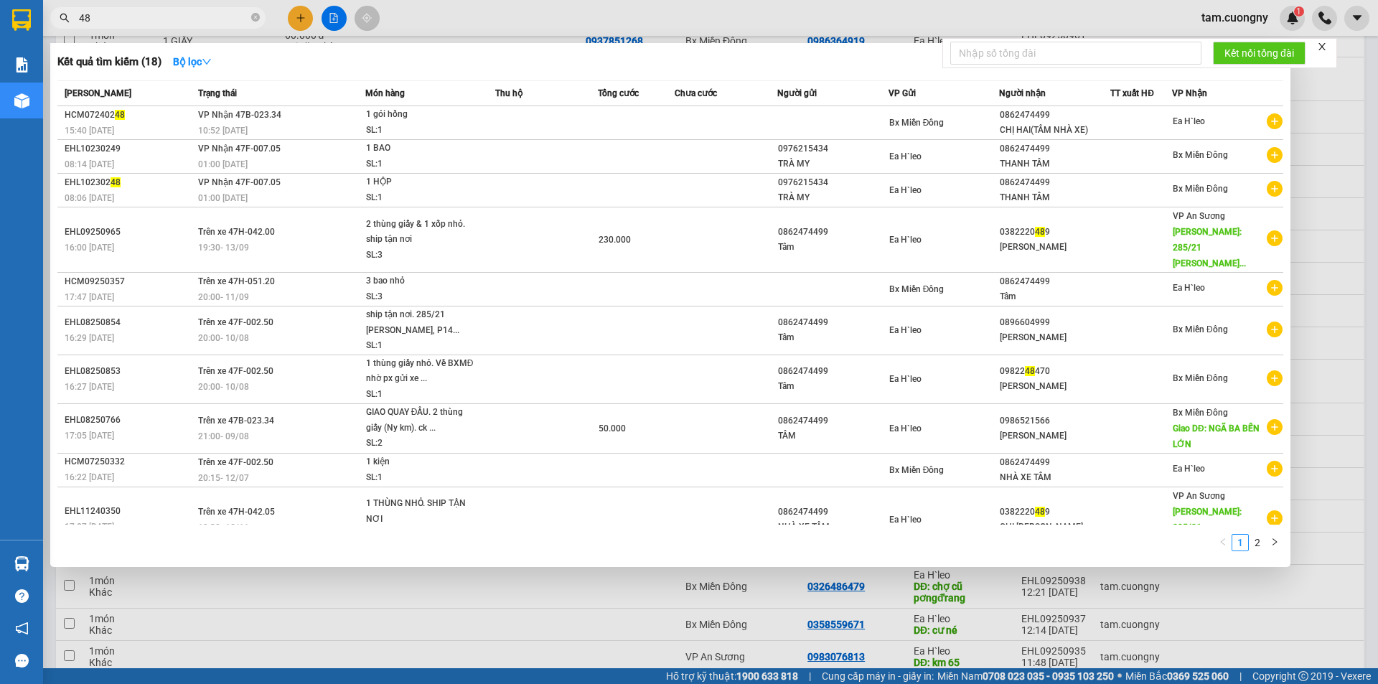
type input "489"
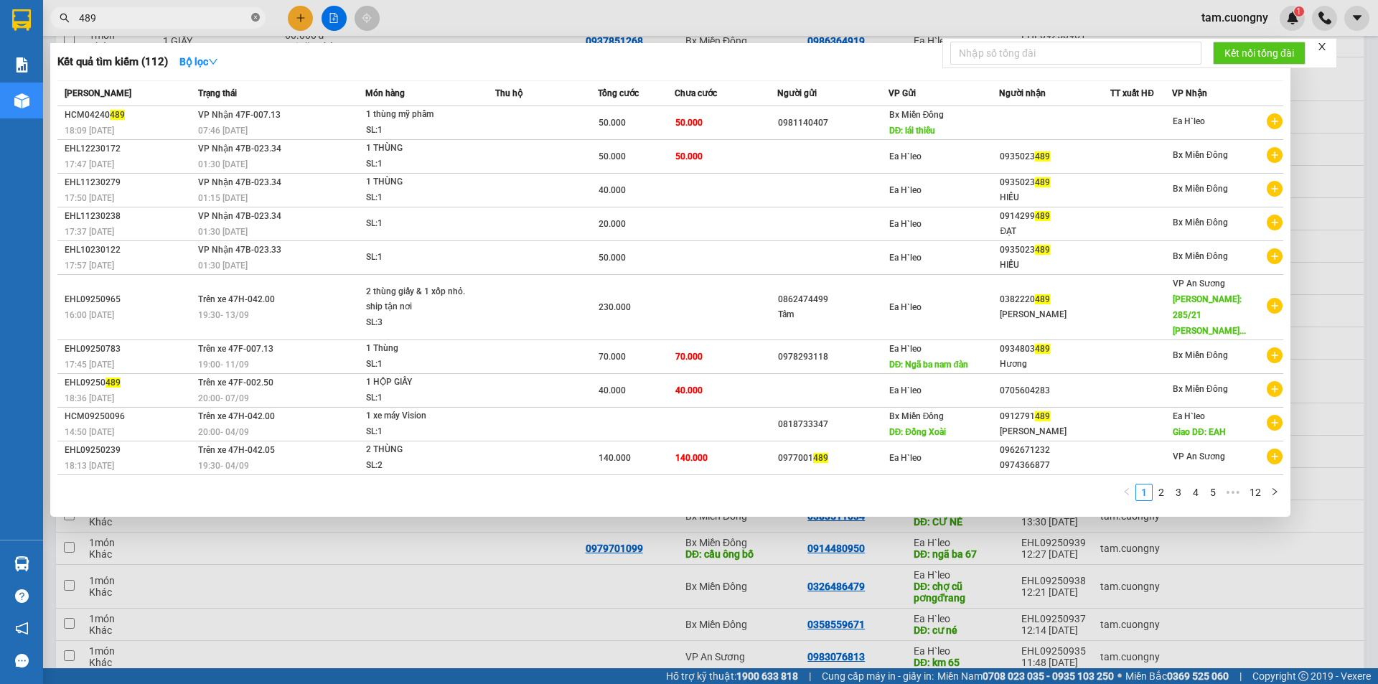
click at [255, 16] on icon "close-circle" at bounding box center [255, 17] width 9 height 9
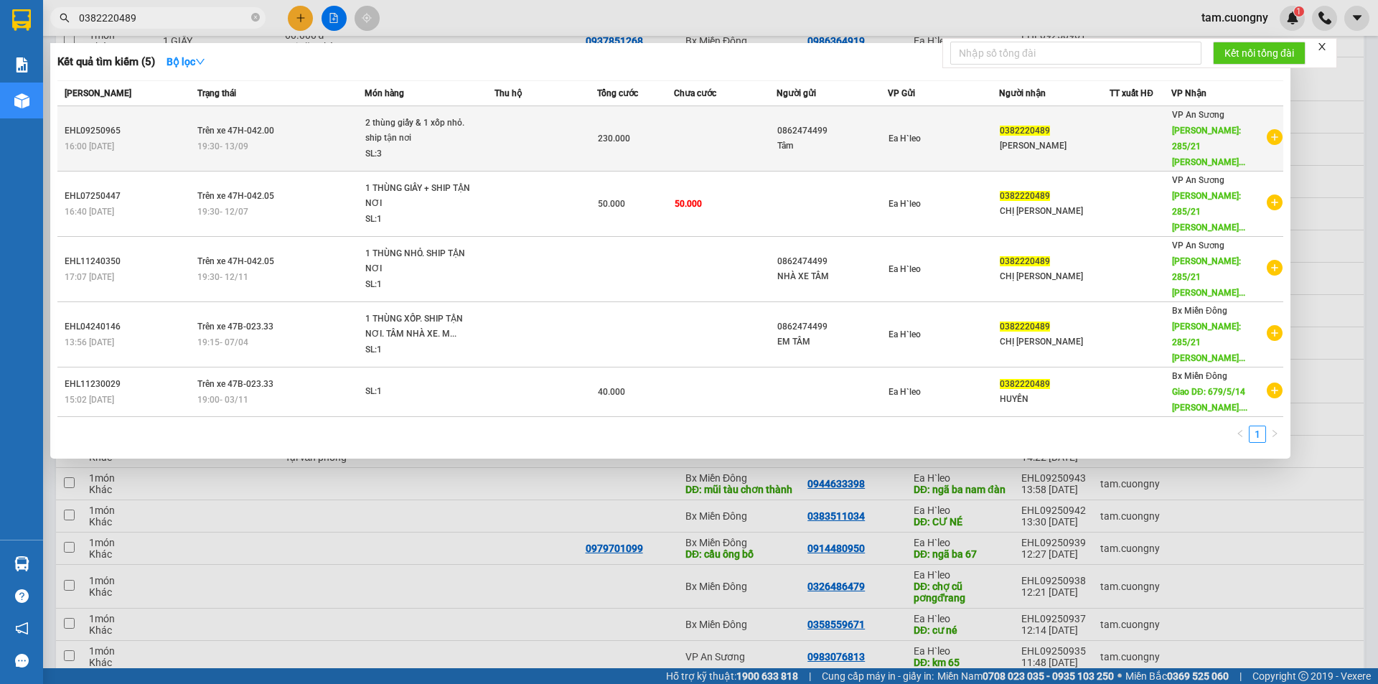
type input "0382220489"
click at [504, 136] on td at bounding box center [545, 138] width 103 height 65
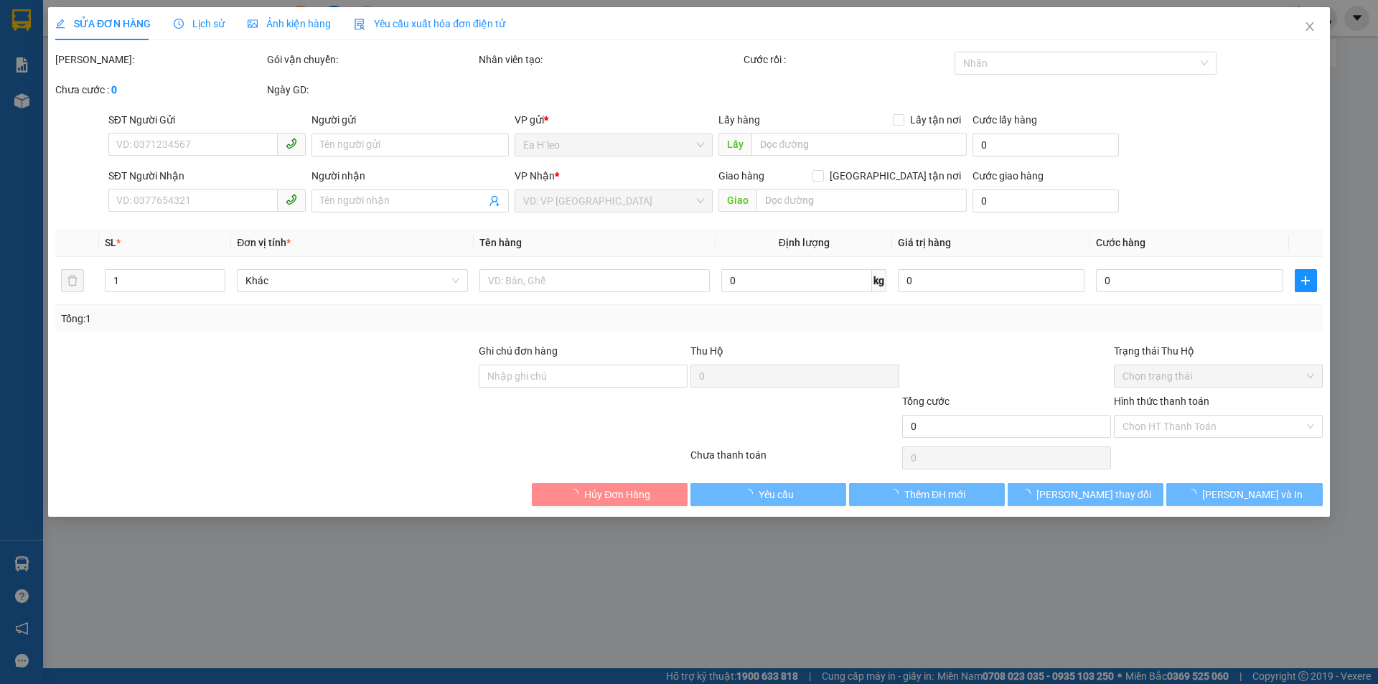
type input "0862474499"
type input "Tâm"
type input "0382220489"
type input "Chị Huyền"
type input "285/21 PHẠM VĂN CHIÊU,P 14, GÒ VẤP"
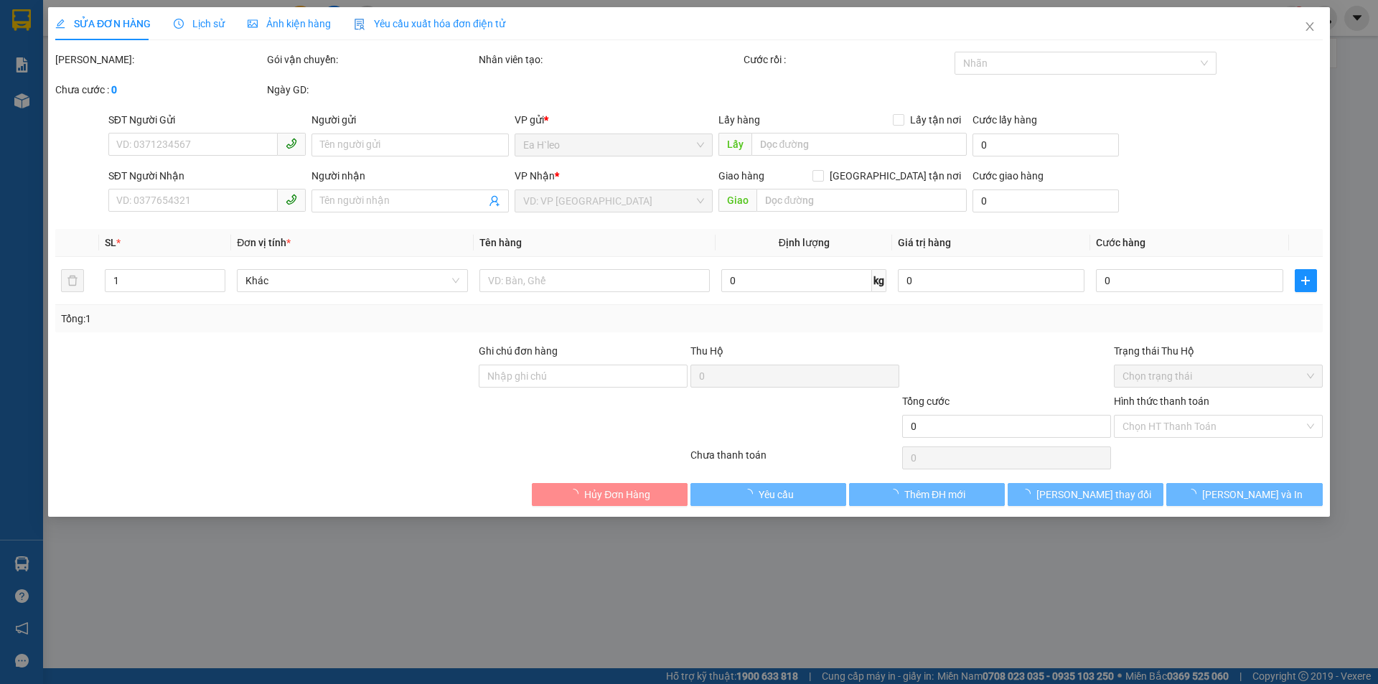
type input "230.000"
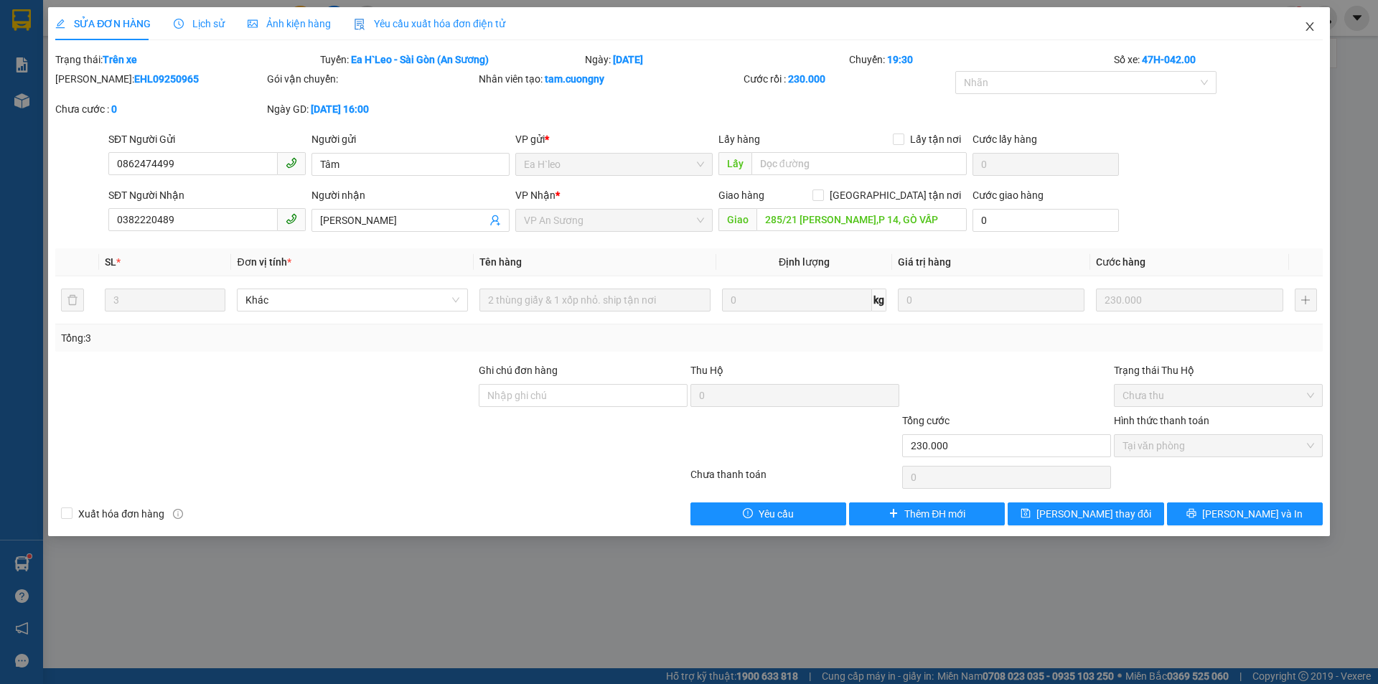
drag, startPoint x: 1308, startPoint y: 23, endPoint x: 1225, endPoint y: 34, distance: 83.9
click at [1308, 23] on icon "close" at bounding box center [1309, 26] width 11 height 11
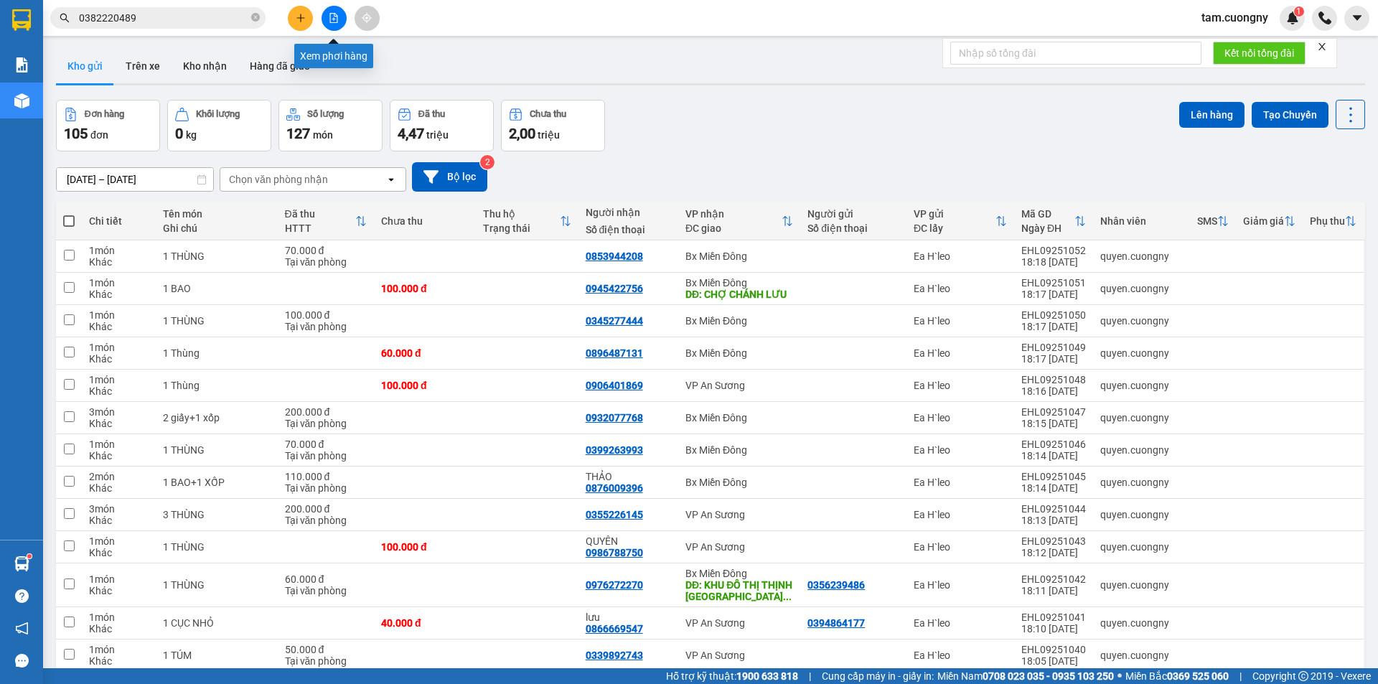
click at [336, 10] on button at bounding box center [334, 18] width 25 height 25
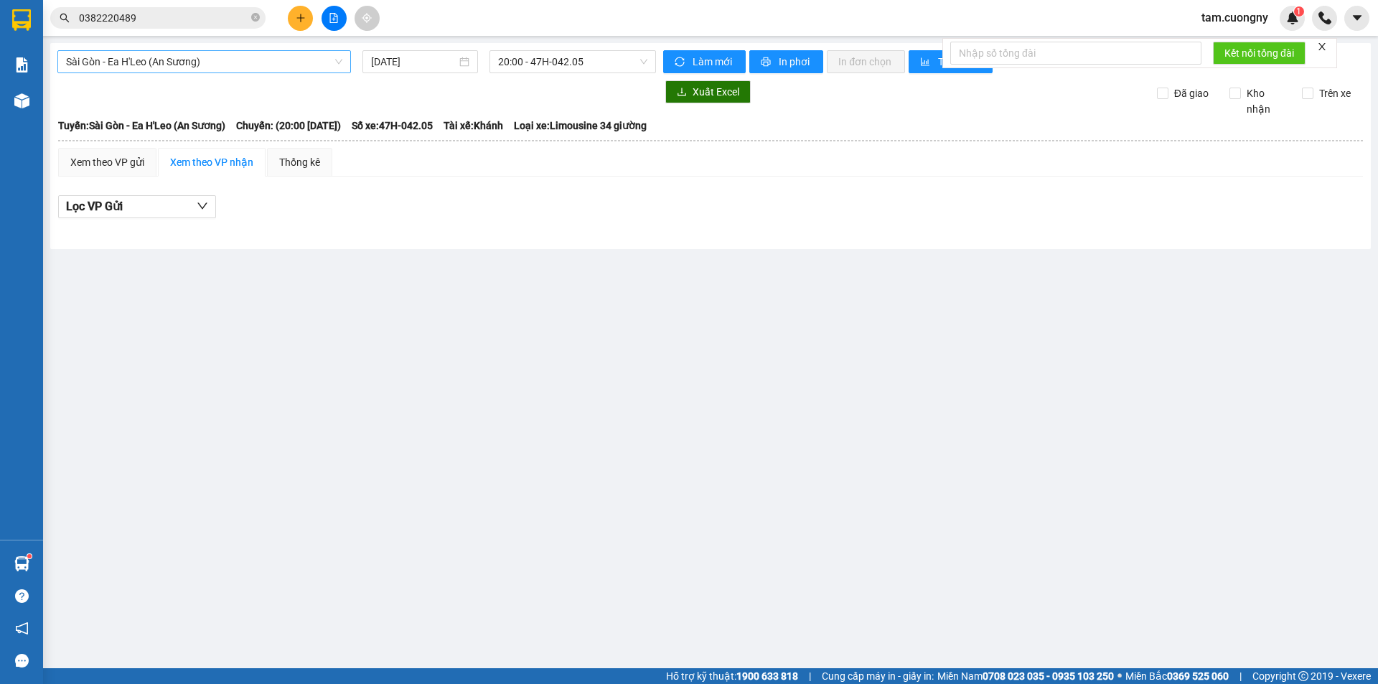
click at [160, 65] on span "Sài Gòn - Ea H'Leo (An Sương)" at bounding box center [204, 62] width 276 height 22
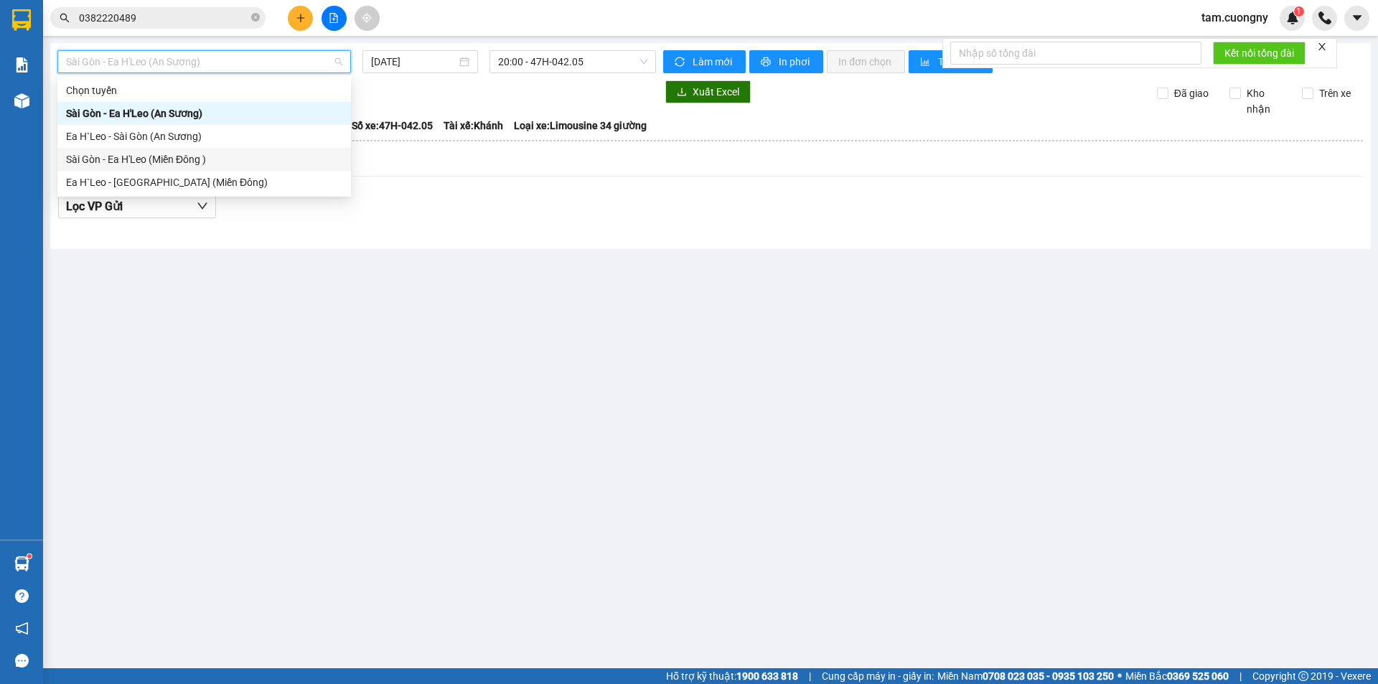
click at [155, 162] on div "Sài Gòn - Ea H'Leo (Miền Đông )" at bounding box center [204, 159] width 276 height 16
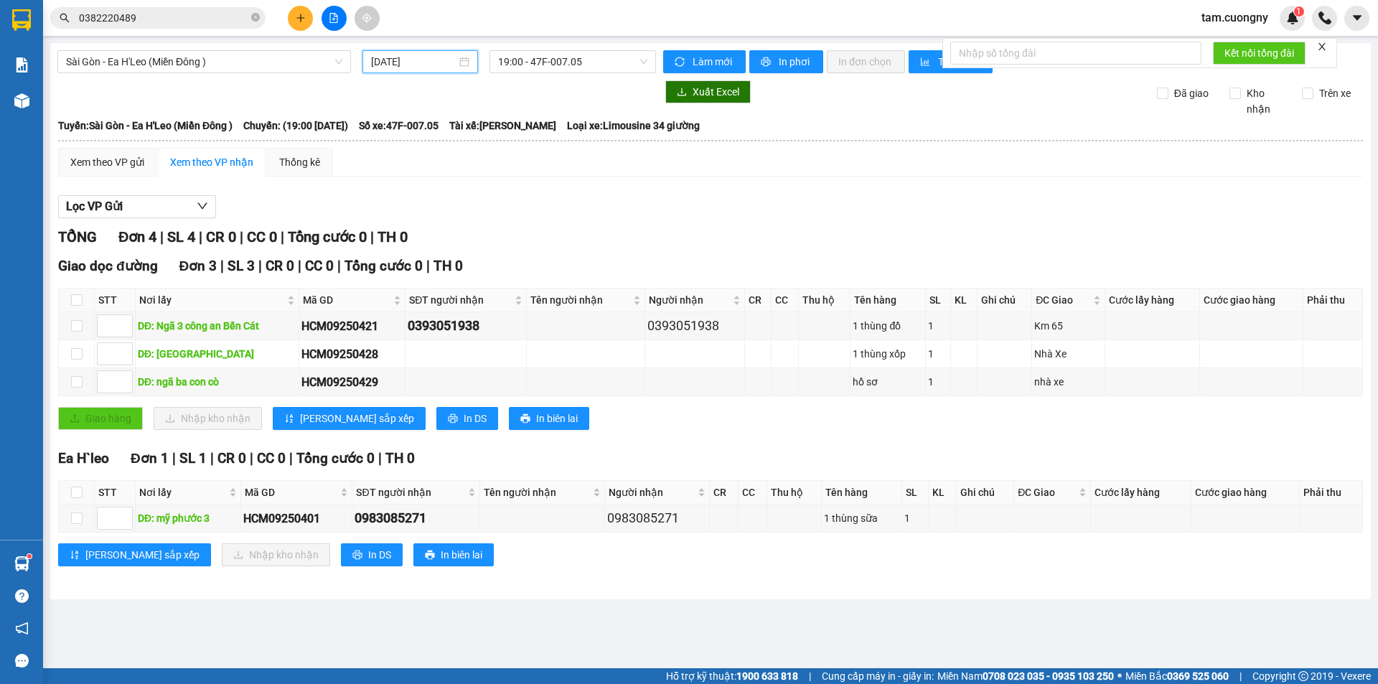
click at [449, 61] on input "13/09/2025" at bounding box center [413, 62] width 85 height 16
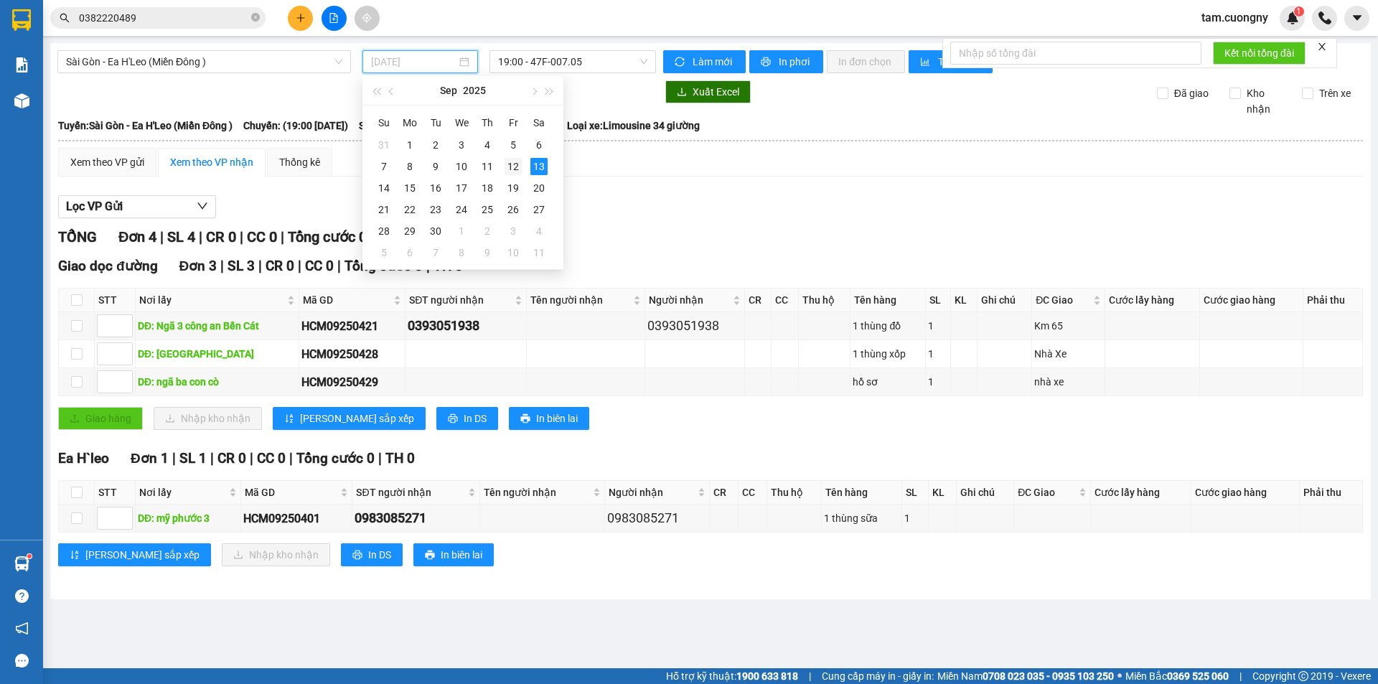
click at [510, 169] on div "12" at bounding box center [513, 166] width 17 height 17
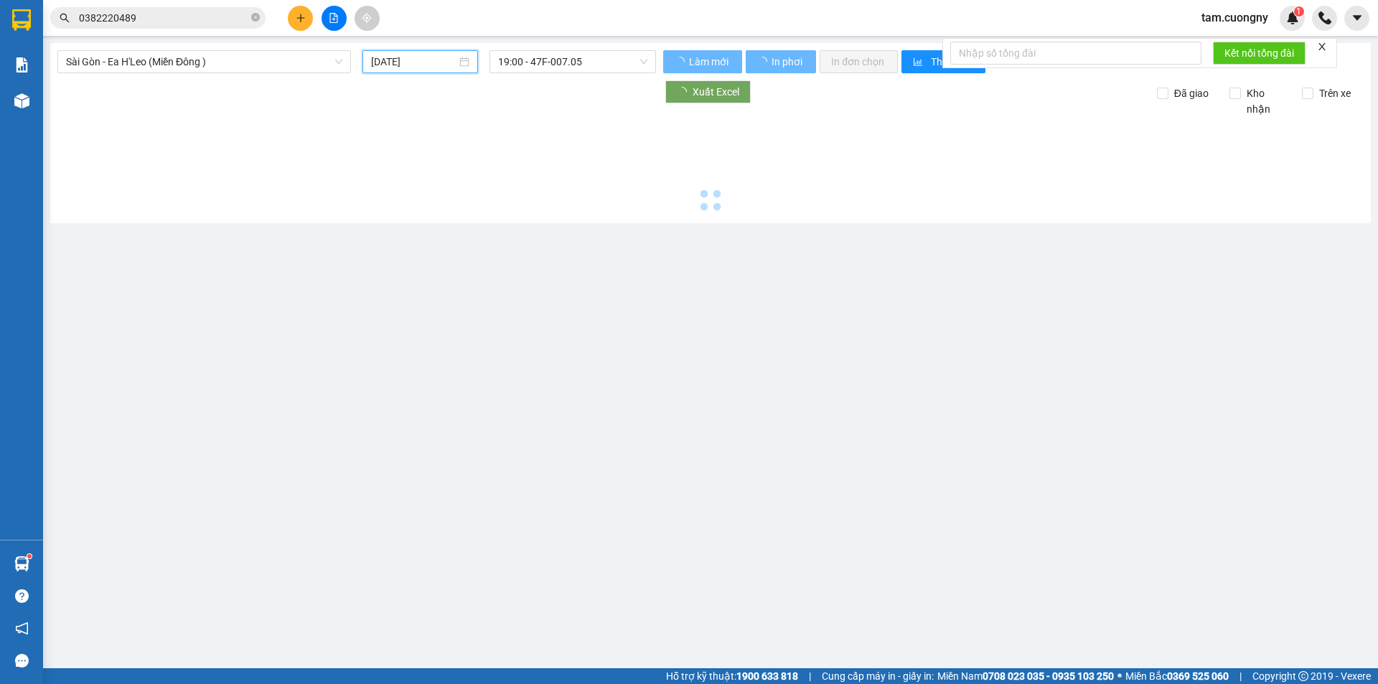
type input "12/09/2025"
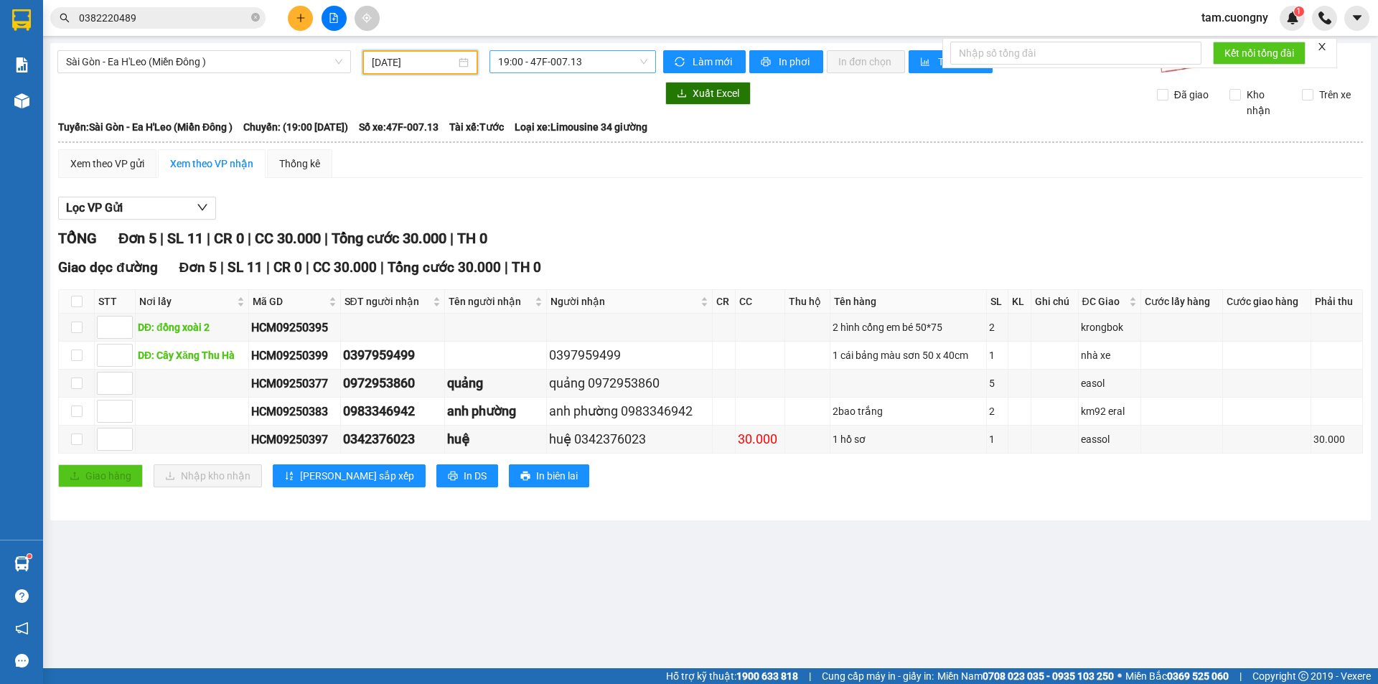
click at [591, 62] on span "19:00 - 47F-007.13" at bounding box center [572, 62] width 149 height 22
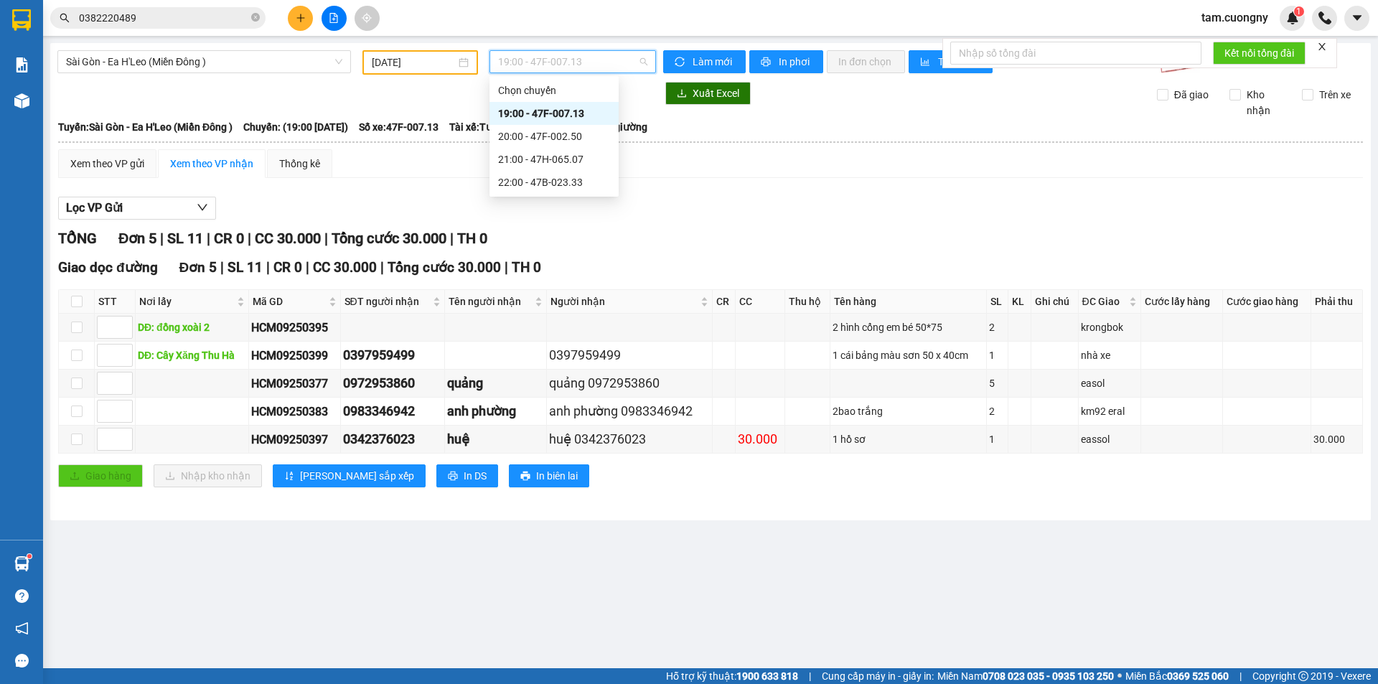
click at [756, 203] on div "Lọc VP Gửi" at bounding box center [710, 209] width 1305 height 24
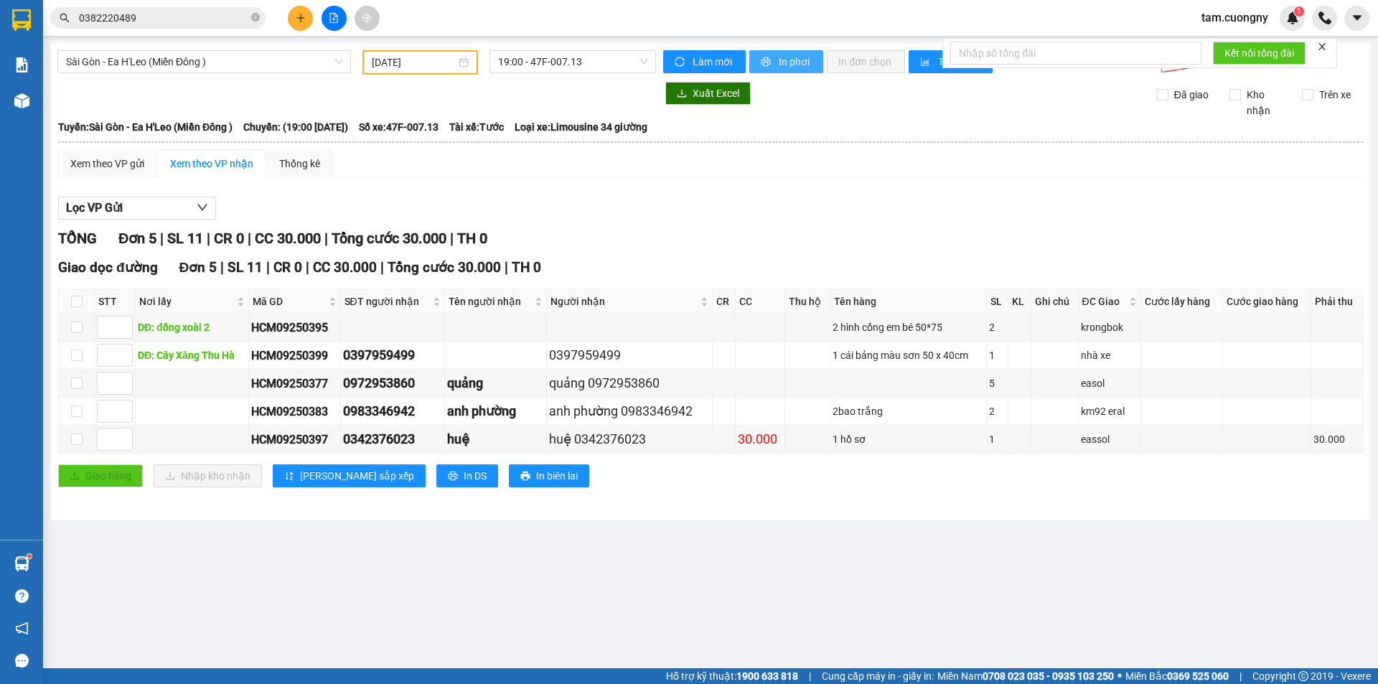
click at [790, 63] on span "In phơi" at bounding box center [795, 62] width 33 height 16
click at [552, 56] on span "19:00 - 47F-007.13" at bounding box center [572, 62] width 149 height 22
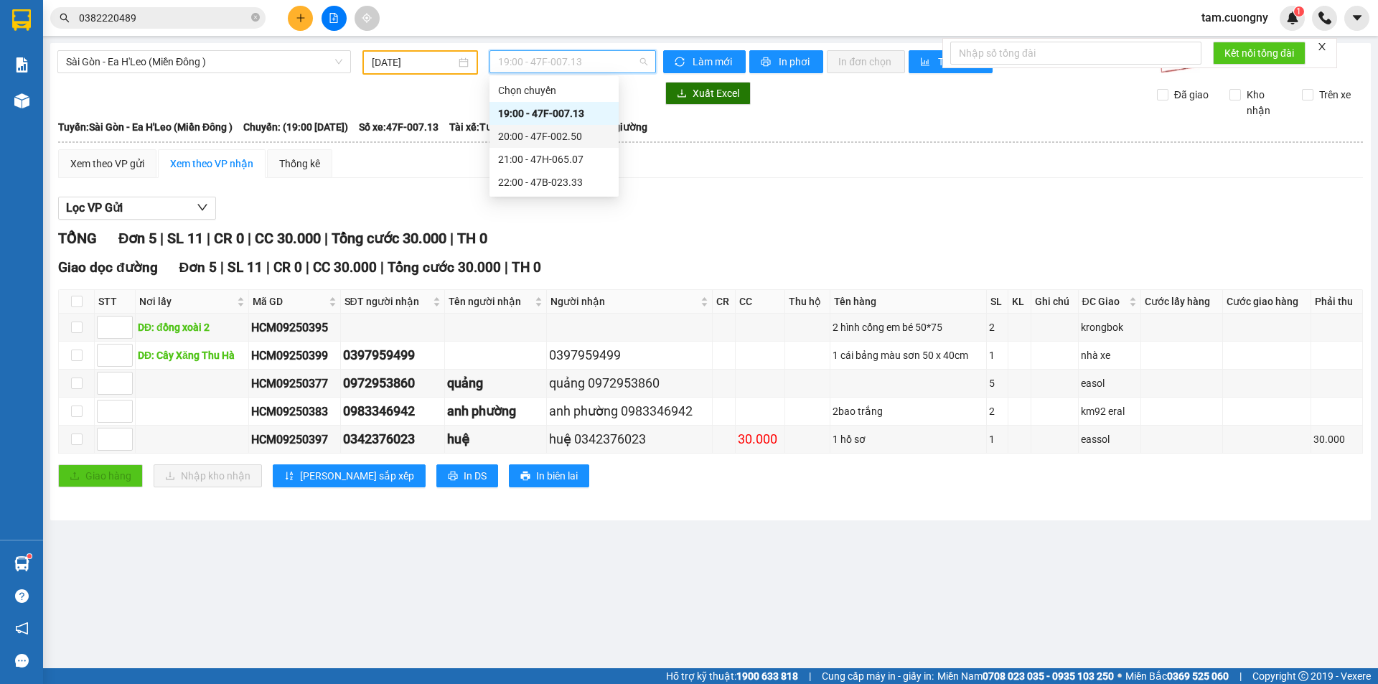
click at [581, 138] on div "20:00 - 47F-002.50" at bounding box center [554, 136] width 112 height 16
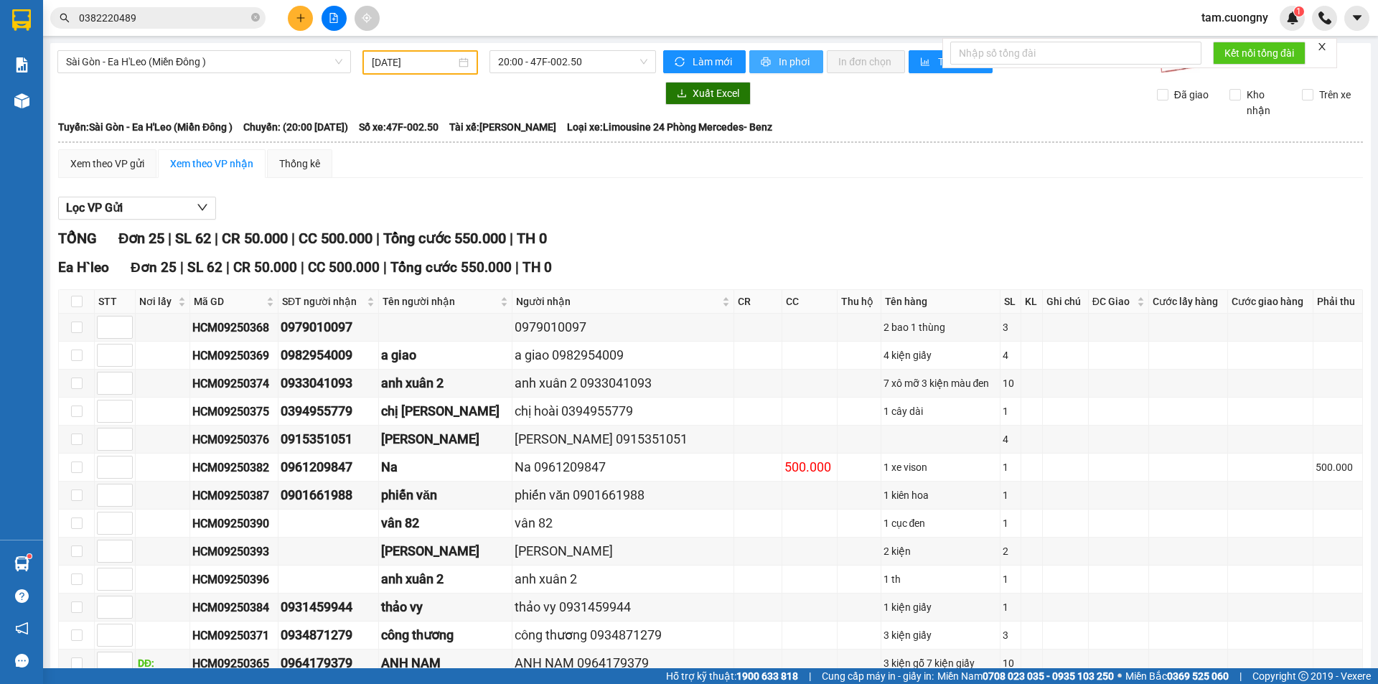
click at [787, 60] on span "In phơi" at bounding box center [795, 62] width 33 height 16
click at [606, 62] on span "20:00 - 47F-002.50" at bounding box center [572, 62] width 149 height 22
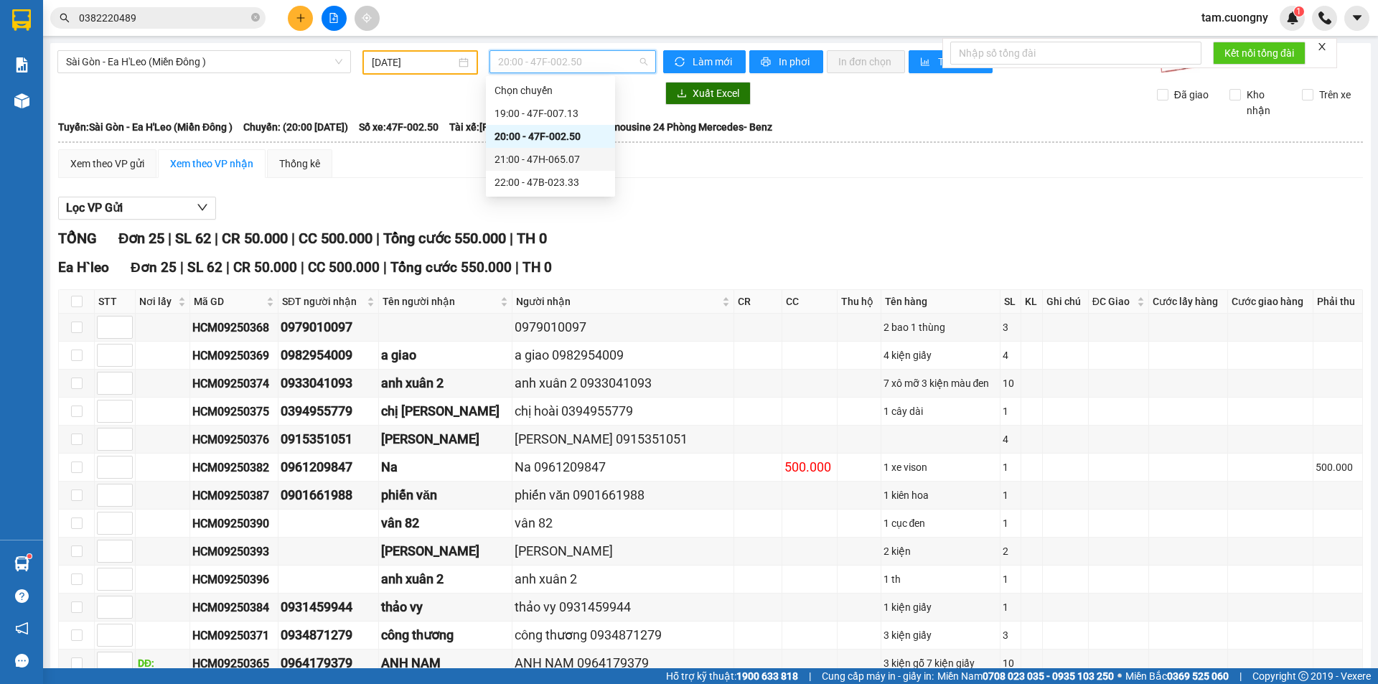
click at [575, 159] on div "21:00 - 47H-065.07" at bounding box center [550, 159] width 112 height 16
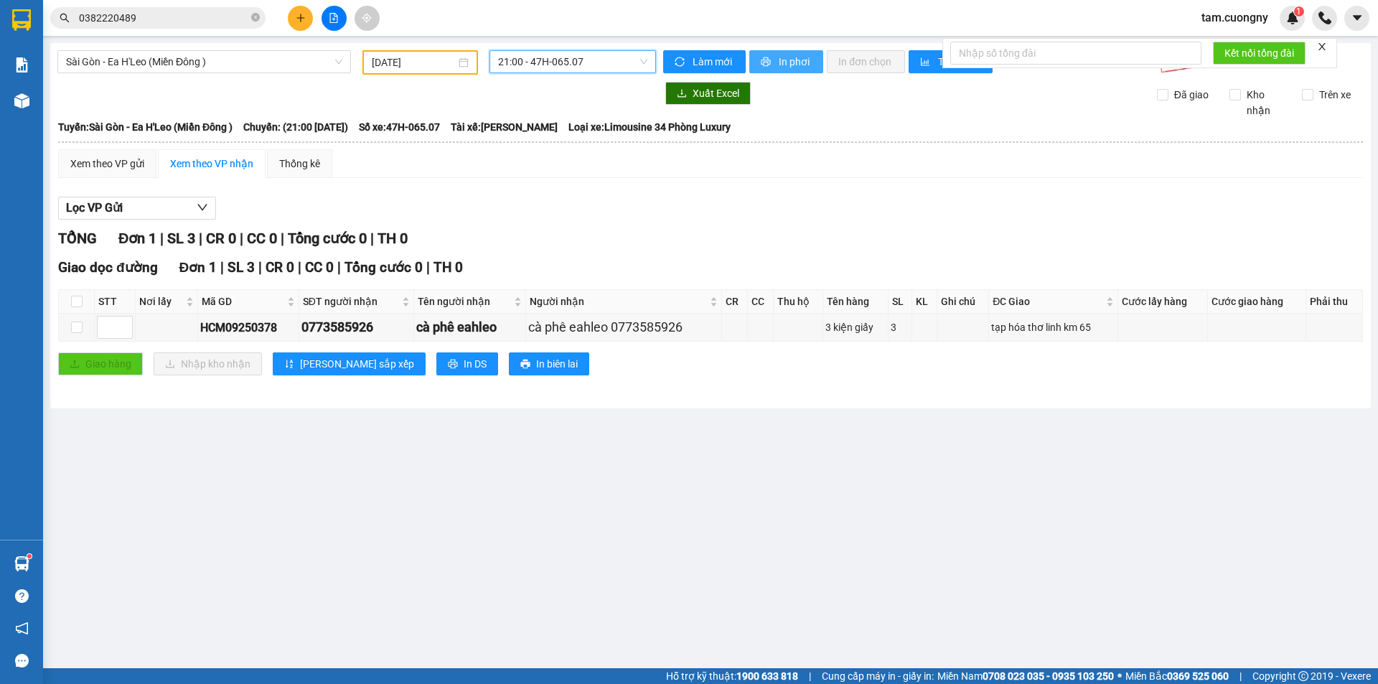
click at [787, 57] on span "In phơi" at bounding box center [795, 62] width 33 height 16
click at [560, 60] on span "21:00 - 47H-065.07" at bounding box center [572, 62] width 149 height 22
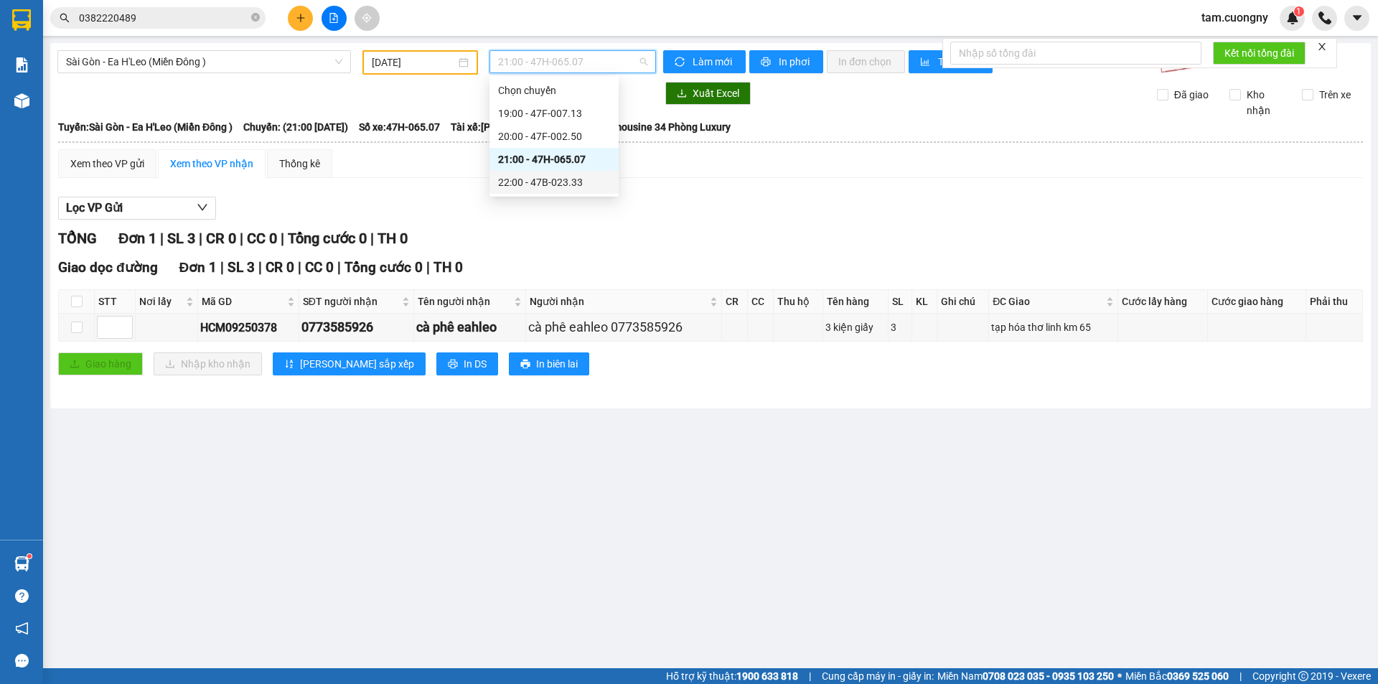
click at [567, 180] on div "22:00 - 47B-023.33" at bounding box center [554, 182] width 112 height 16
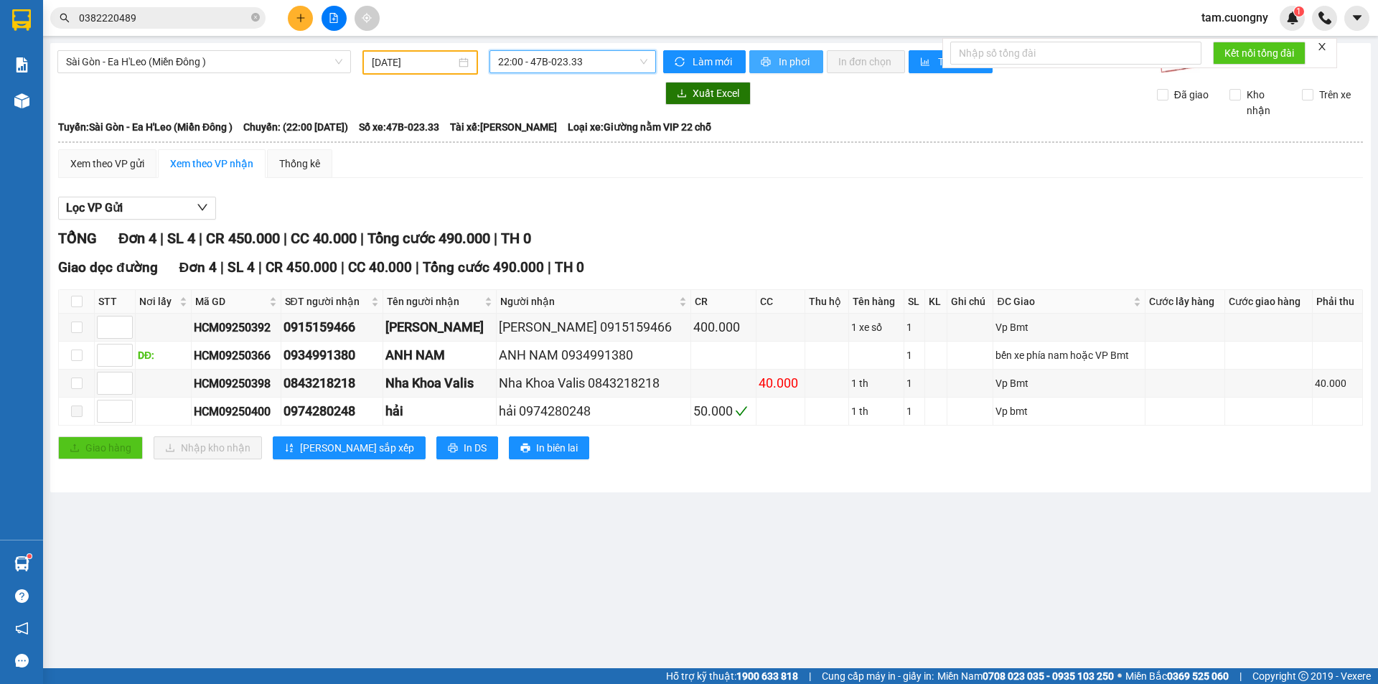
click at [781, 64] on span "In phơi" at bounding box center [795, 62] width 33 height 16
click at [273, 64] on span "Sài Gòn - Ea H'Leo (Miền Đông )" at bounding box center [204, 62] width 276 height 22
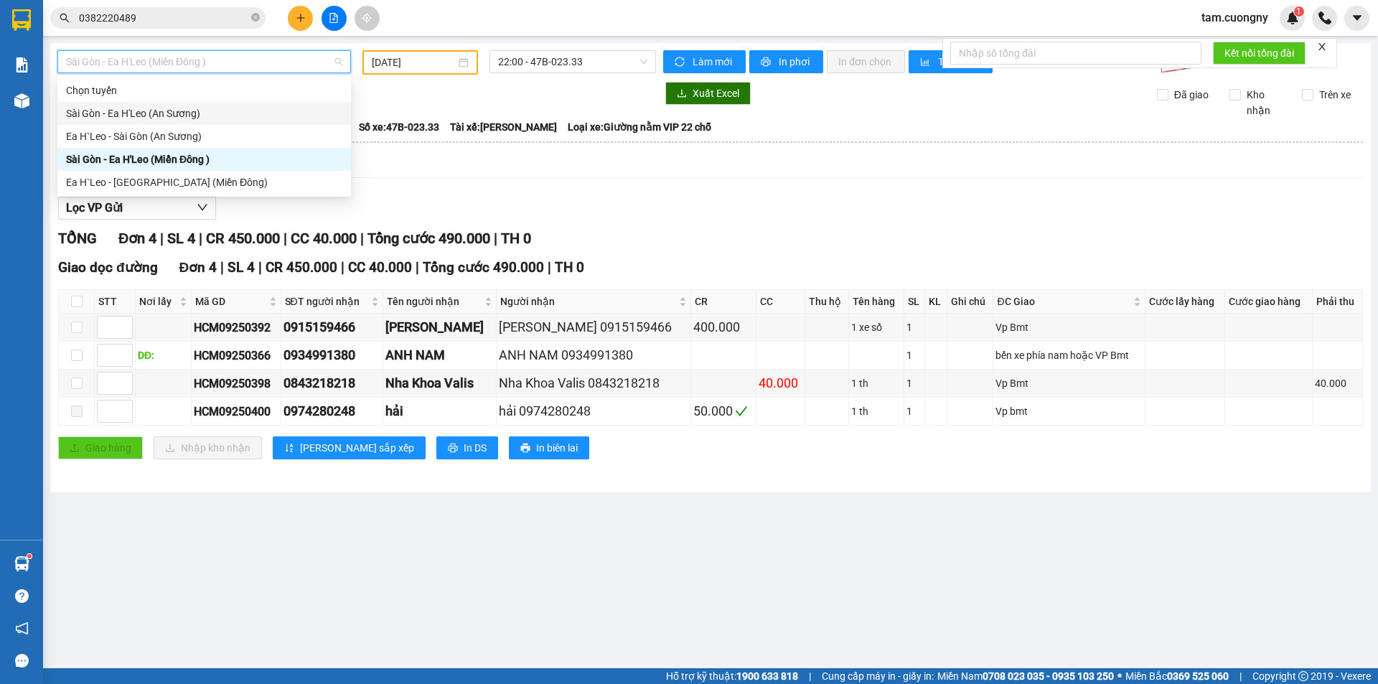
click at [137, 116] on div "Sài Gòn - Ea H'Leo (An Sương)" at bounding box center [204, 113] width 276 height 16
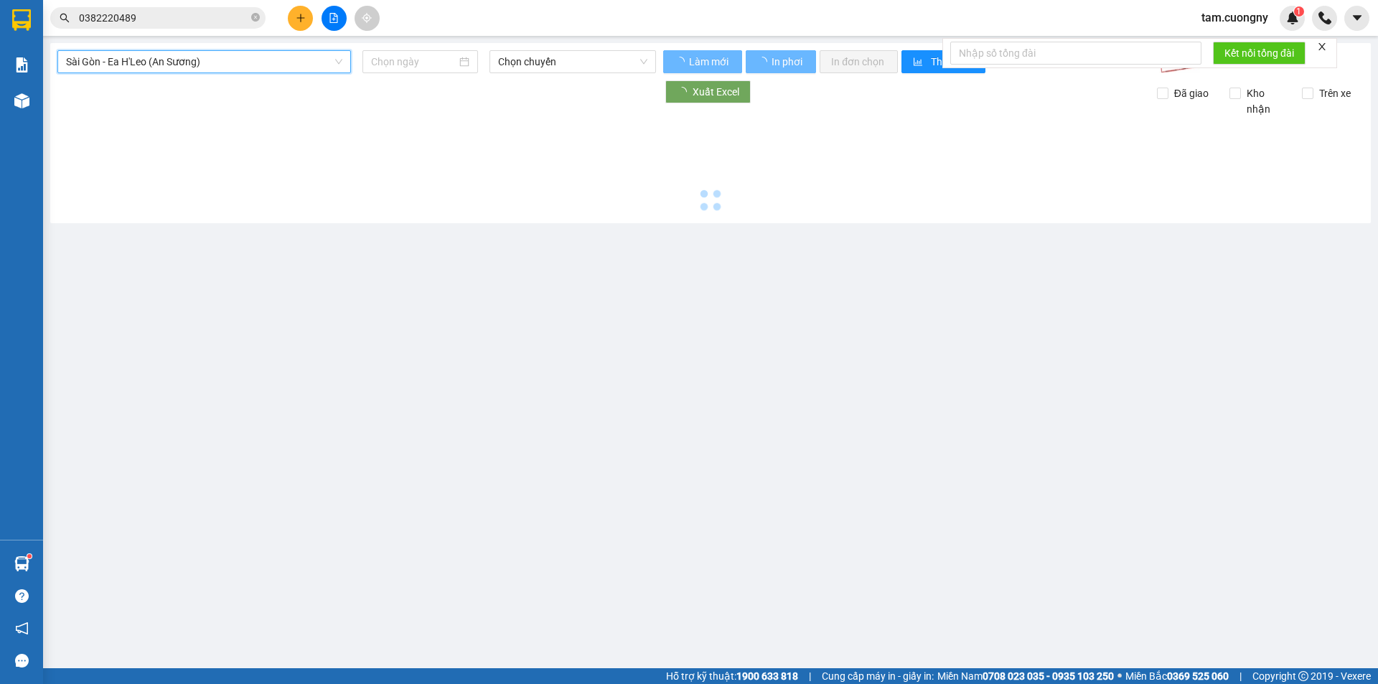
type input "13/09/2025"
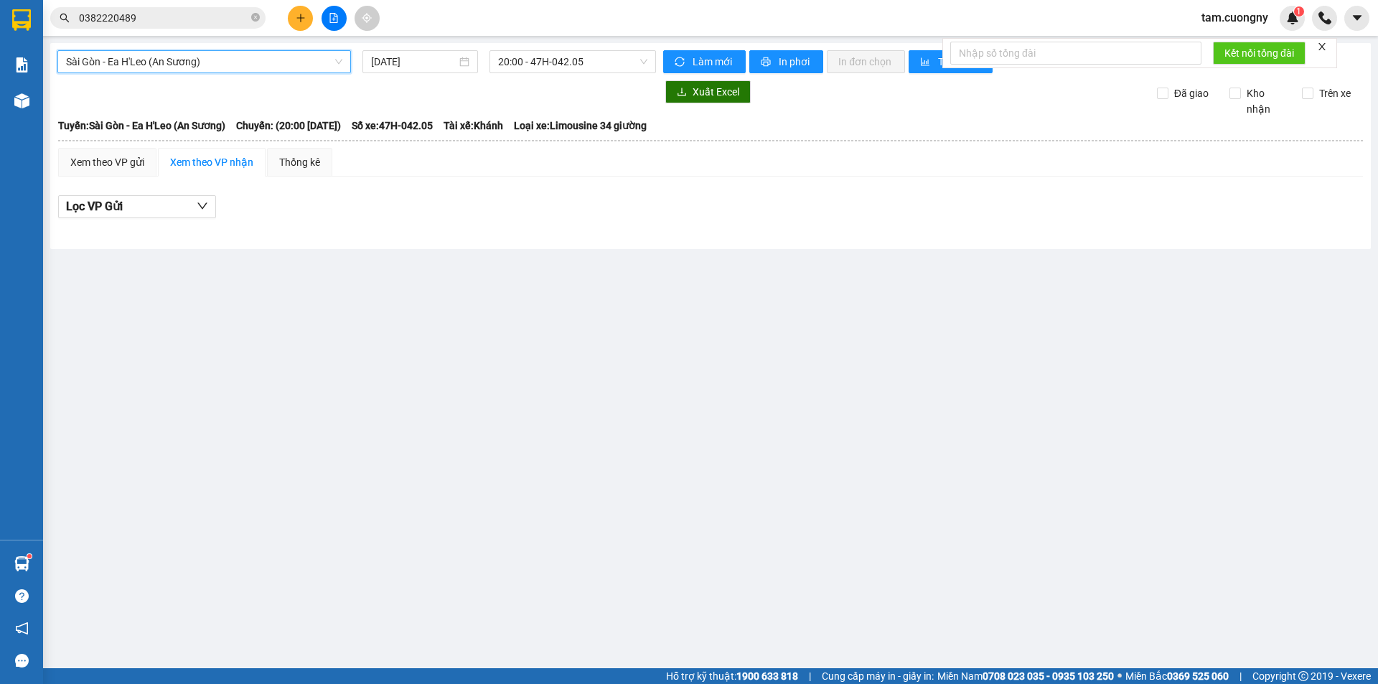
click at [235, 67] on span "Sài Gòn - Ea H'Leo (An Sương)" at bounding box center [204, 62] width 276 height 22
click at [258, 18] on icon "close-circle" at bounding box center [255, 17] width 9 height 9
click at [197, 59] on span "Sài Gòn - Ea H'Leo (An Sương)" at bounding box center [204, 62] width 276 height 22
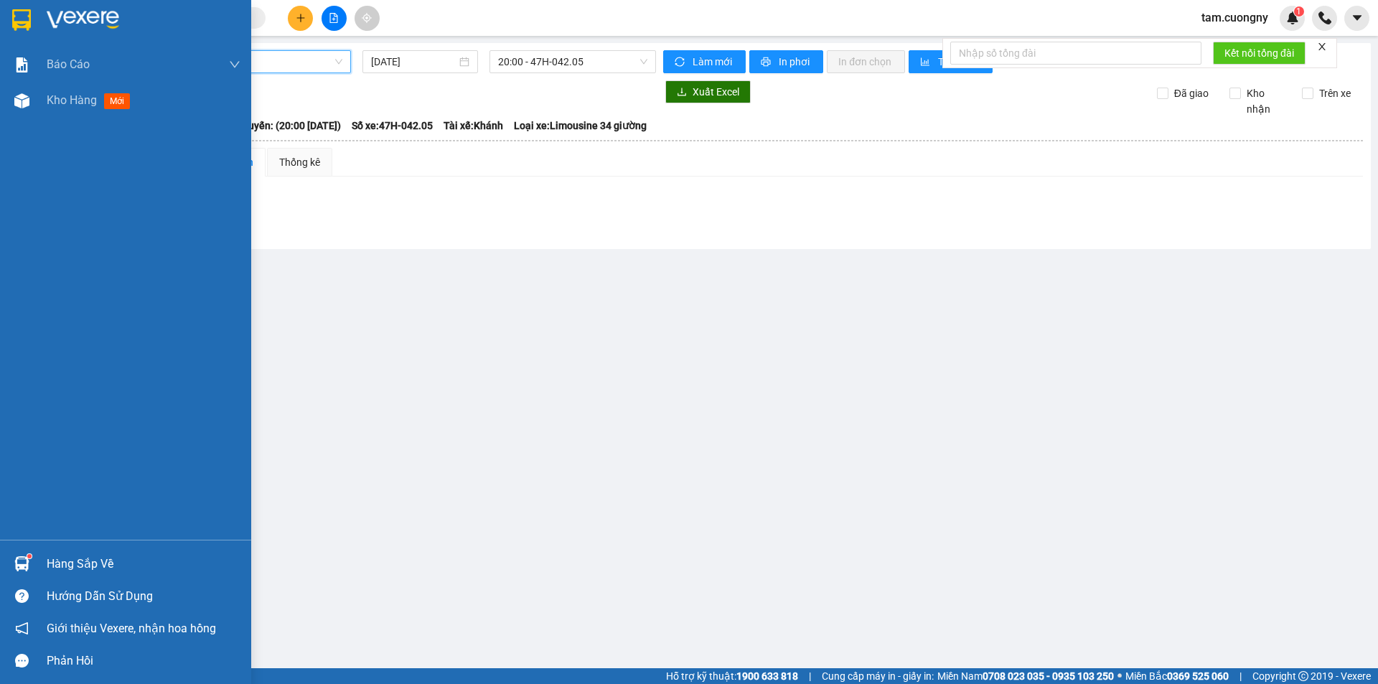
click at [17, 24] on img at bounding box center [21, 20] width 19 height 22
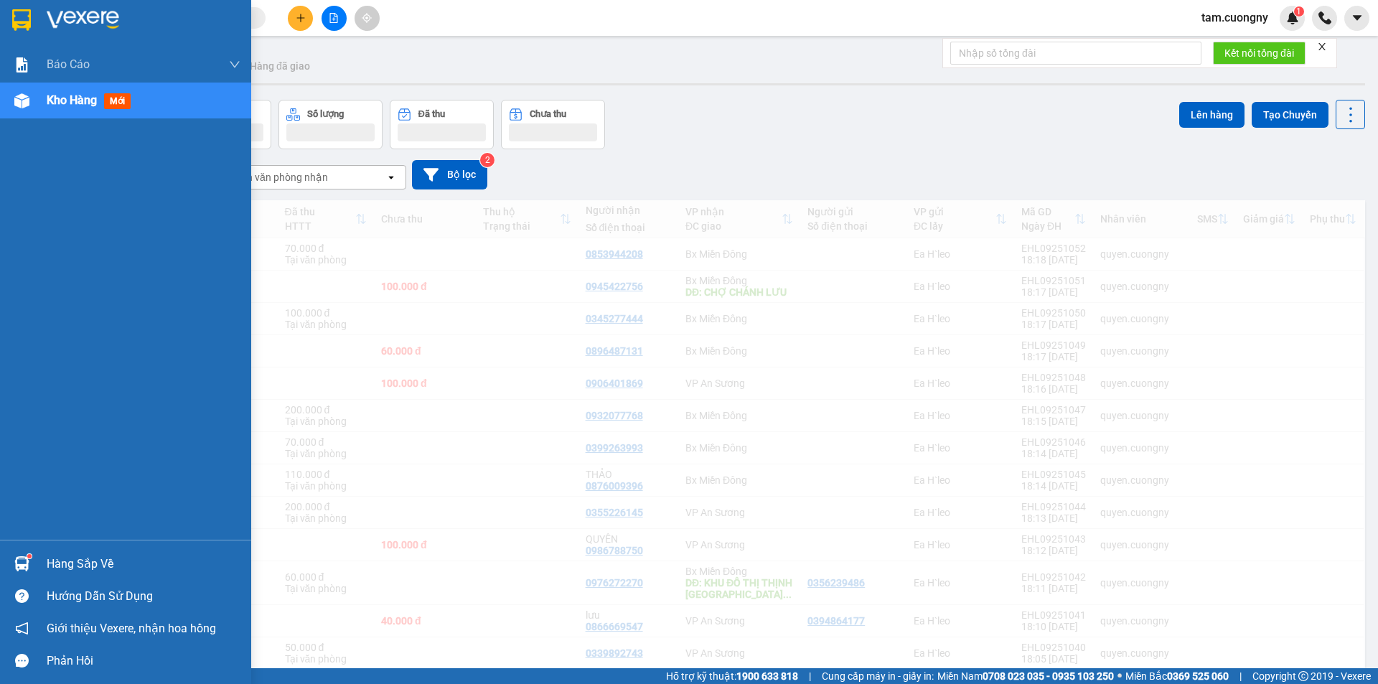
click at [21, 17] on img at bounding box center [21, 20] width 19 height 22
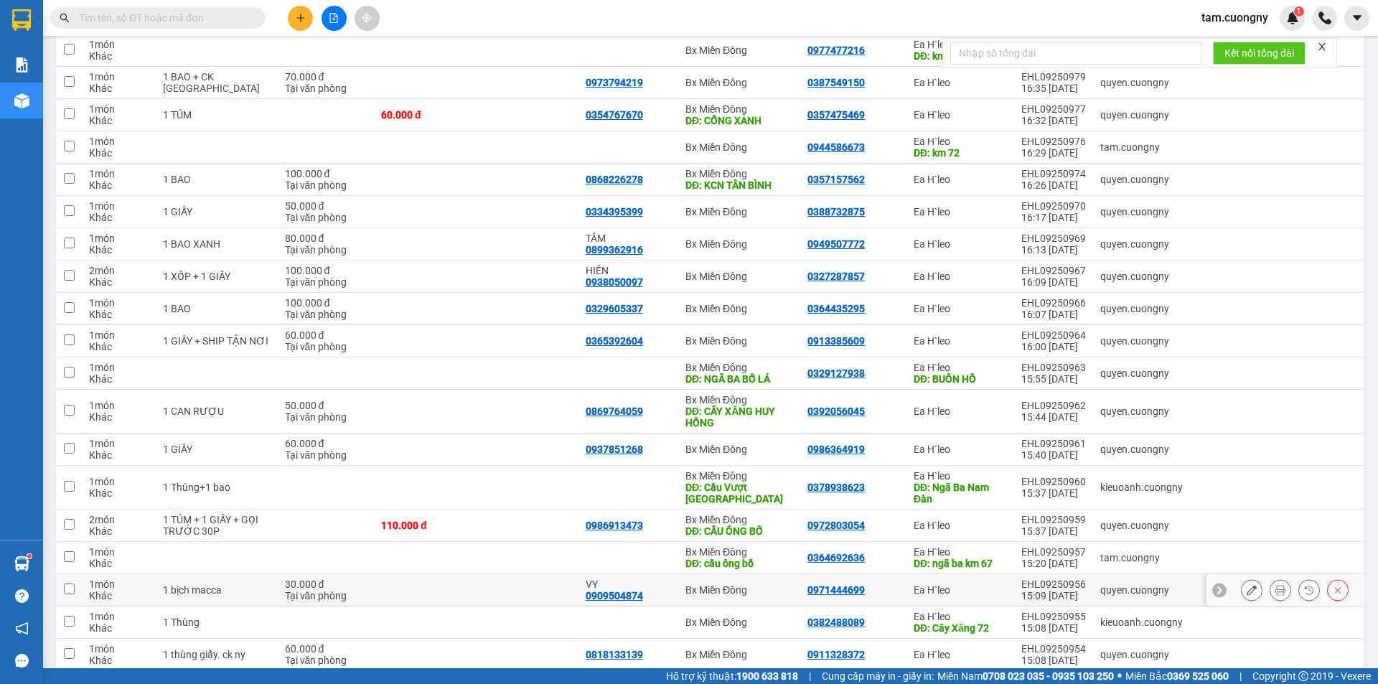
scroll to position [2998, 0]
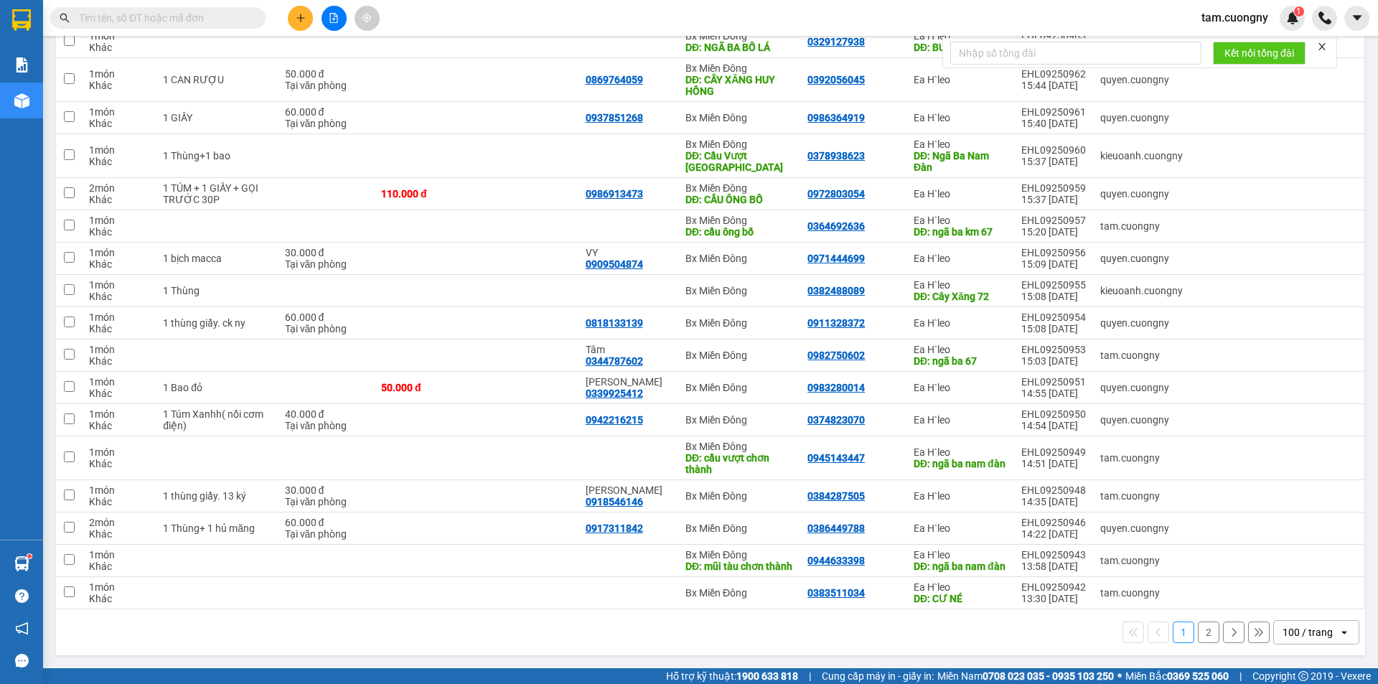
drag, startPoint x: 1316, startPoint y: 634, endPoint x: 1300, endPoint y: 641, distance: 17.7
click at [1316, 635] on div "100 / trang" at bounding box center [1307, 632] width 50 height 14
drag, startPoint x: 1302, startPoint y: 596, endPoint x: 873, endPoint y: 505, distance: 438.7
click at [1302, 605] on span "100 / trang" at bounding box center [1301, 612] width 55 height 14
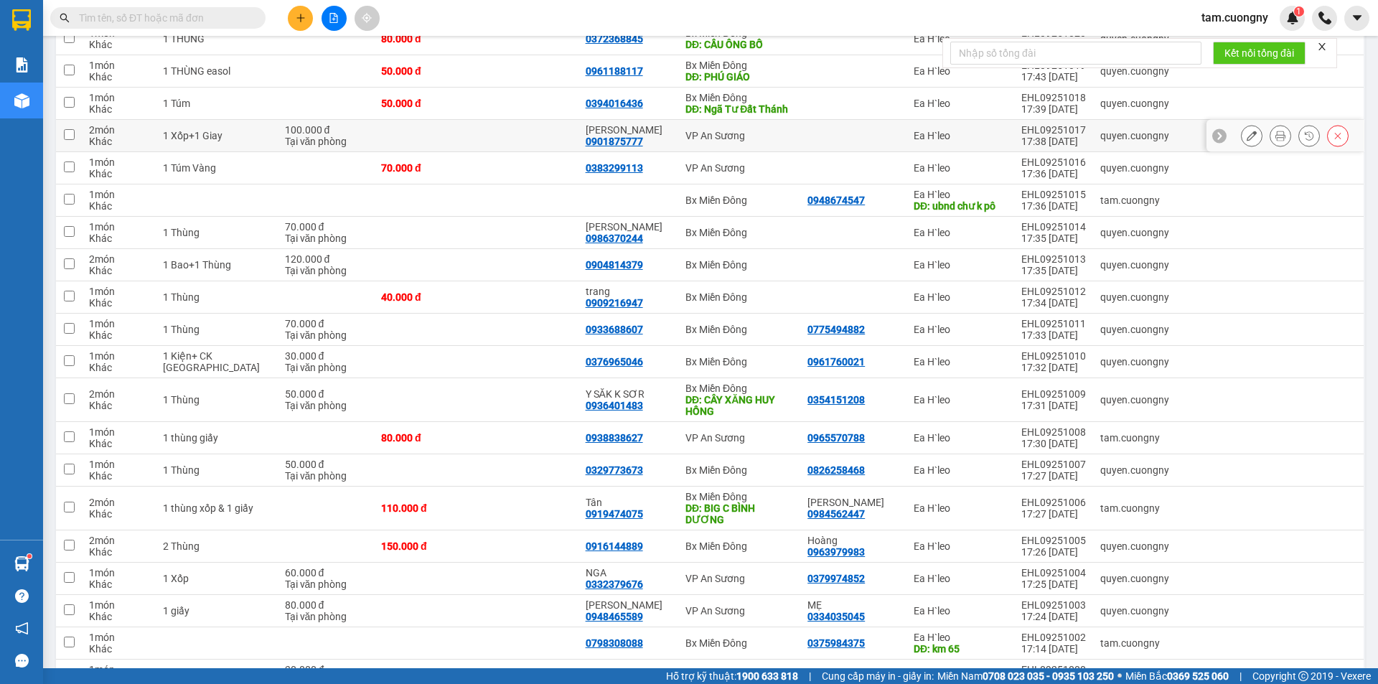
scroll to position [1348, 0]
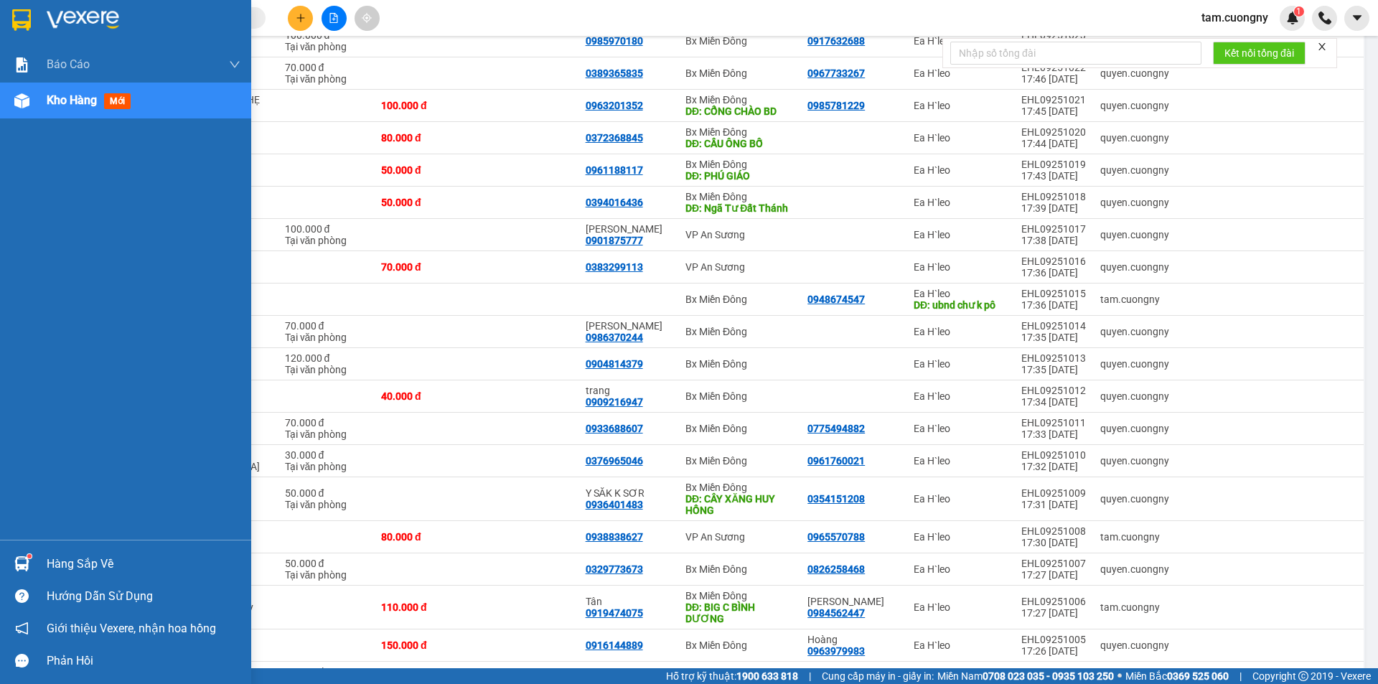
drag, startPoint x: 24, startPoint y: 24, endPoint x: 1377, endPoint y: 52, distance: 1353.0
click at [24, 24] on img at bounding box center [21, 20] width 19 height 22
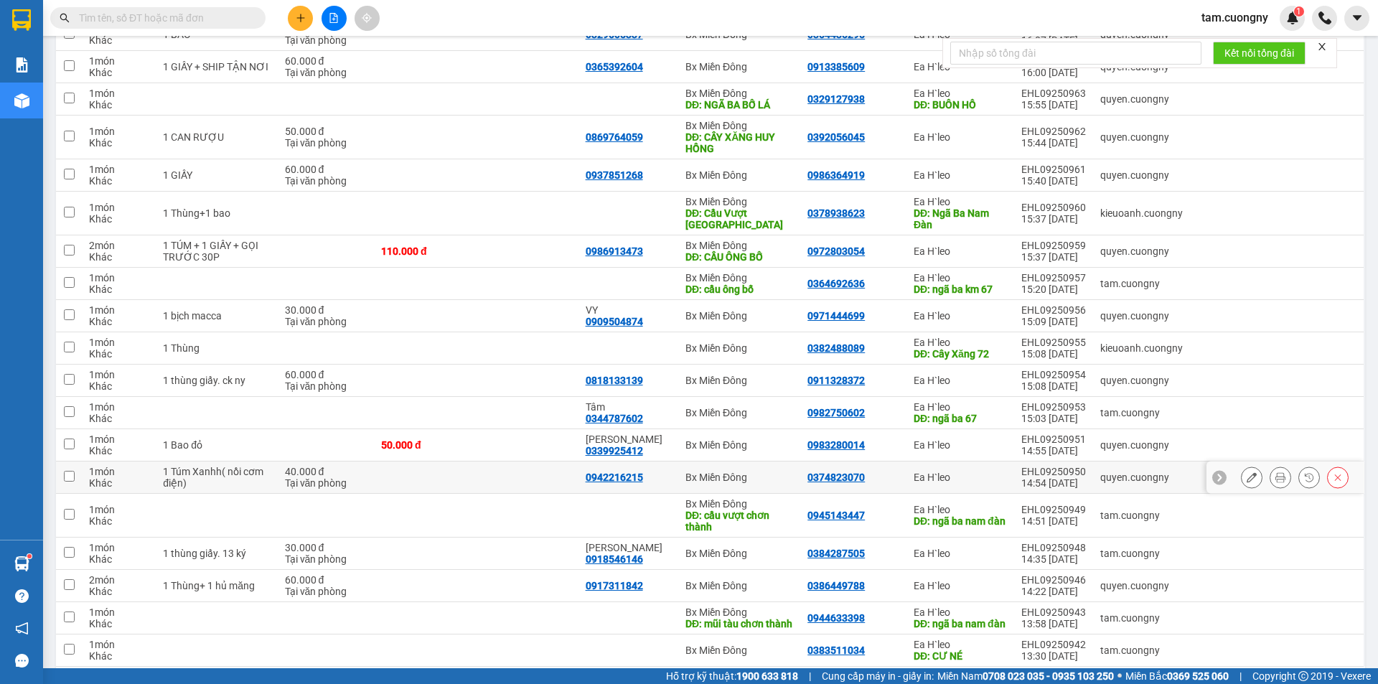
scroll to position [2998, 0]
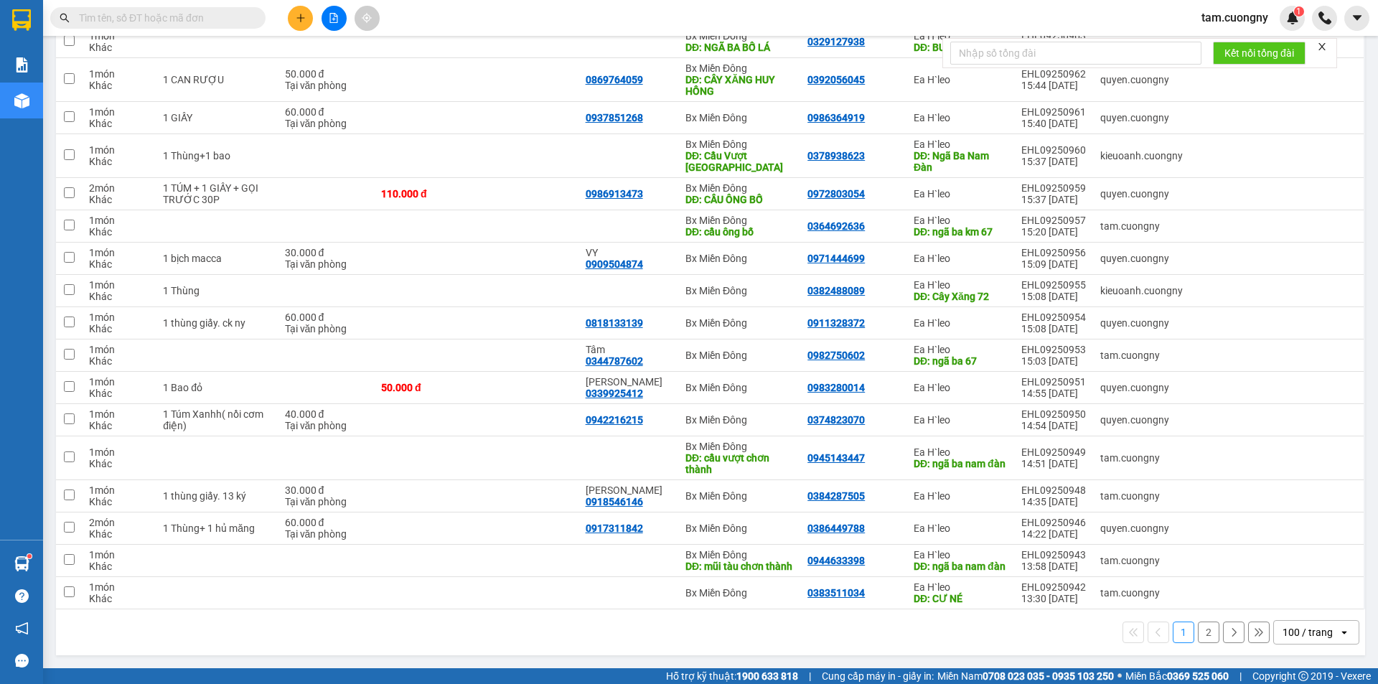
click at [1290, 629] on div "100 / trang" at bounding box center [1307, 632] width 50 height 14
click at [1295, 605] on span "100 / trang" at bounding box center [1301, 612] width 55 height 14
click at [1308, 626] on div "100 / trang" at bounding box center [1307, 632] width 50 height 14
click at [1289, 605] on span "100 / trang" at bounding box center [1301, 612] width 55 height 14
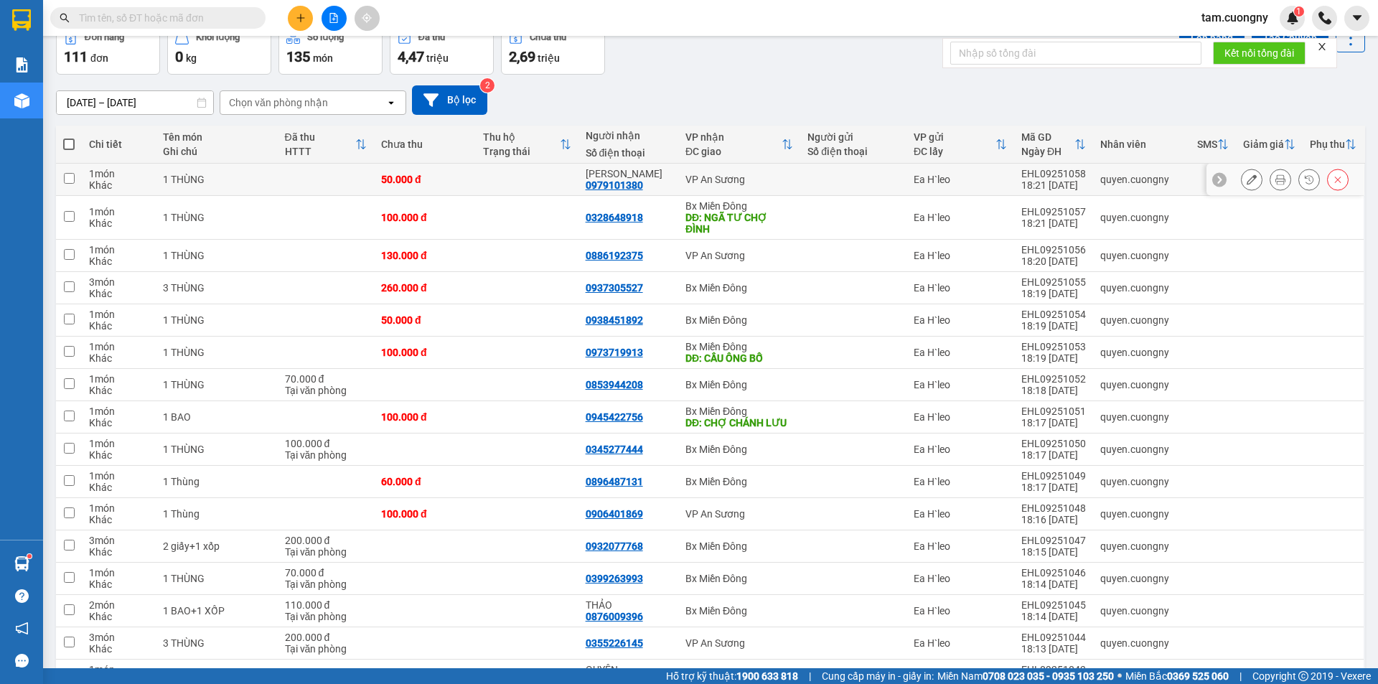
scroll to position [0, 0]
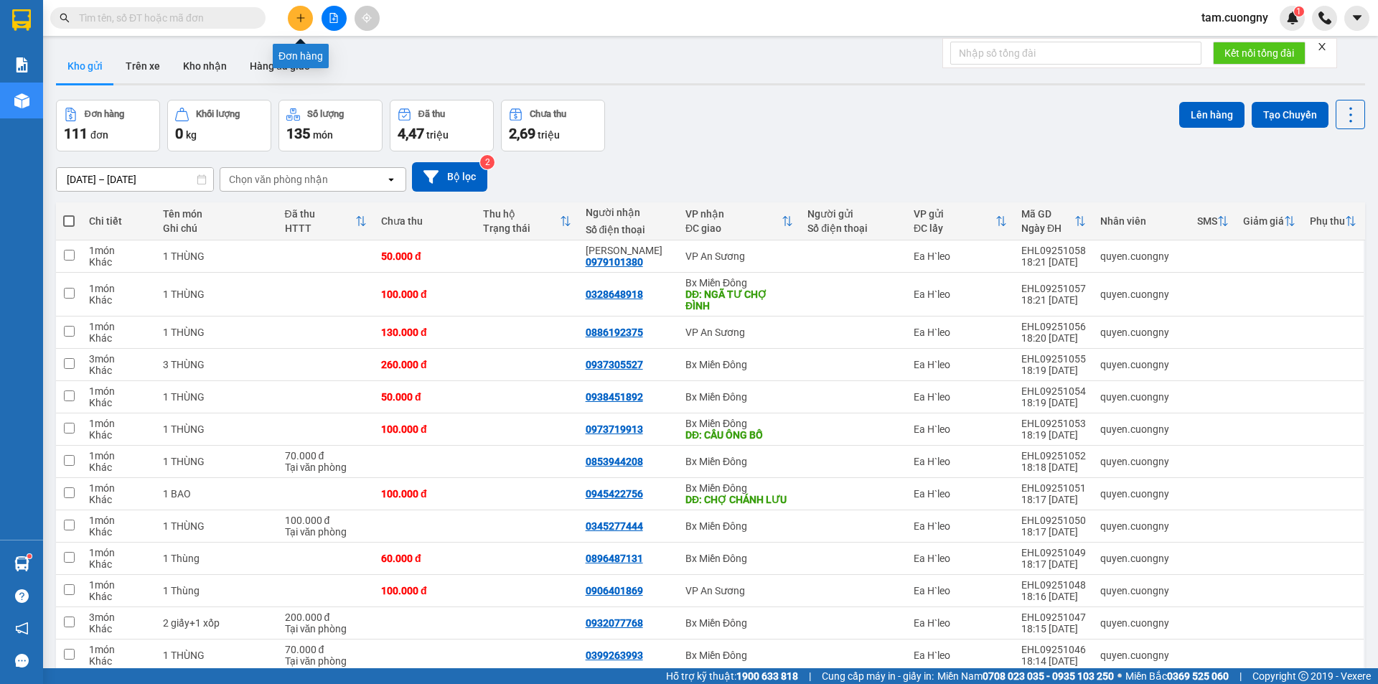
click at [299, 19] on icon "plus" at bounding box center [301, 18] width 10 height 10
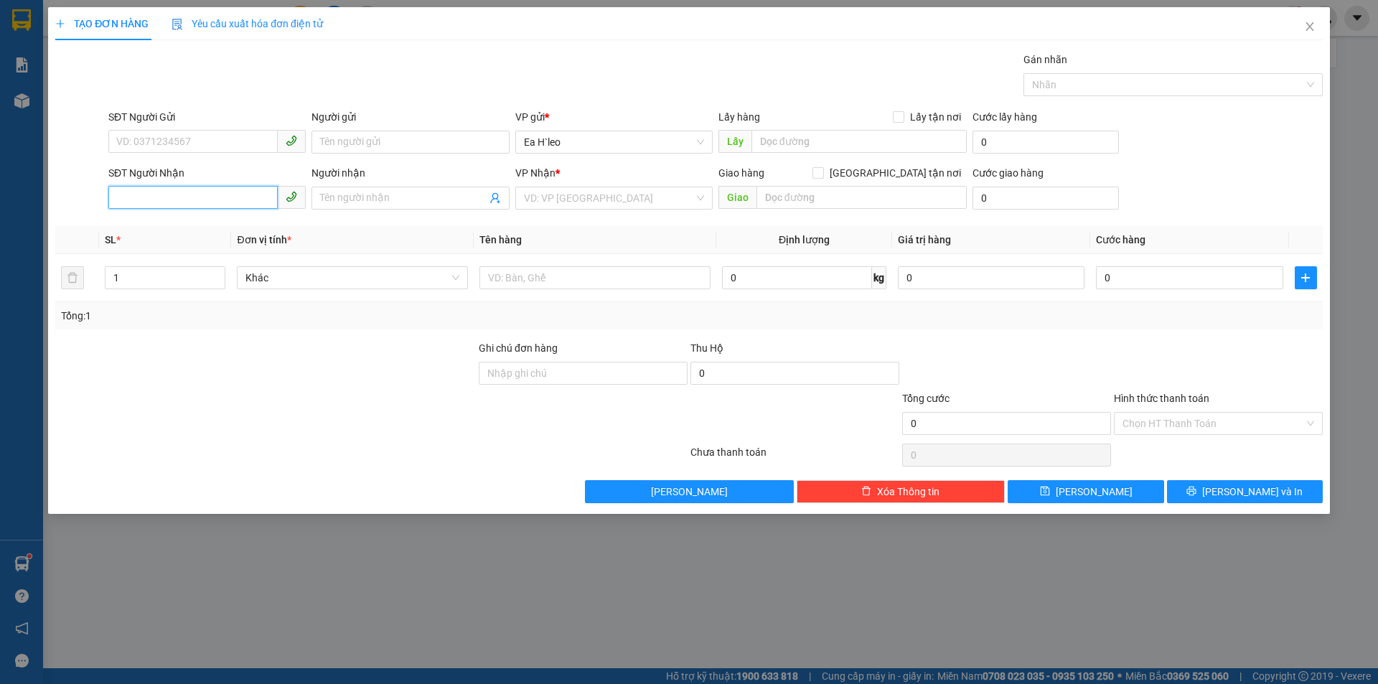
click at [226, 202] on input "SĐT Người Nhận" at bounding box center [192, 197] width 169 height 23
click at [167, 230] on div "0355270680" at bounding box center [207, 227] width 180 height 16
drag, startPoint x: 185, startPoint y: 198, endPoint x: 25, endPoint y: 198, distance: 160.0
click at [25, 198] on div "TẠO ĐƠN HÀNG Yêu cầu xuất hóa đơn điện tử Transit Pickup Surcharge Ids Transit …" at bounding box center [689, 342] width 1378 height 684
type input "0355270680"
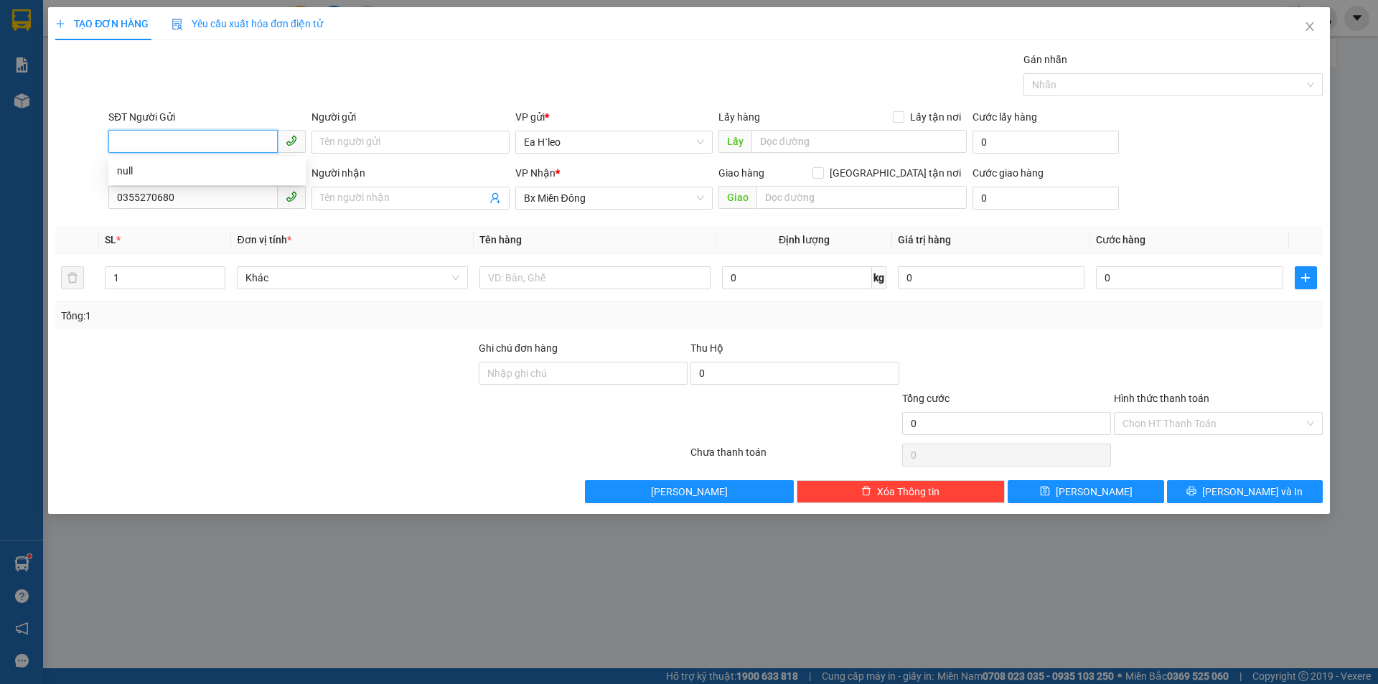
drag, startPoint x: 219, startPoint y: 135, endPoint x: 135, endPoint y: 141, distance: 84.2
paste input "0355270680"
type input "0355270680"
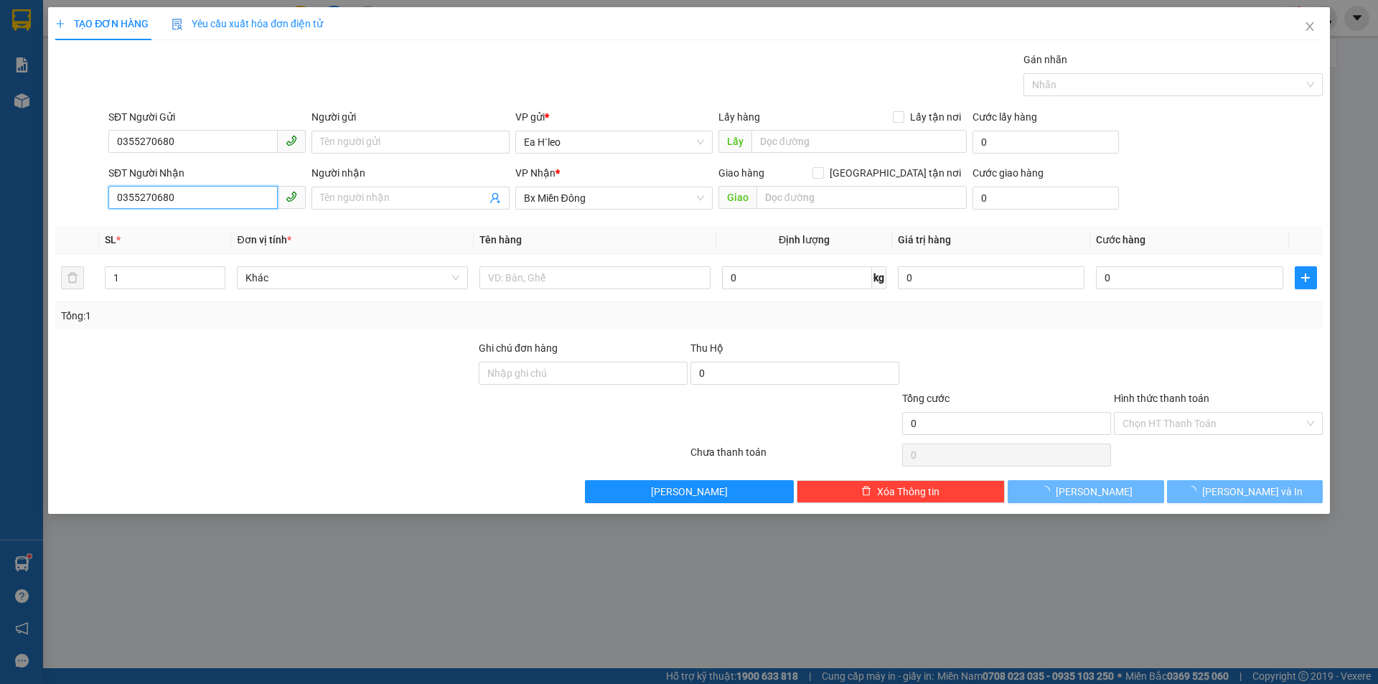
drag, startPoint x: 202, startPoint y: 194, endPoint x: 1, endPoint y: 232, distance: 204.4
click at [2, 232] on div "TẠO ĐƠN HÀNG Yêu cầu xuất hóa đơn điện tử Transit Pickup Surcharge Ids Transit …" at bounding box center [689, 342] width 1378 height 684
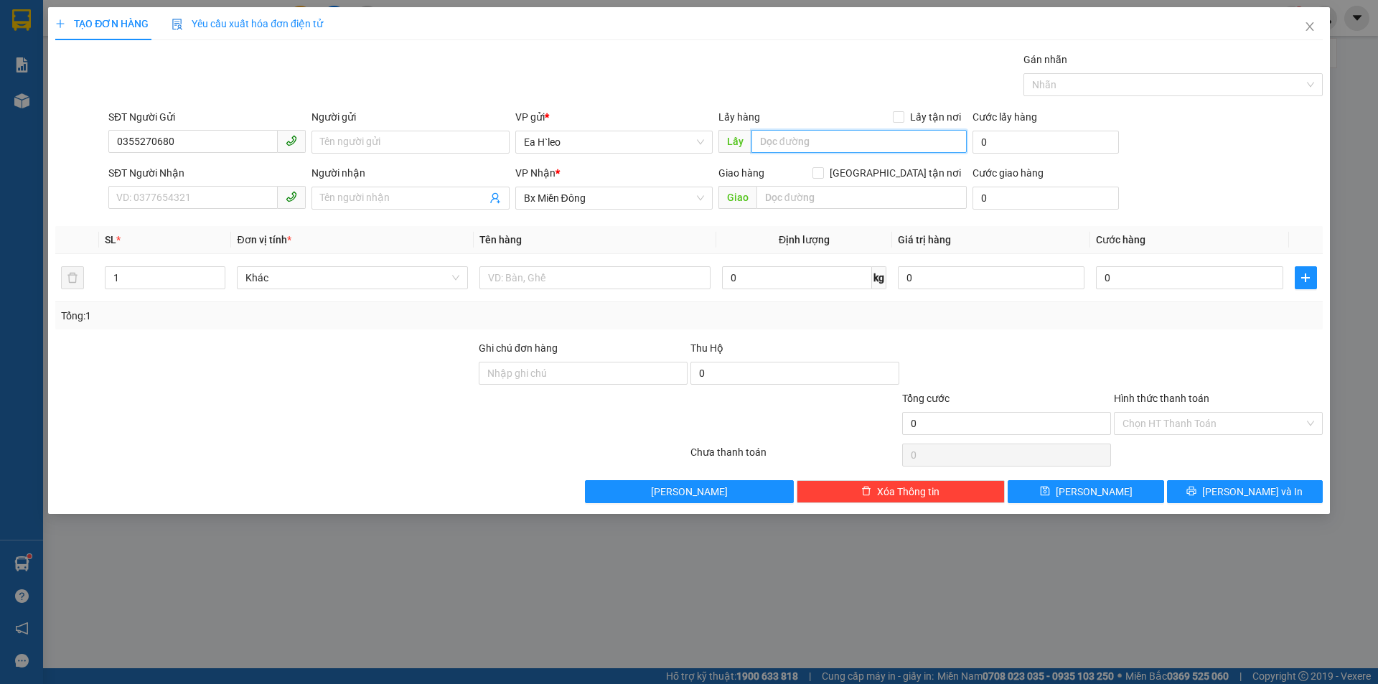
click at [805, 143] on input "text" at bounding box center [858, 141] width 215 height 23
type input "b"
type input "chùa thiện an buôn hồ"
click at [156, 271] on input "1" at bounding box center [164, 278] width 119 height 22
type input "4"
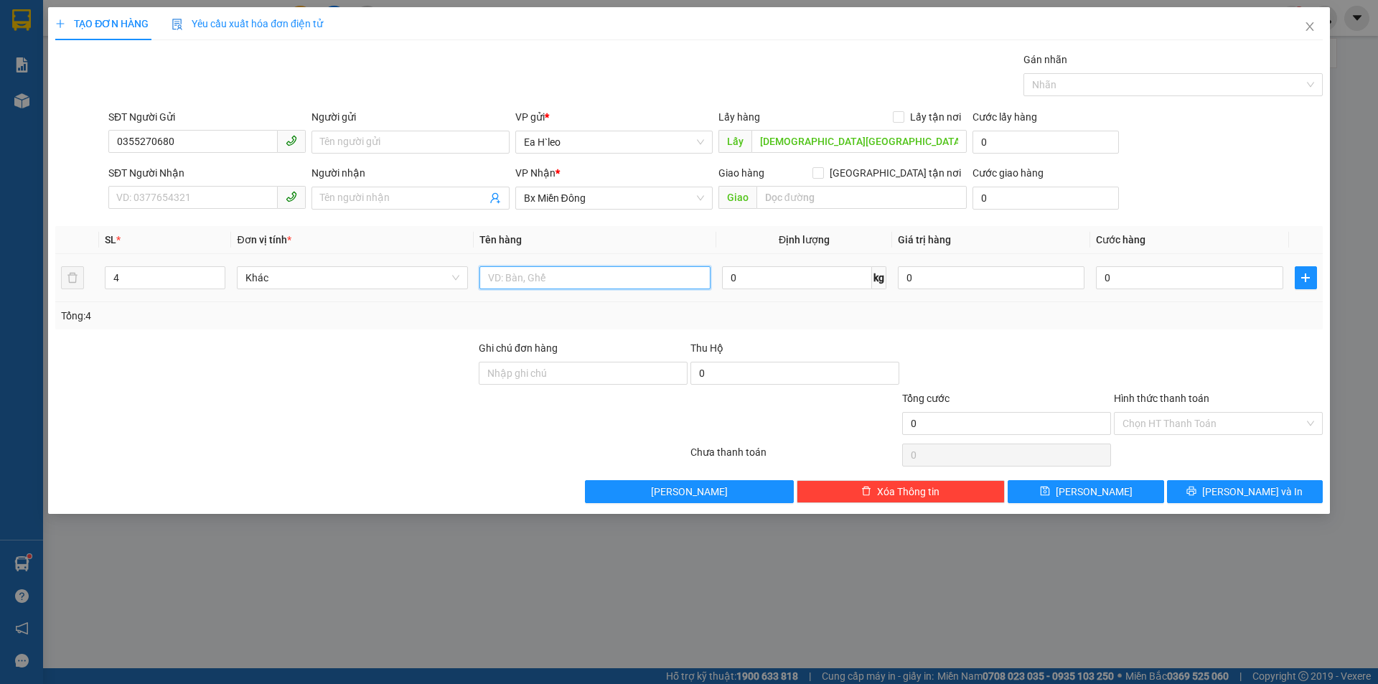
click at [530, 280] on input "text" at bounding box center [594, 277] width 231 height 23
type input "4 thùng"
click at [1036, 479] on div "Transit Pickup Surcharge Ids Transit Deliver Surcharge Ids Transit Deliver Surc…" at bounding box center [688, 277] width 1267 height 451
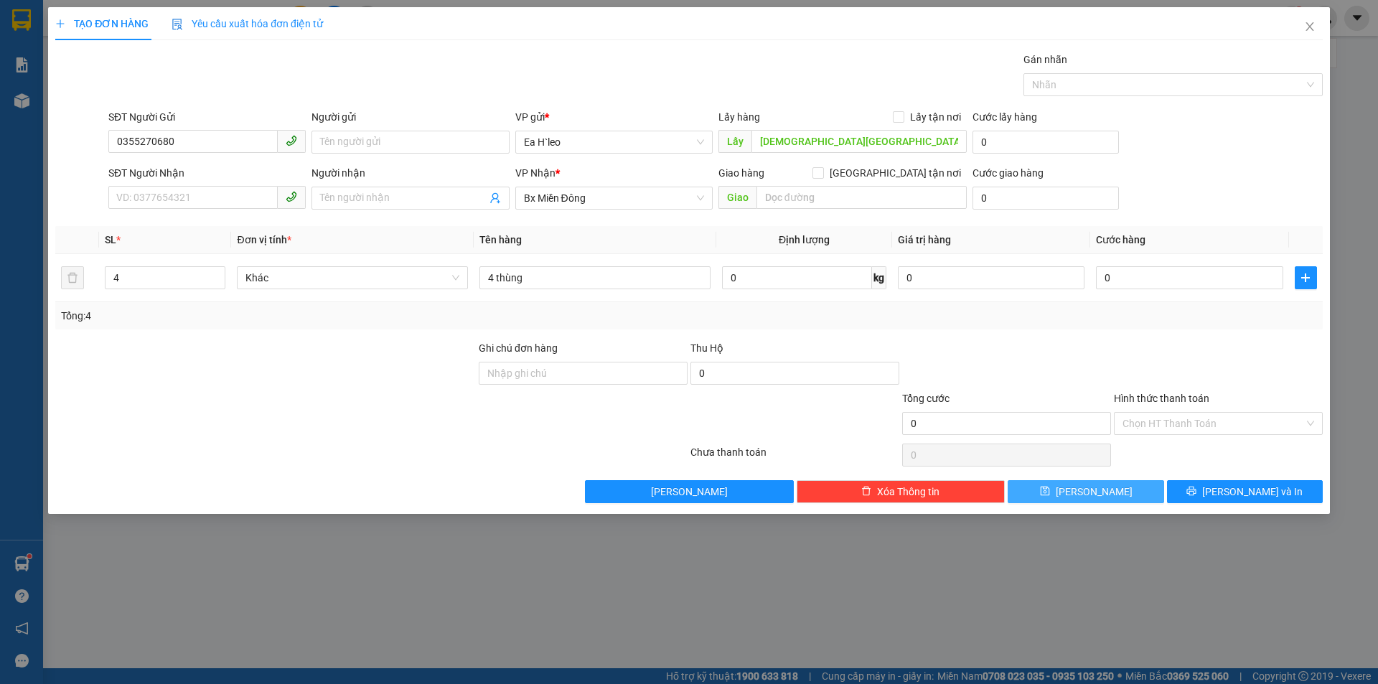
click at [1063, 487] on button "Lưu" at bounding box center [1086, 491] width 156 height 23
type input "1"
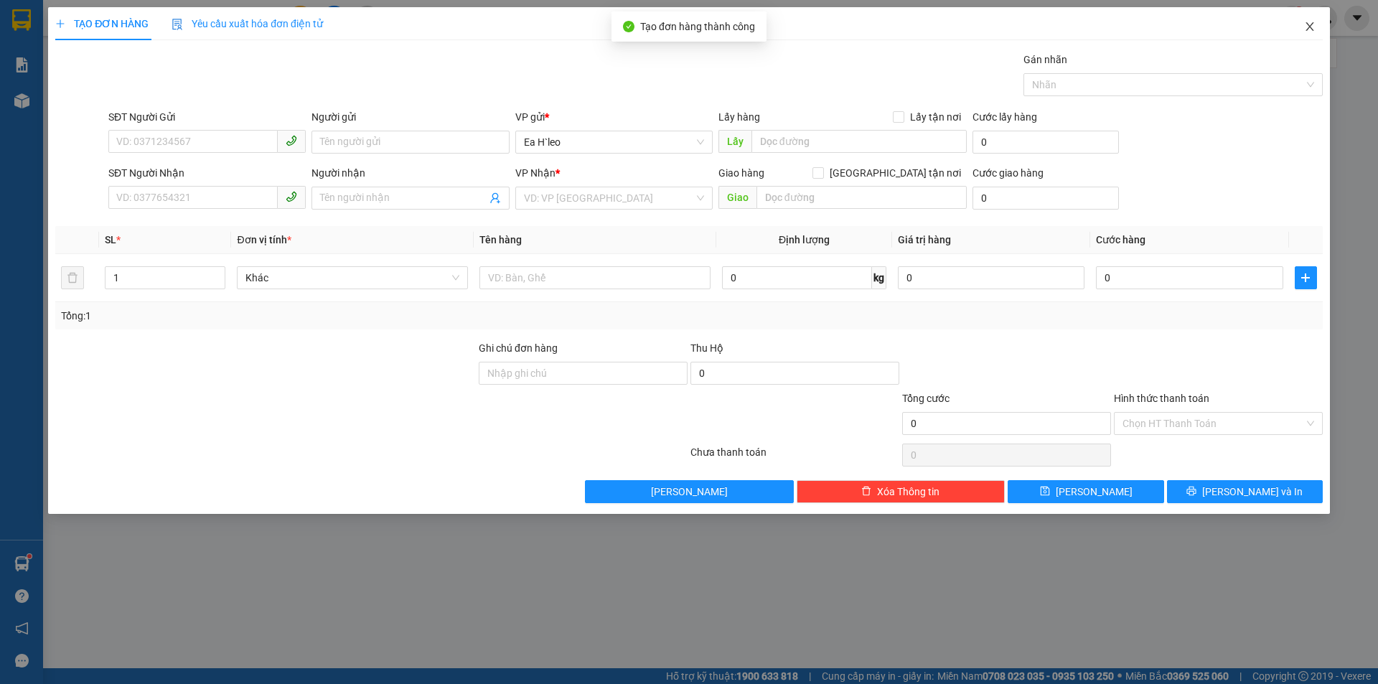
click at [1314, 29] on icon "close" at bounding box center [1309, 26] width 11 height 11
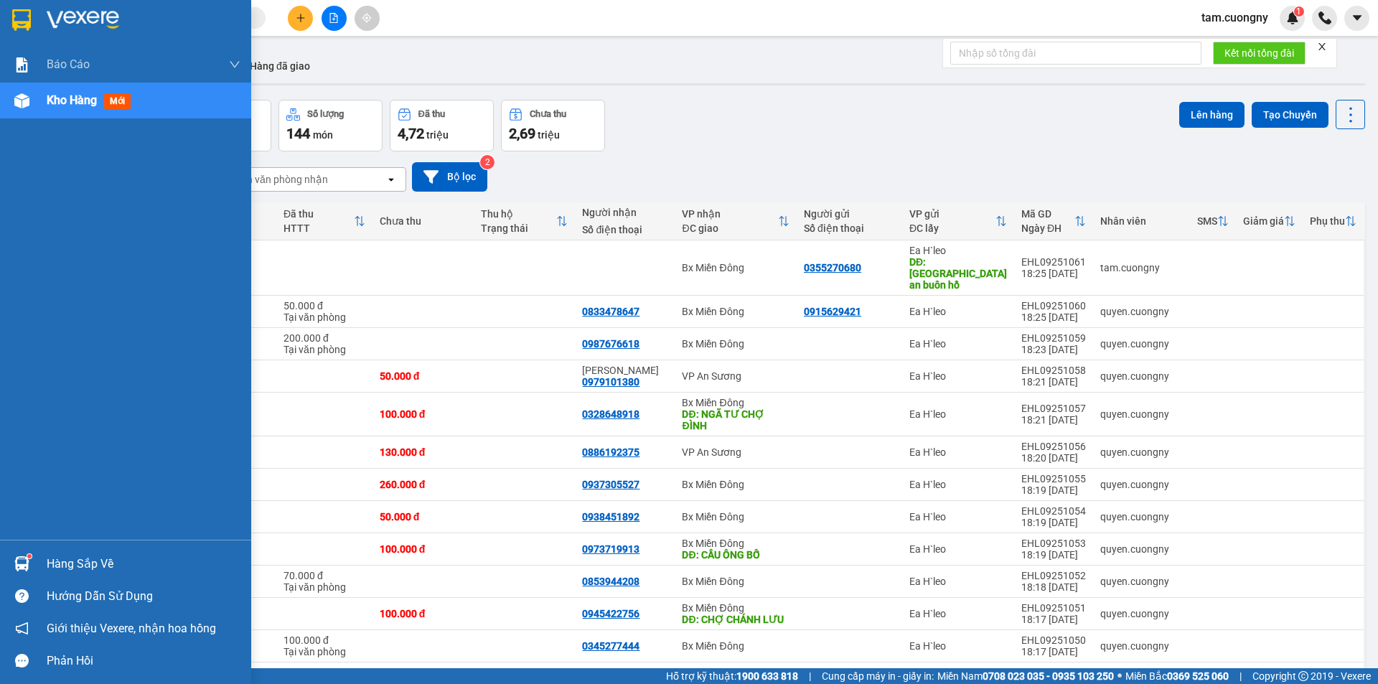
click at [27, 16] on img at bounding box center [21, 20] width 19 height 22
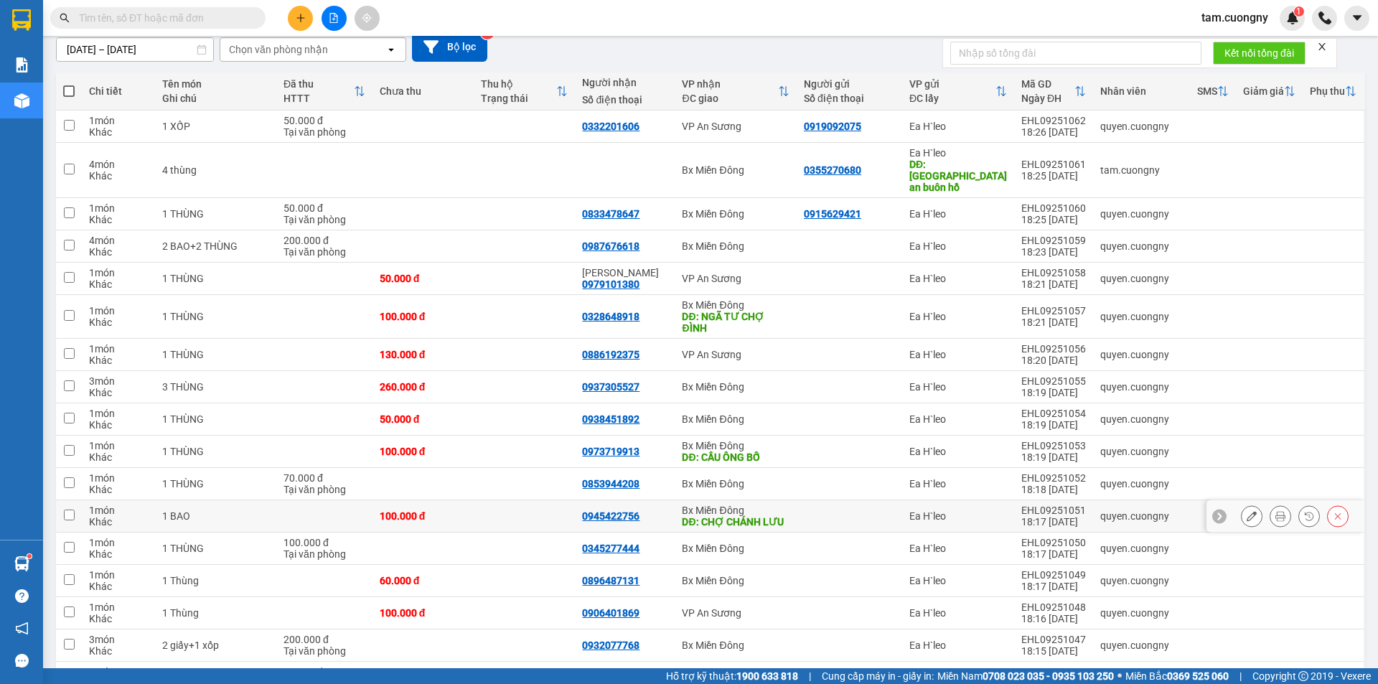
scroll to position [287, 0]
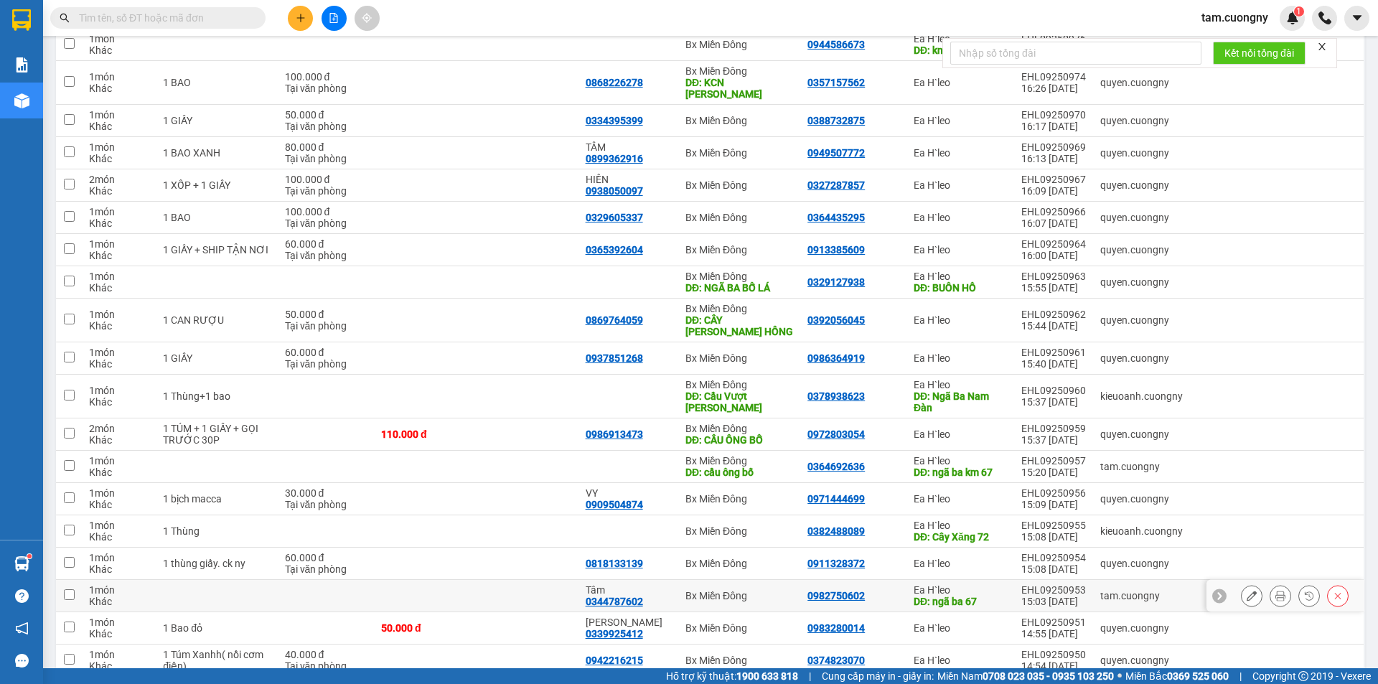
scroll to position [2998, 0]
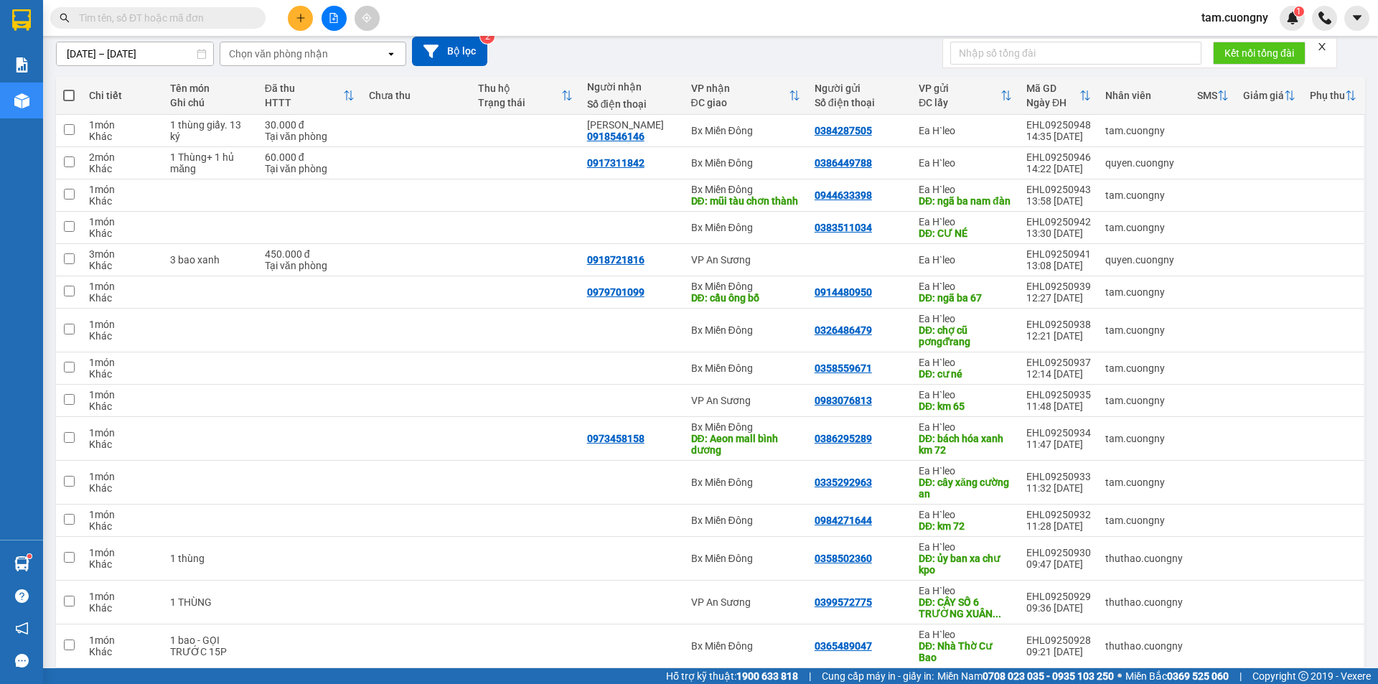
scroll to position [228, 0]
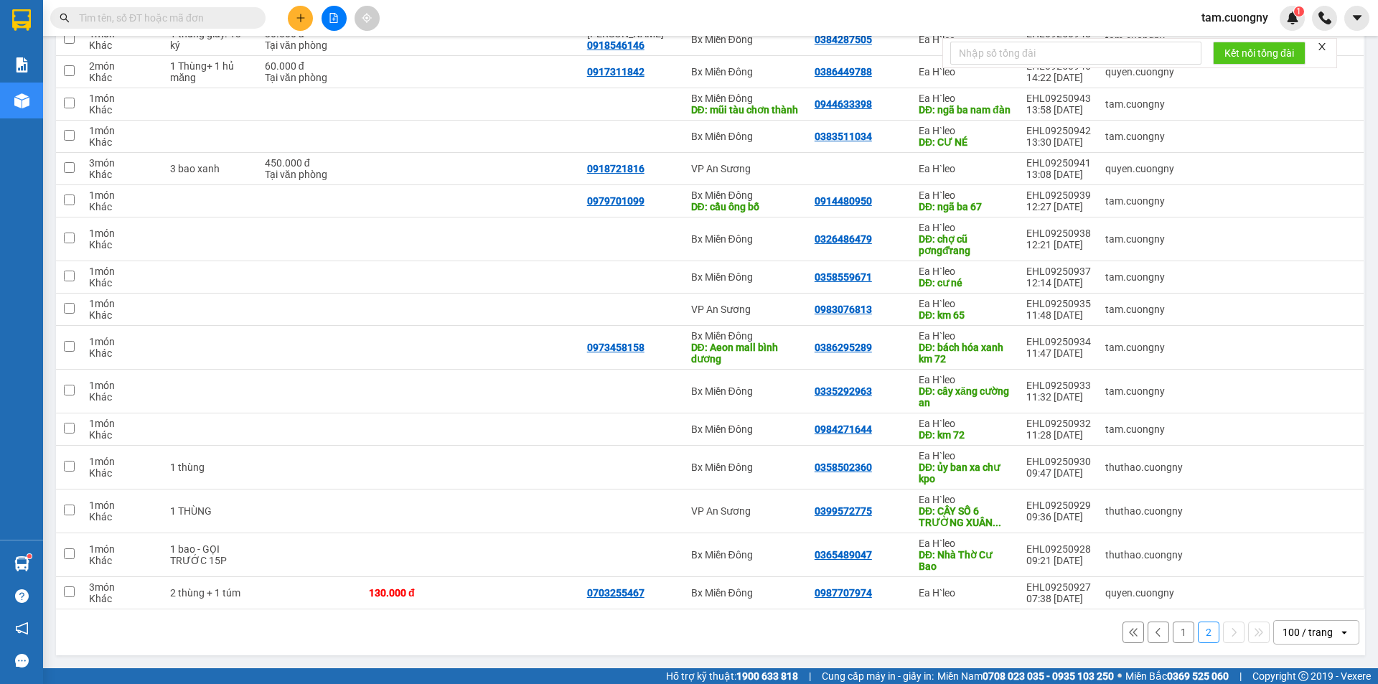
click at [1315, 626] on div "100 / trang" at bounding box center [1307, 632] width 50 height 14
click at [1310, 605] on span "100 / trang" at bounding box center [1301, 612] width 55 height 14
click at [1179, 632] on button "1" at bounding box center [1184, 632] width 22 height 22
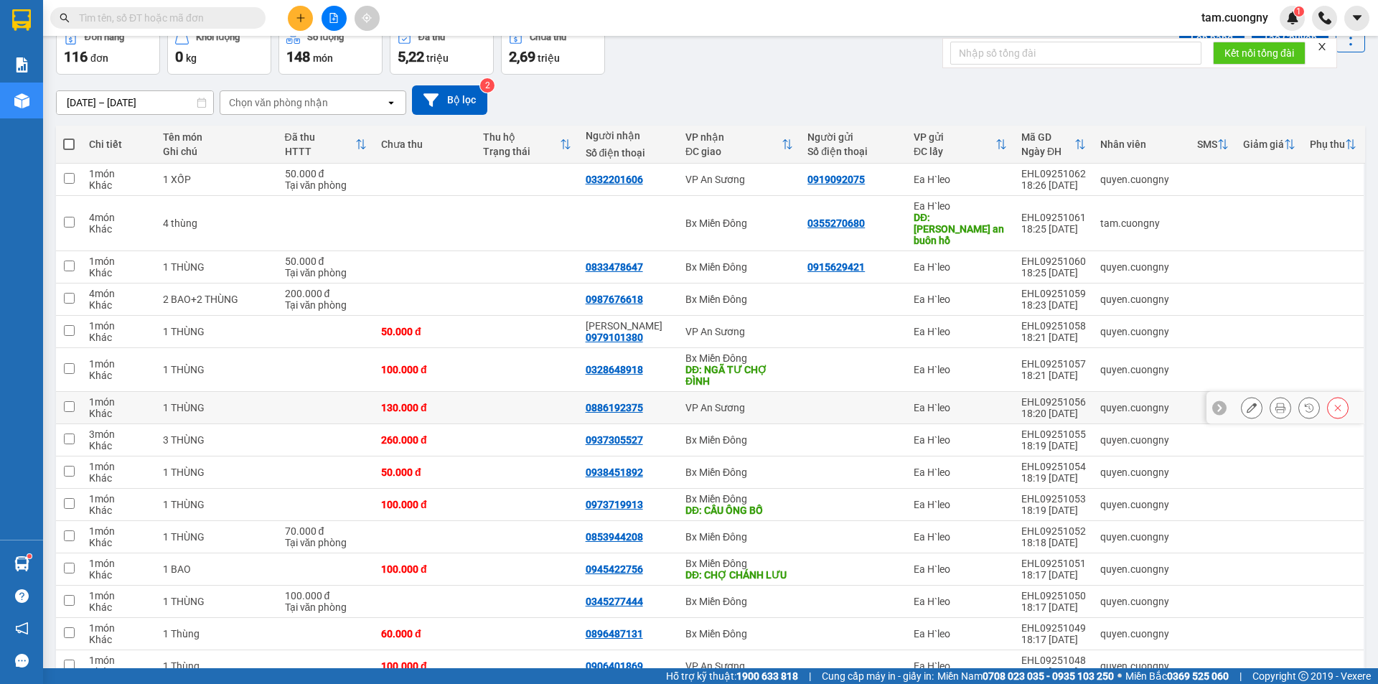
scroll to position [0, 0]
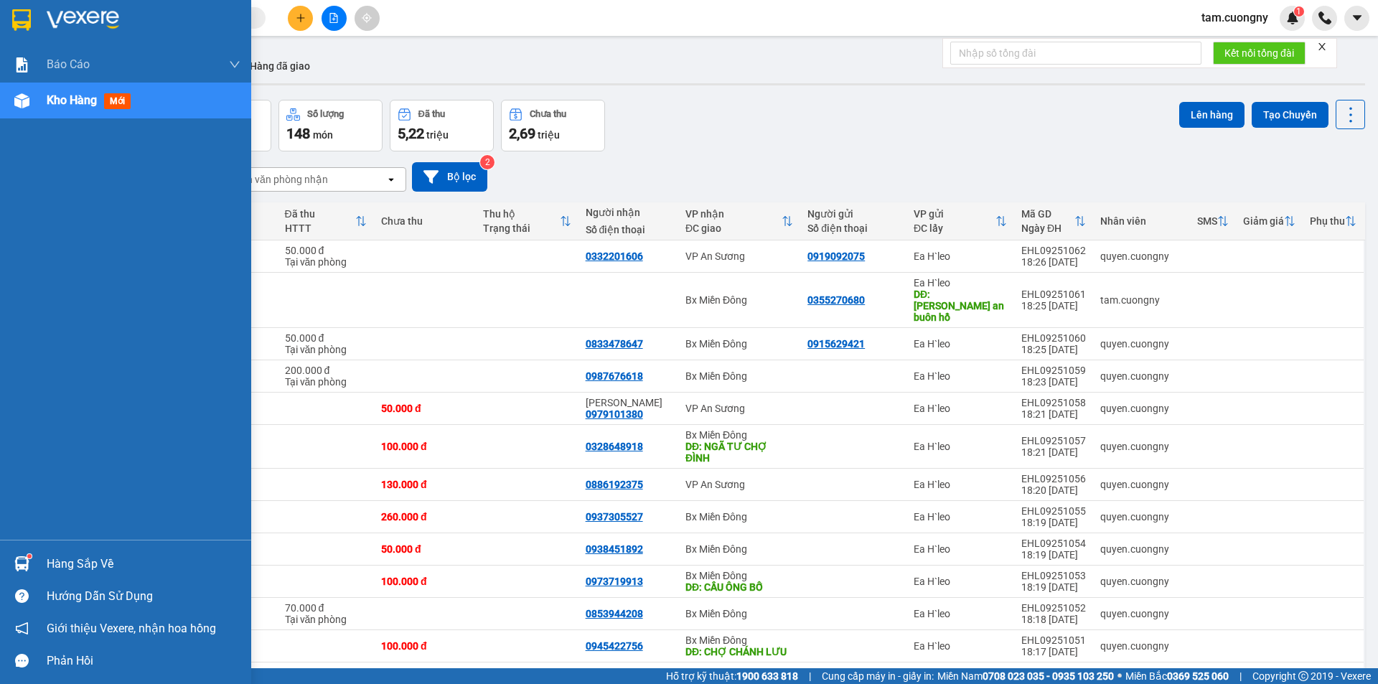
click at [18, 21] on img at bounding box center [21, 20] width 19 height 22
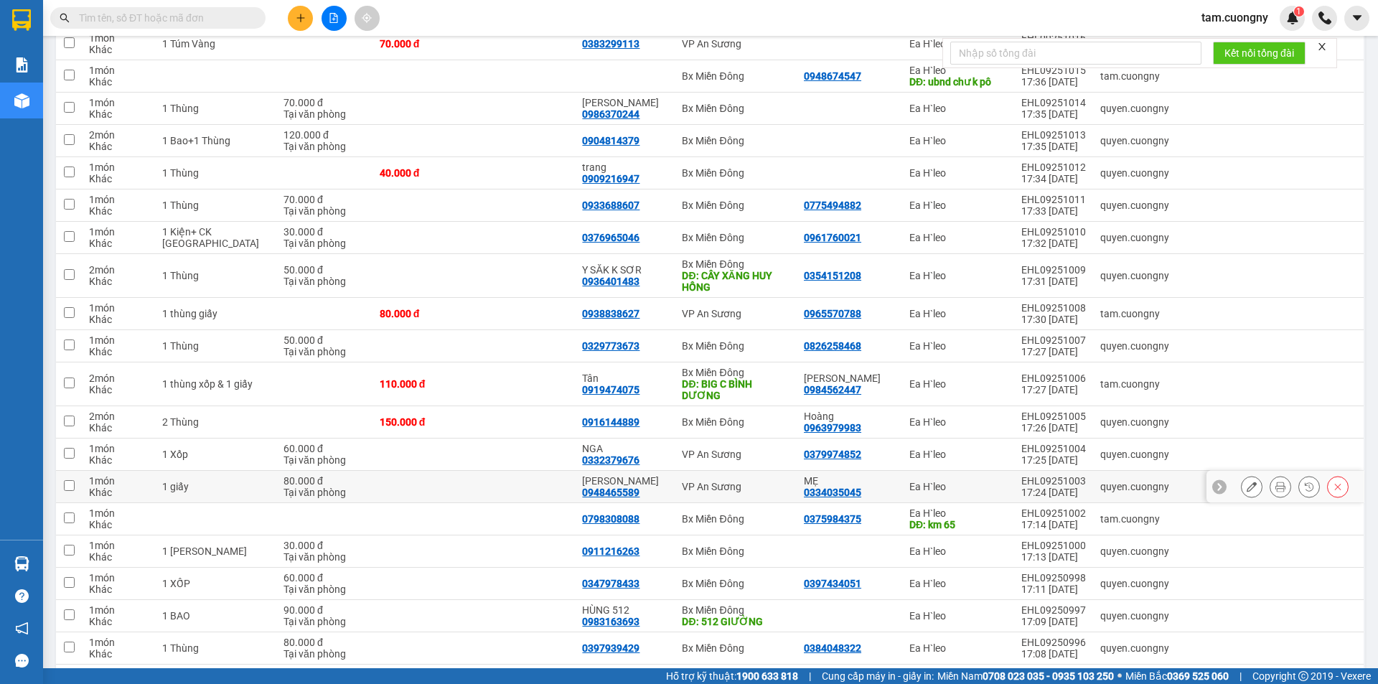
scroll to position [1651, 0]
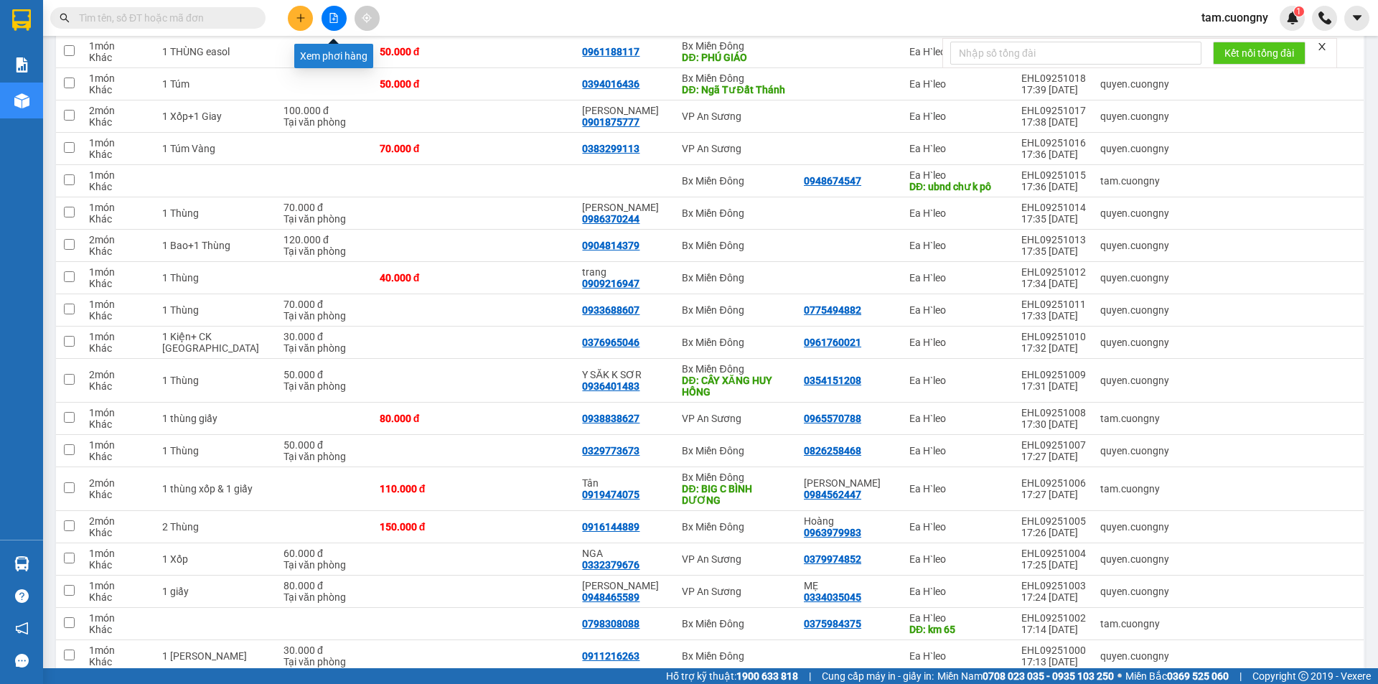
click at [337, 15] on icon "file-add" at bounding box center [334, 18] width 10 height 10
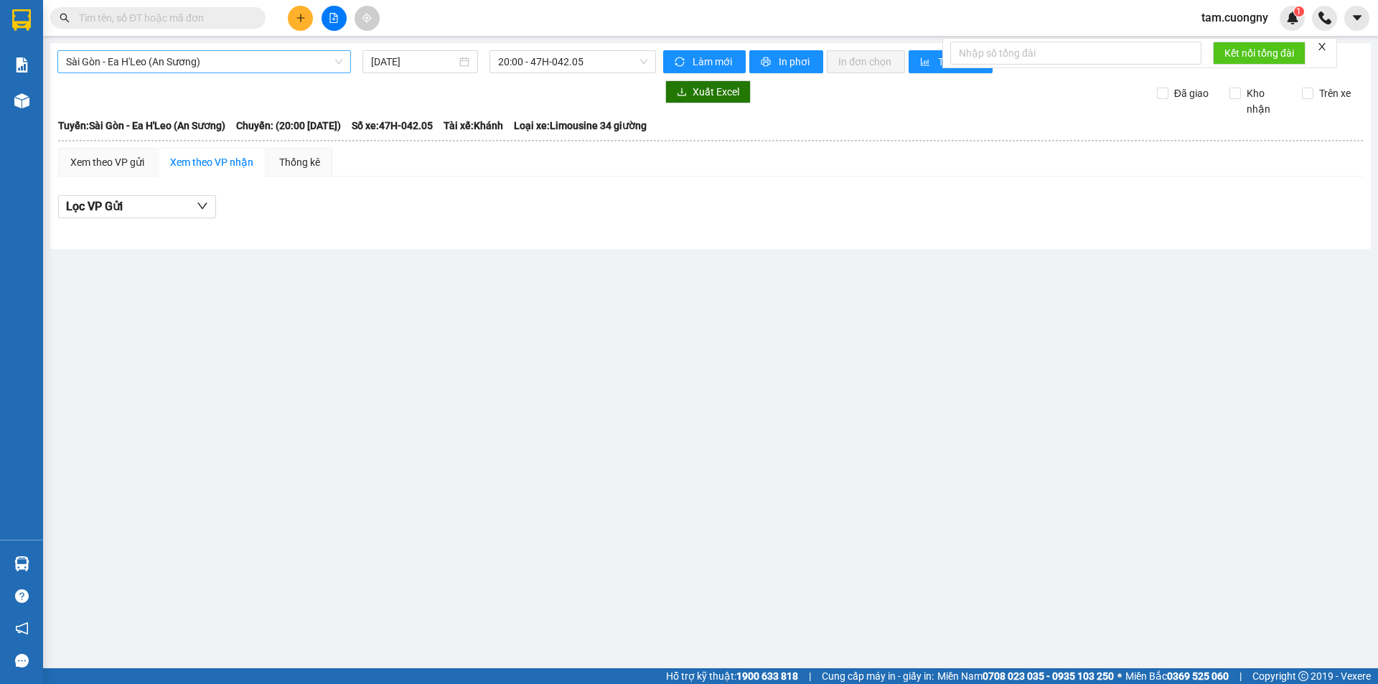
click at [247, 62] on span "Sài Gòn - Ea H'Leo (An Sương)" at bounding box center [204, 62] width 276 height 22
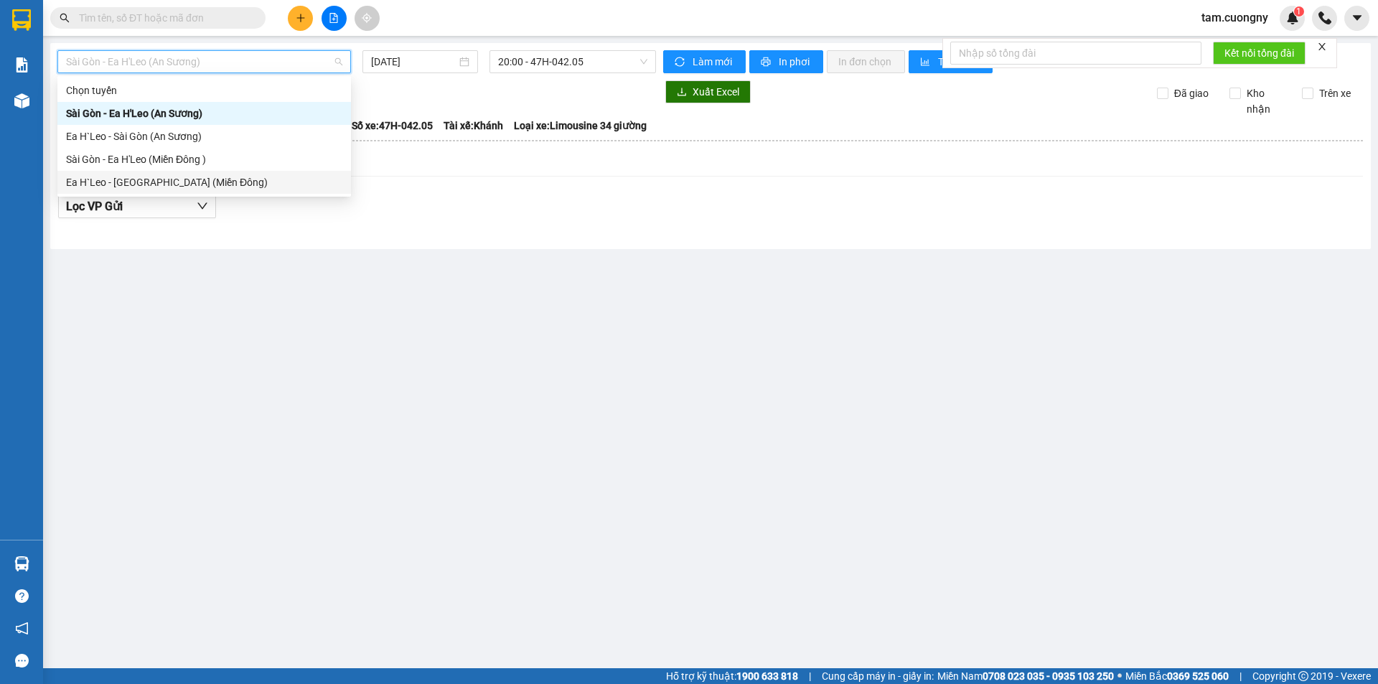
click at [164, 184] on div "Ea H`Leo - [GEOGRAPHIC_DATA] (Miền Đông)" at bounding box center [204, 182] width 276 height 16
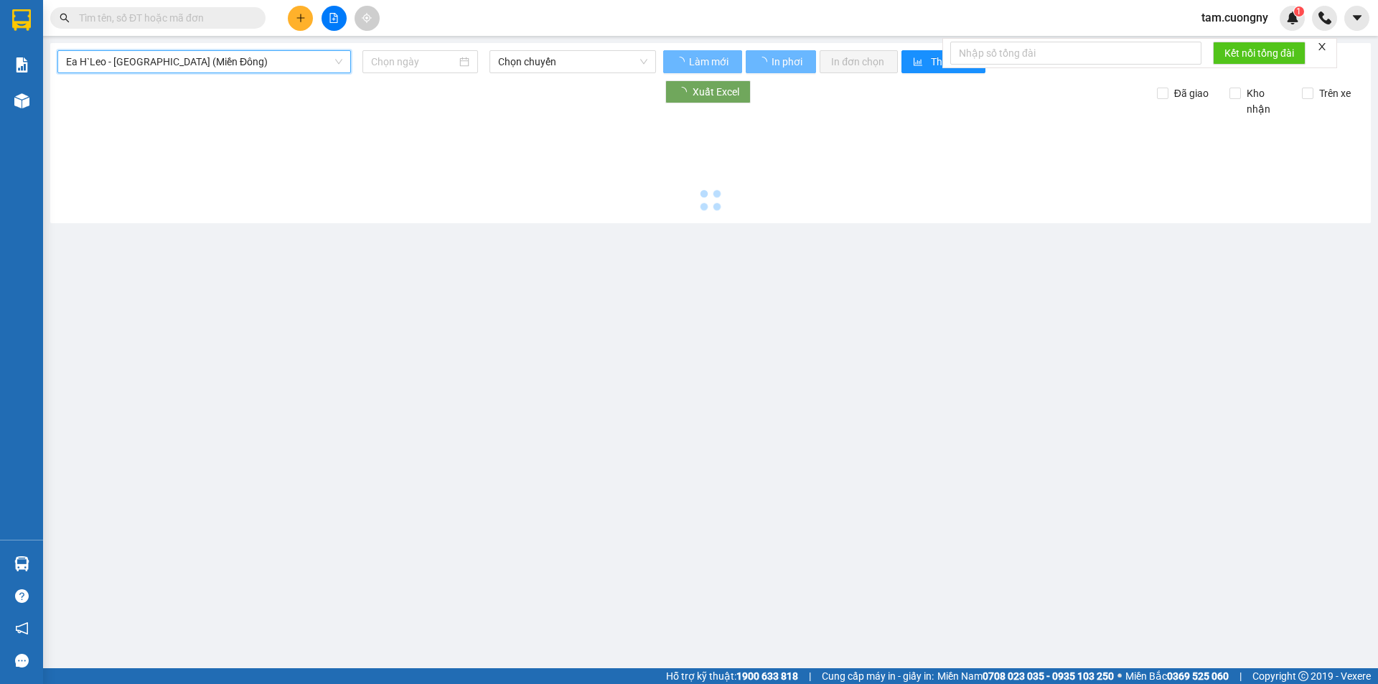
type input "[DATE]"
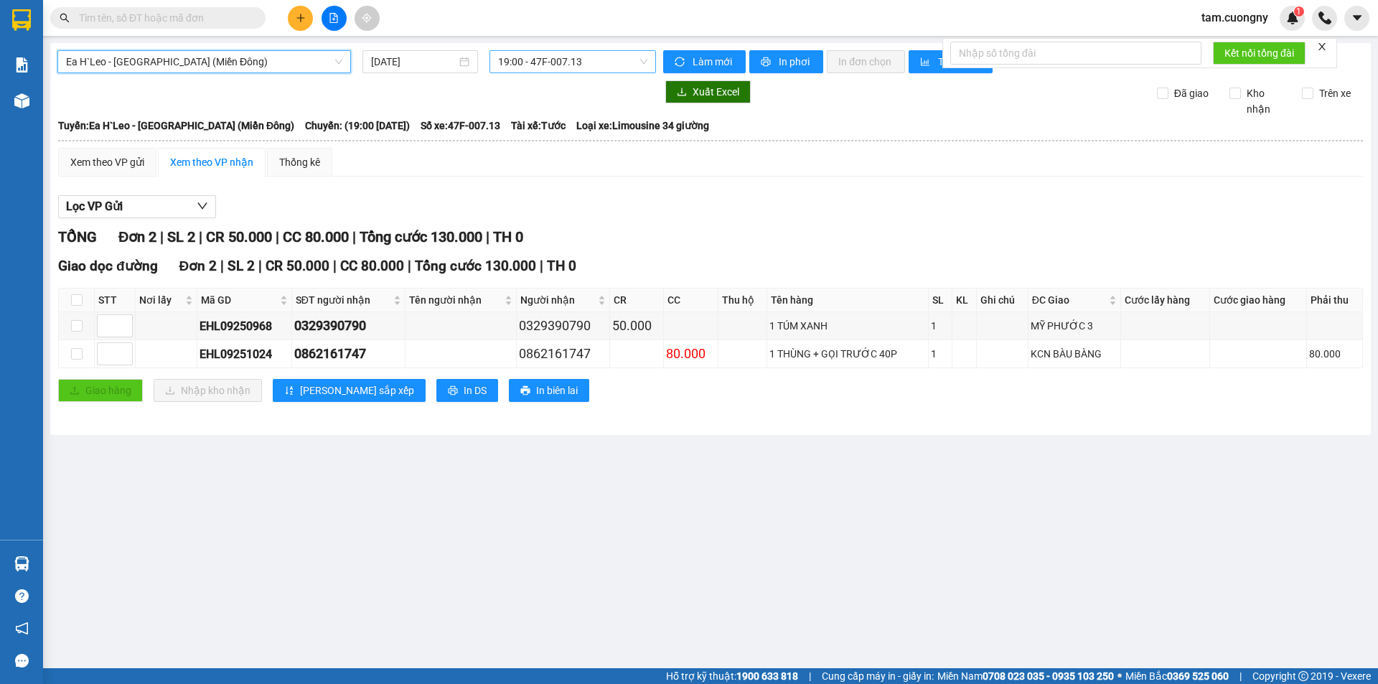
click at [578, 66] on span "19:00 - 47F-007.13" at bounding box center [572, 62] width 149 height 22
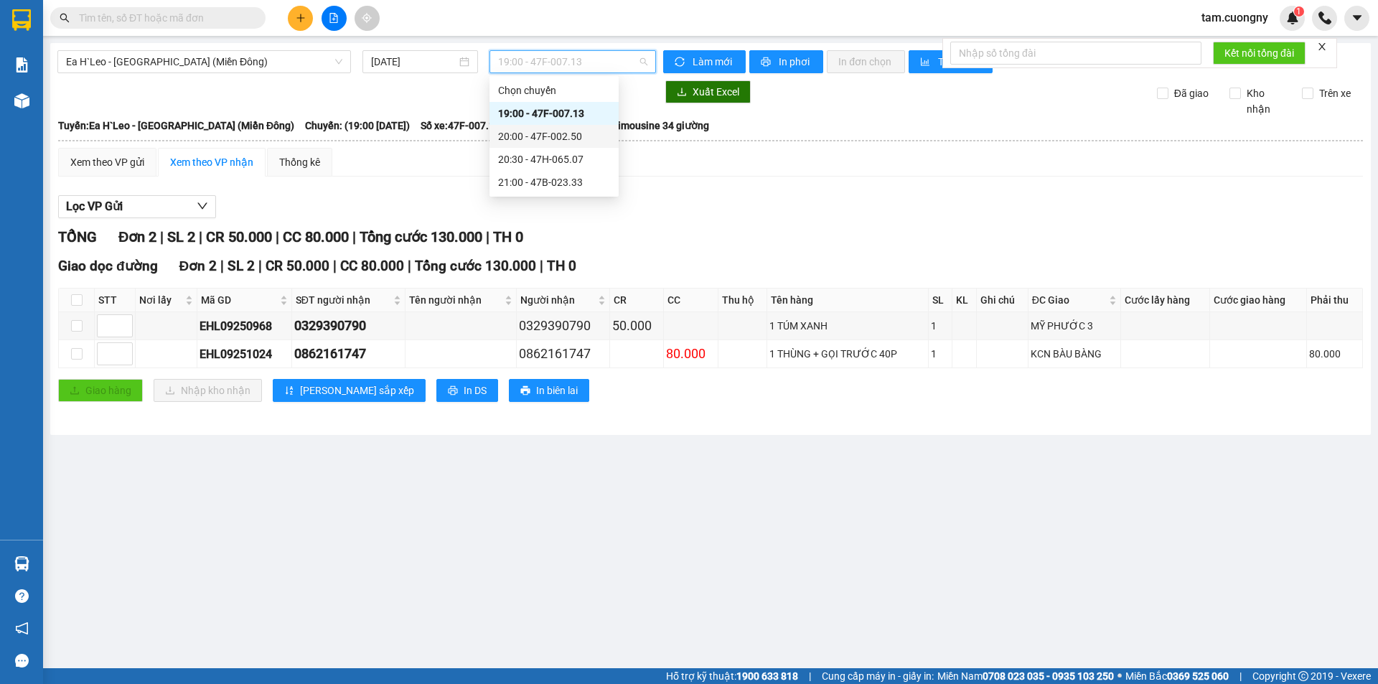
click at [575, 131] on div "20:00 - 47F-002.50" at bounding box center [554, 136] width 112 height 16
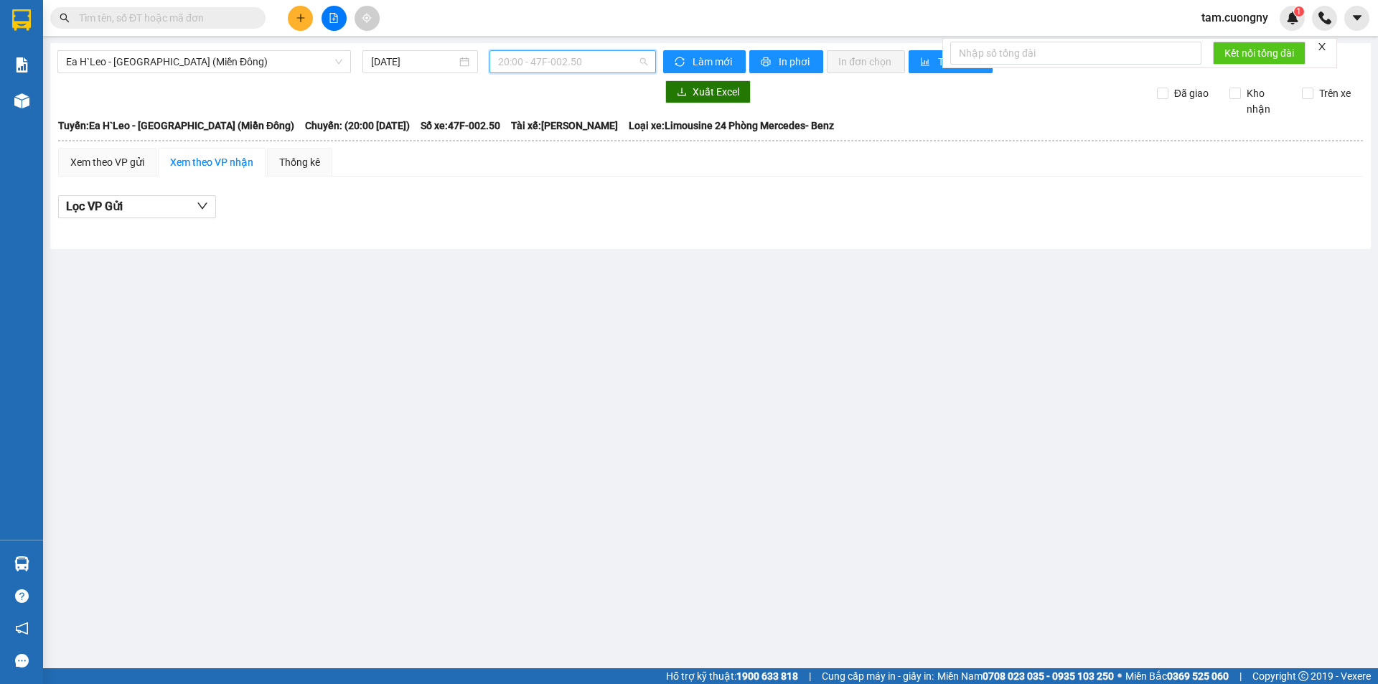
click at [591, 66] on span "20:00 - 47F-002.50" at bounding box center [572, 62] width 149 height 22
click at [560, 159] on div "20:30 - 47H-065.07" at bounding box center [554, 159] width 112 height 16
drag, startPoint x: 599, startPoint y: 65, endPoint x: 595, endPoint y: 133, distance: 68.3
click at [599, 67] on span "20:30 - 47H-065.07" at bounding box center [572, 62] width 149 height 22
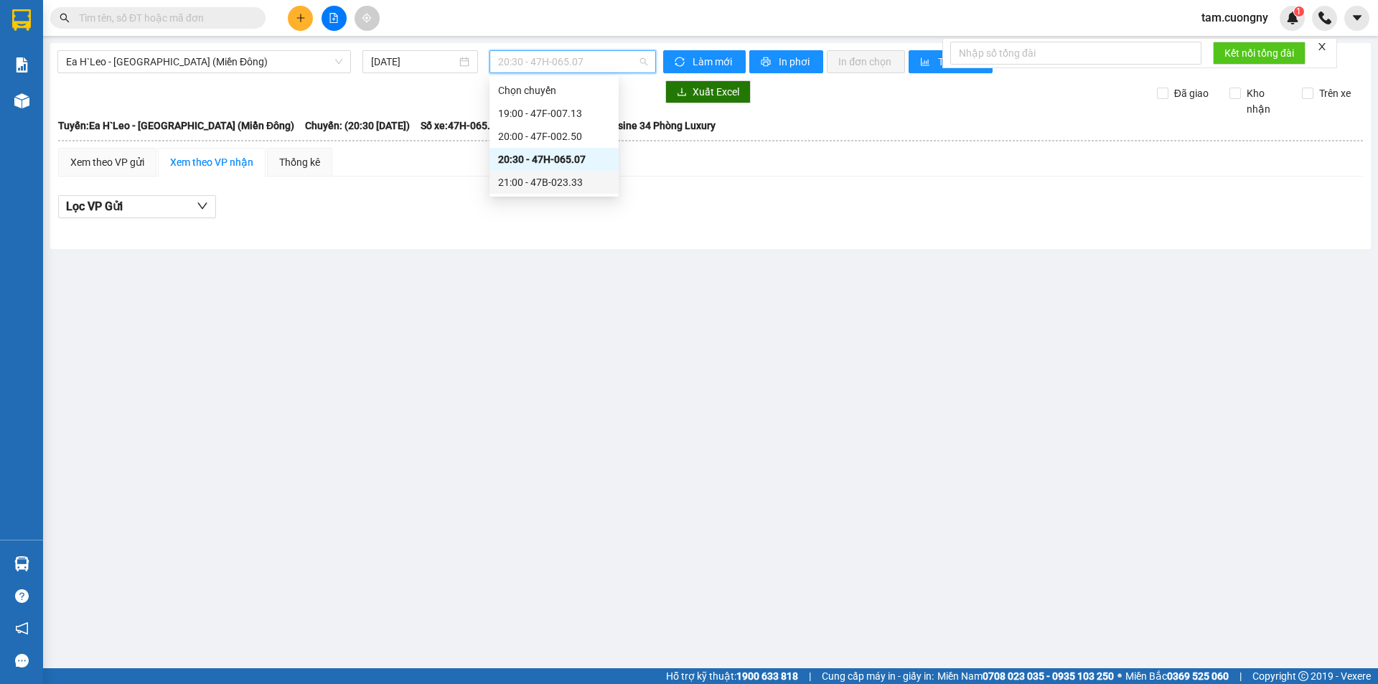
click at [588, 182] on div "21:00 - 47B-023.33" at bounding box center [554, 182] width 112 height 16
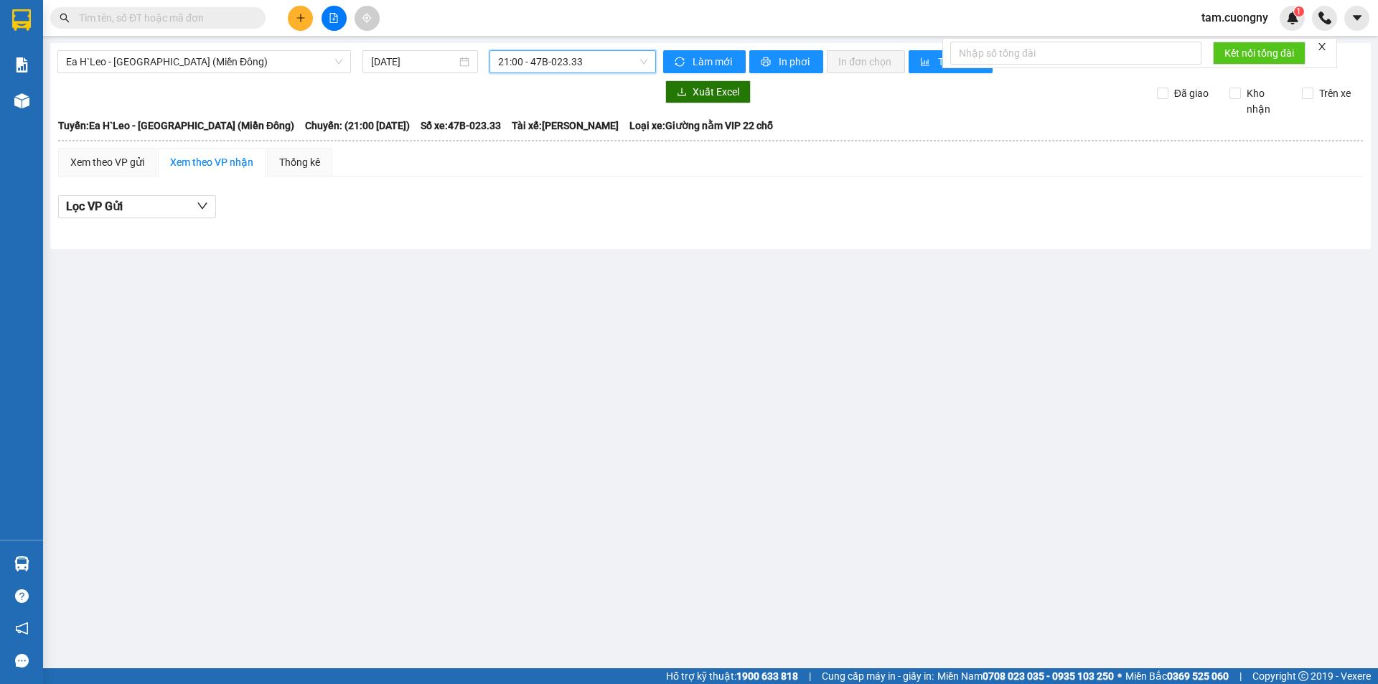
click at [588, 60] on span "21:00 - 47B-023.33" at bounding box center [572, 62] width 149 height 22
click at [579, 114] on div "19:00 - 47F-007.13" at bounding box center [554, 113] width 112 height 16
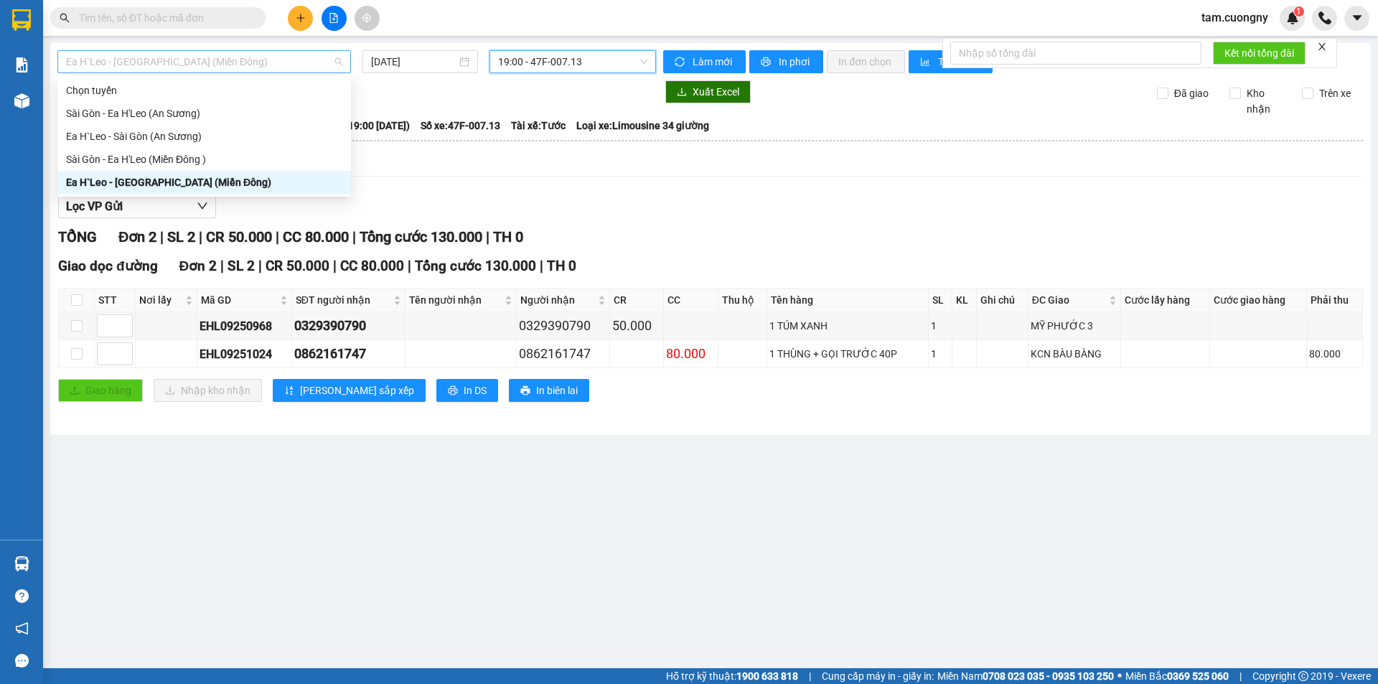
click at [233, 63] on span "Ea H`Leo - [GEOGRAPHIC_DATA] (Miền Đông)" at bounding box center [204, 62] width 276 height 22
click at [170, 136] on div "Ea H`Leo - Sài Gòn (An Sương)" at bounding box center [204, 136] width 276 height 16
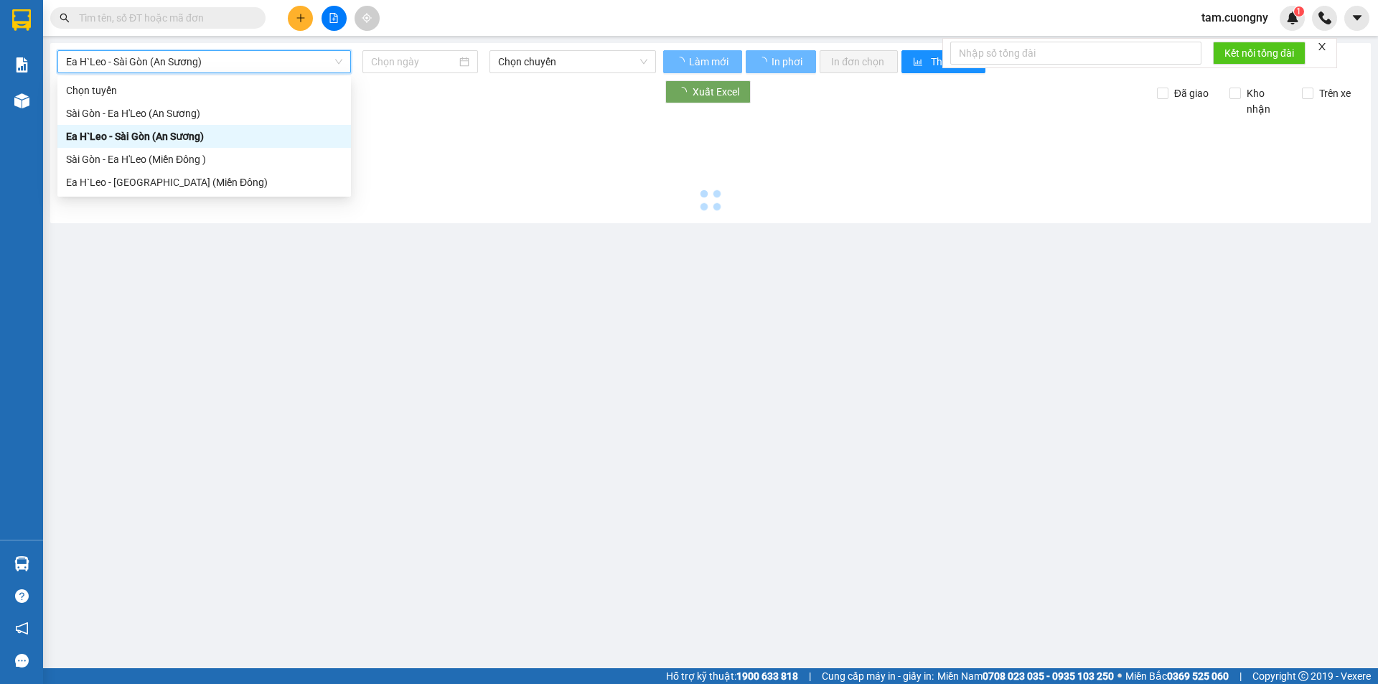
type input "[DATE]"
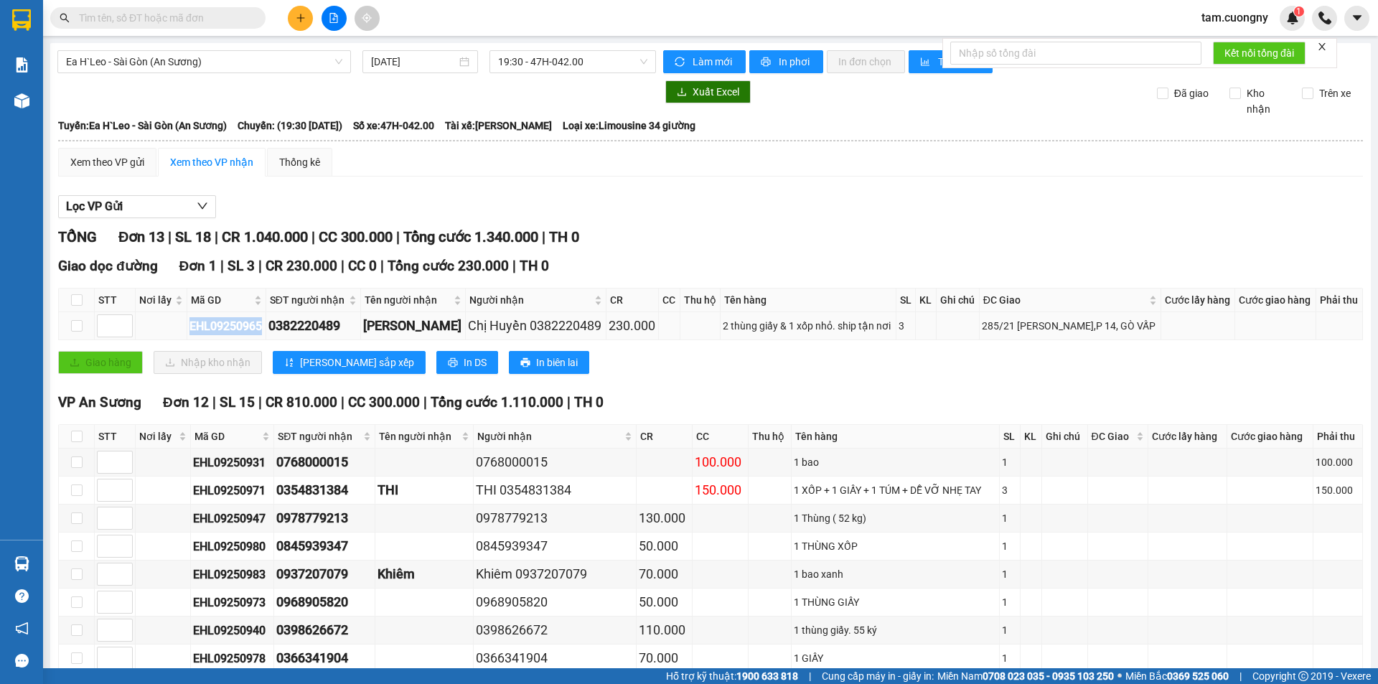
drag, startPoint x: 188, startPoint y: 323, endPoint x: 263, endPoint y: 337, distance: 76.6
click at [263, 337] on td "EHL09250965" at bounding box center [226, 326] width 79 height 28
copy div "EHL09250965"
drag, startPoint x: 202, startPoint y: 9, endPoint x: 204, endPoint y: 17, distance: 8.0
click at [204, 11] on span at bounding box center [157, 18] width 215 height 22
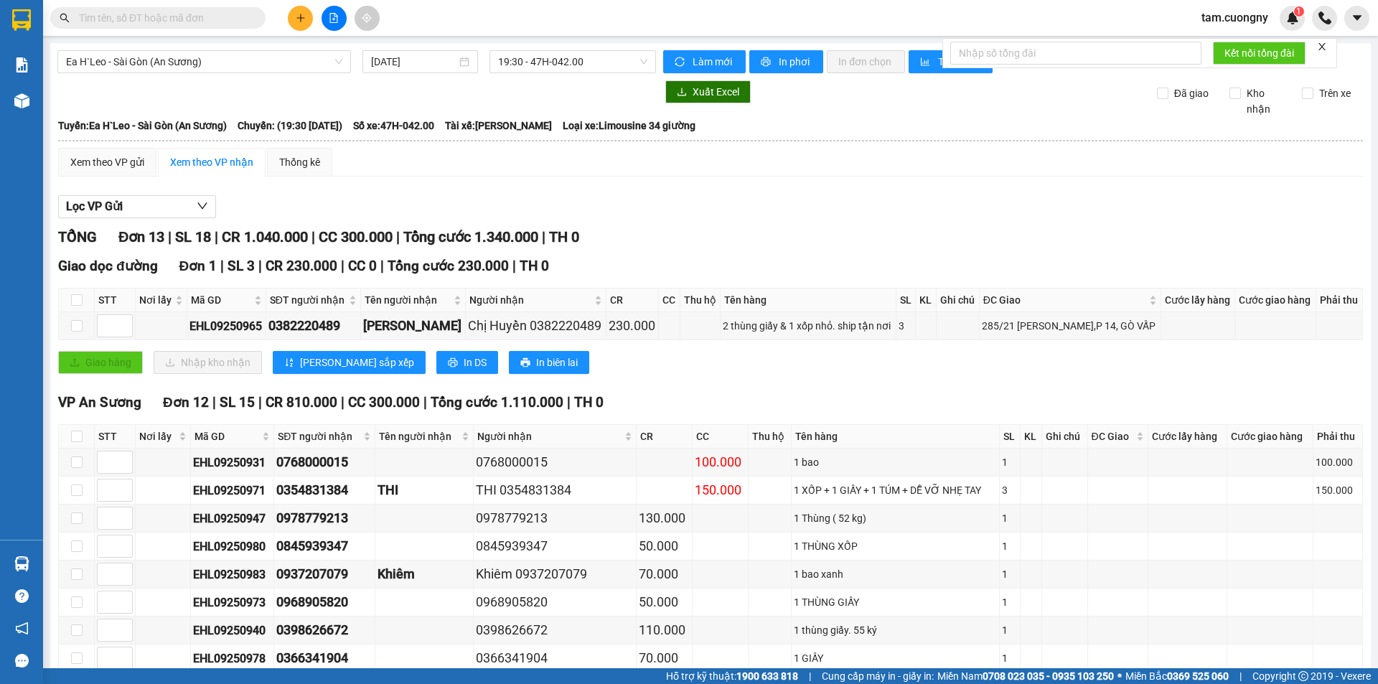
paste input "EHL09250965"
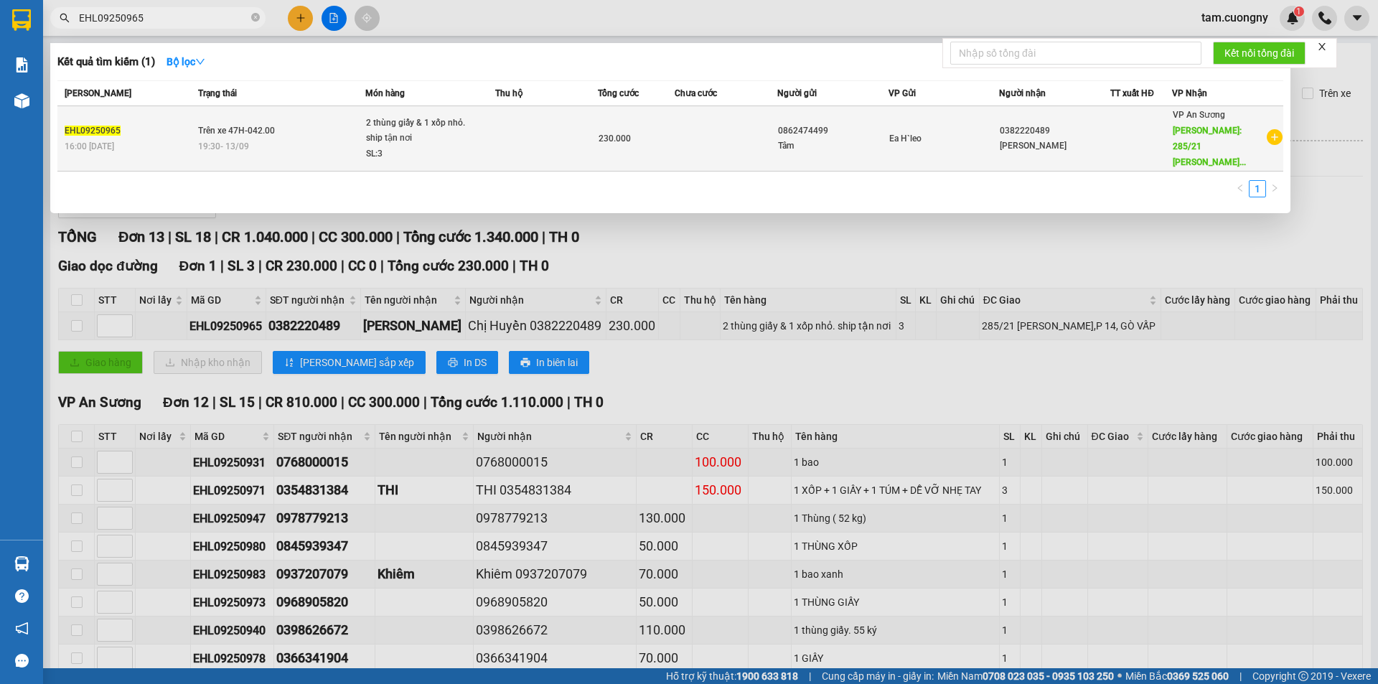
type input "EHL09250965"
click at [658, 131] on div "230.000" at bounding box center [636, 139] width 75 height 16
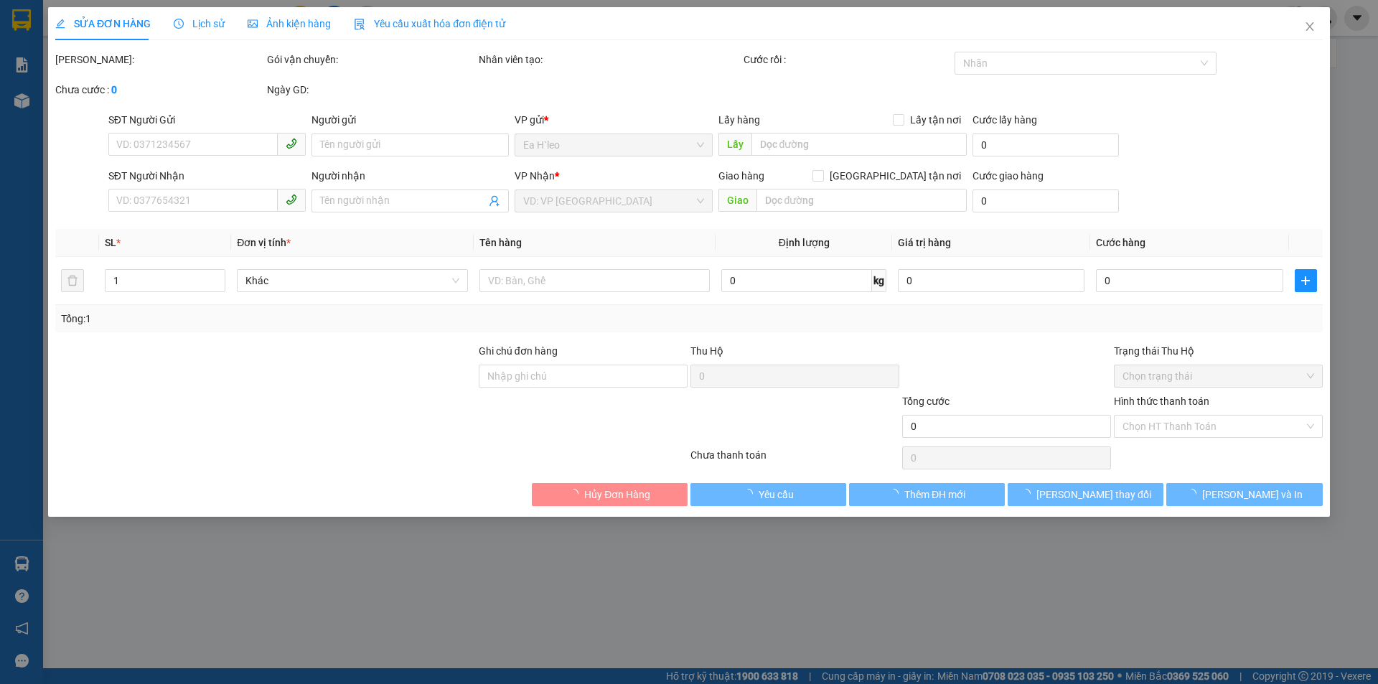
type input "0862474499"
type input "Tâm"
type input "0382220489"
type input "[PERSON_NAME]"
type input "285/21 [PERSON_NAME],P 14, GÒ VẤP"
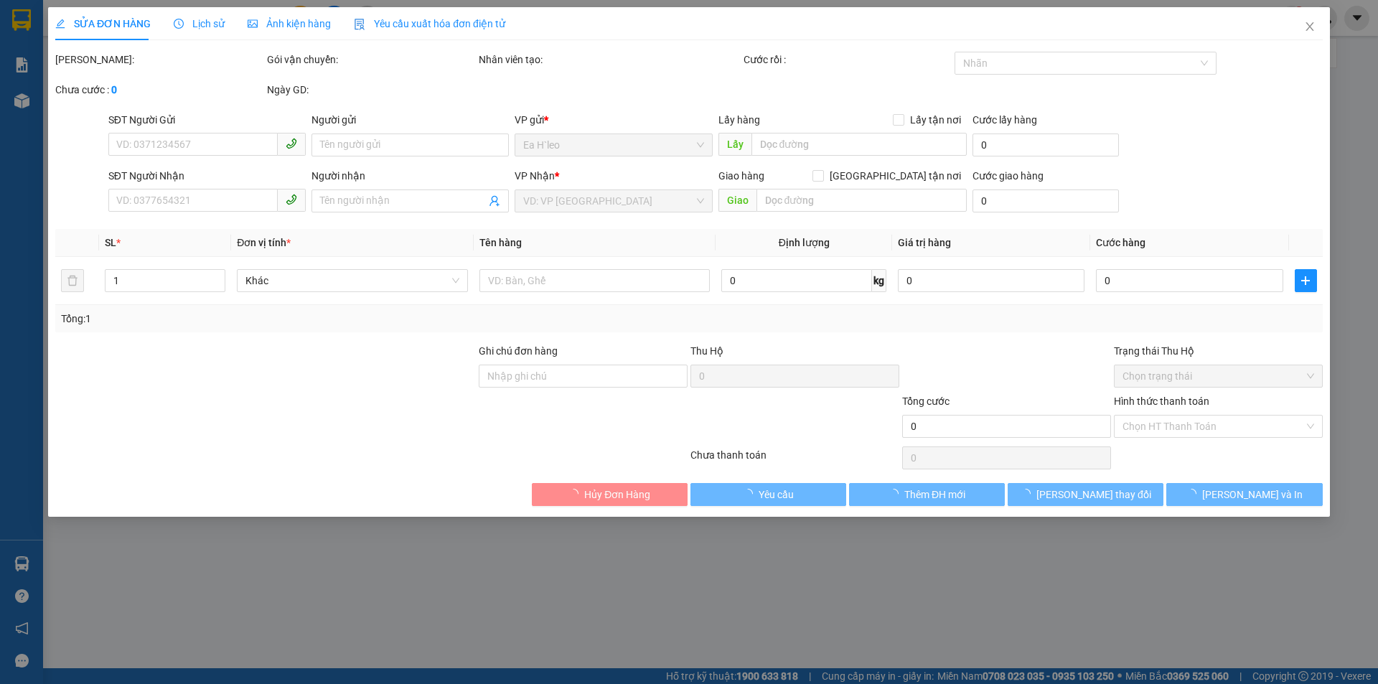
type input "230.000"
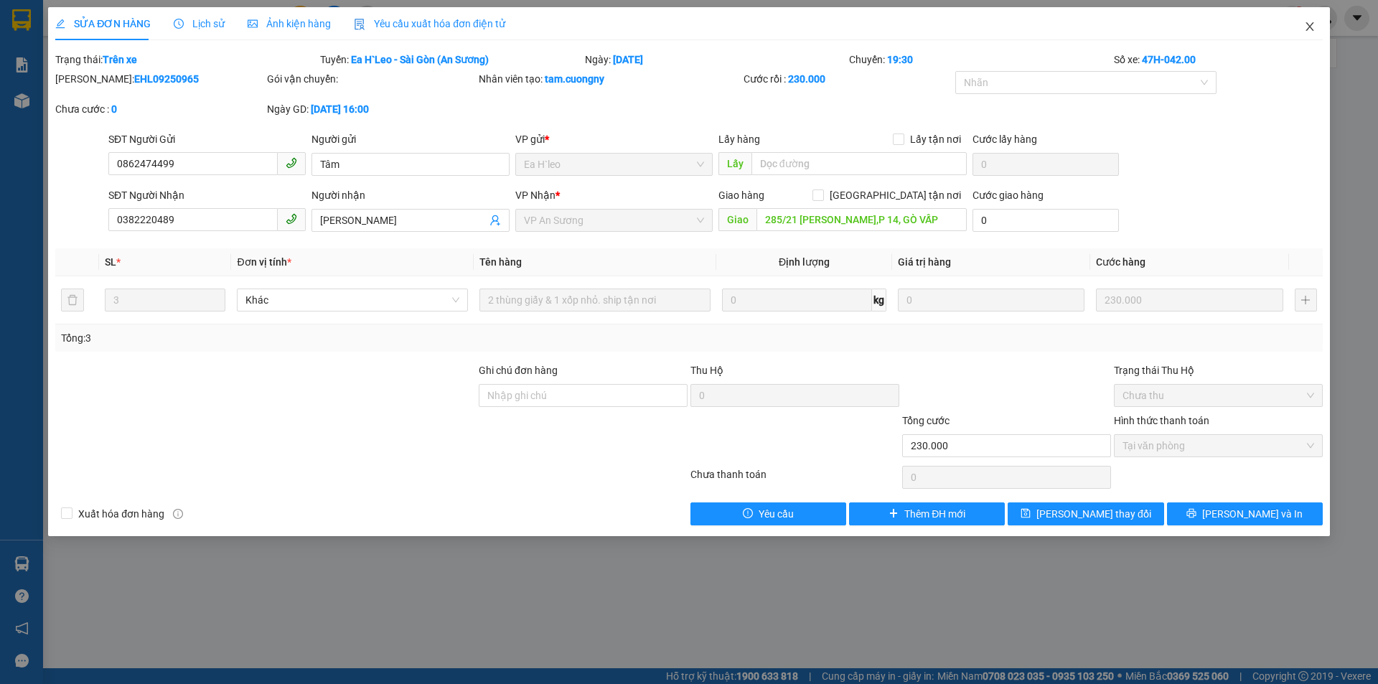
click at [1309, 27] on icon "close" at bounding box center [1309, 26] width 8 height 9
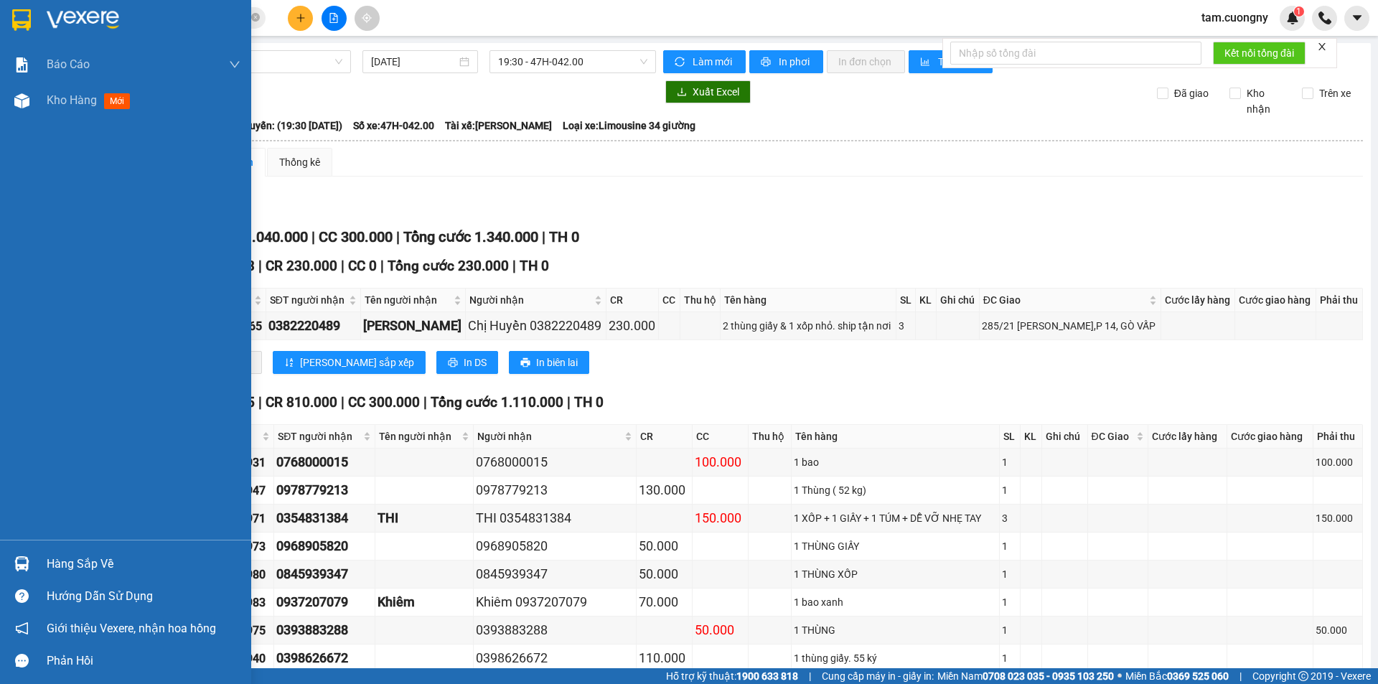
click at [17, 24] on img at bounding box center [21, 20] width 19 height 22
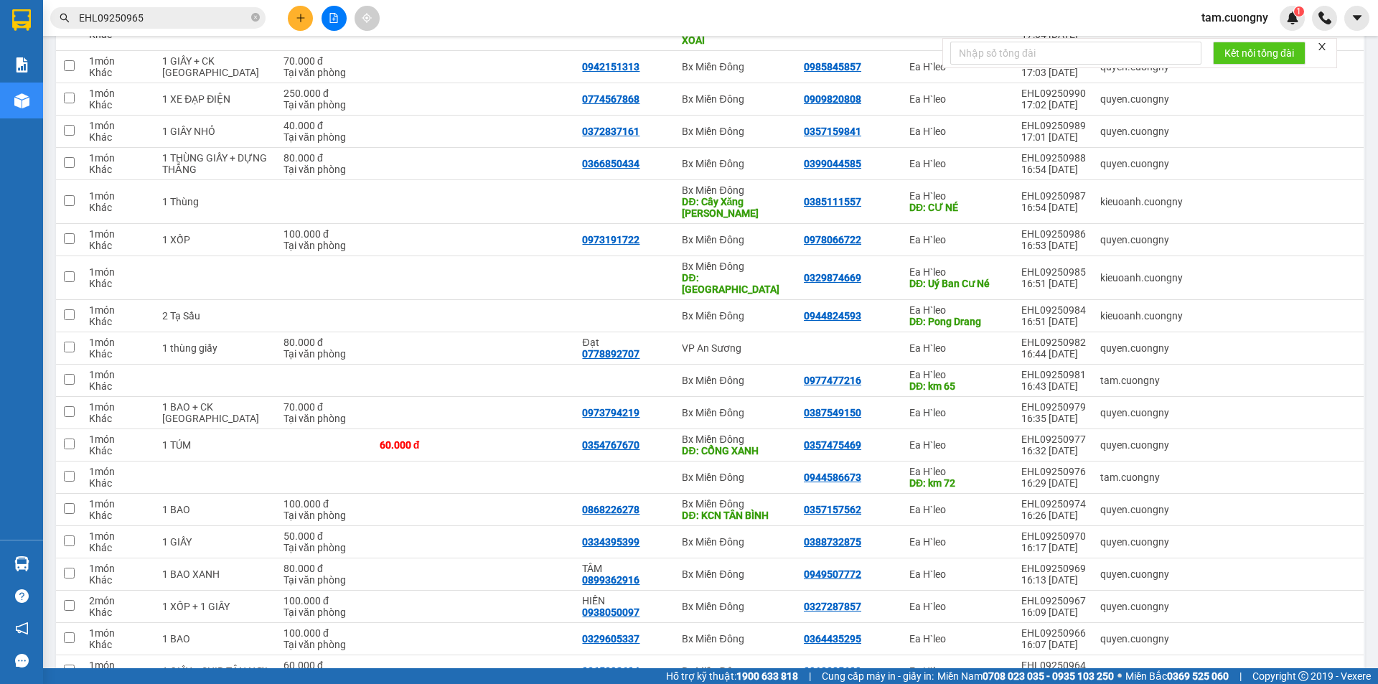
scroll to position [2484, 0]
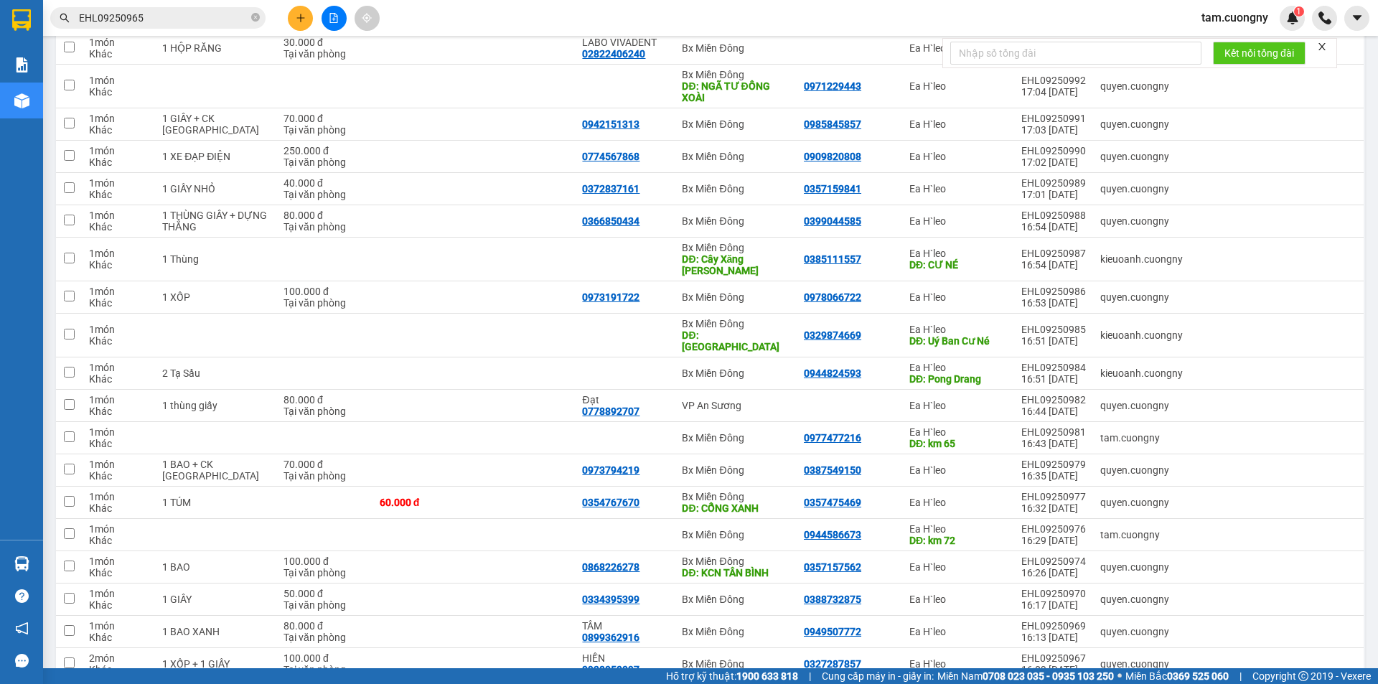
click at [154, 22] on input "EHL09250965" at bounding box center [163, 18] width 169 height 16
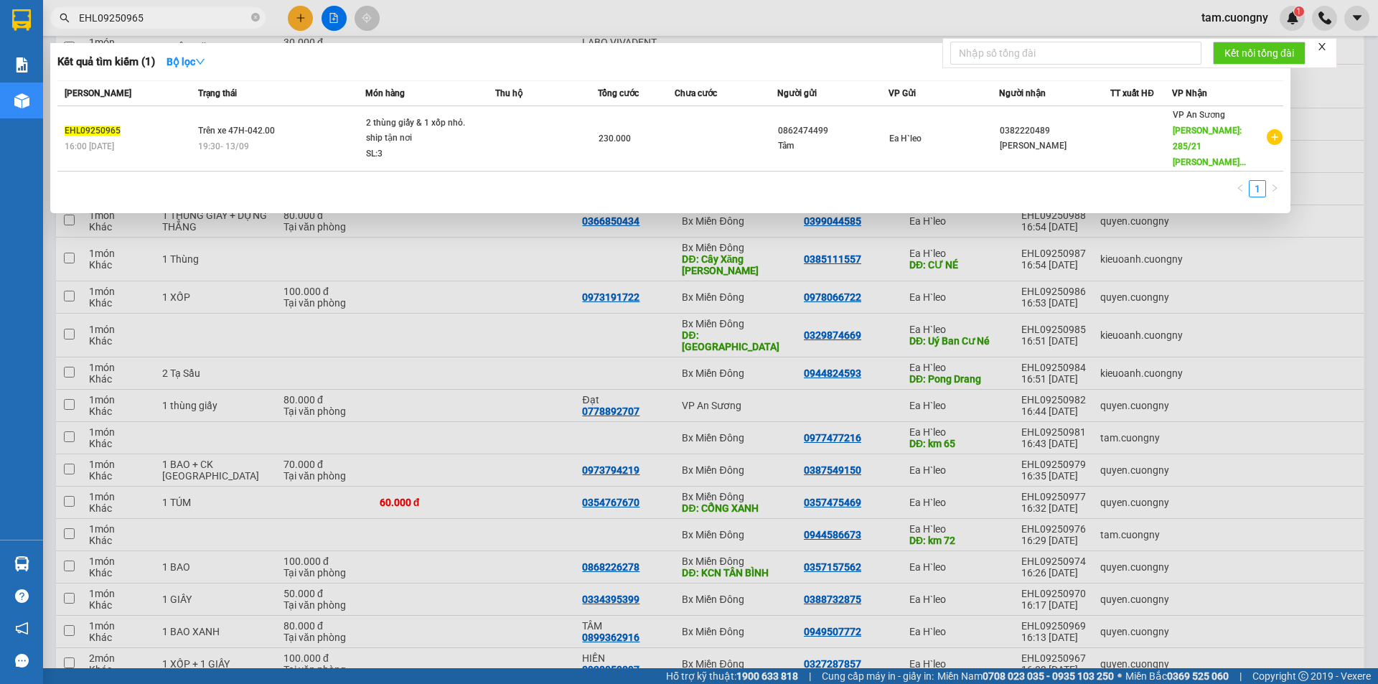
drag, startPoint x: 154, startPoint y: 22, endPoint x: 0, endPoint y: 22, distance: 154.3
click at [0, 22] on section "Kết quả tìm kiếm ( 1 ) Bộ lọc Mã ĐH Trạng thái Món hàng Thu hộ Tổng cước Chưa c…" at bounding box center [689, 342] width 1378 height 684
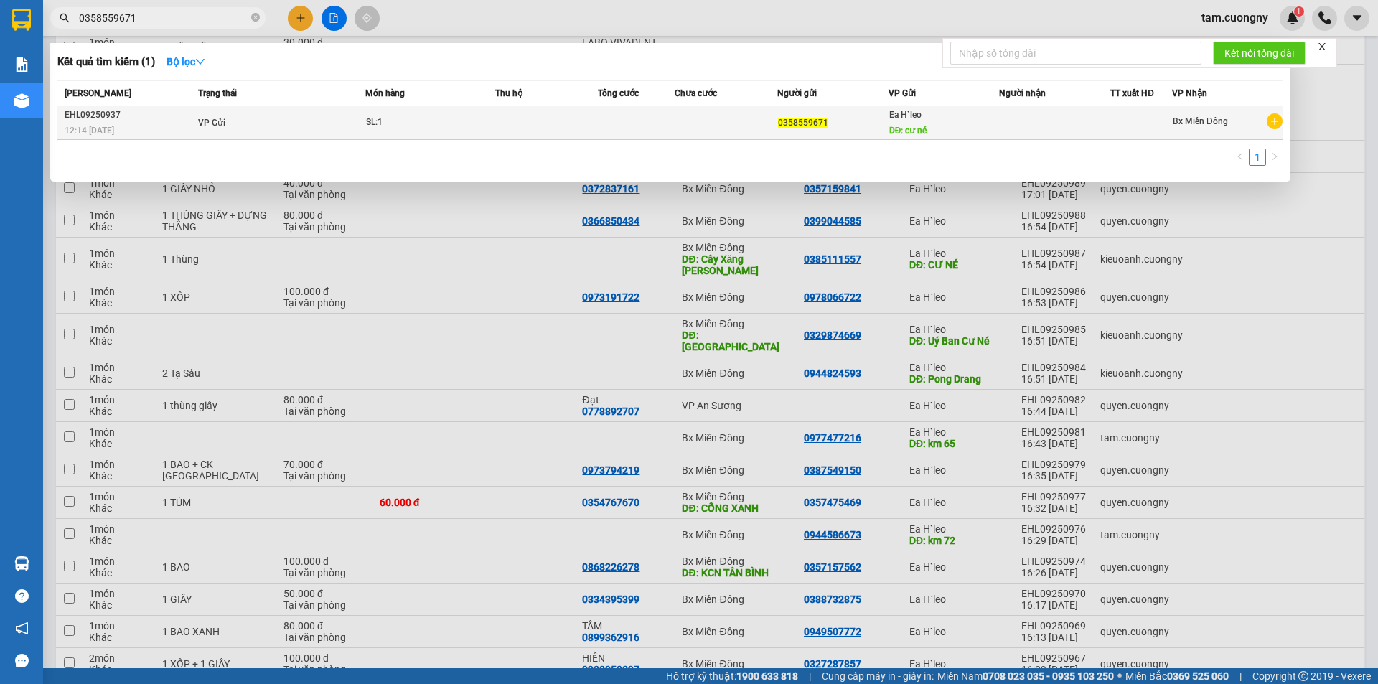
type input "0358559671"
click at [649, 116] on td at bounding box center [636, 123] width 77 height 34
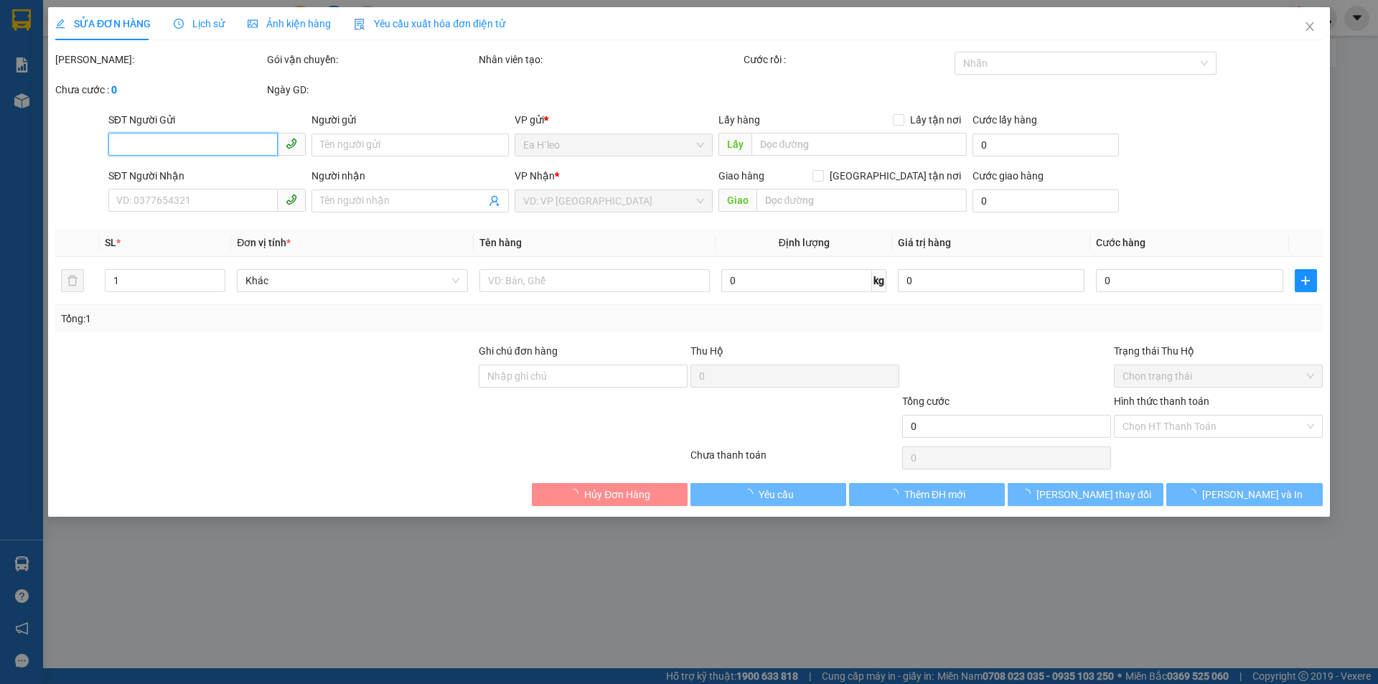
type input "0358559671"
type input "cư né"
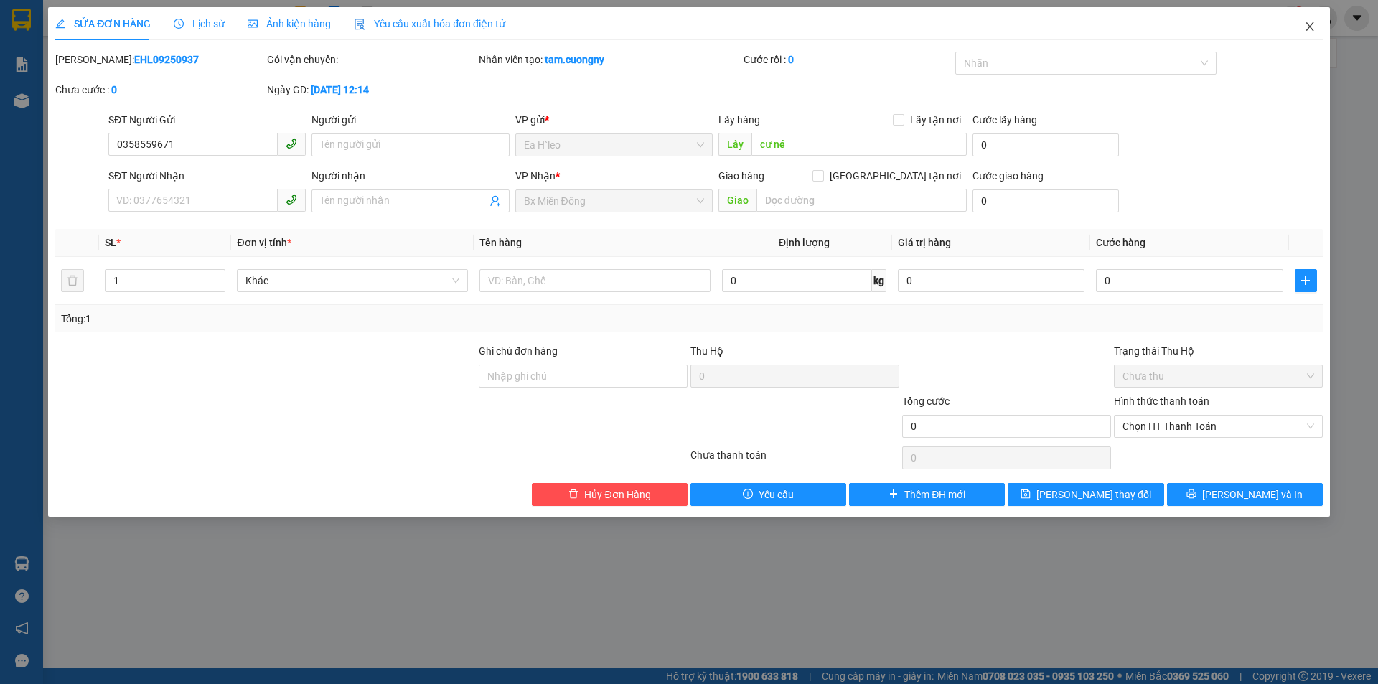
click at [1313, 25] on icon "close" at bounding box center [1309, 26] width 11 height 11
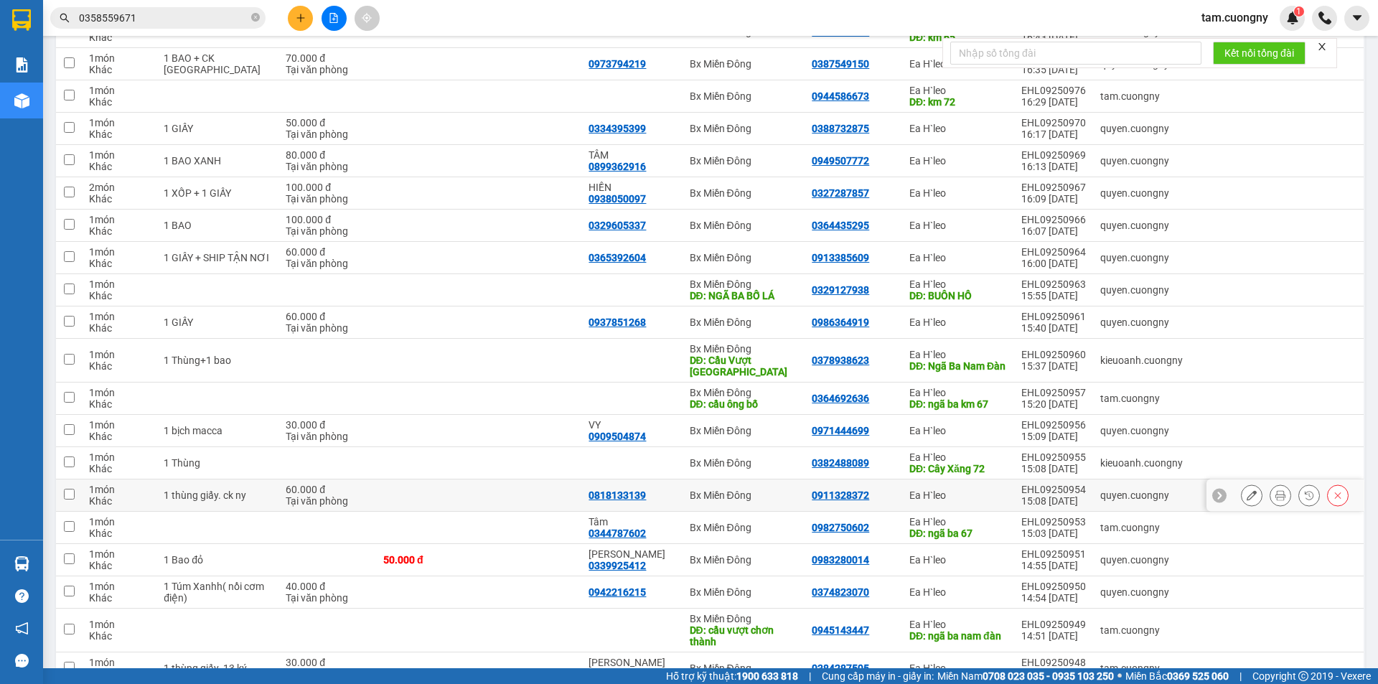
scroll to position [2941, 0]
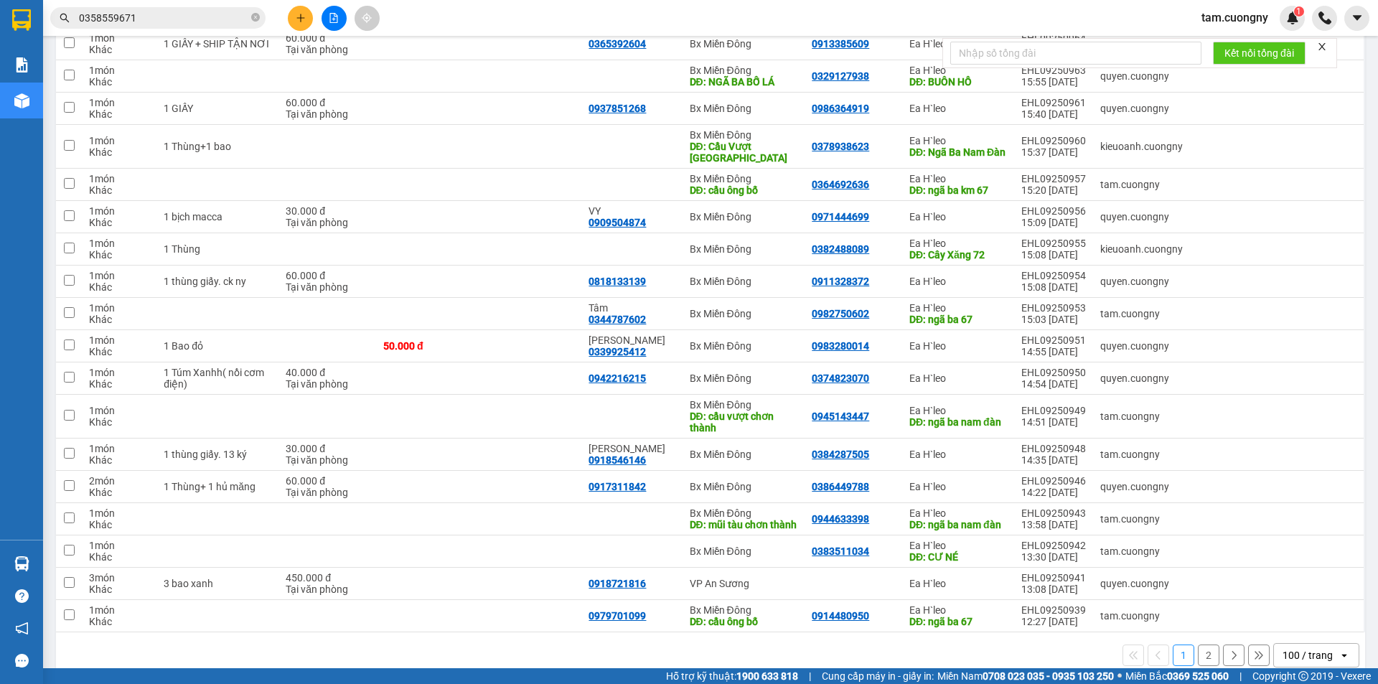
click at [1306, 648] on div "100 / trang" at bounding box center [1307, 655] width 50 height 14
click at [1290, 595] on span "100 / trang" at bounding box center [1301, 600] width 55 height 14
click at [1288, 648] on div "100 / trang" at bounding box center [1307, 655] width 50 height 14
click at [1296, 599] on span "100 / trang" at bounding box center [1301, 600] width 55 height 14
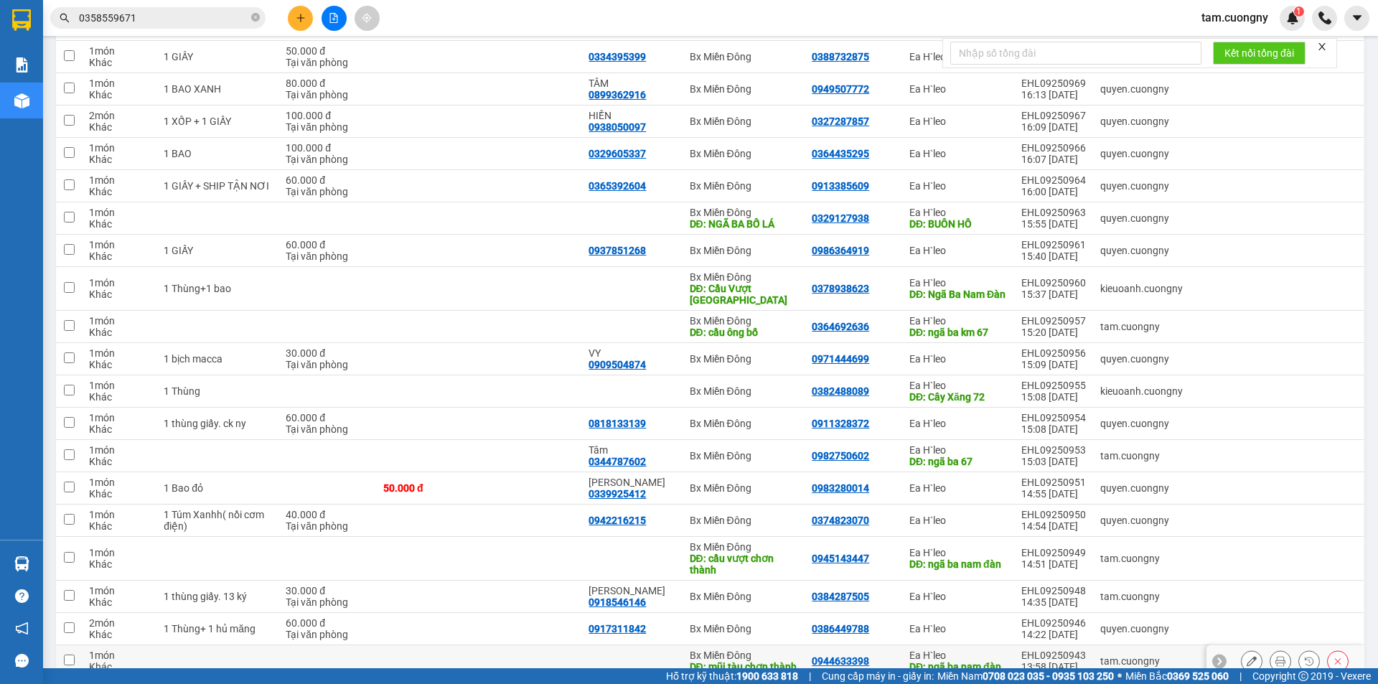
scroll to position [2797, 0]
click at [255, 19] on icon "close-circle" at bounding box center [255, 17] width 9 height 9
click at [186, 10] on input "text" at bounding box center [163, 18] width 169 height 16
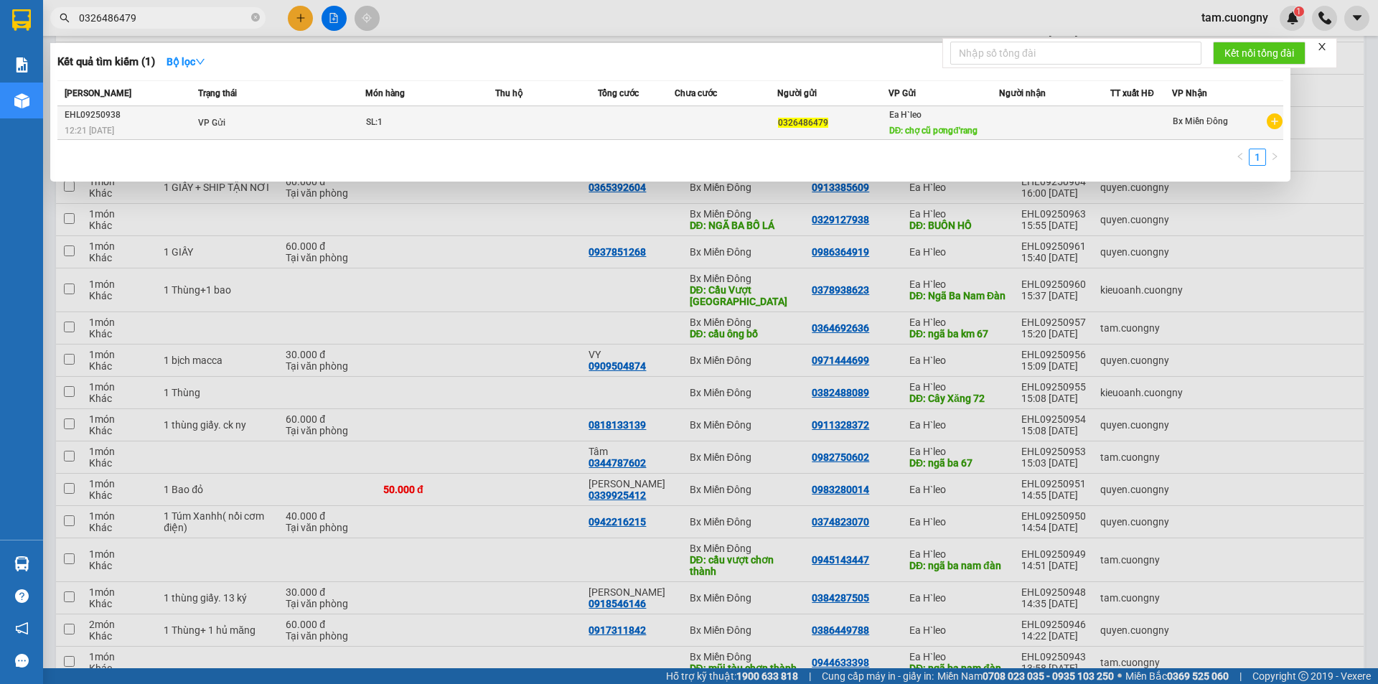
type input "0326486479"
click at [444, 128] on div "SL: 1" at bounding box center [420, 123] width 108 height 16
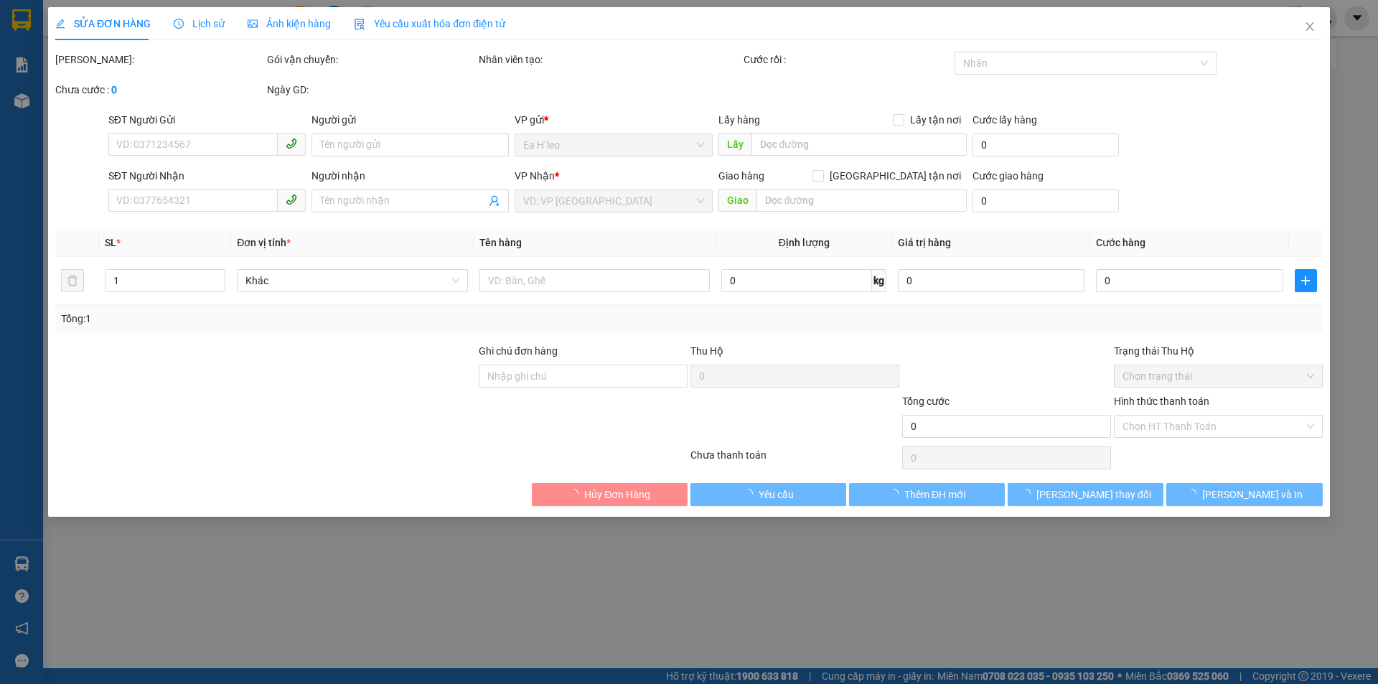
type input "0326486479"
type input "chợ cũ pơngđ'rang"
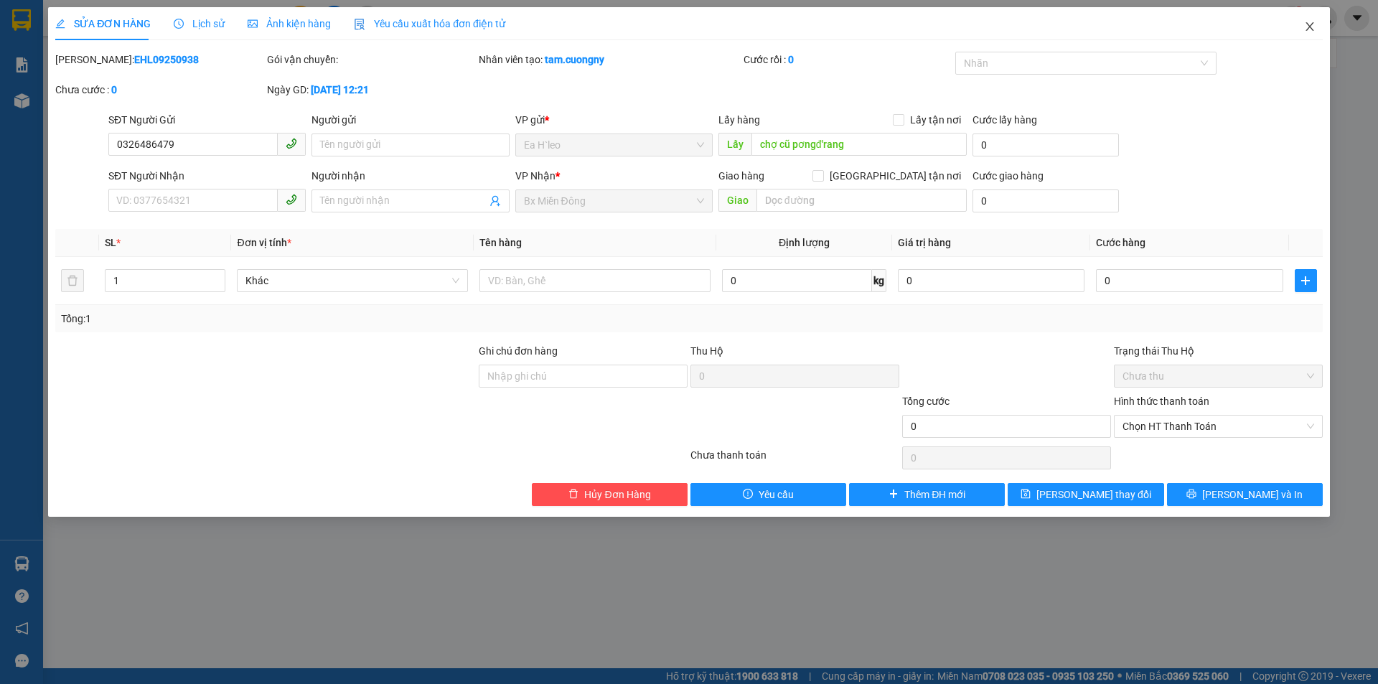
click at [1309, 27] on icon "close" at bounding box center [1309, 26] width 8 height 9
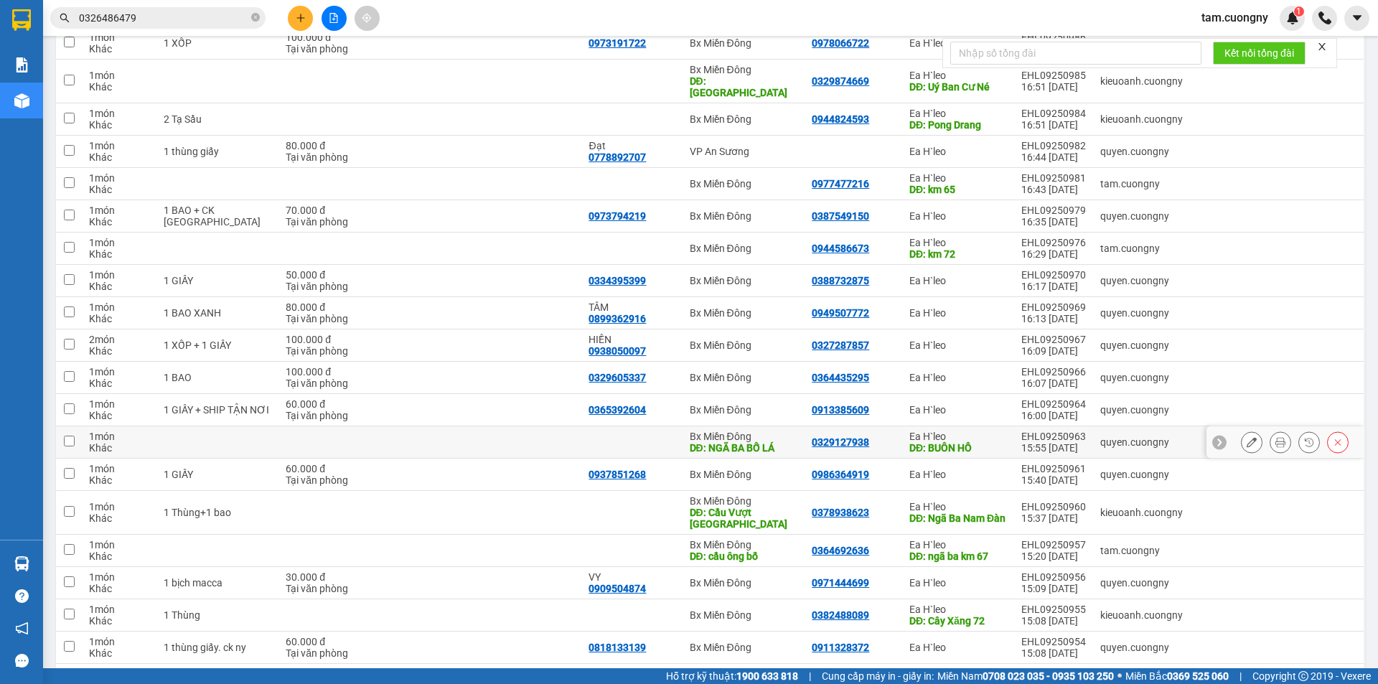
scroll to position [2655, 0]
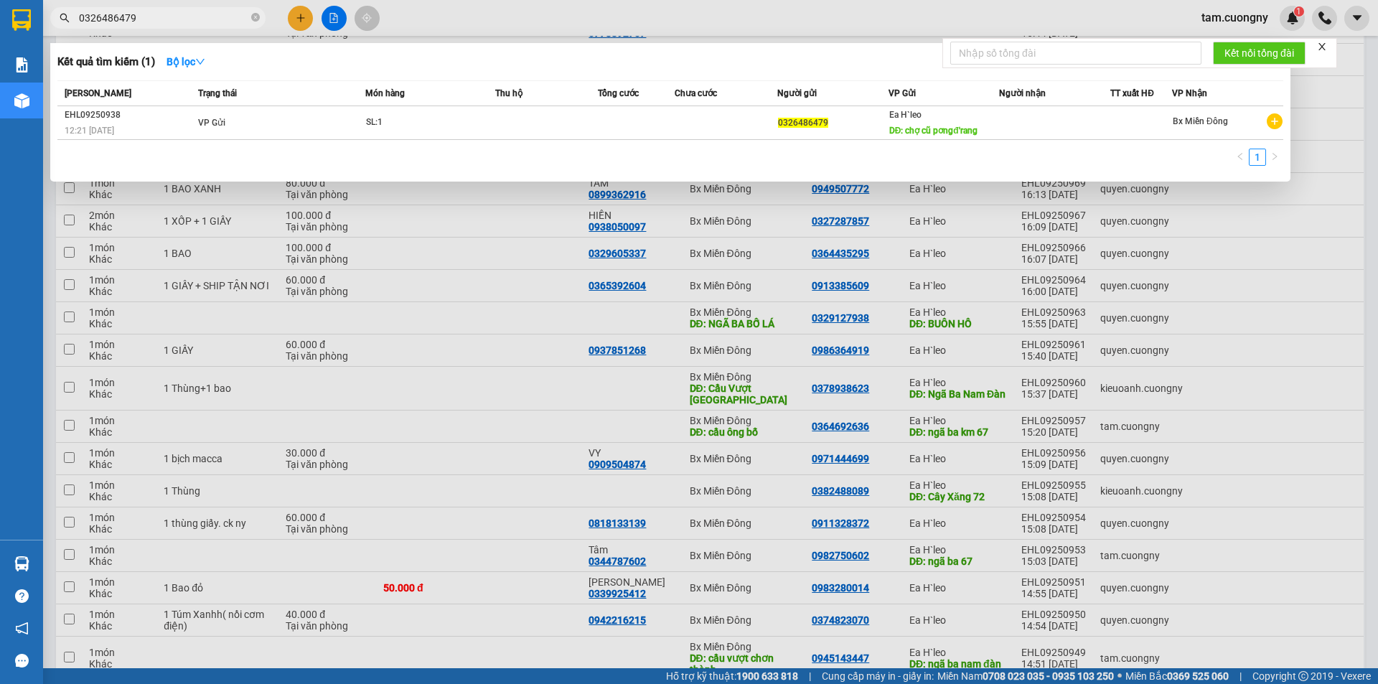
drag, startPoint x: 260, startPoint y: 18, endPoint x: 211, endPoint y: 19, distance: 48.8
click at [260, 19] on span "0326486479" at bounding box center [157, 18] width 215 height 22
click at [251, 17] on icon "close-circle" at bounding box center [255, 17] width 9 height 9
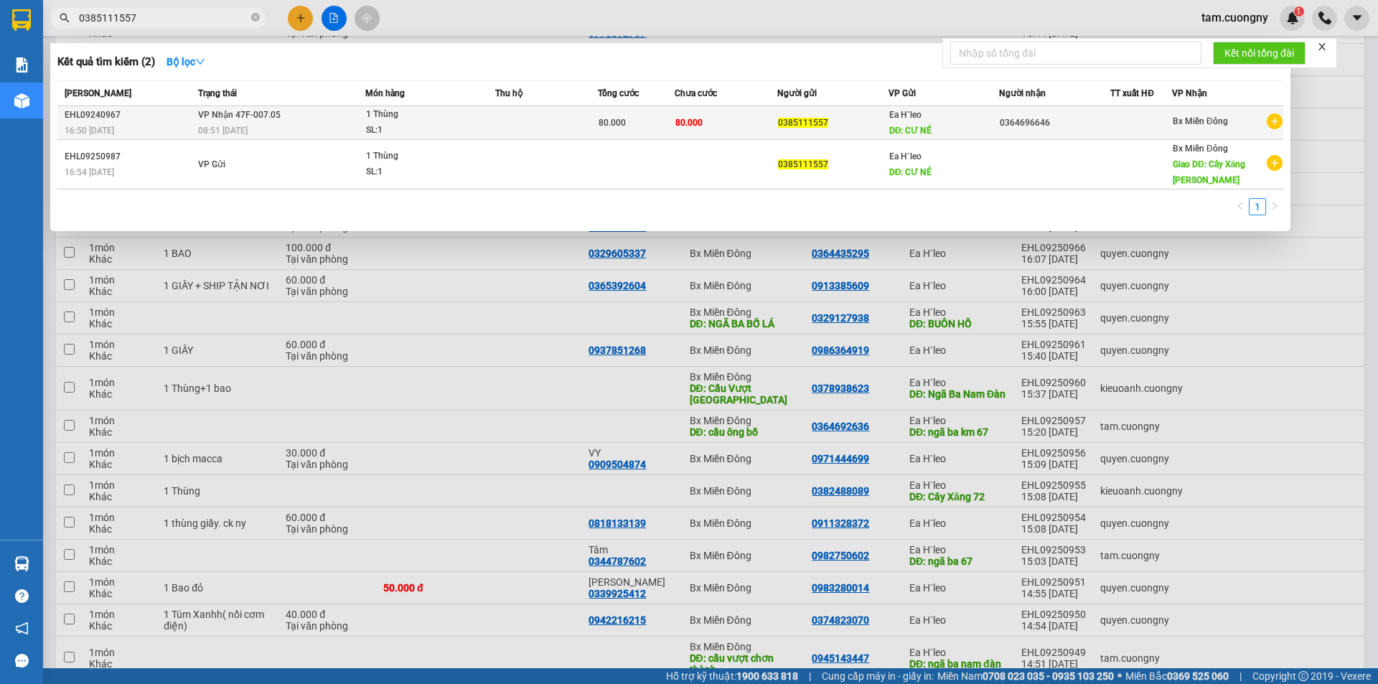
type input "0385111557"
click at [551, 128] on td at bounding box center [546, 123] width 103 height 34
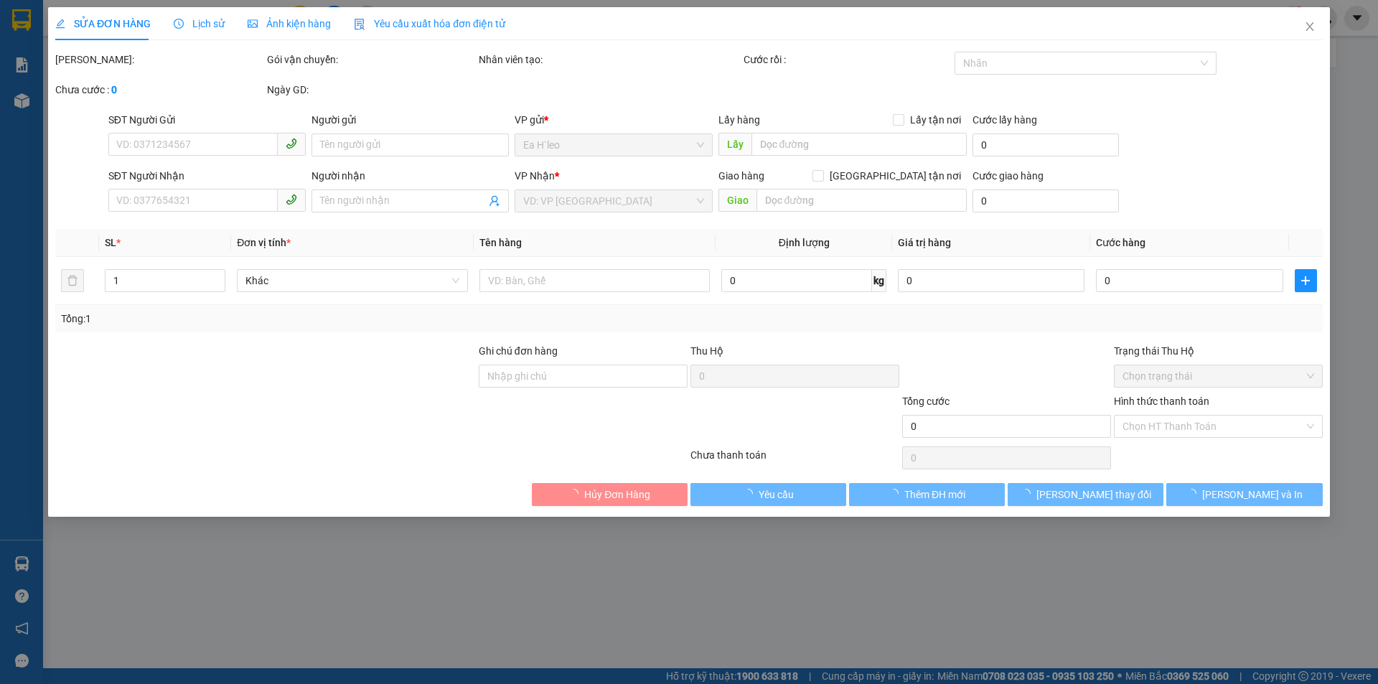
type input "0385111557"
type input "CƯ NÉ"
type input "0364696646"
type input "80.000"
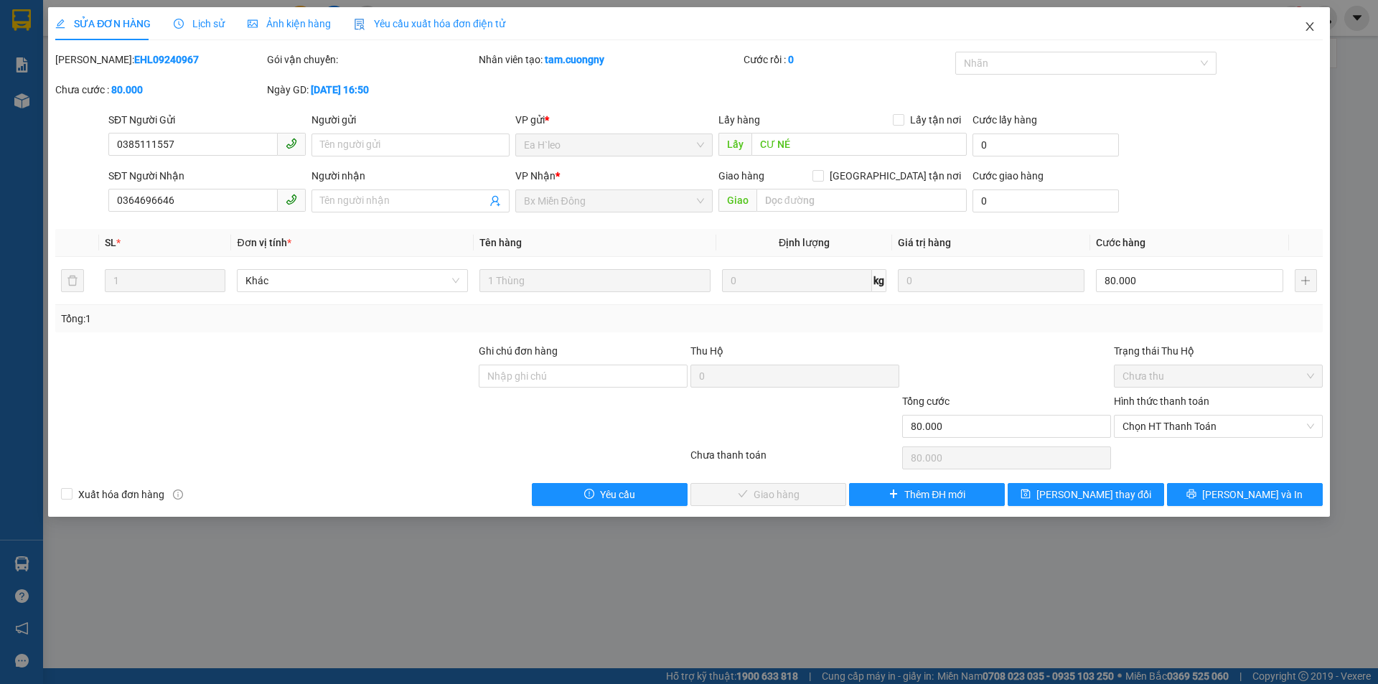
click at [1308, 23] on icon "close" at bounding box center [1309, 26] width 11 height 11
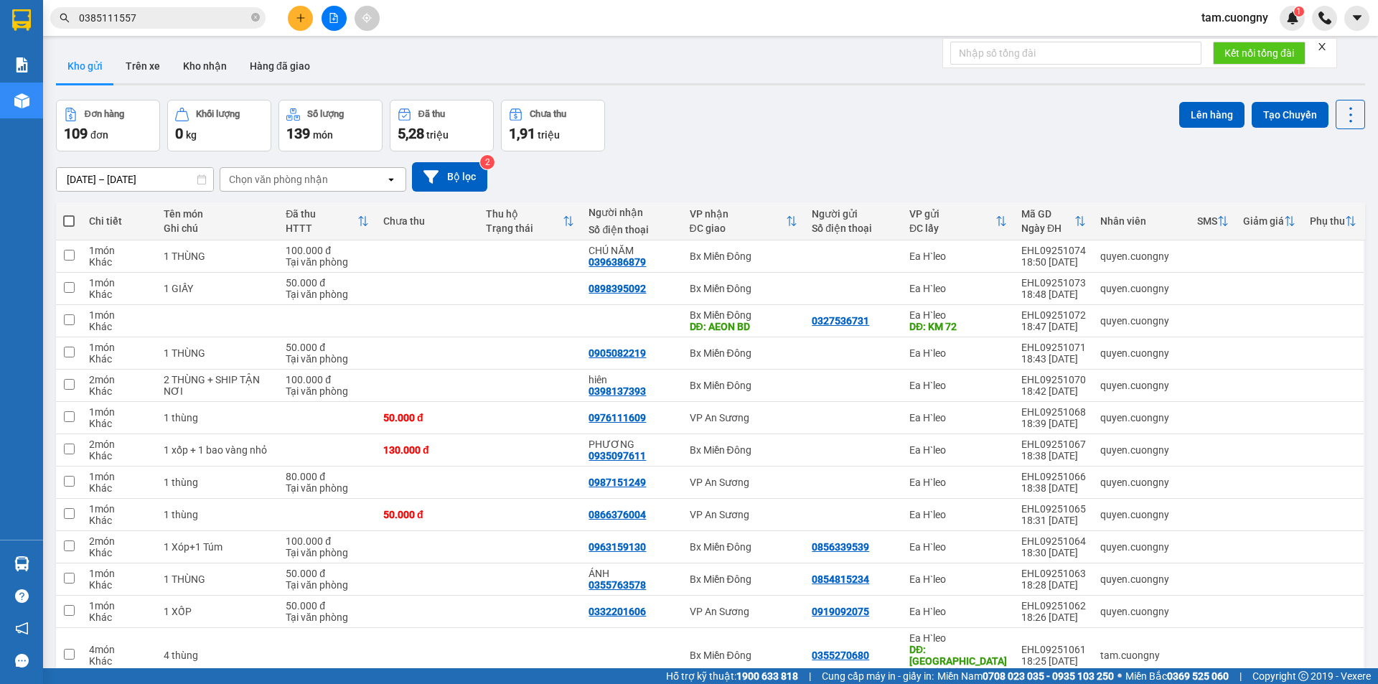
click at [189, 24] on input "0385111557" at bounding box center [163, 18] width 169 height 16
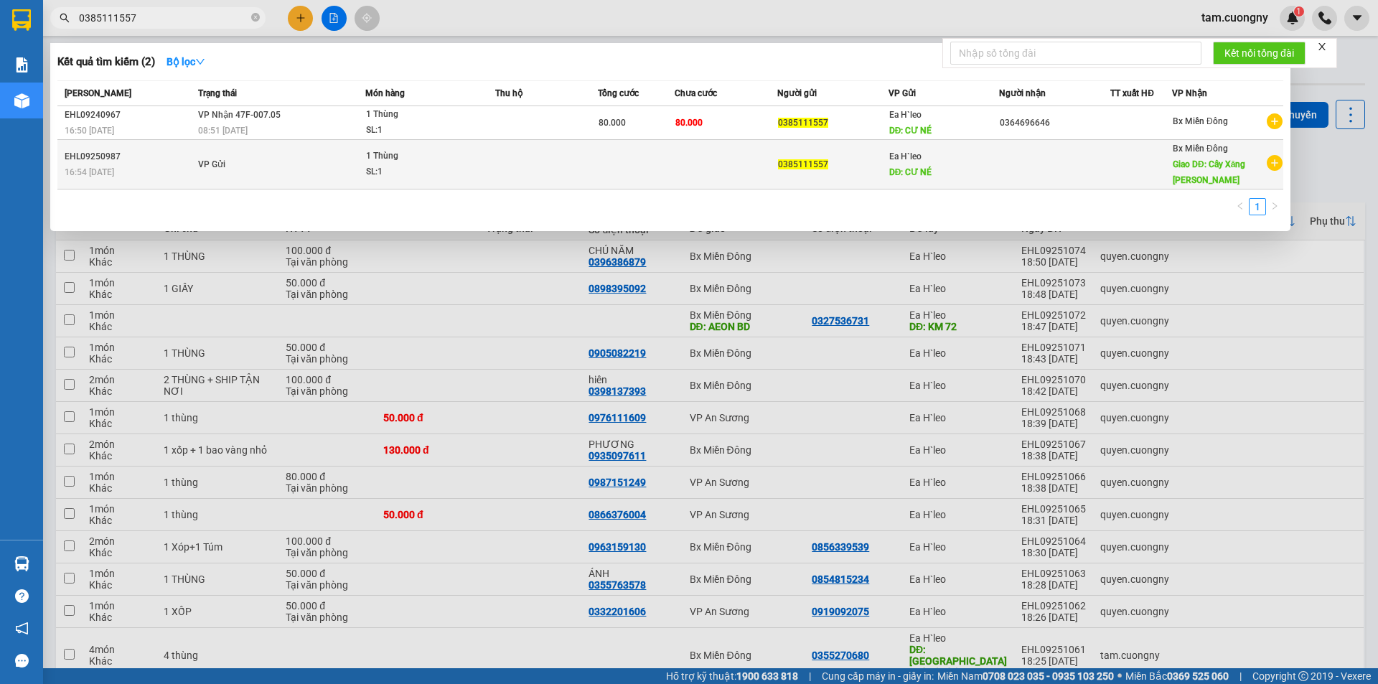
click at [435, 165] on div "SL: 1" at bounding box center [420, 172] width 108 height 16
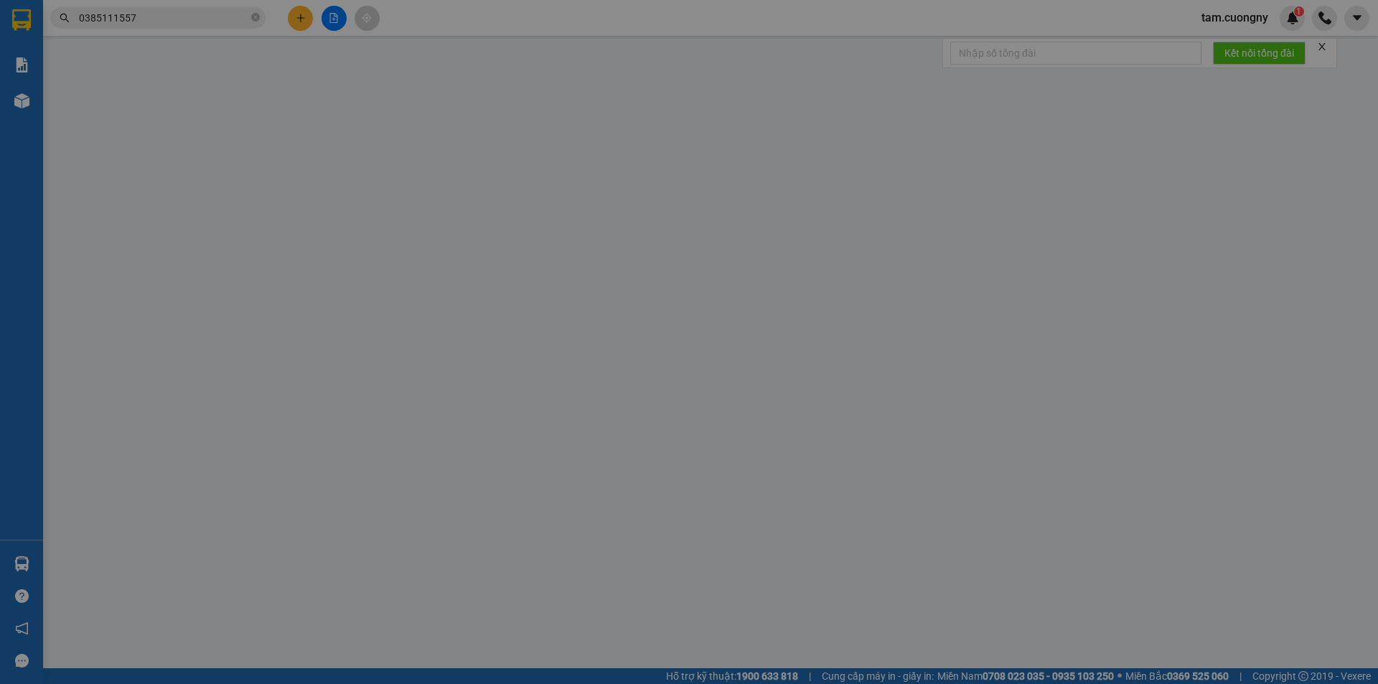
type input "0385111557"
type input "CƯ NÉ"
type input "Cây Xăng Huy Hồng"
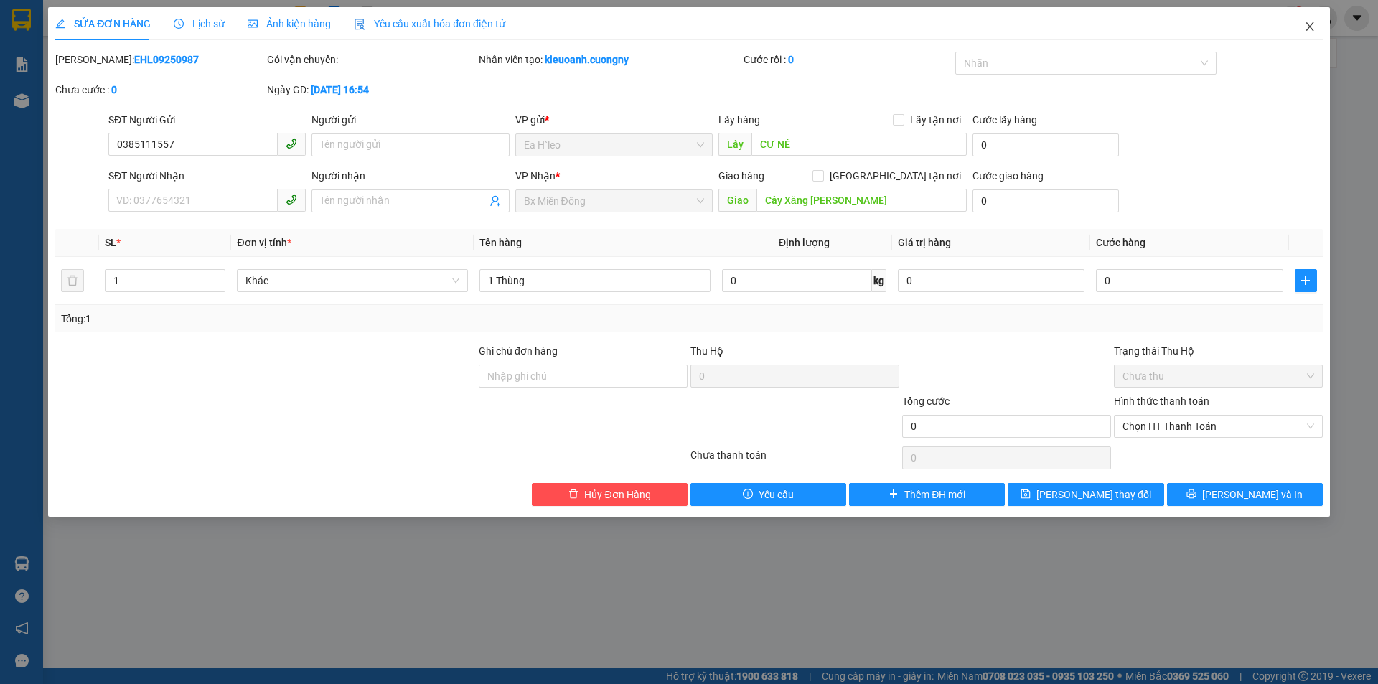
click at [1309, 22] on icon "close" at bounding box center [1309, 26] width 11 height 11
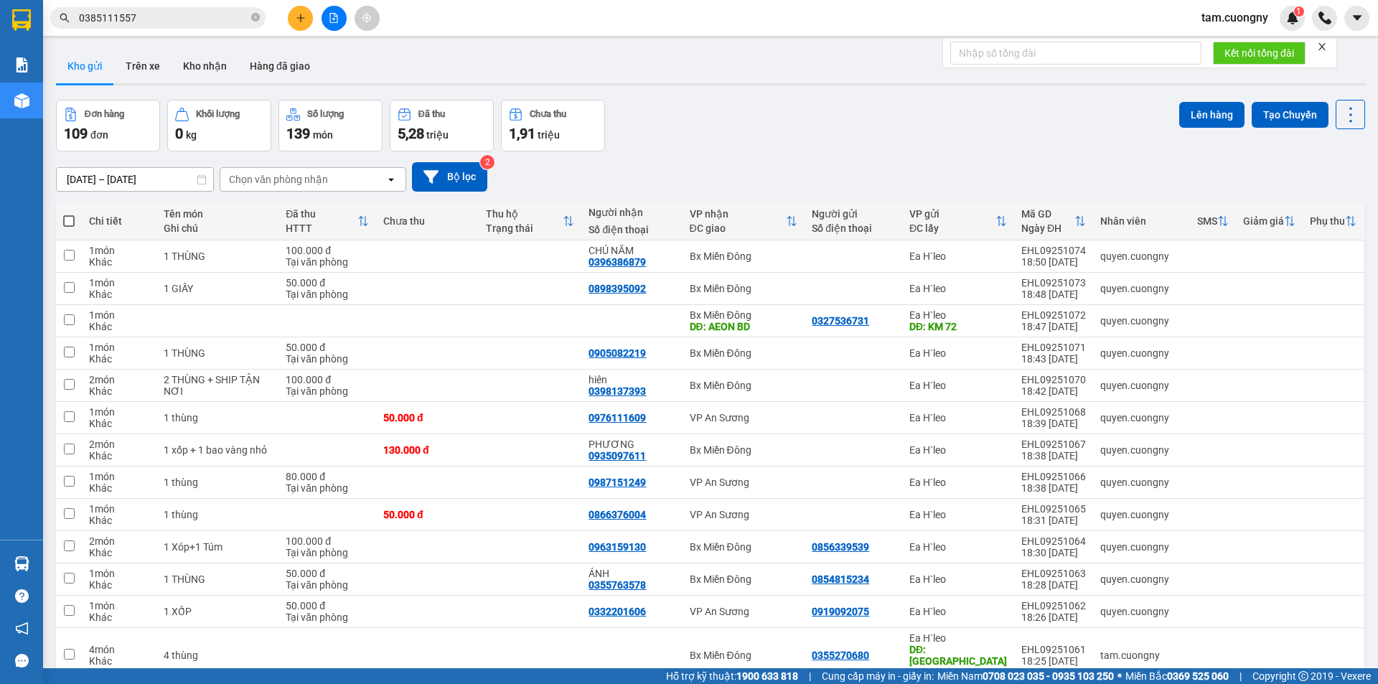
click at [171, 18] on input "0385111557" at bounding box center [163, 18] width 169 height 16
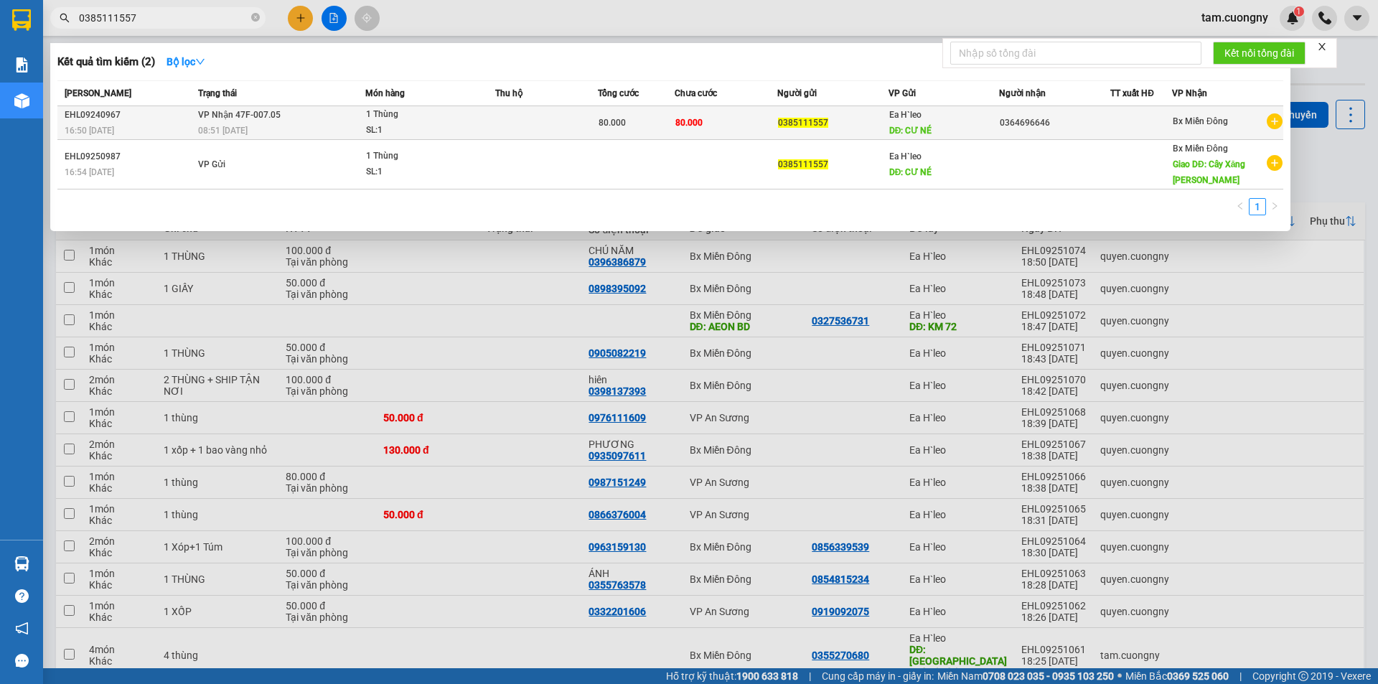
click at [464, 130] on div "SL: 1" at bounding box center [420, 131] width 108 height 16
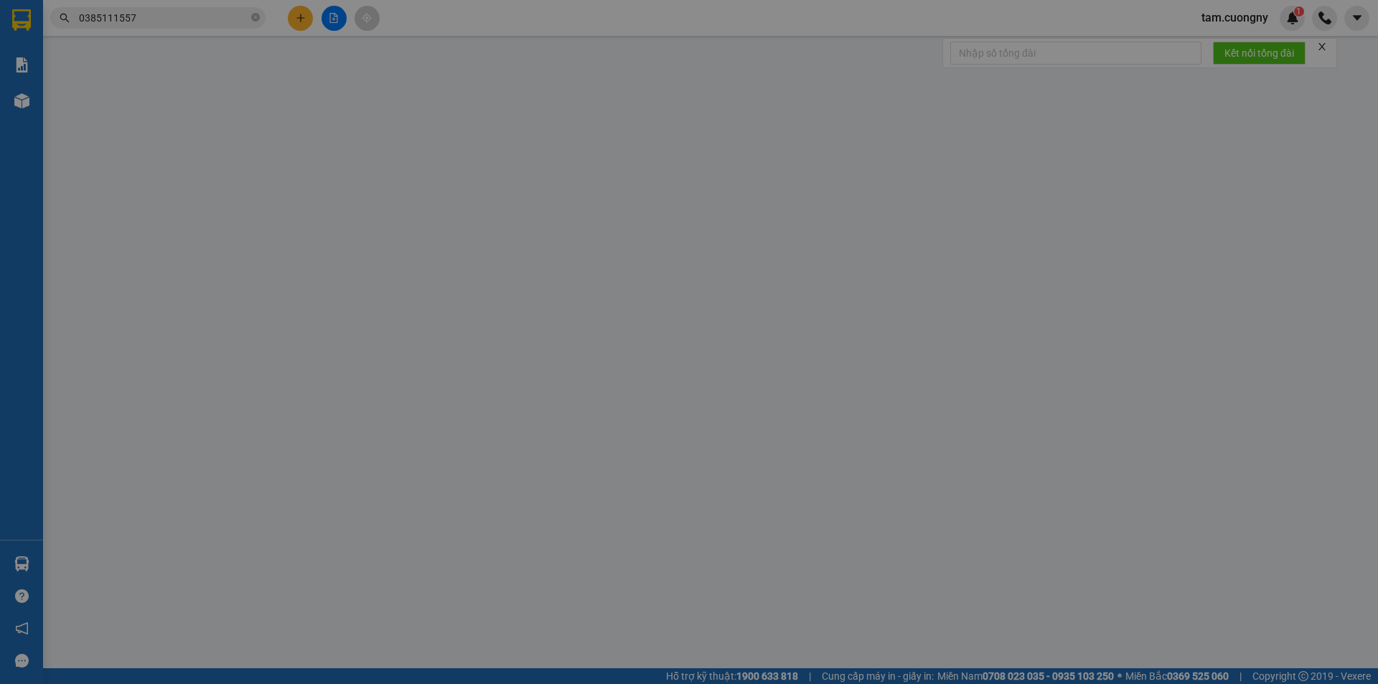
type input "0385111557"
type input "CƯ NÉ"
type input "0364696646"
type input "80.000"
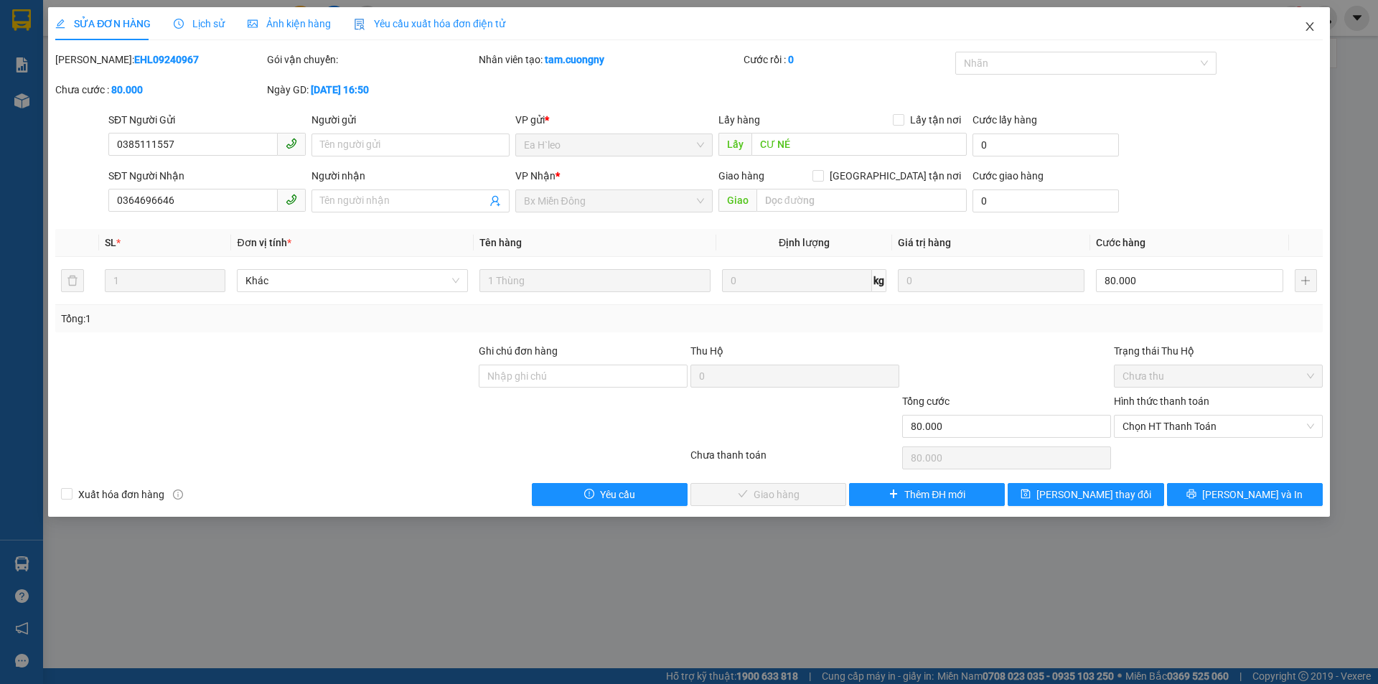
click at [1313, 29] on icon "close" at bounding box center [1309, 26] width 11 height 11
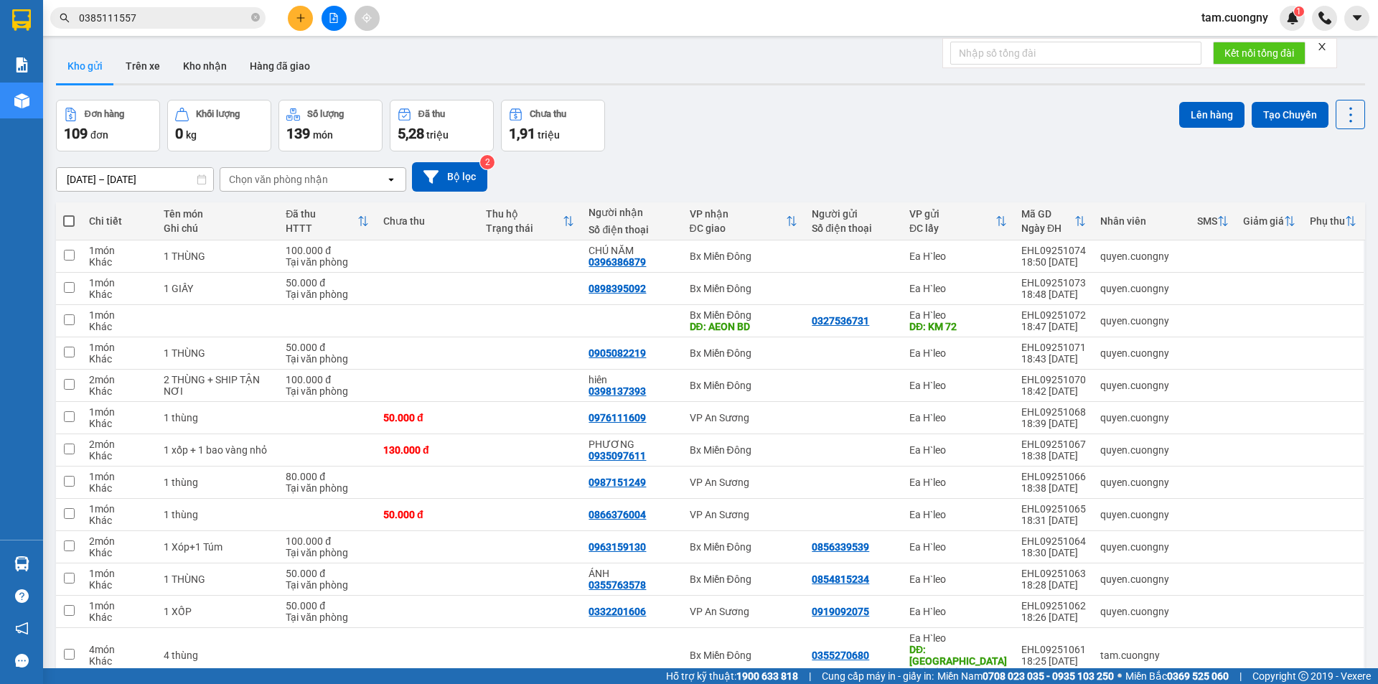
click at [233, 19] on input "0385111557" at bounding box center [163, 18] width 169 height 16
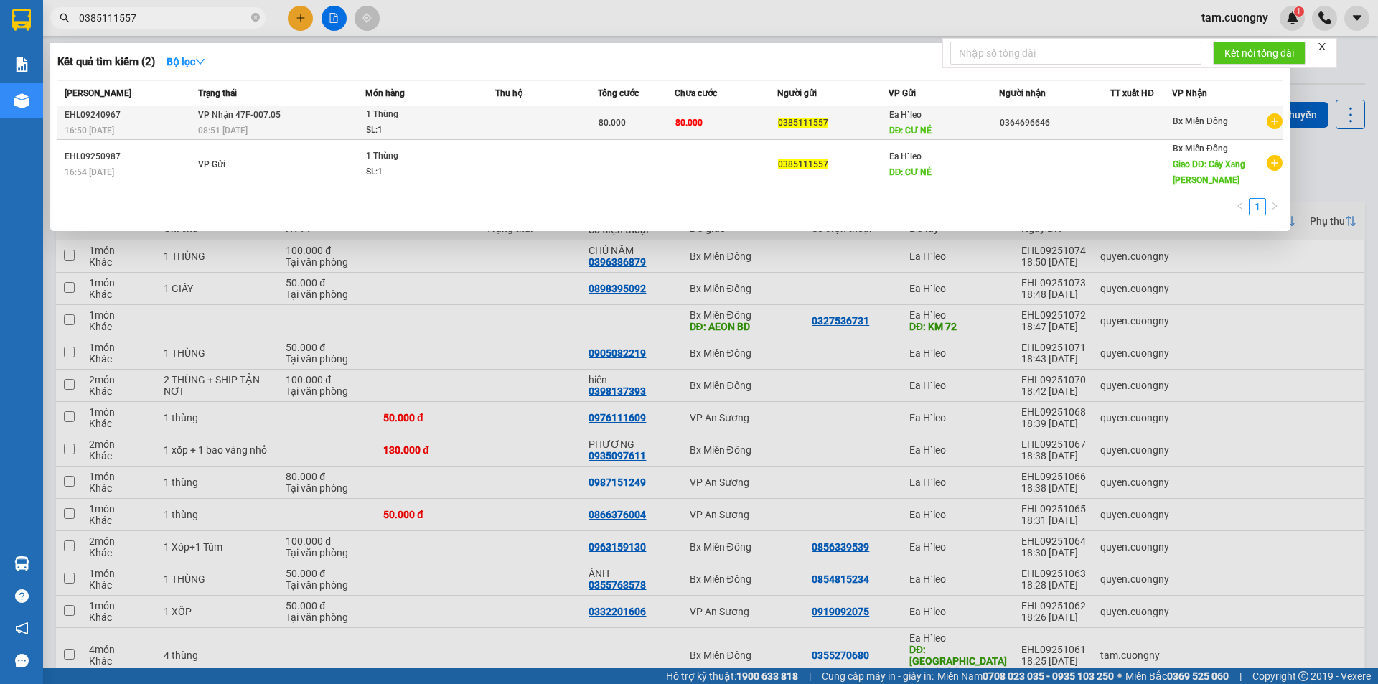
click at [310, 123] on div "08:51 - 14/09" at bounding box center [281, 131] width 166 height 16
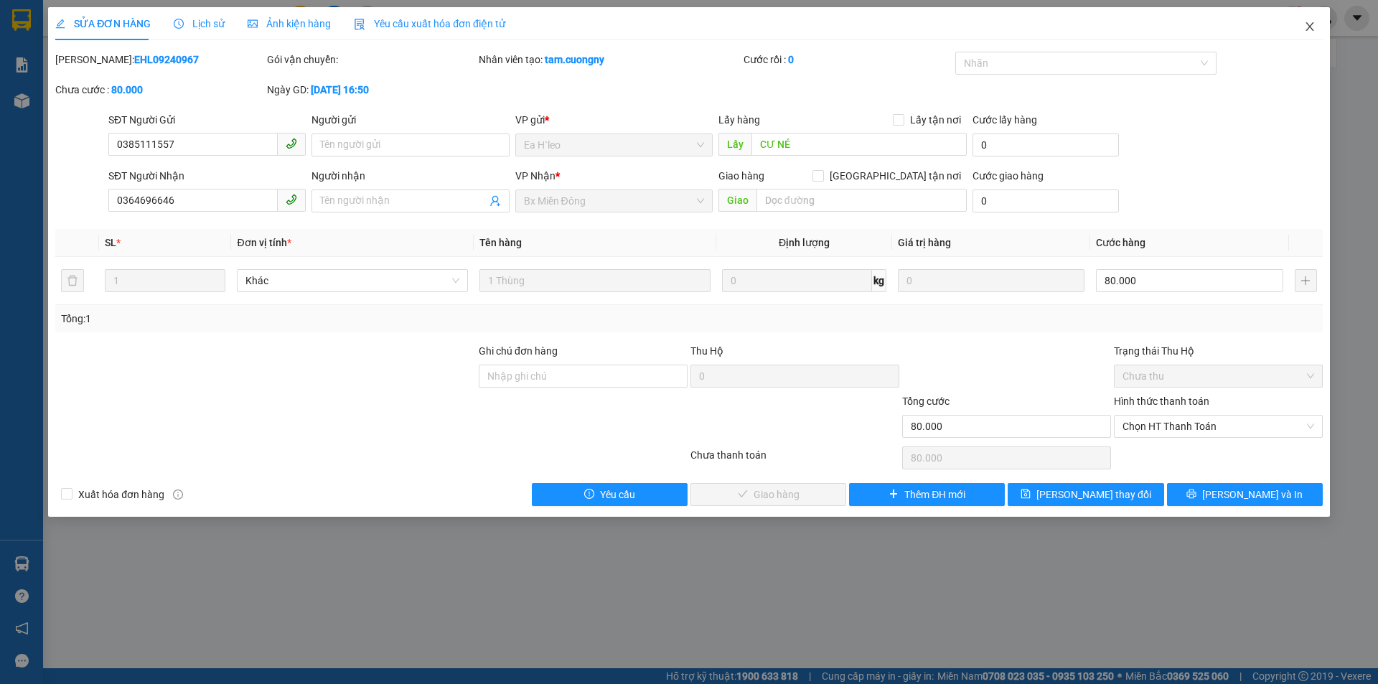
click at [1314, 26] on icon "close" at bounding box center [1309, 26] width 11 height 11
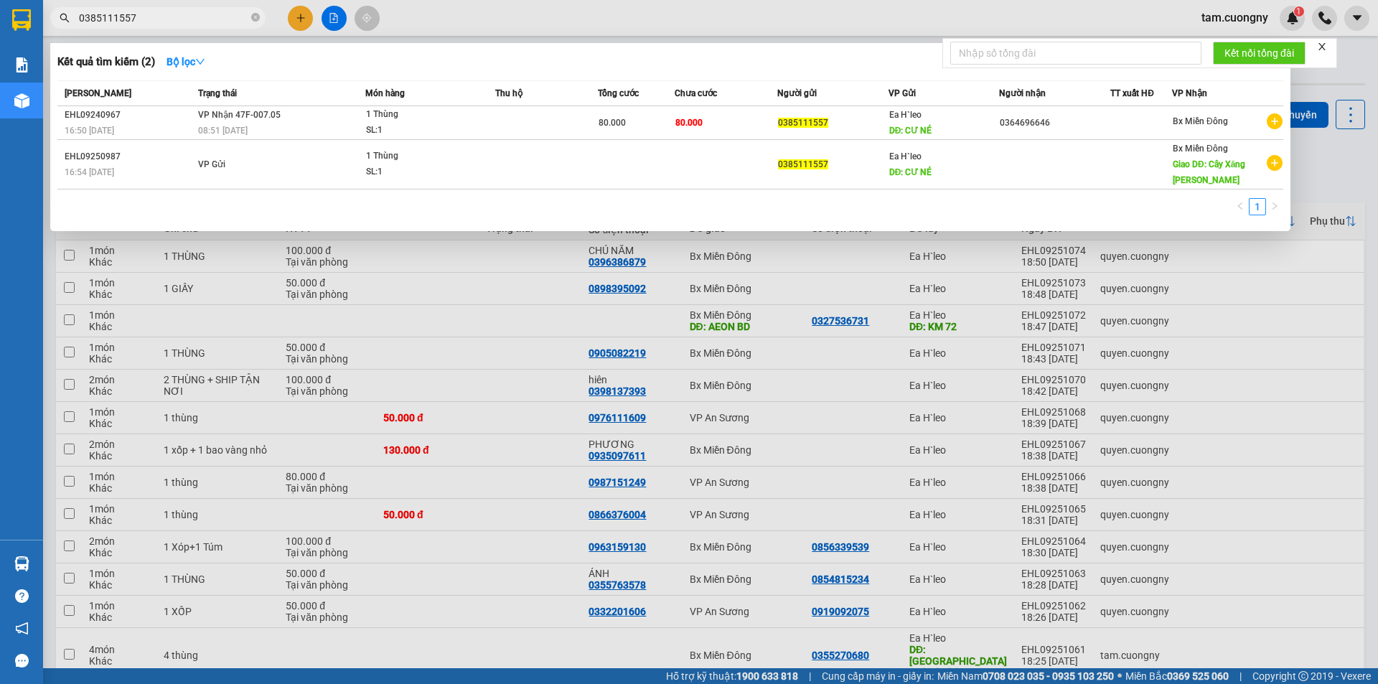
click at [178, 19] on input "0385111557" at bounding box center [163, 18] width 169 height 16
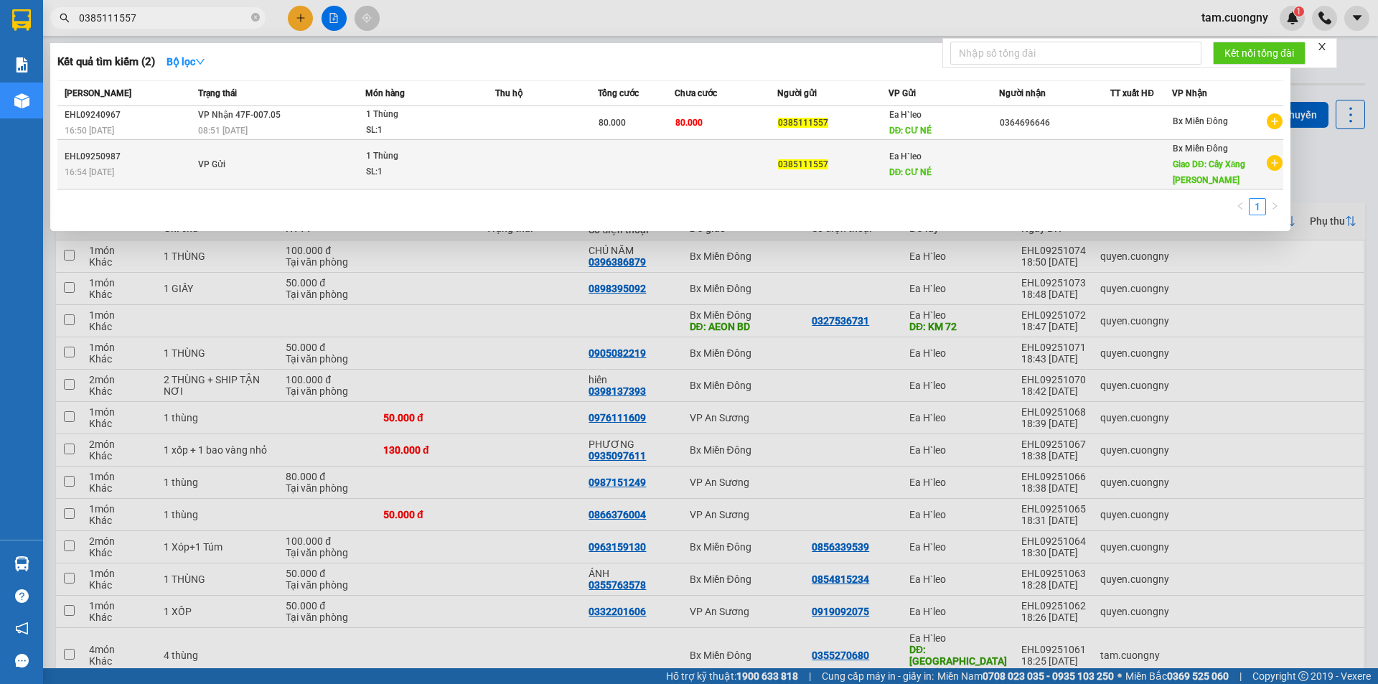
click at [312, 172] on td "VP Gửi" at bounding box center [279, 165] width 171 height 50
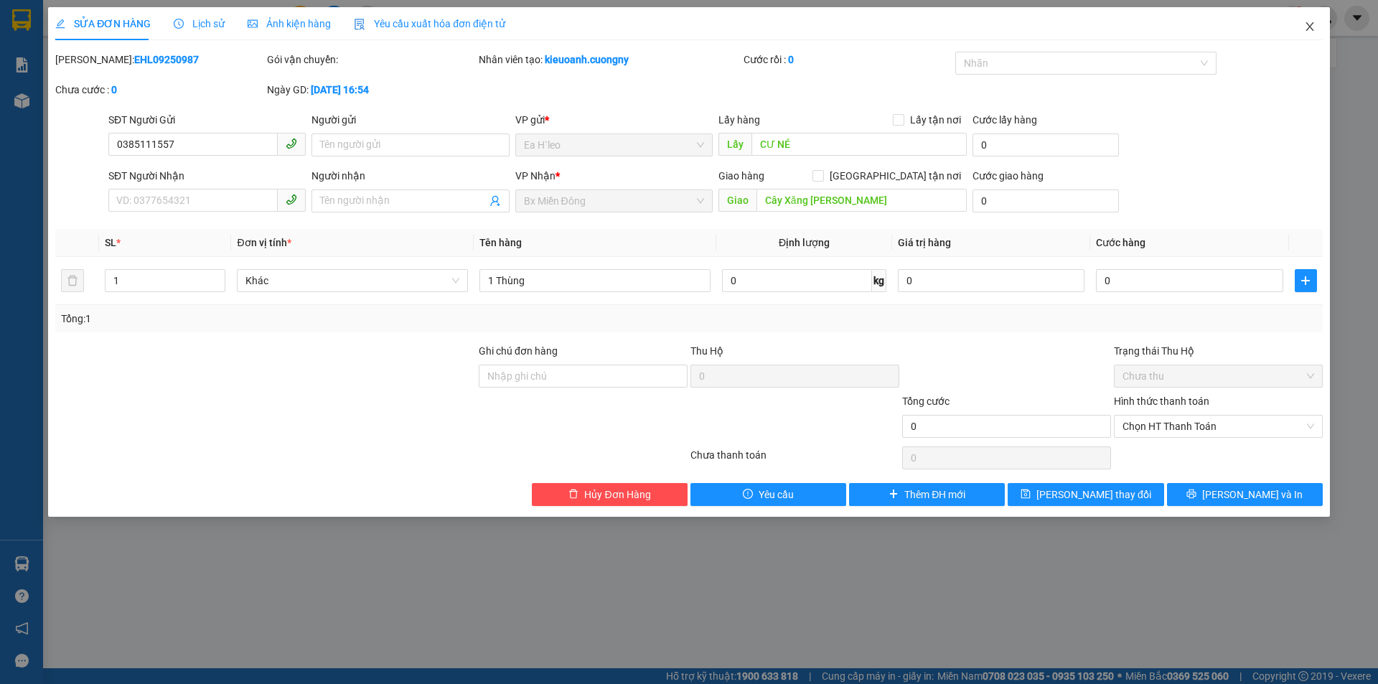
click at [1313, 26] on icon "close" at bounding box center [1309, 26] width 11 height 11
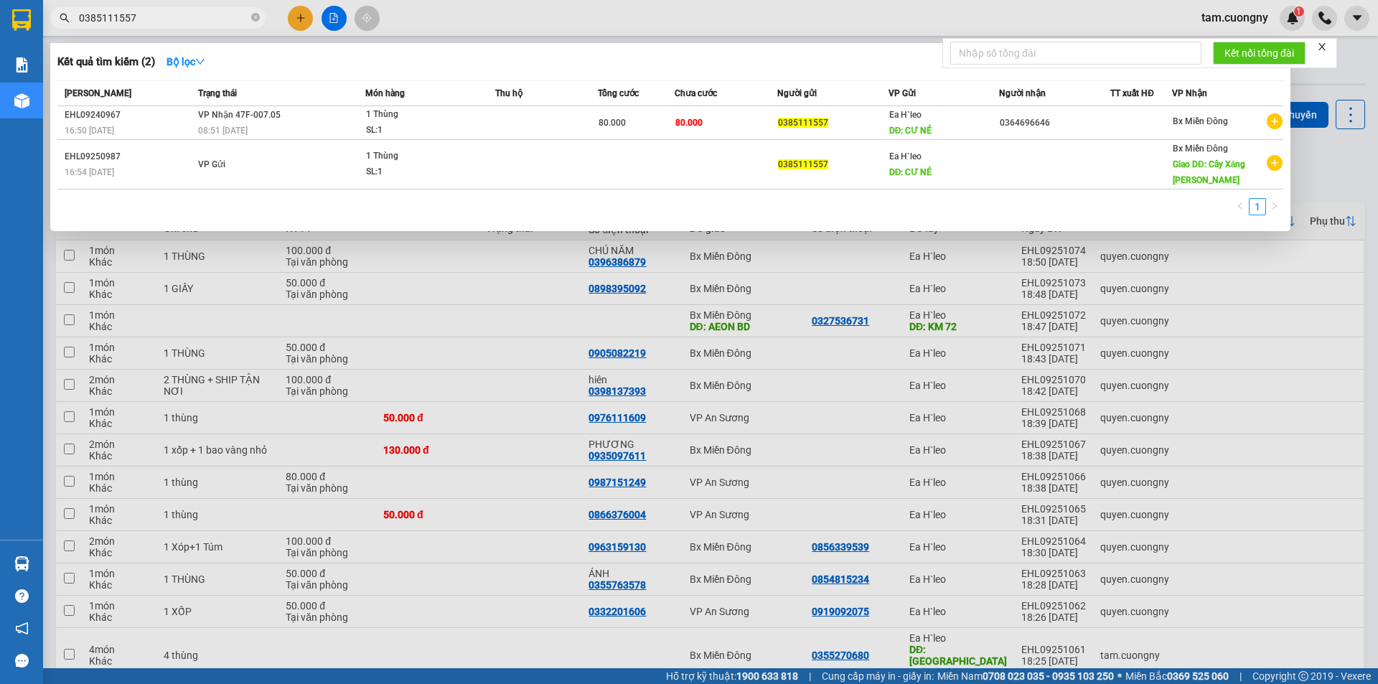
click at [217, 22] on input "0385111557" at bounding box center [163, 18] width 169 height 16
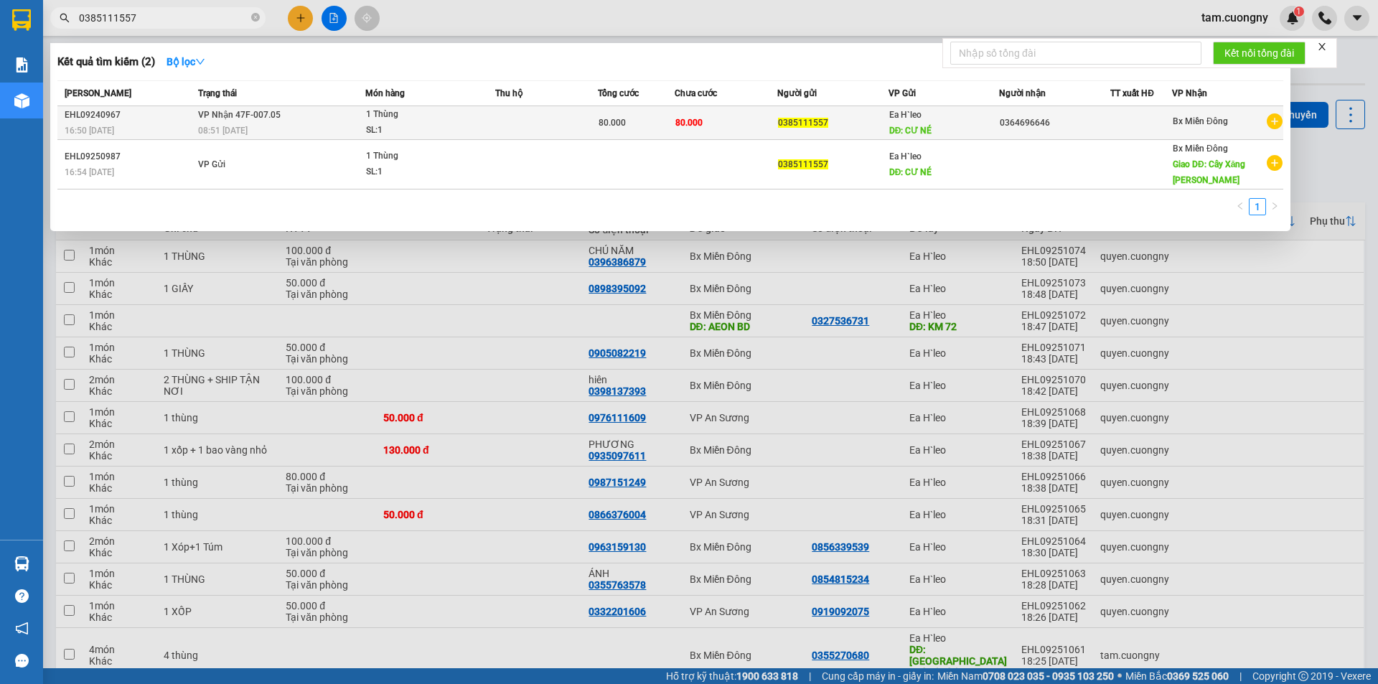
click at [476, 121] on span "1 Thùng SL: 1" at bounding box center [430, 122] width 128 height 31
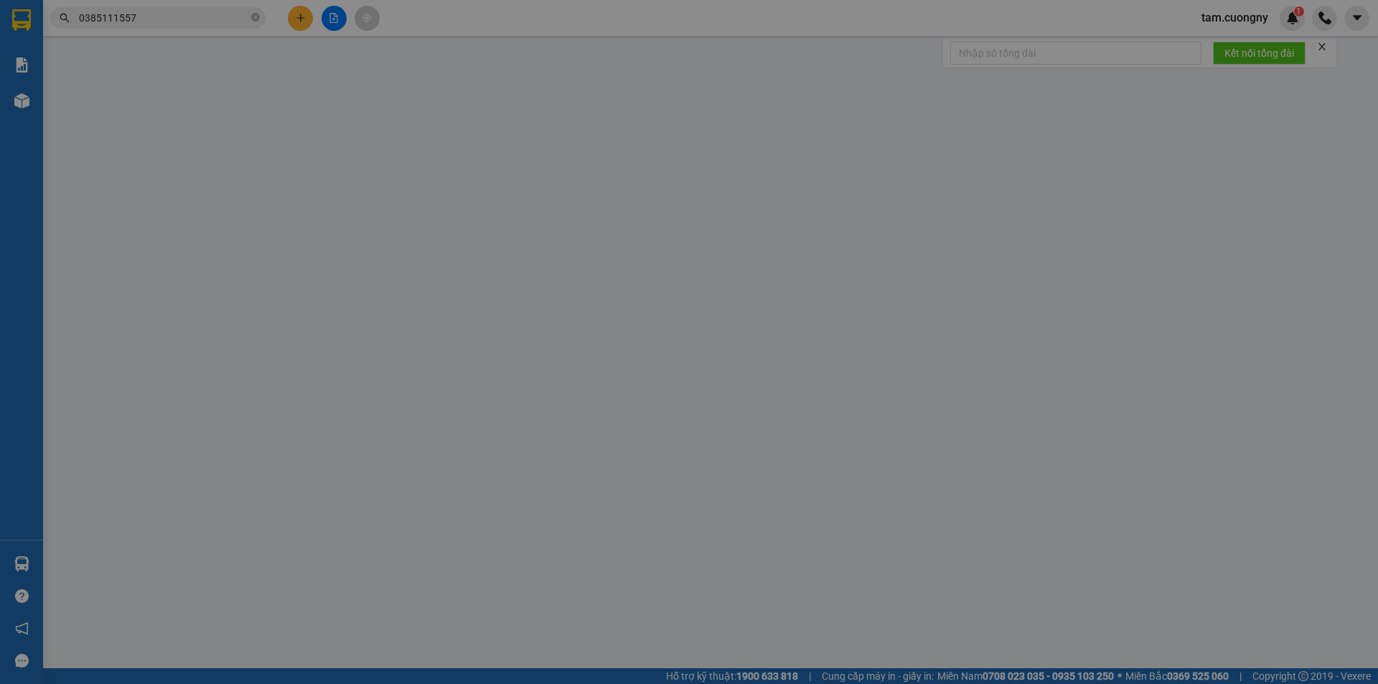
type input "0385111557"
type input "CƯ NÉ"
type input "0364696646"
type input "80.000"
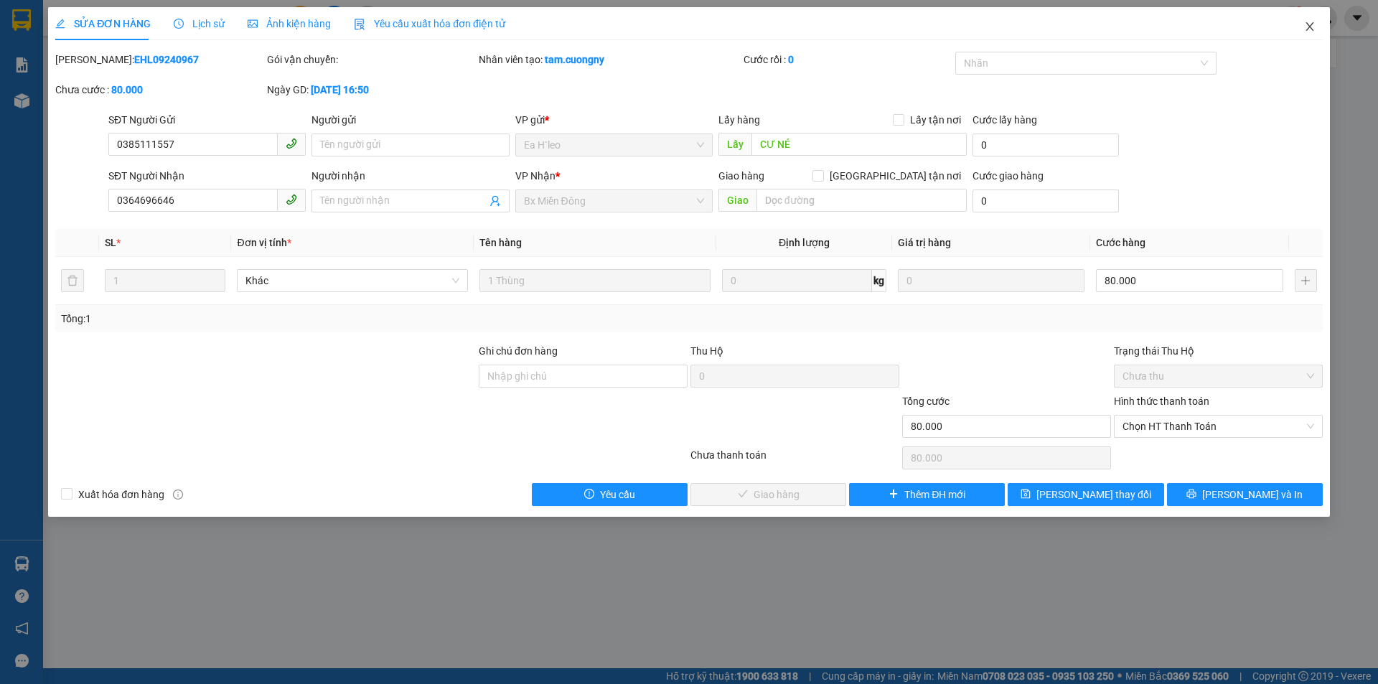
click at [1315, 27] on icon "close" at bounding box center [1309, 26] width 11 height 11
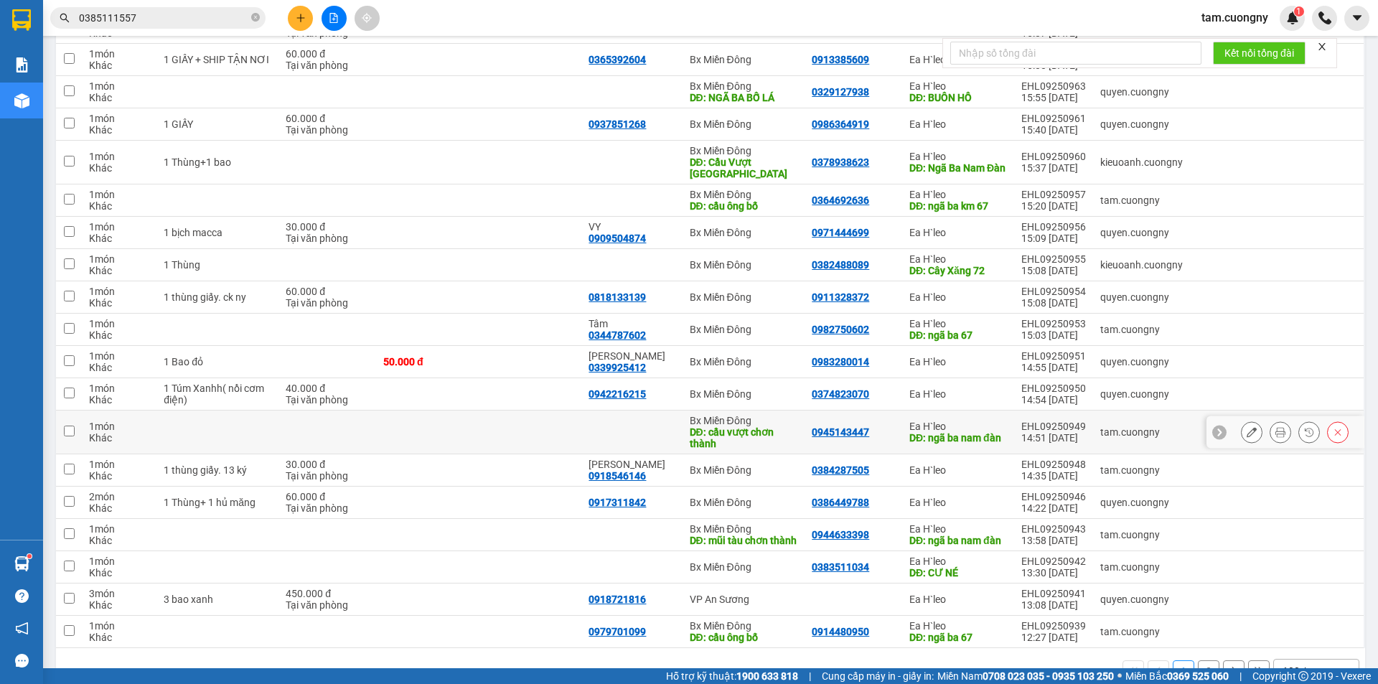
scroll to position [2952, 0]
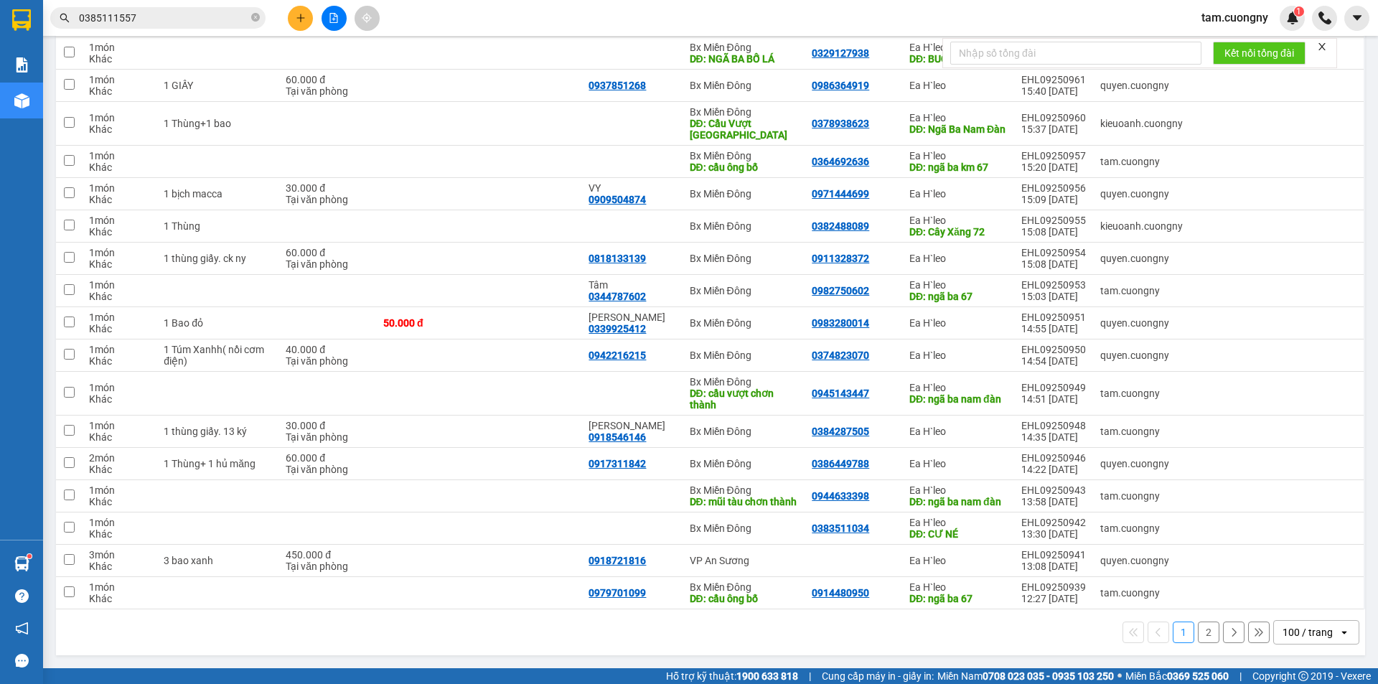
click at [1308, 629] on div "100 / trang" at bounding box center [1307, 632] width 50 height 14
click at [1303, 595] on span "100 / trang" at bounding box center [1301, 600] width 55 height 14
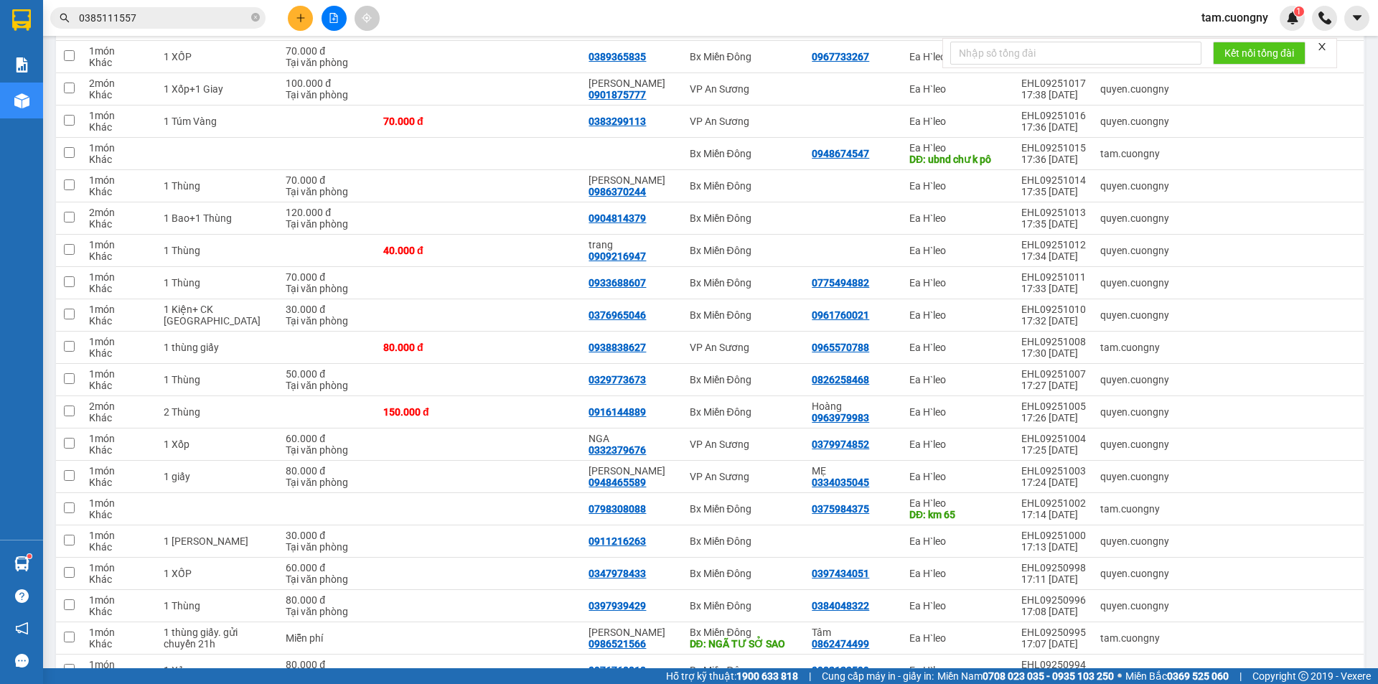
scroll to position [1794, 0]
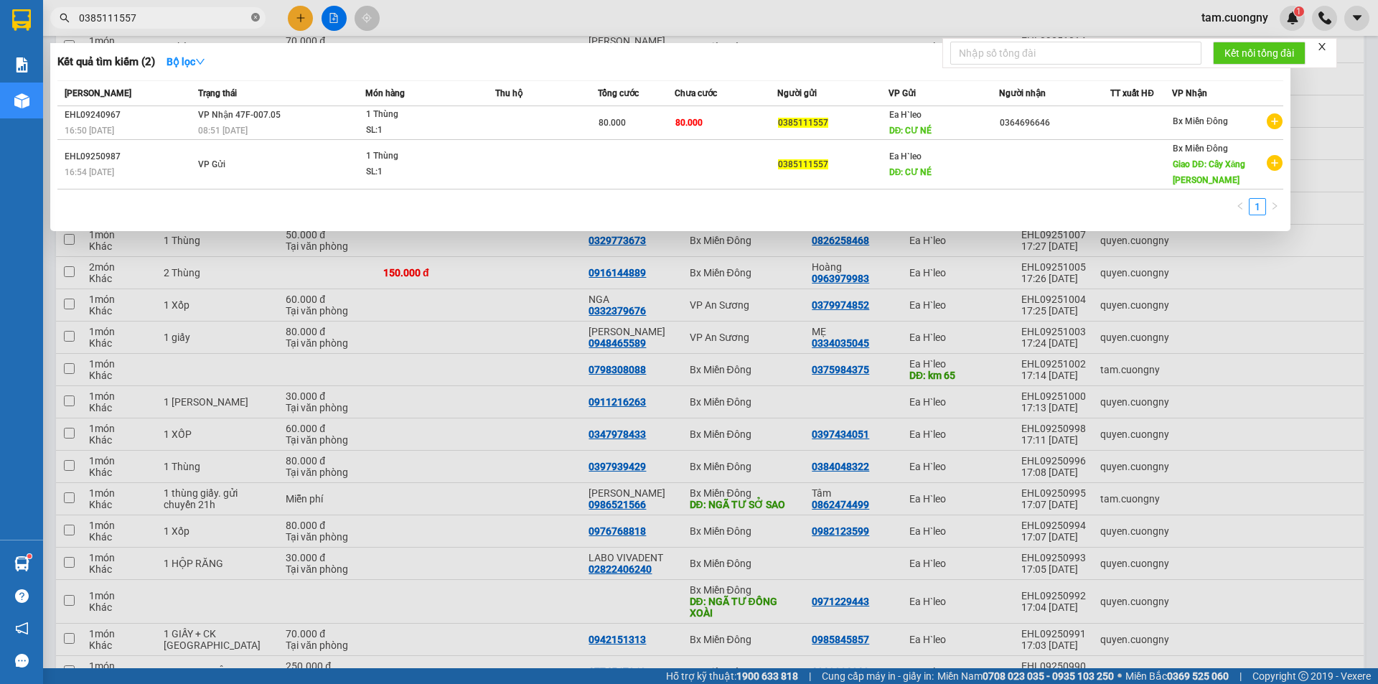
drag, startPoint x: 258, startPoint y: 16, endPoint x: 179, endPoint y: 17, distance: 79.7
click at [258, 17] on icon "close-circle" at bounding box center [255, 17] width 9 height 9
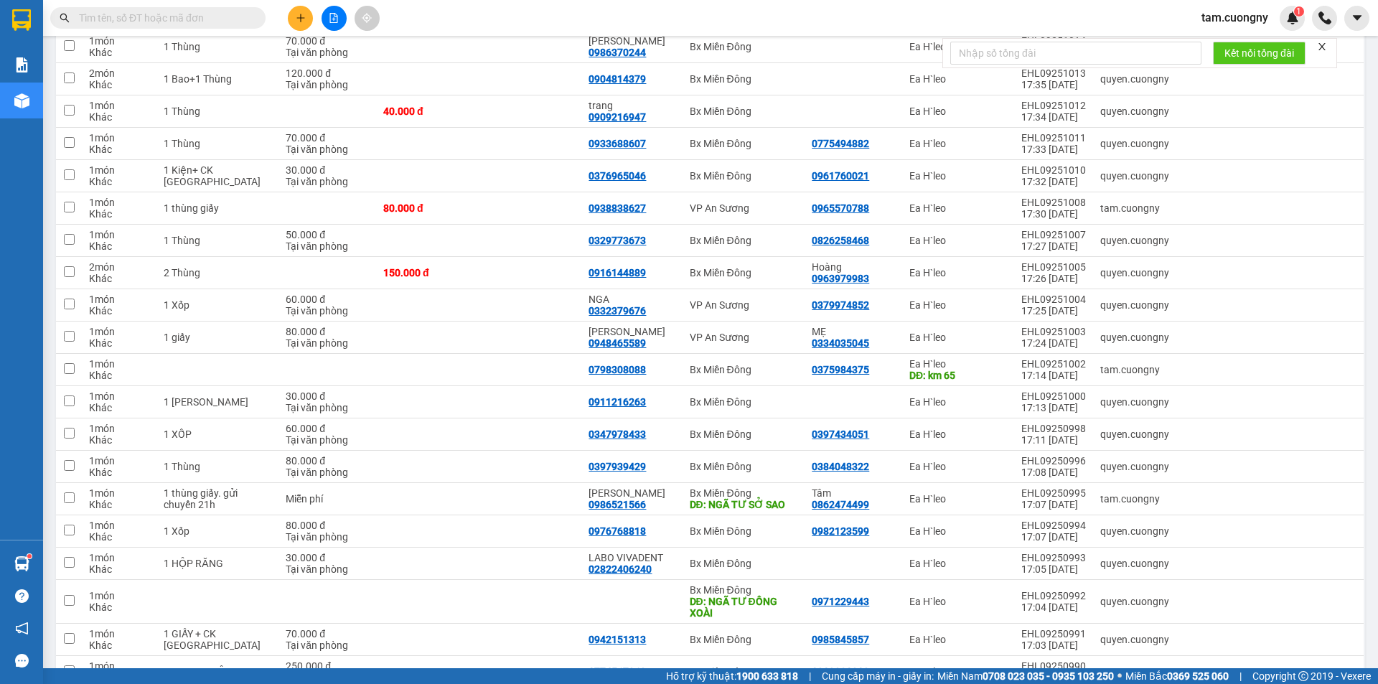
click at [179, 17] on input "text" at bounding box center [163, 18] width 169 height 16
paste input "0375804900"
type input "0375804900"
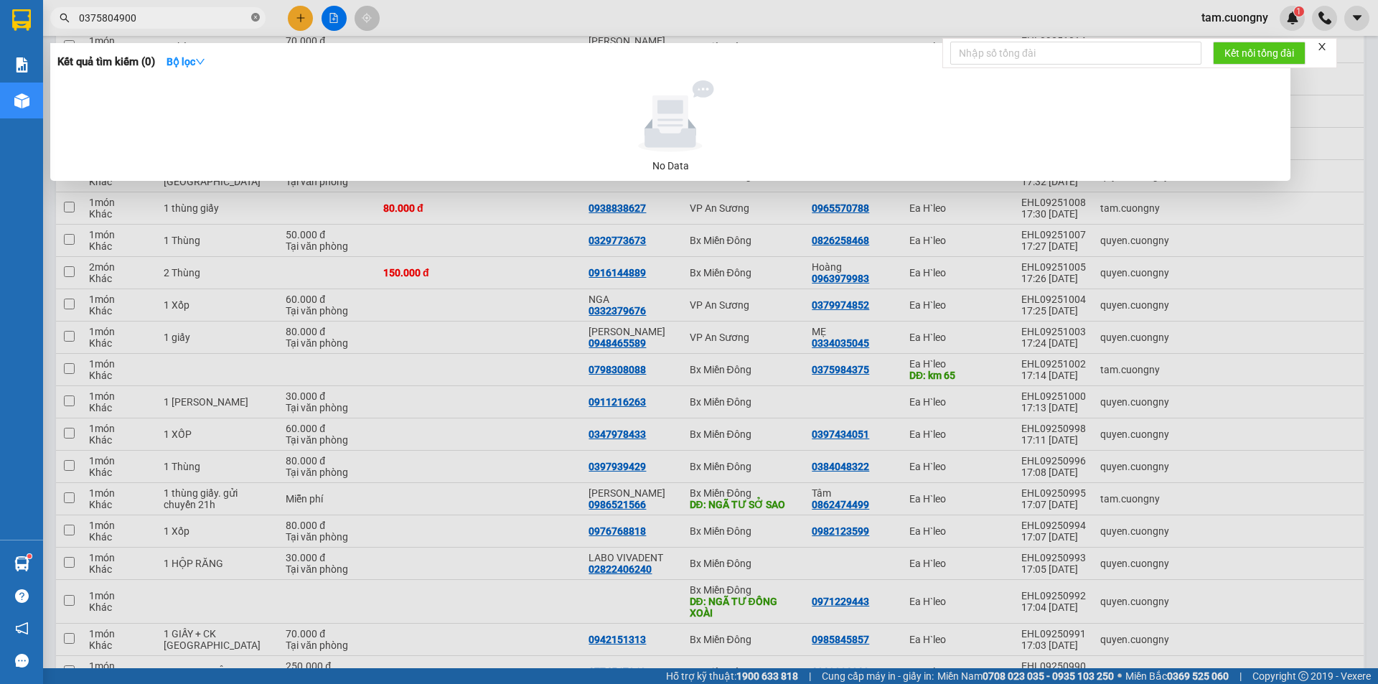
click at [254, 14] on icon "close-circle" at bounding box center [255, 17] width 9 height 9
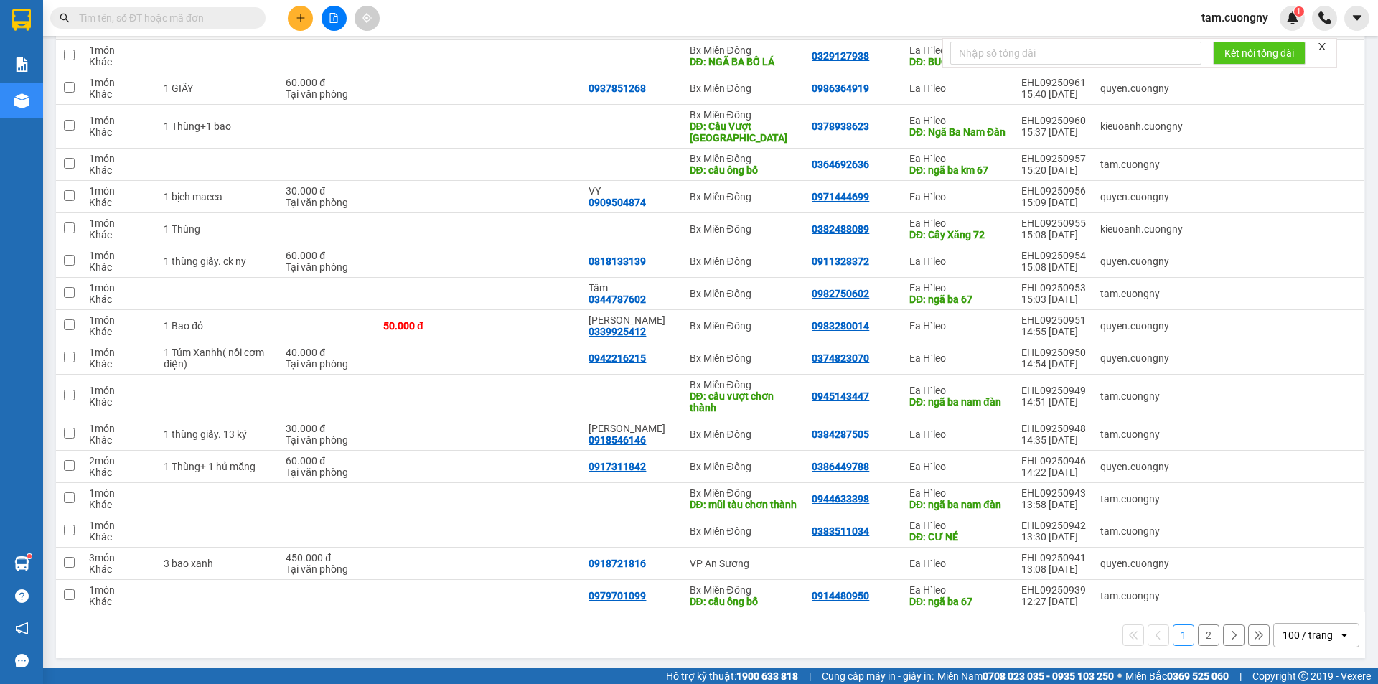
scroll to position [2952, 0]
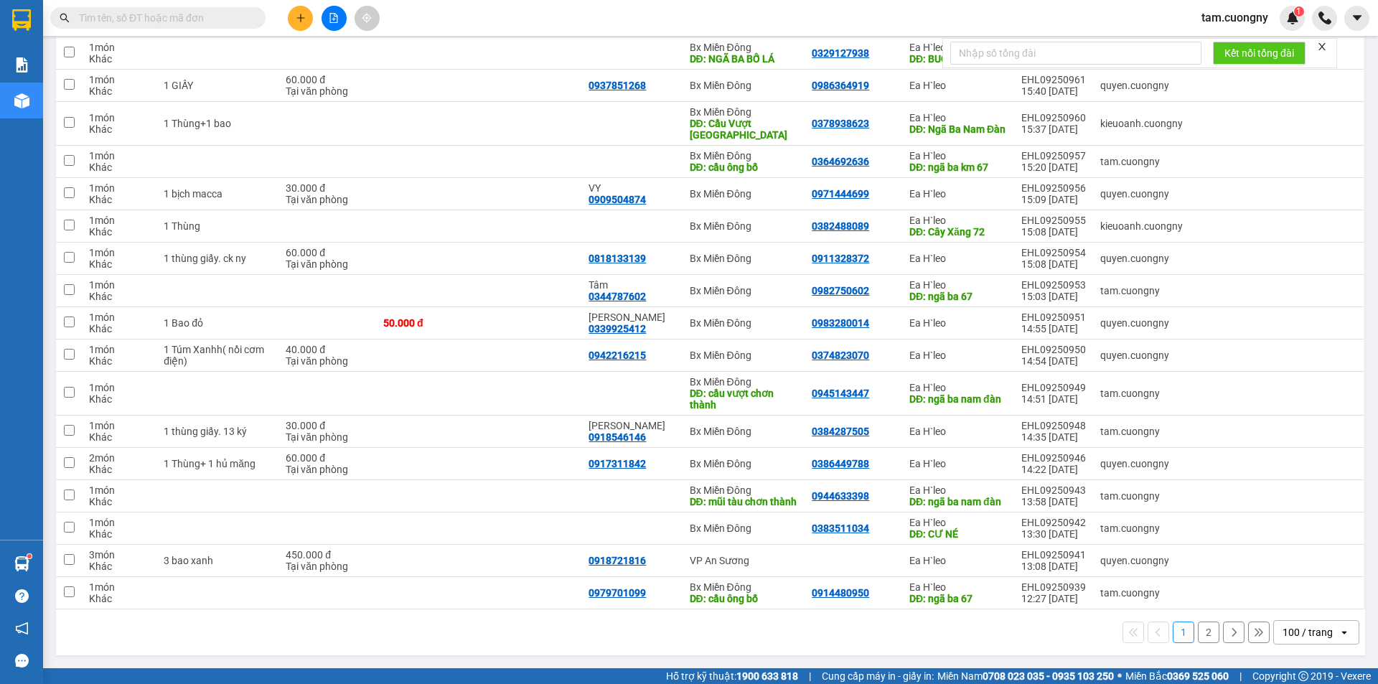
click at [213, 23] on input "text" at bounding box center [163, 18] width 169 height 16
paste input "0375804900"
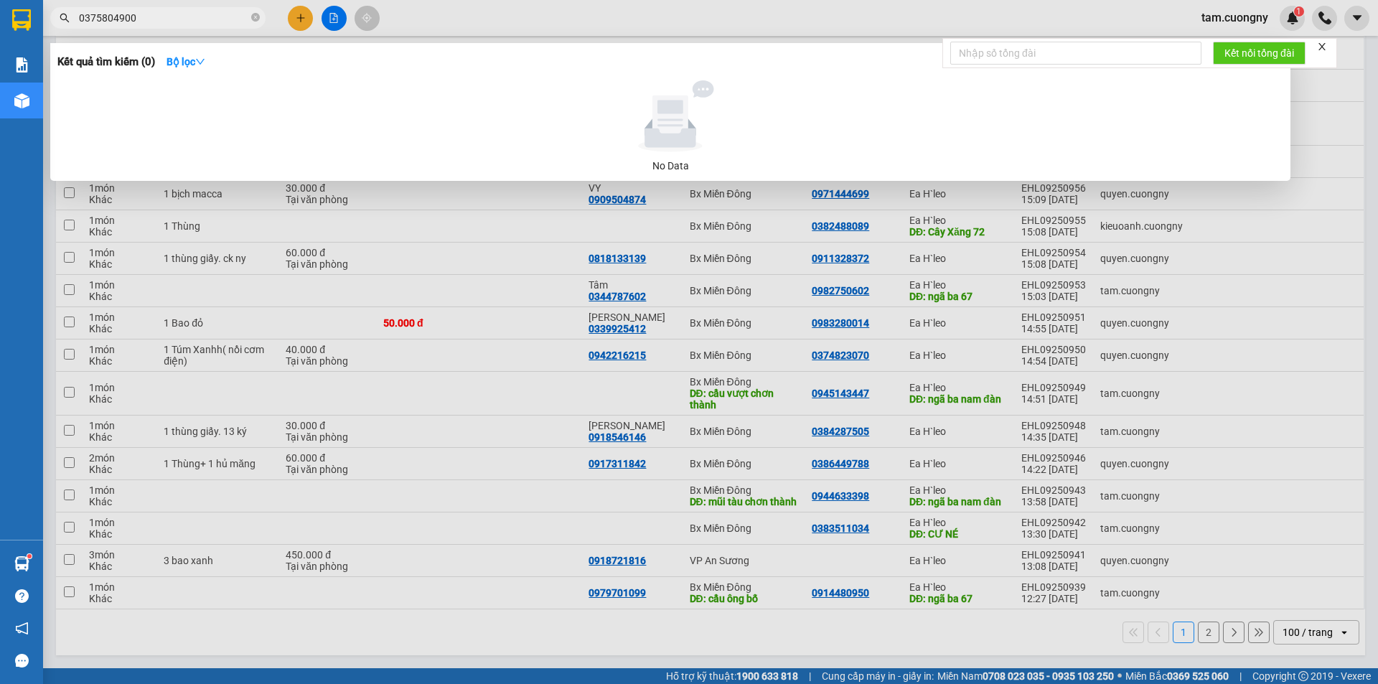
type input "0375804900"
click at [652, 10] on div at bounding box center [689, 342] width 1378 height 684
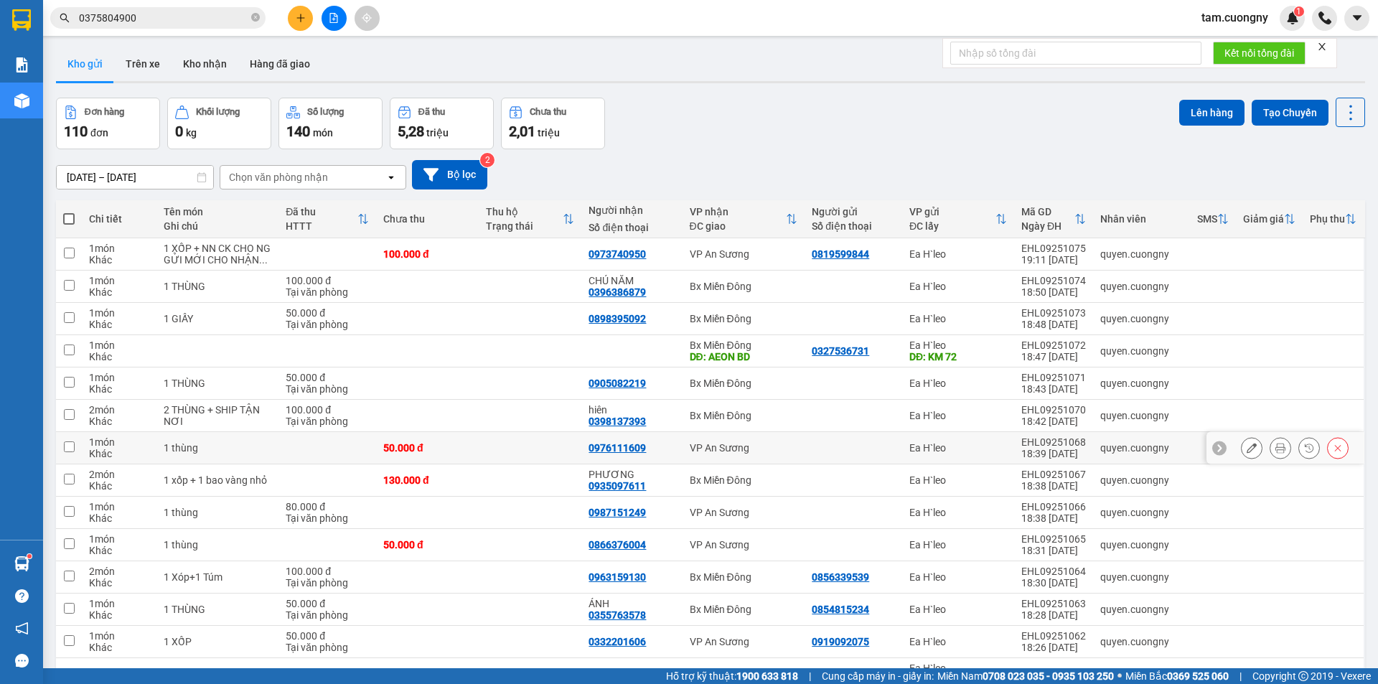
scroll to position [0, 0]
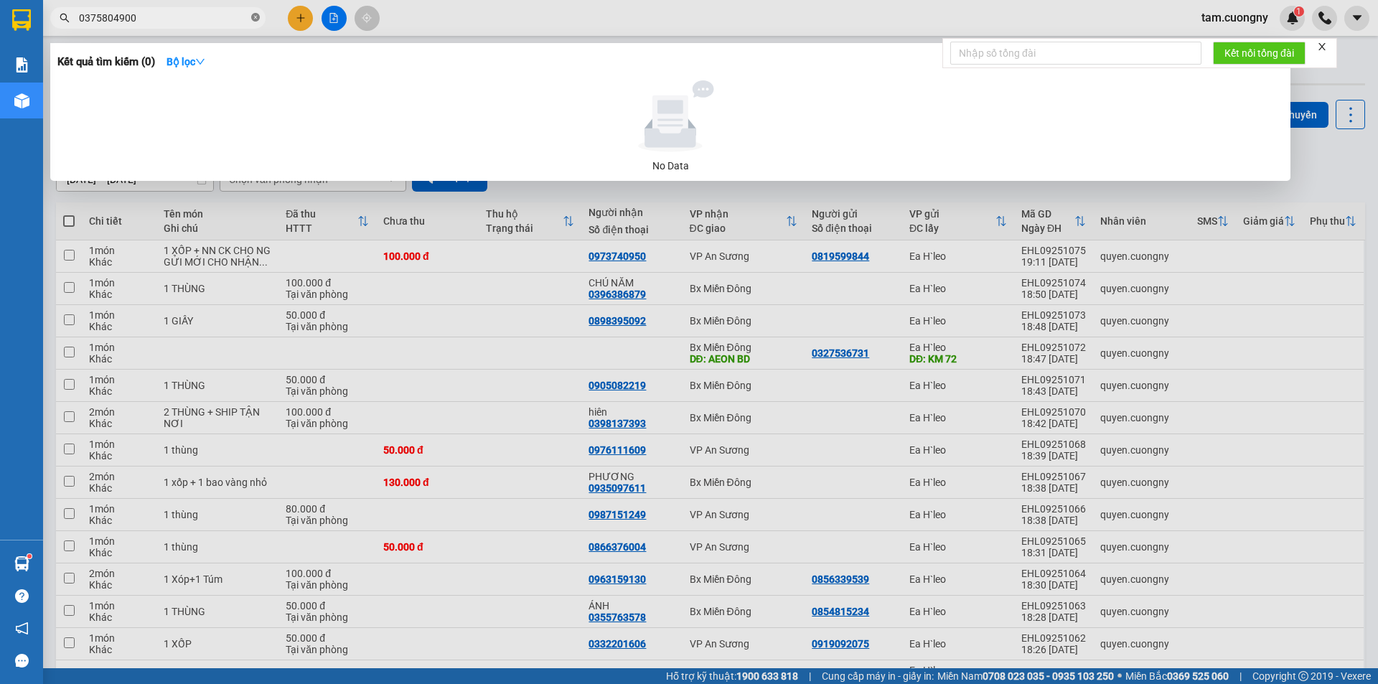
click at [254, 18] on icon "close-circle" at bounding box center [255, 17] width 9 height 9
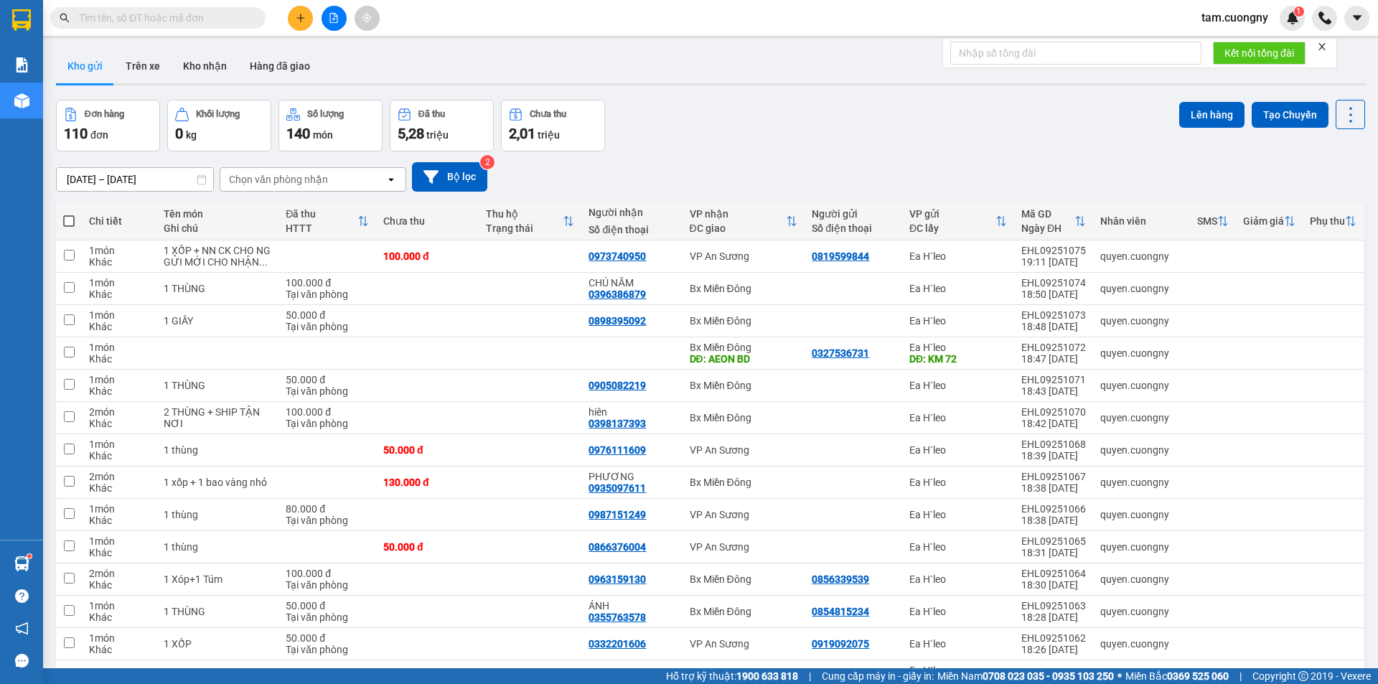
click at [219, 24] on input "text" at bounding box center [163, 18] width 169 height 16
paste input "0703255467"
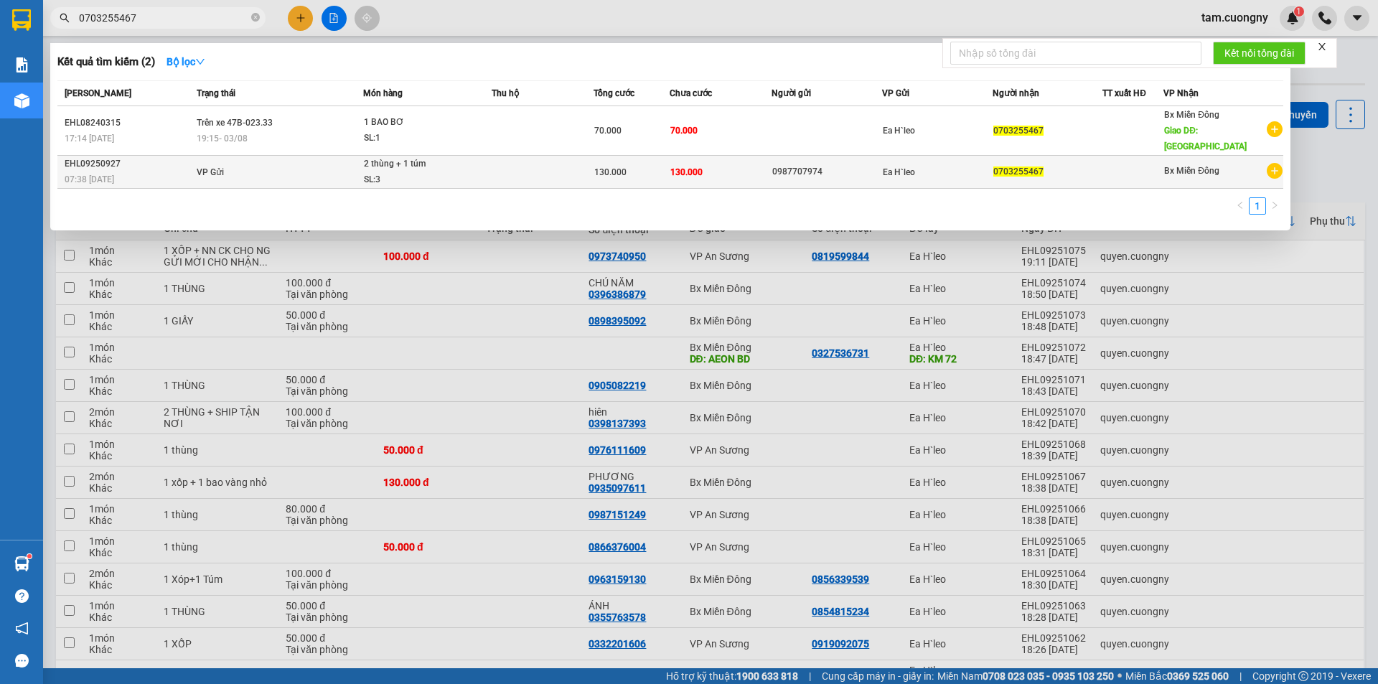
type input "0703255467"
click at [284, 180] on td "VP Gửi" at bounding box center [277, 172] width 169 height 33
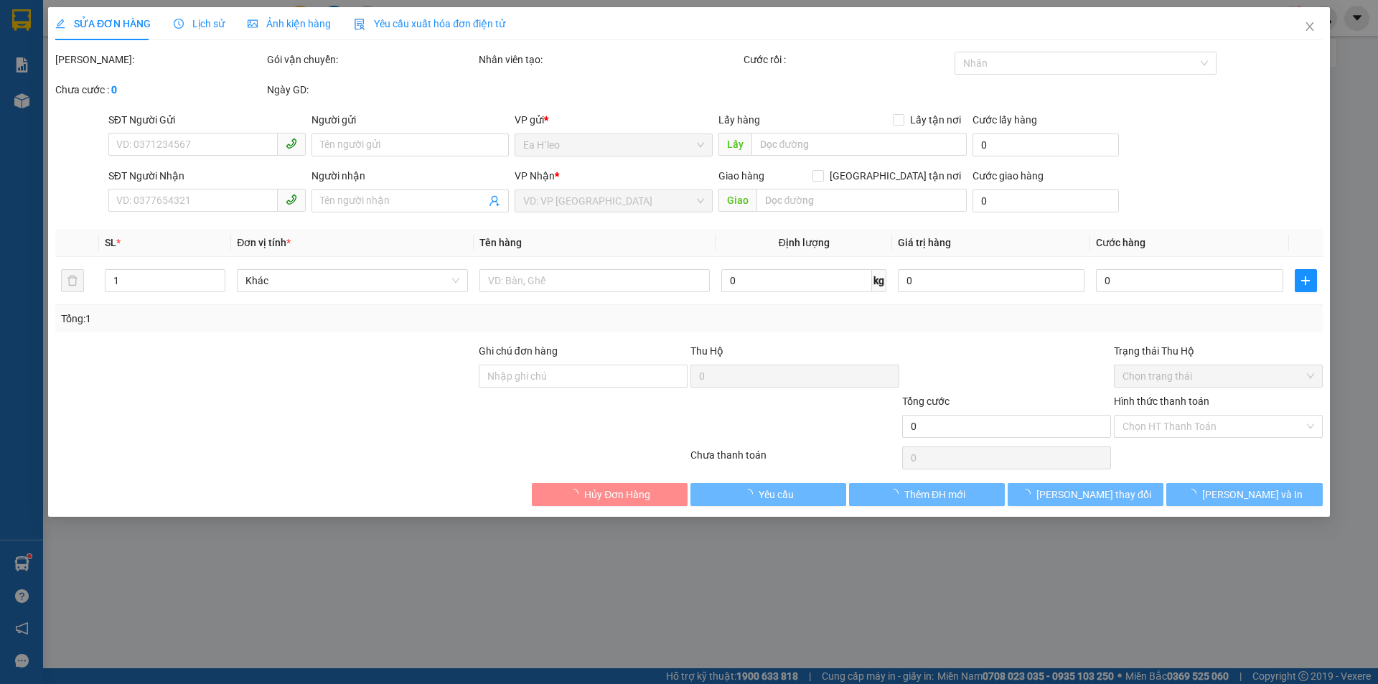
type input "0987707974"
type input "0703255467"
type input "130.000"
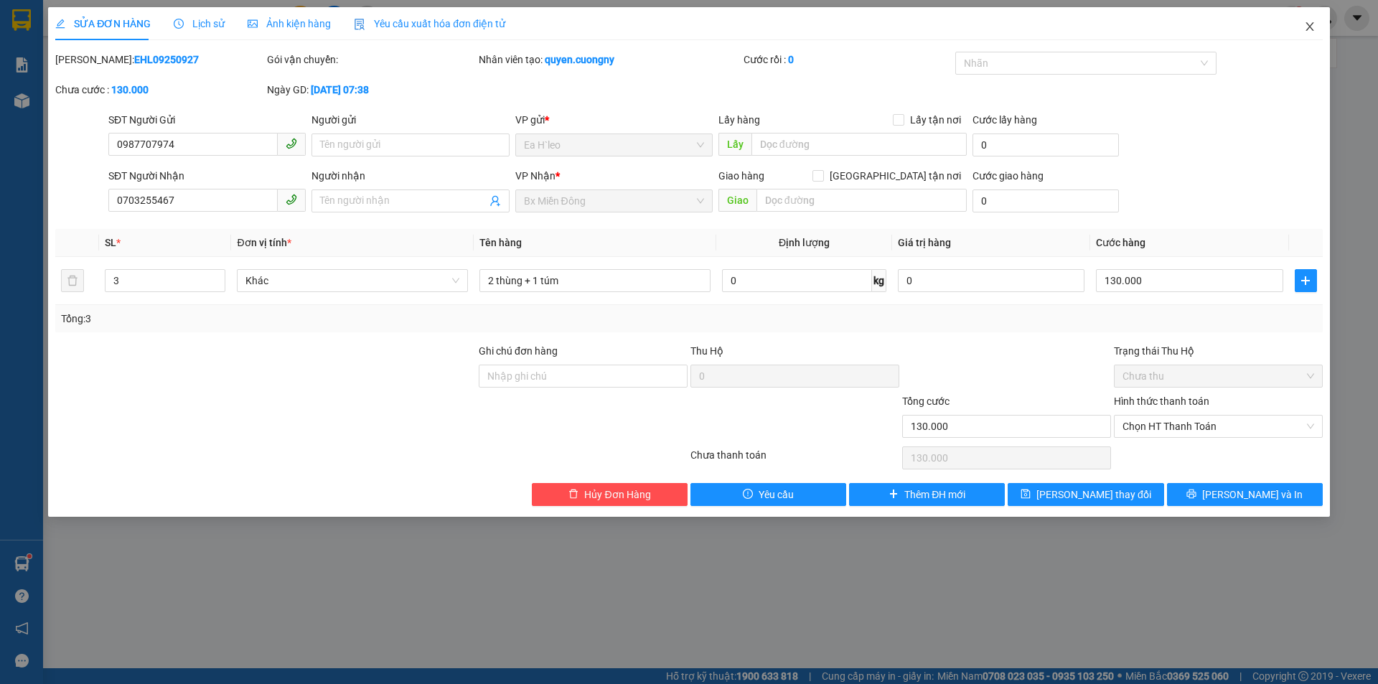
click at [1315, 29] on span "Close" at bounding box center [1310, 27] width 40 height 40
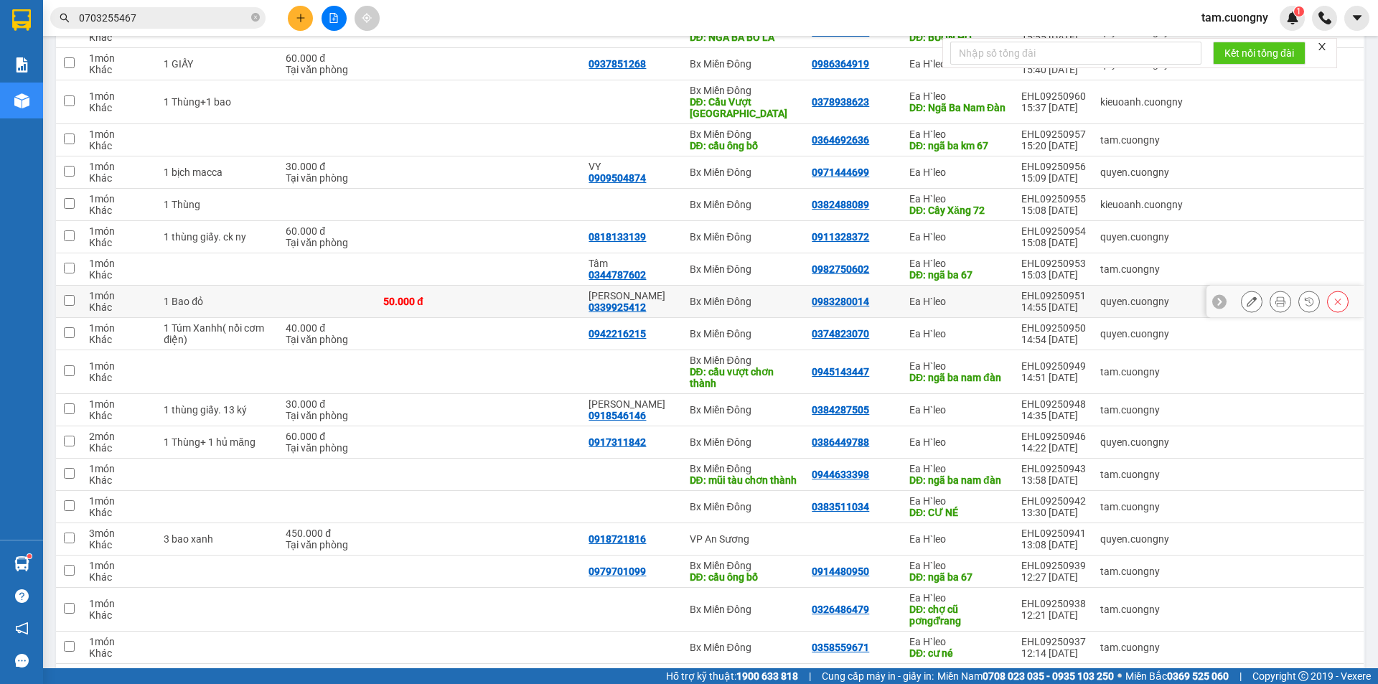
scroll to position [1686, 0]
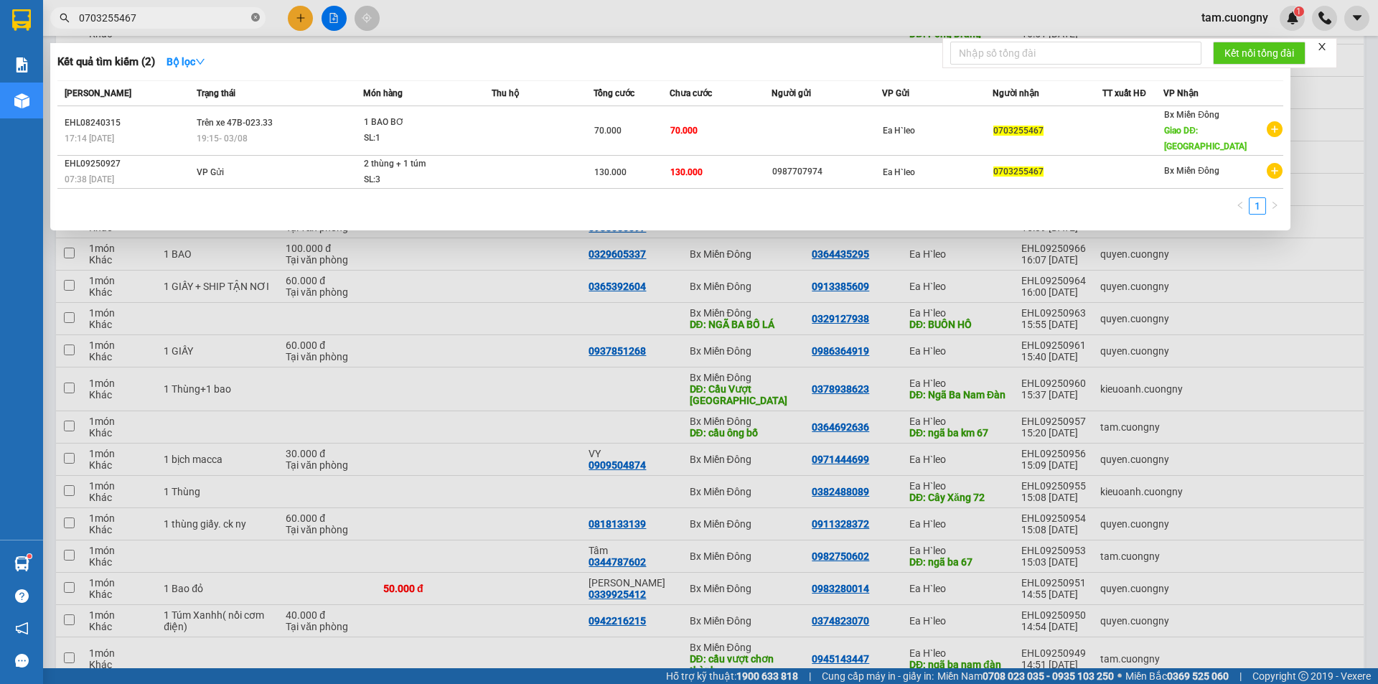
click at [254, 18] on icon "close-circle" at bounding box center [255, 17] width 9 height 9
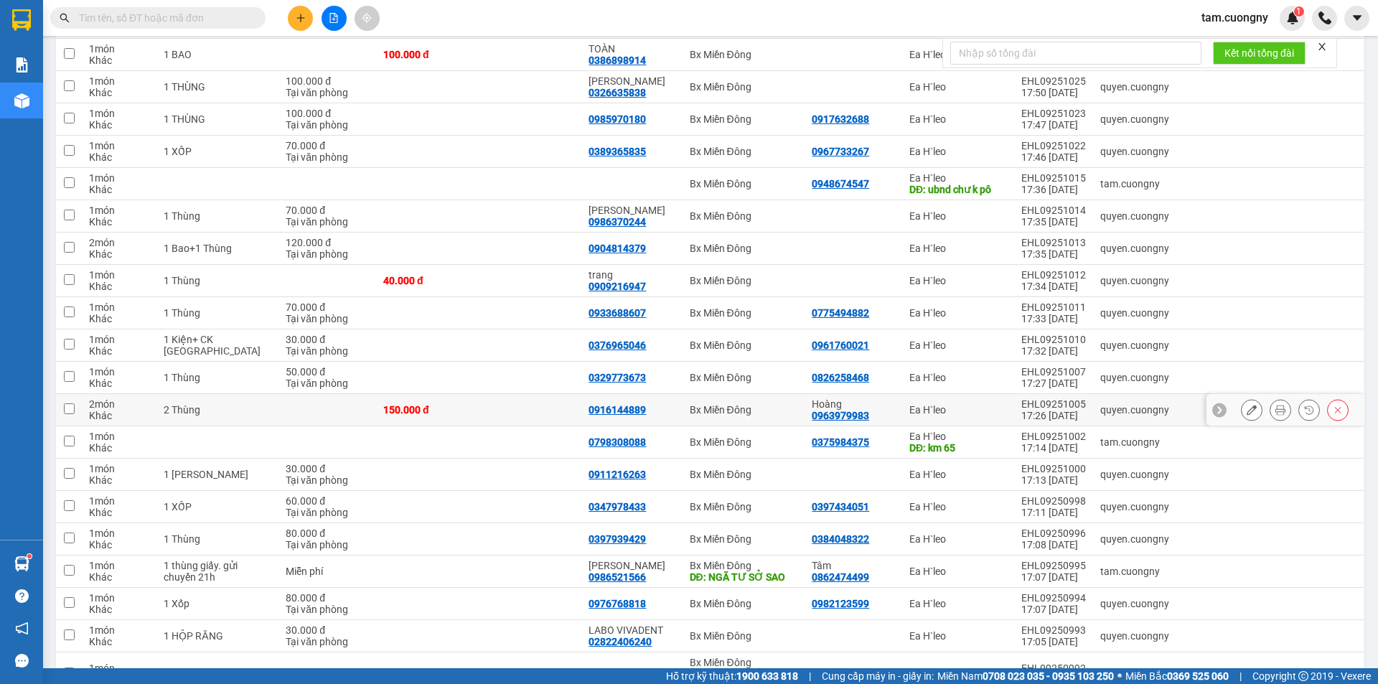
scroll to position [394, 0]
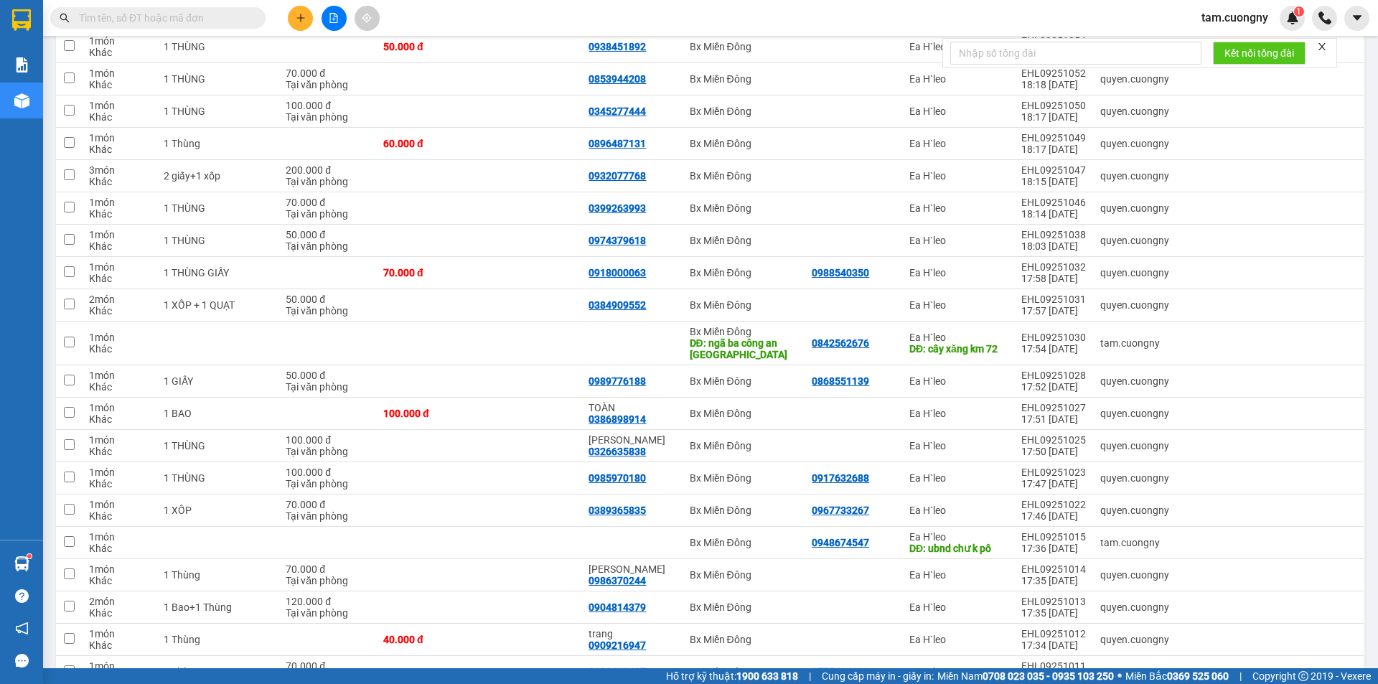
click at [177, 24] on input "text" at bounding box center [163, 18] width 169 height 16
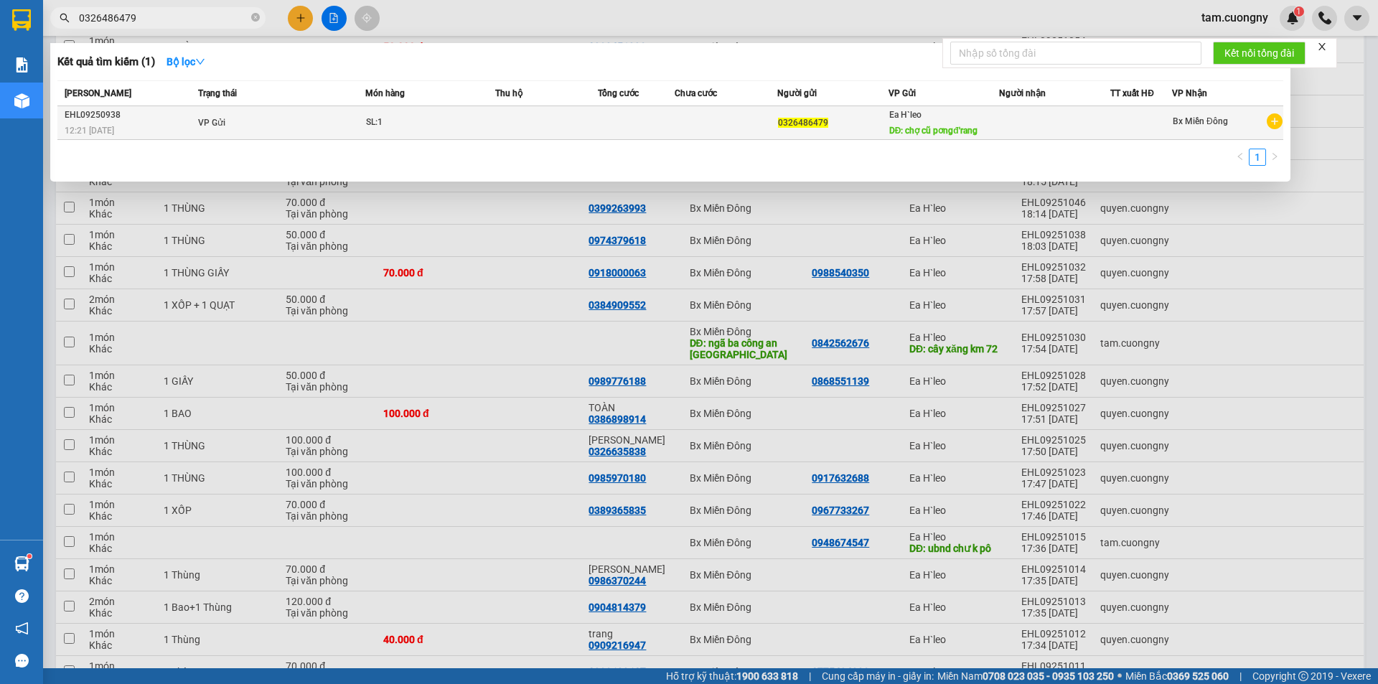
type input "0326486479"
click at [304, 131] on td "VP Gửi" at bounding box center [279, 123] width 171 height 34
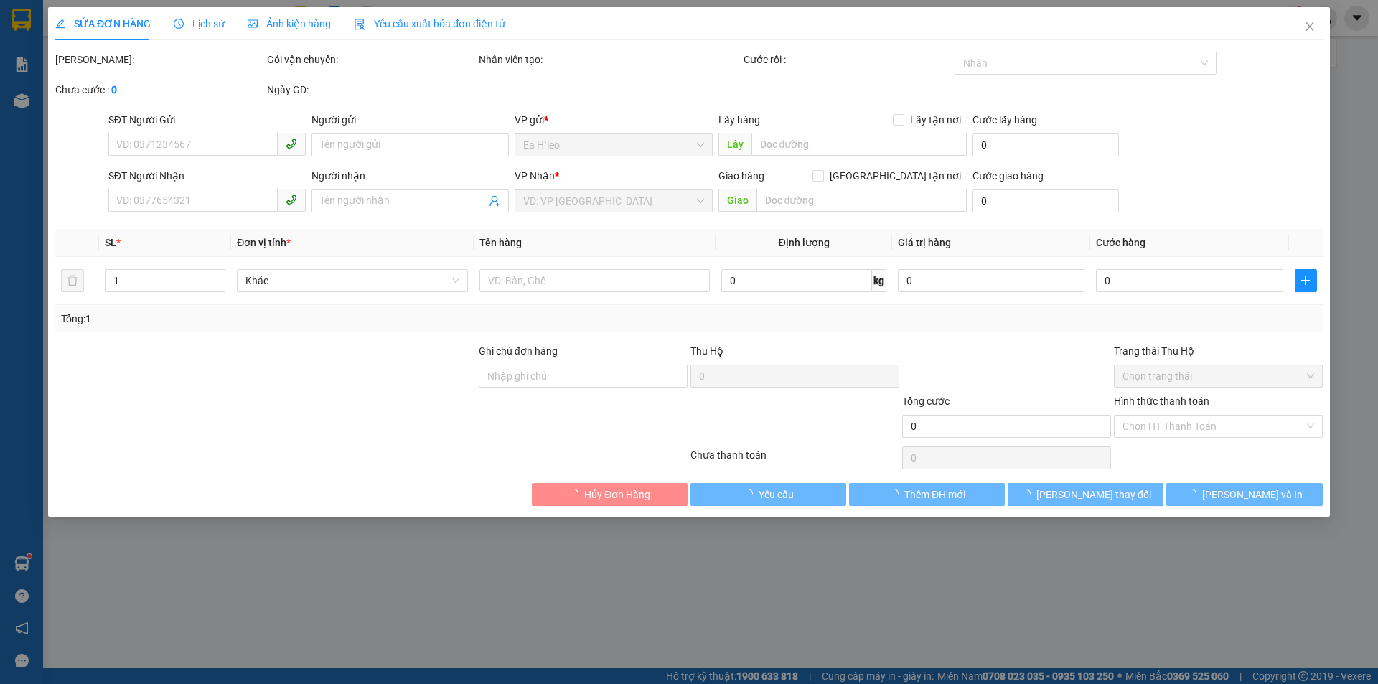
type input "0326486479"
type input "chợ cũ pơngđ'rang"
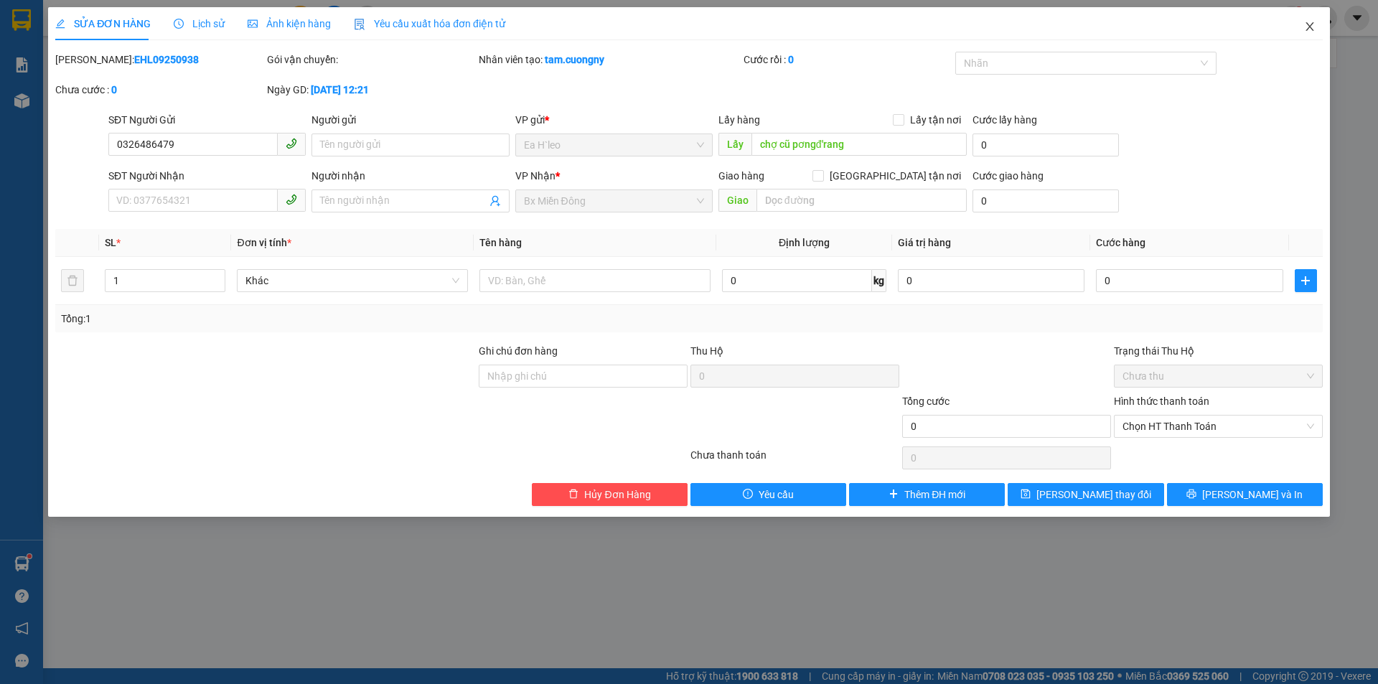
click at [1305, 24] on icon "close" at bounding box center [1309, 26] width 11 height 11
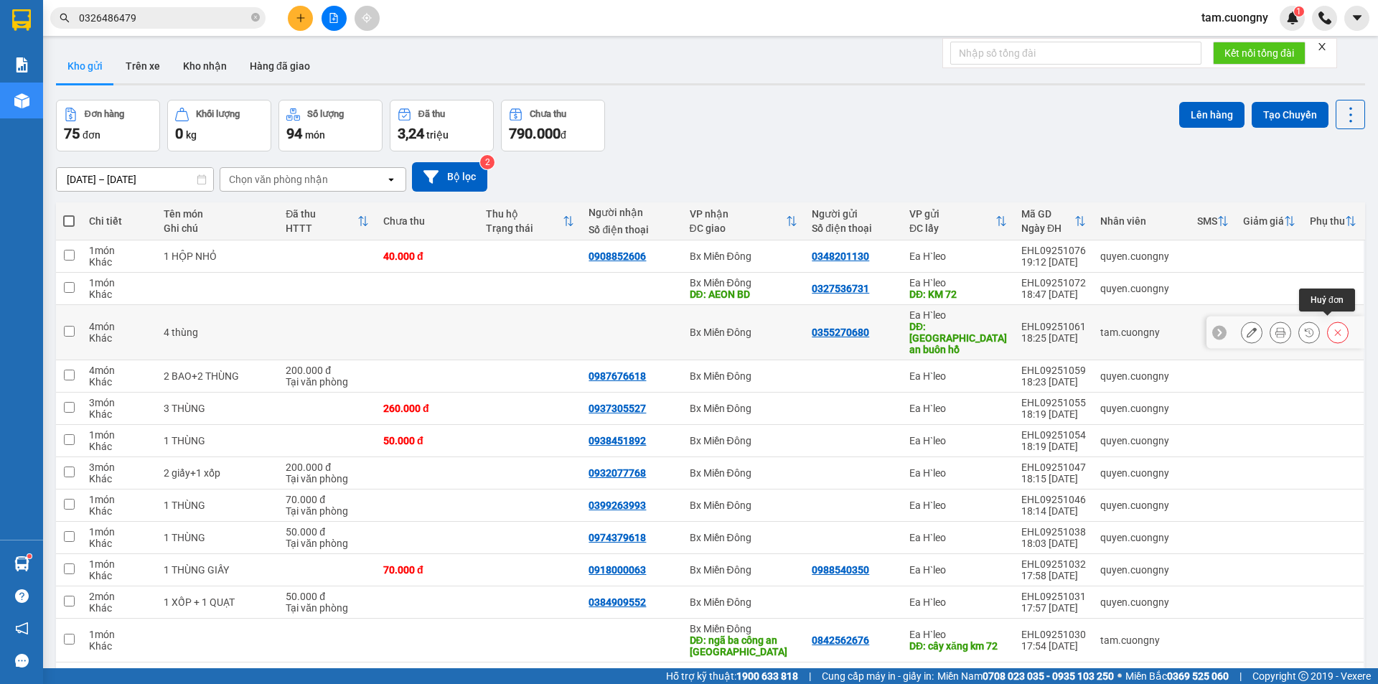
click at [1333, 330] on icon at bounding box center [1338, 332] width 10 height 10
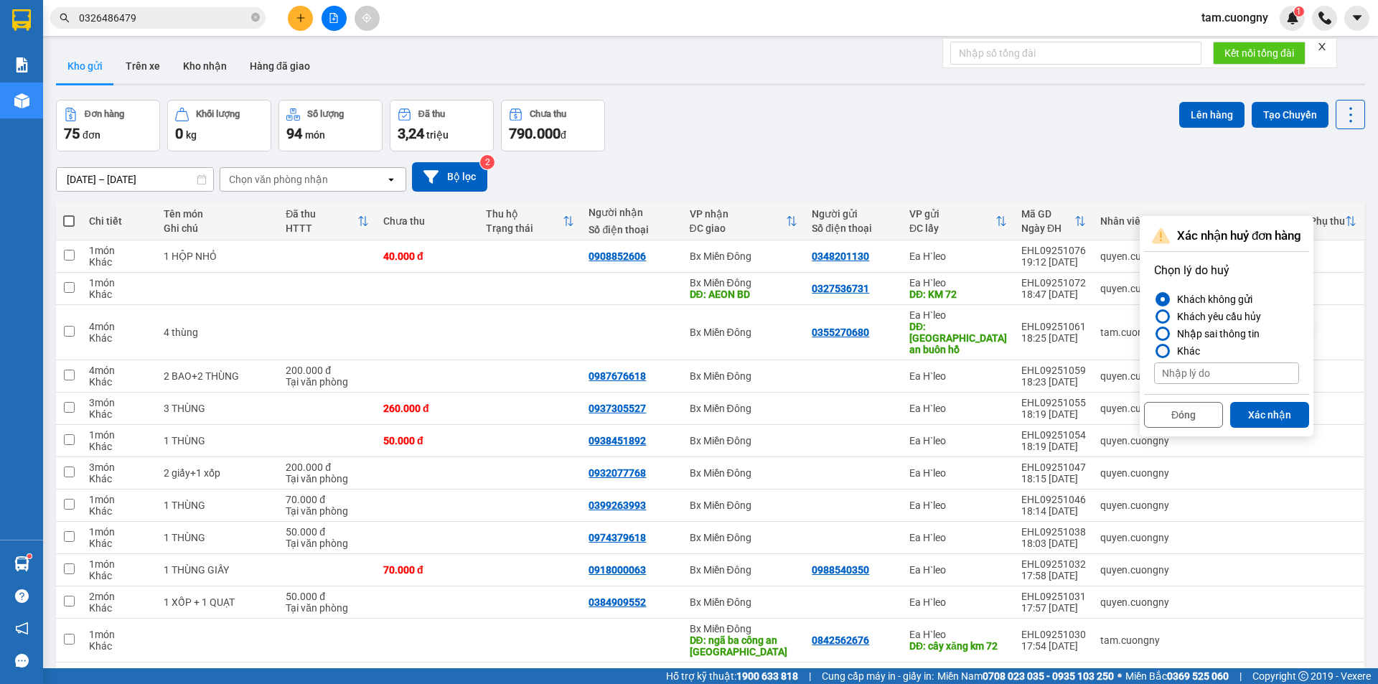
click at [1166, 348] on div at bounding box center [1163, 351] width 10 height 10
click at [1154, 351] on input "Khác" at bounding box center [1154, 351] width 0 height 0
click at [1180, 375] on input at bounding box center [1226, 373] width 145 height 22
type input "d"
click at [1200, 375] on input "đầy hầm Ny báo hồi" at bounding box center [1226, 373] width 145 height 22
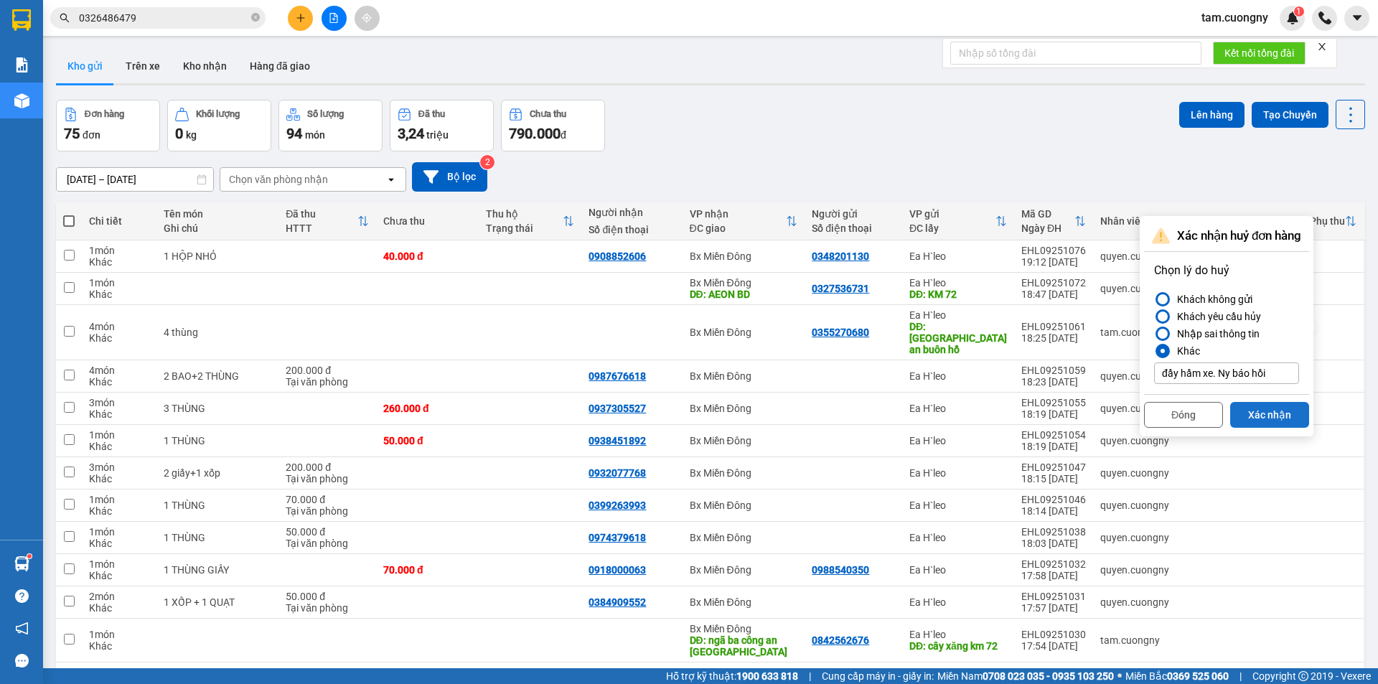
type input "đầy hầm xe. Ny báo hồi"
click at [1288, 418] on button "Xác nhận" at bounding box center [1269, 415] width 79 height 26
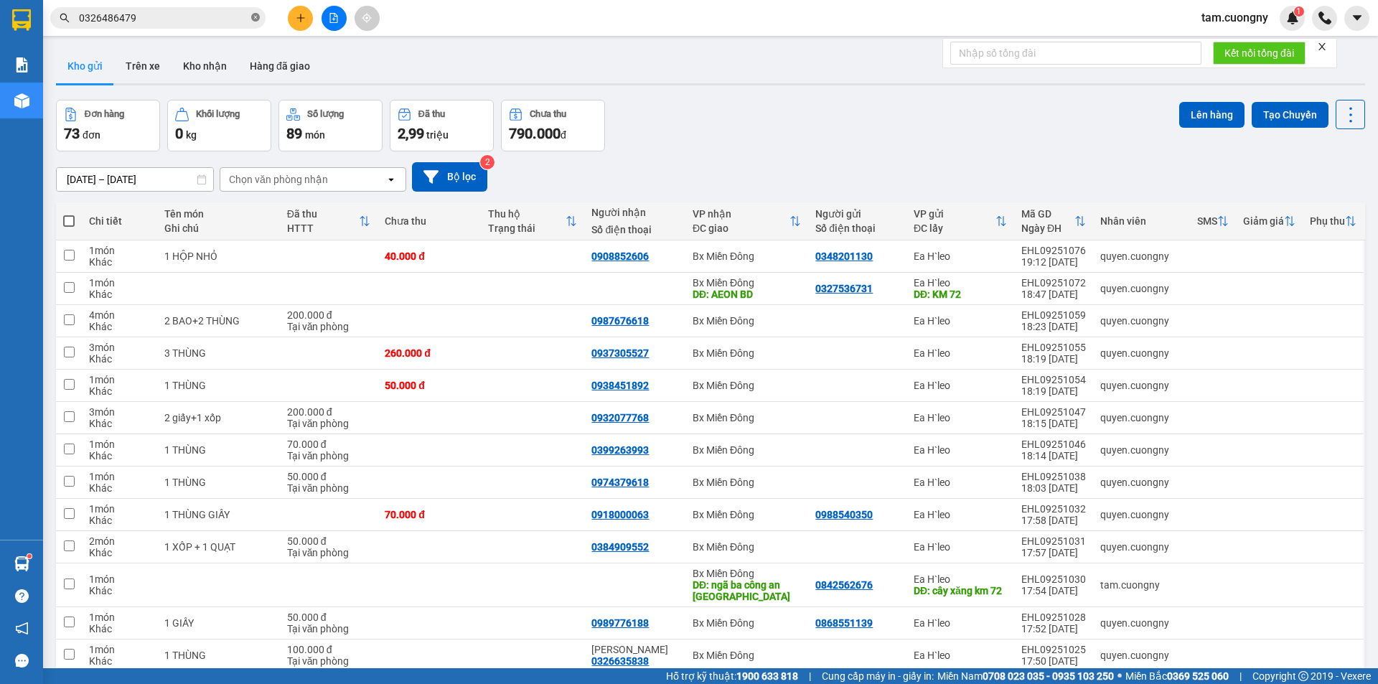
click at [256, 20] on icon "close-circle" at bounding box center [255, 17] width 9 height 9
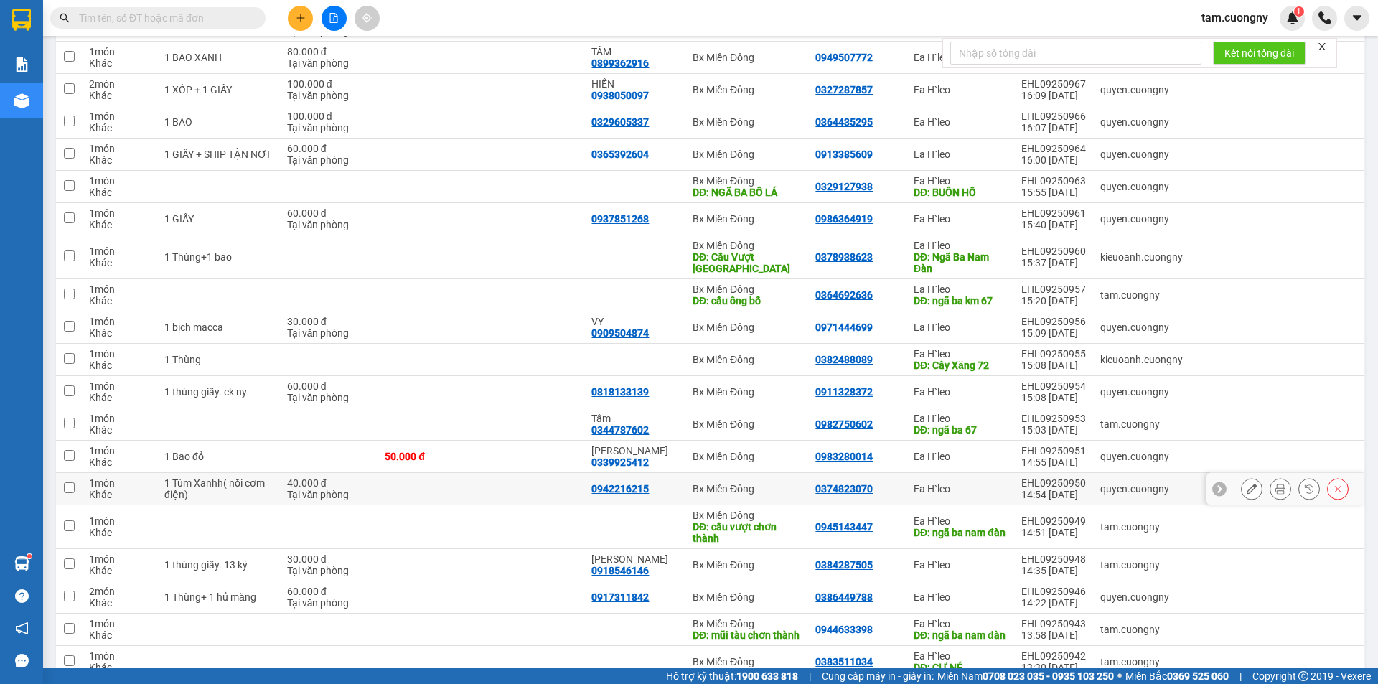
scroll to position [1722, 0]
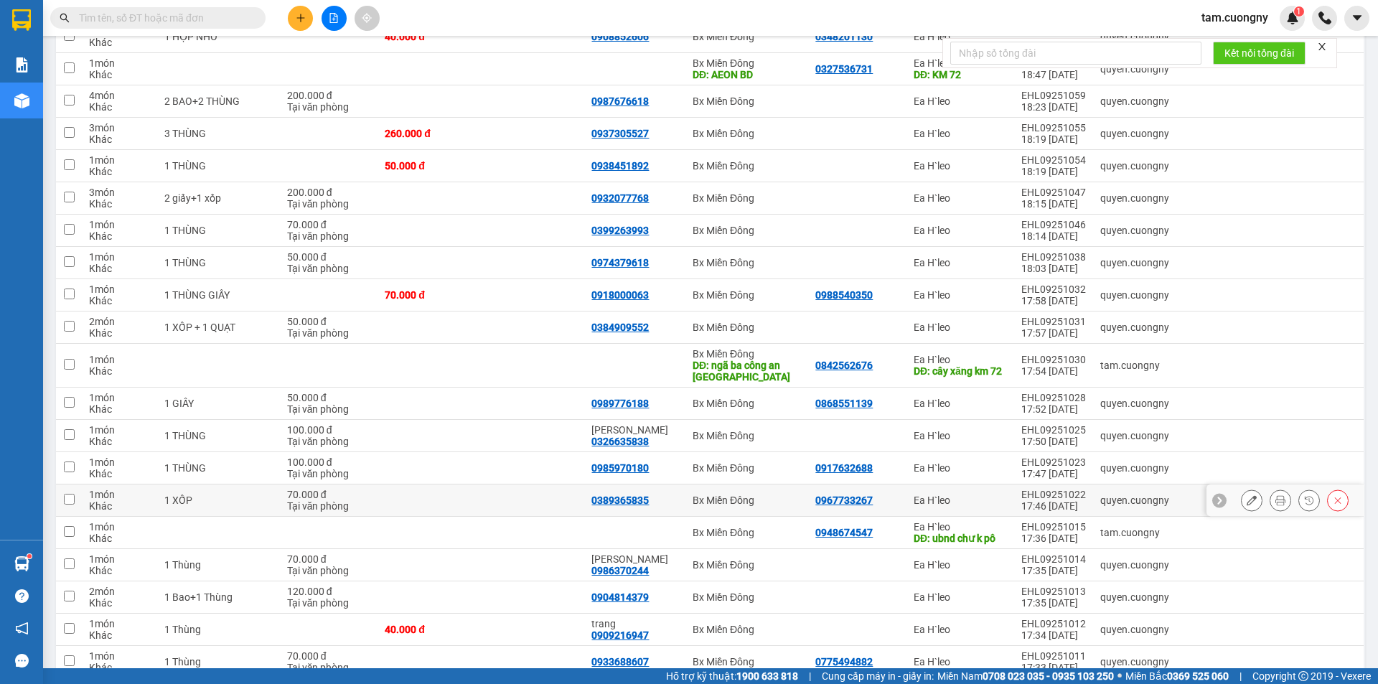
scroll to position [189, 0]
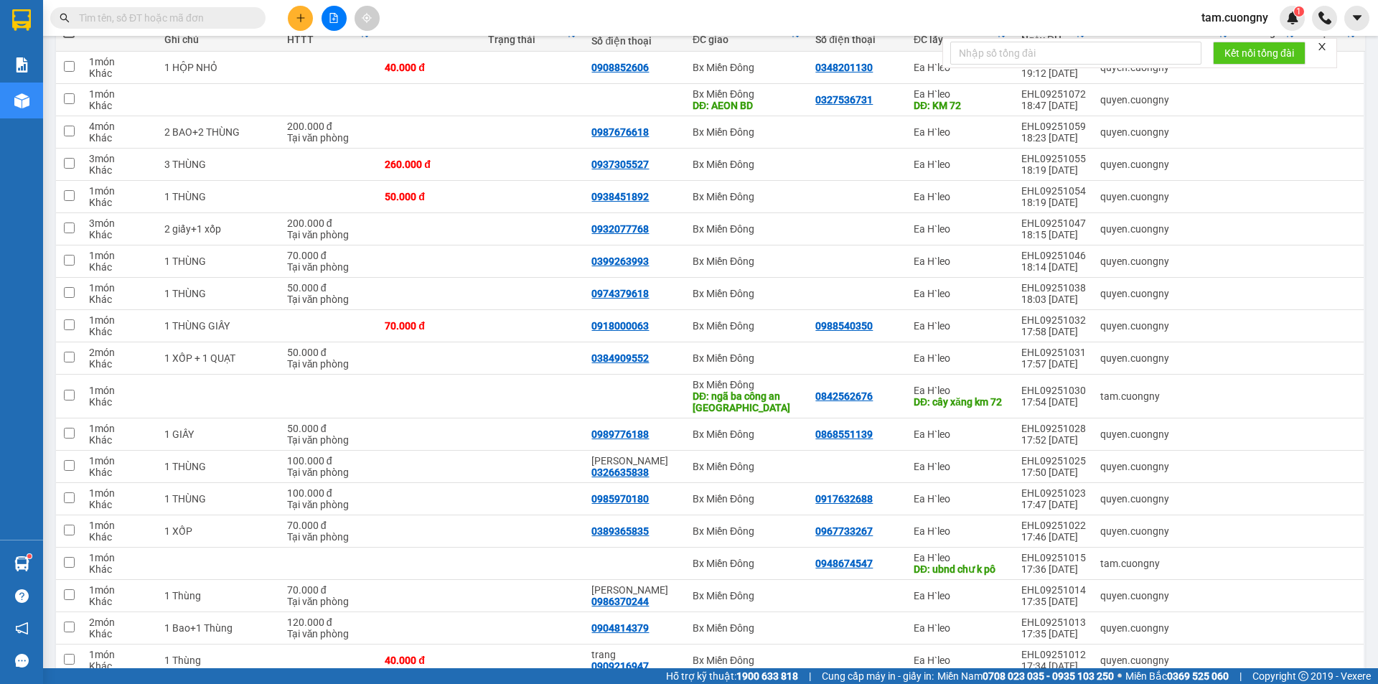
click at [201, 30] on div "Kết quả tìm kiếm ( 1 ) Bộ lọc Mã ĐH Trạng thái Món hàng Thu hộ Tổng cước Chưa c…" at bounding box center [140, 18] width 280 height 25
drag, startPoint x: 213, startPoint y: 20, endPoint x: 215, endPoint y: -3, distance: 23.0
click at [215, 0] on html "Kết quả tìm kiếm ( 1 ) Bộ lọc Mã ĐH Trạng thái Món hàng Thu hộ Tổng cước Chưa c…" at bounding box center [689, 342] width 1378 height 684
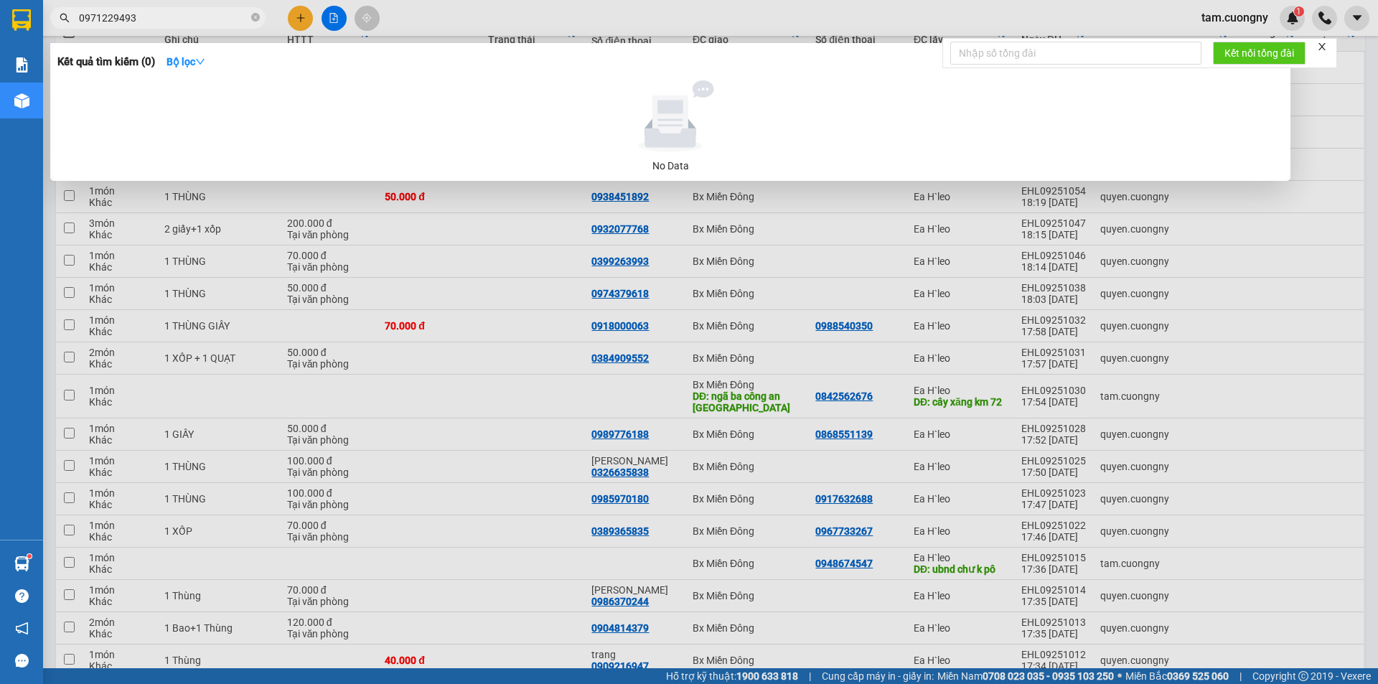
click at [241, 21] on input "0971229493" at bounding box center [163, 18] width 169 height 16
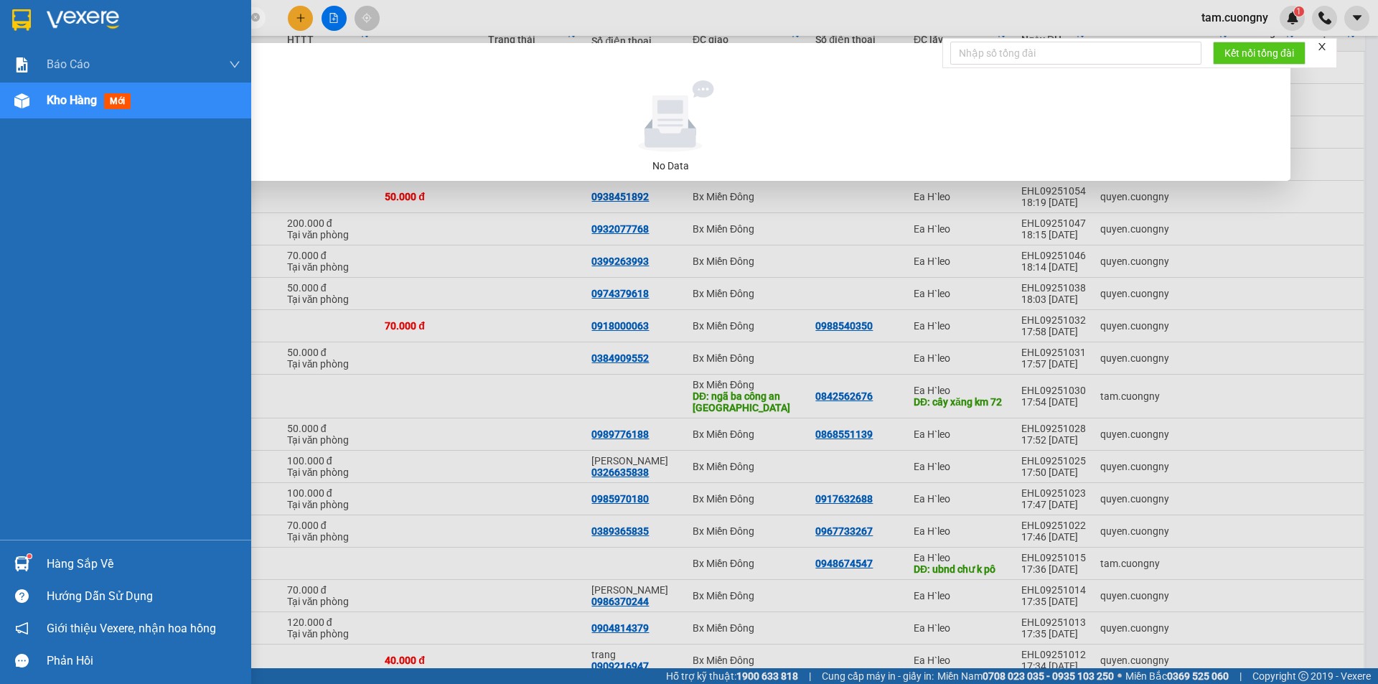
type input "0971229493"
drag, startPoint x: 27, startPoint y: 19, endPoint x: 245, endPoint y: 11, distance: 219.0
click at [24, 17] on img at bounding box center [21, 20] width 19 height 22
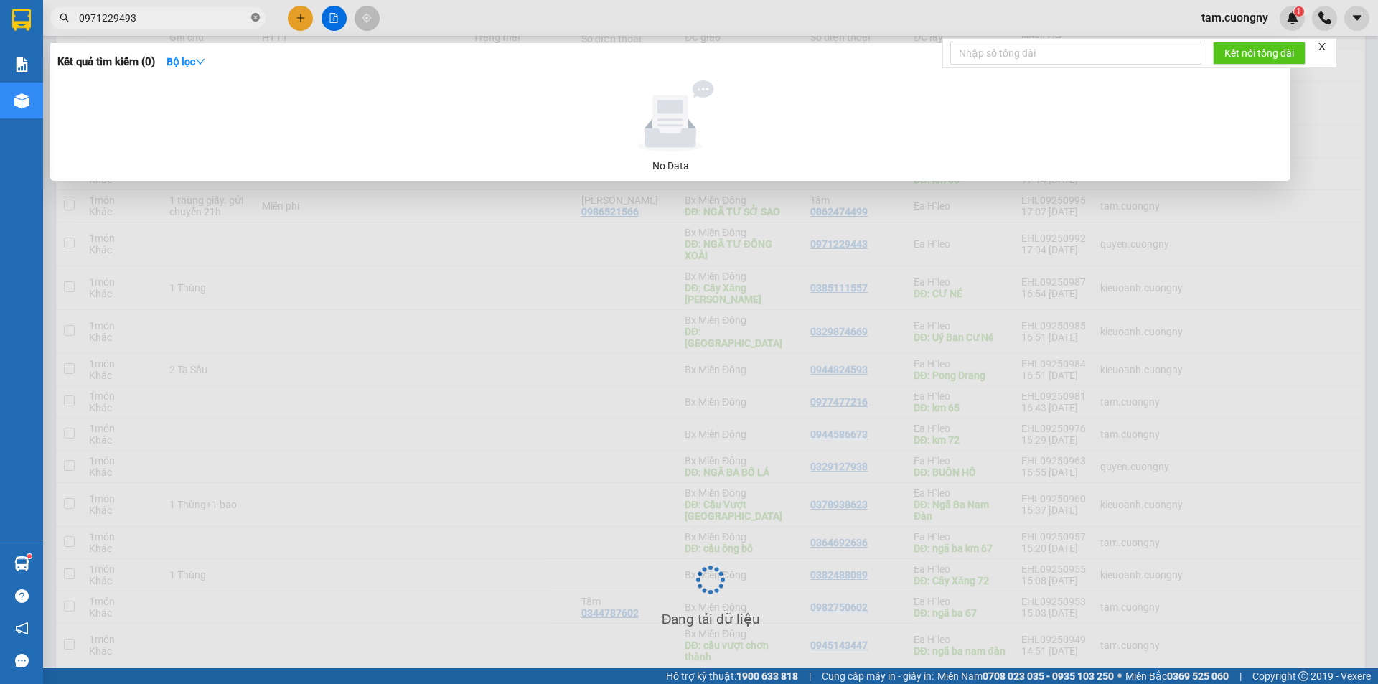
click at [255, 17] on icon "close-circle" at bounding box center [255, 17] width 9 height 9
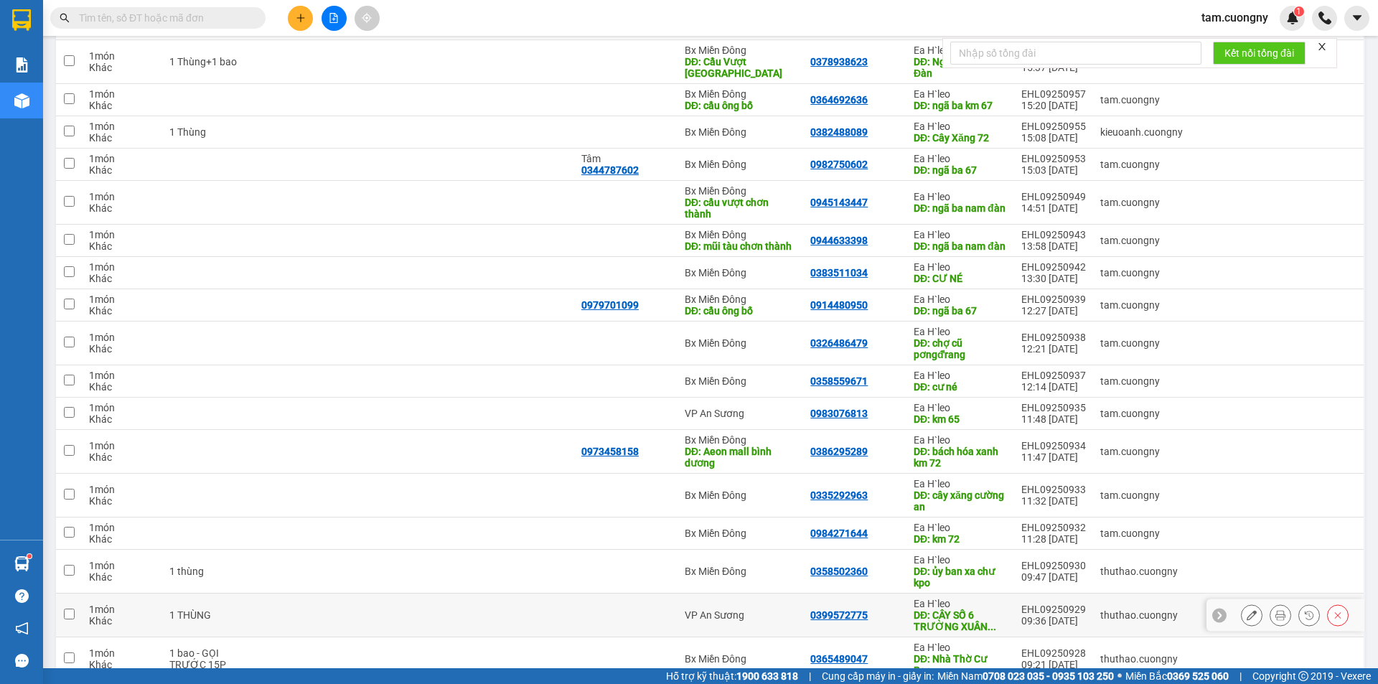
scroll to position [705, 0]
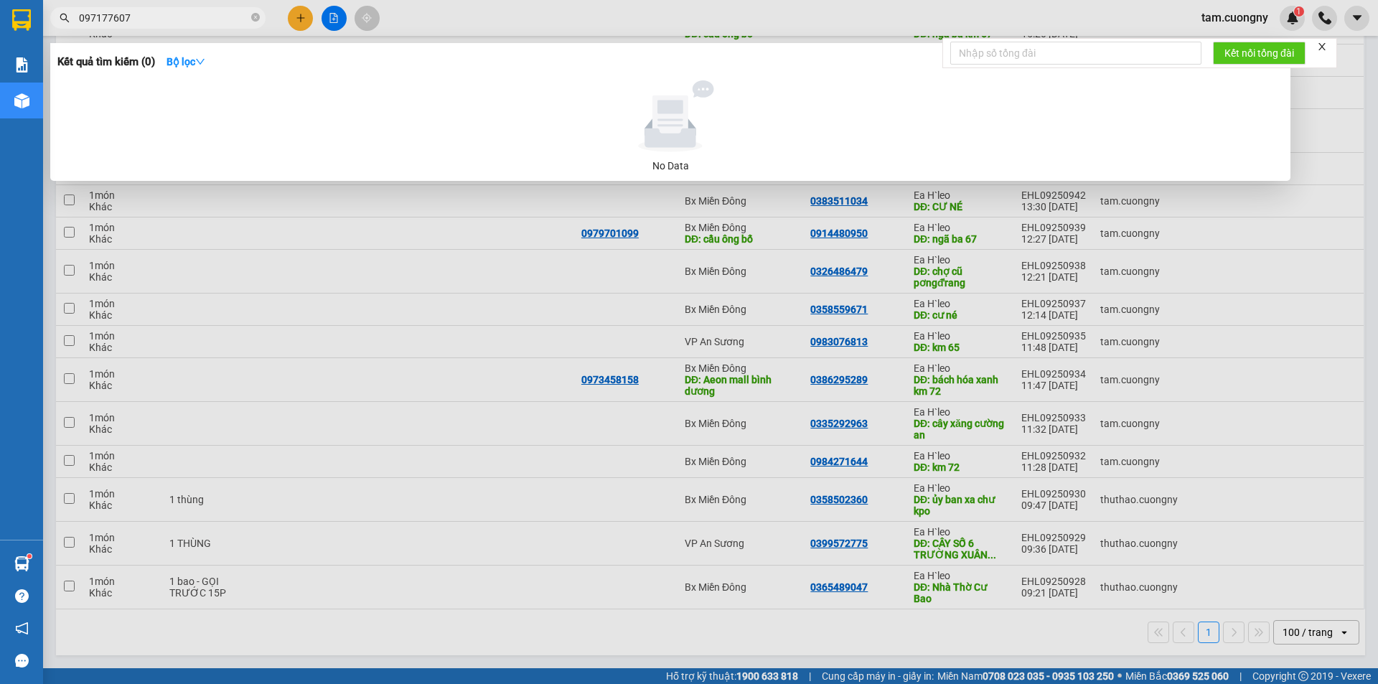
type input "0971776077"
click at [257, 18] on icon "close-circle" at bounding box center [255, 17] width 9 height 9
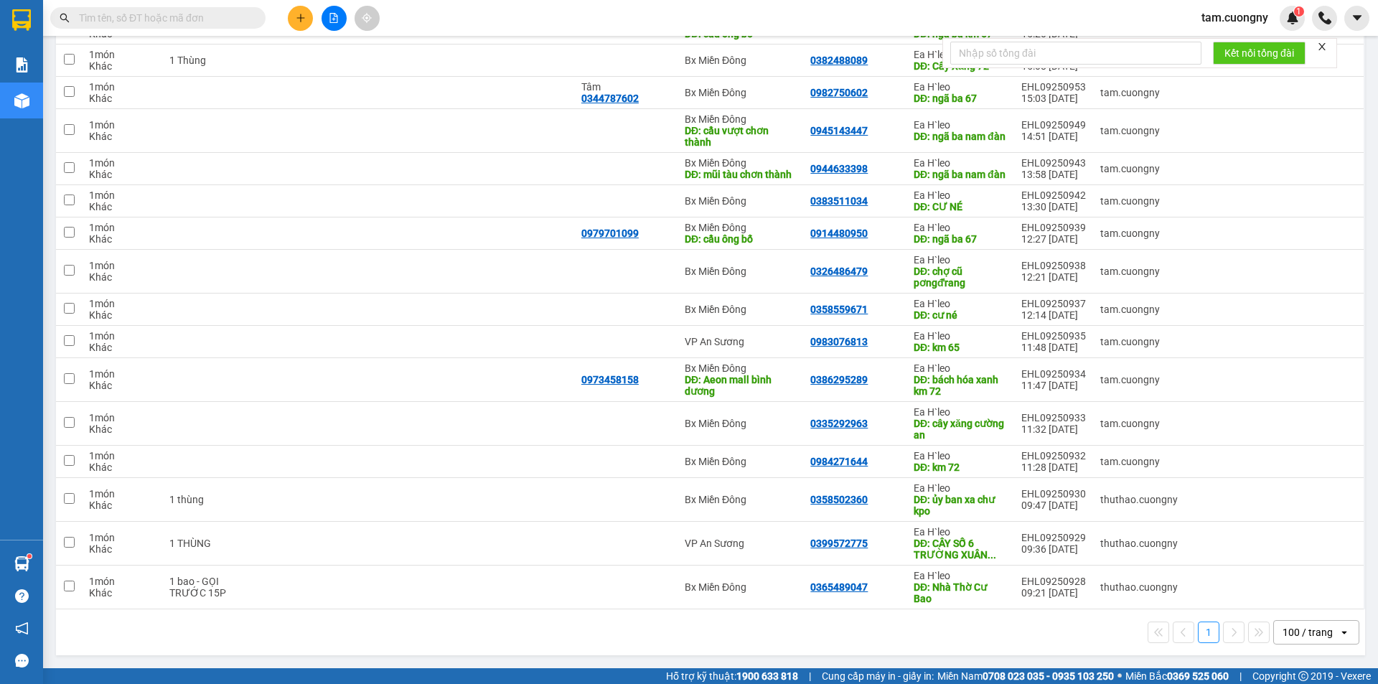
click at [212, 18] on input "text" at bounding box center [163, 18] width 169 height 16
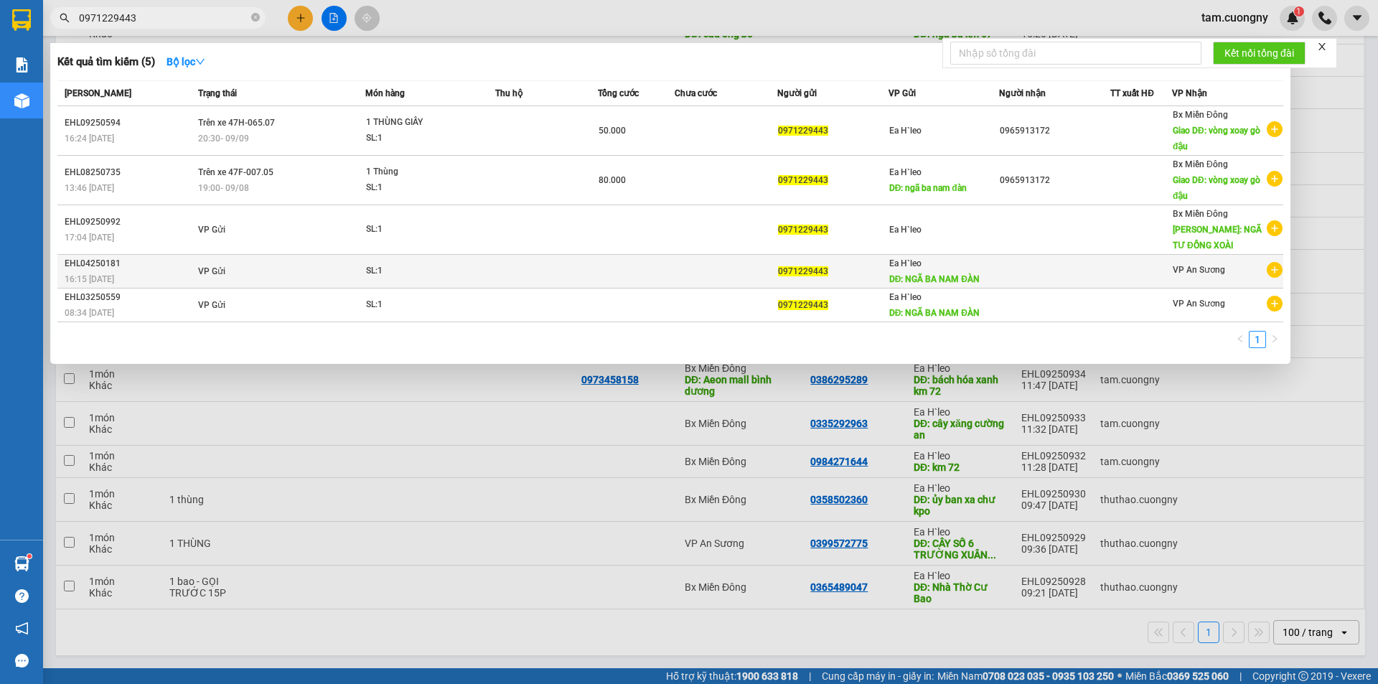
type input "0971229443"
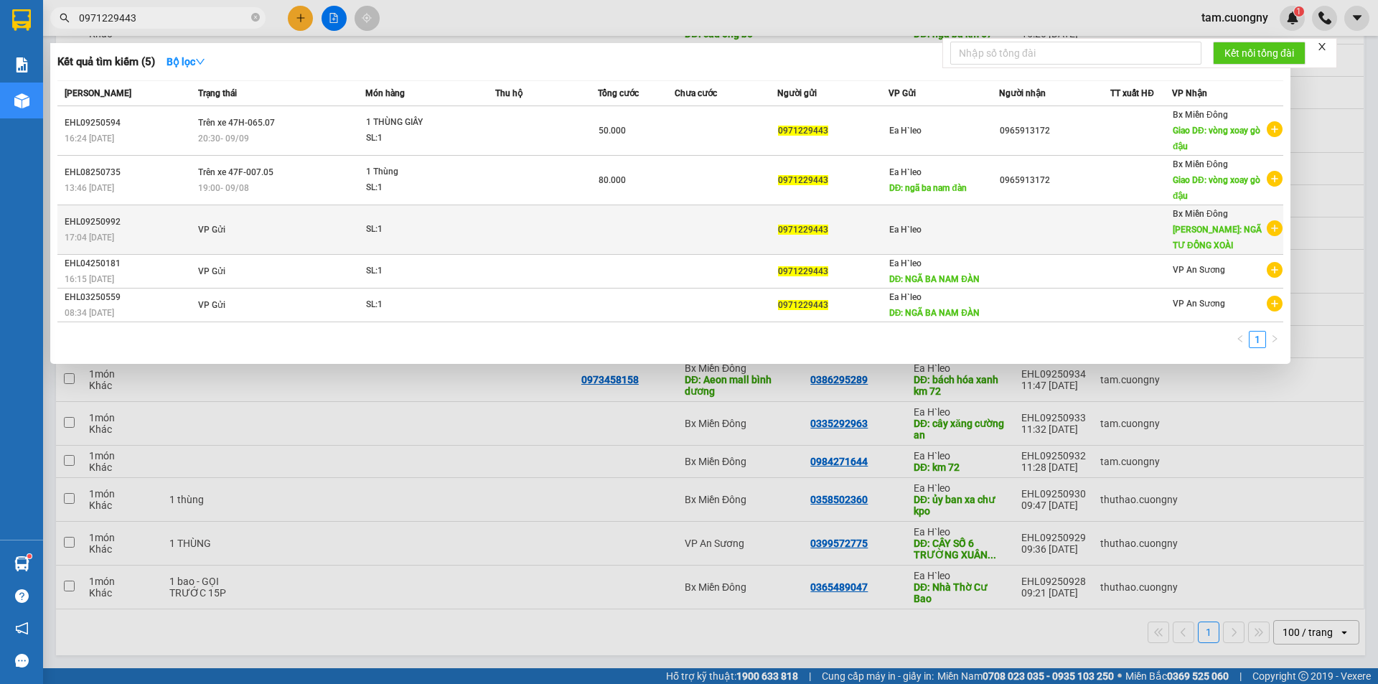
click at [281, 234] on td "VP Gửi" at bounding box center [279, 230] width 171 height 50
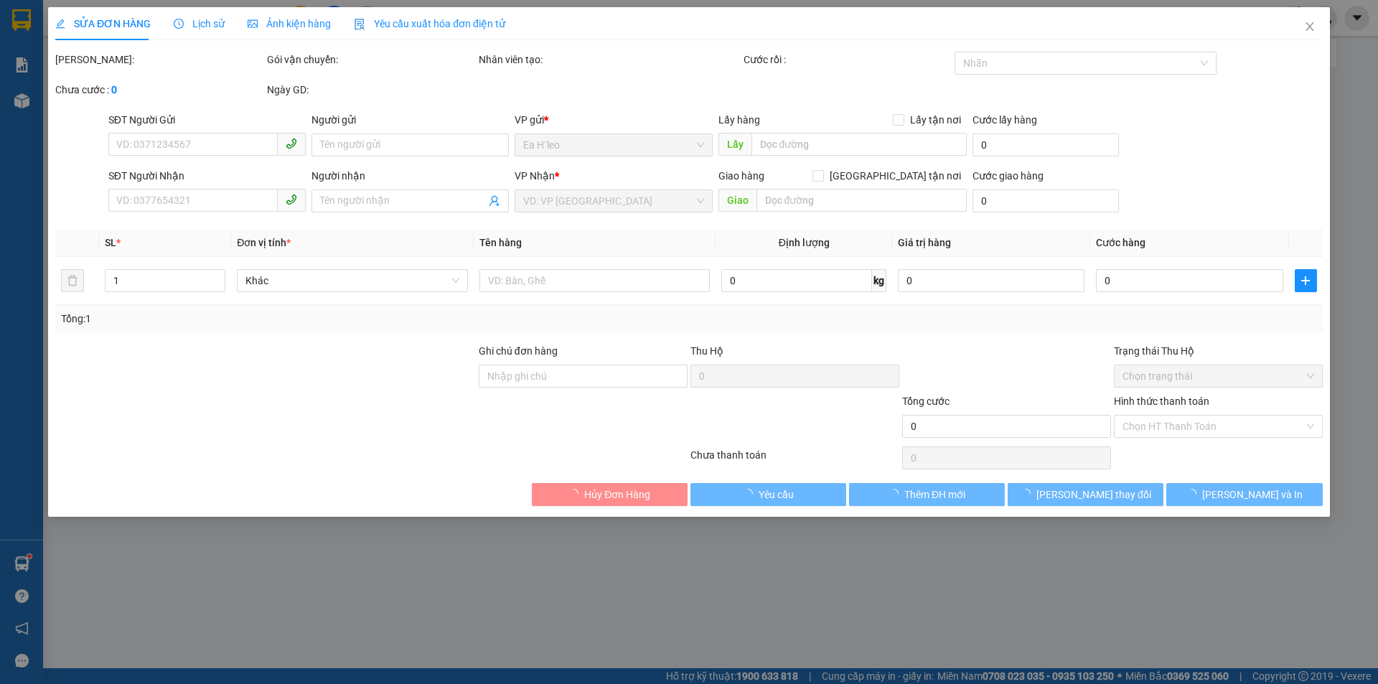
type input "0971229443"
type input "NGÃ TƯ ĐỒNG XOÀI"
